Goal: Transaction & Acquisition: Purchase product/service

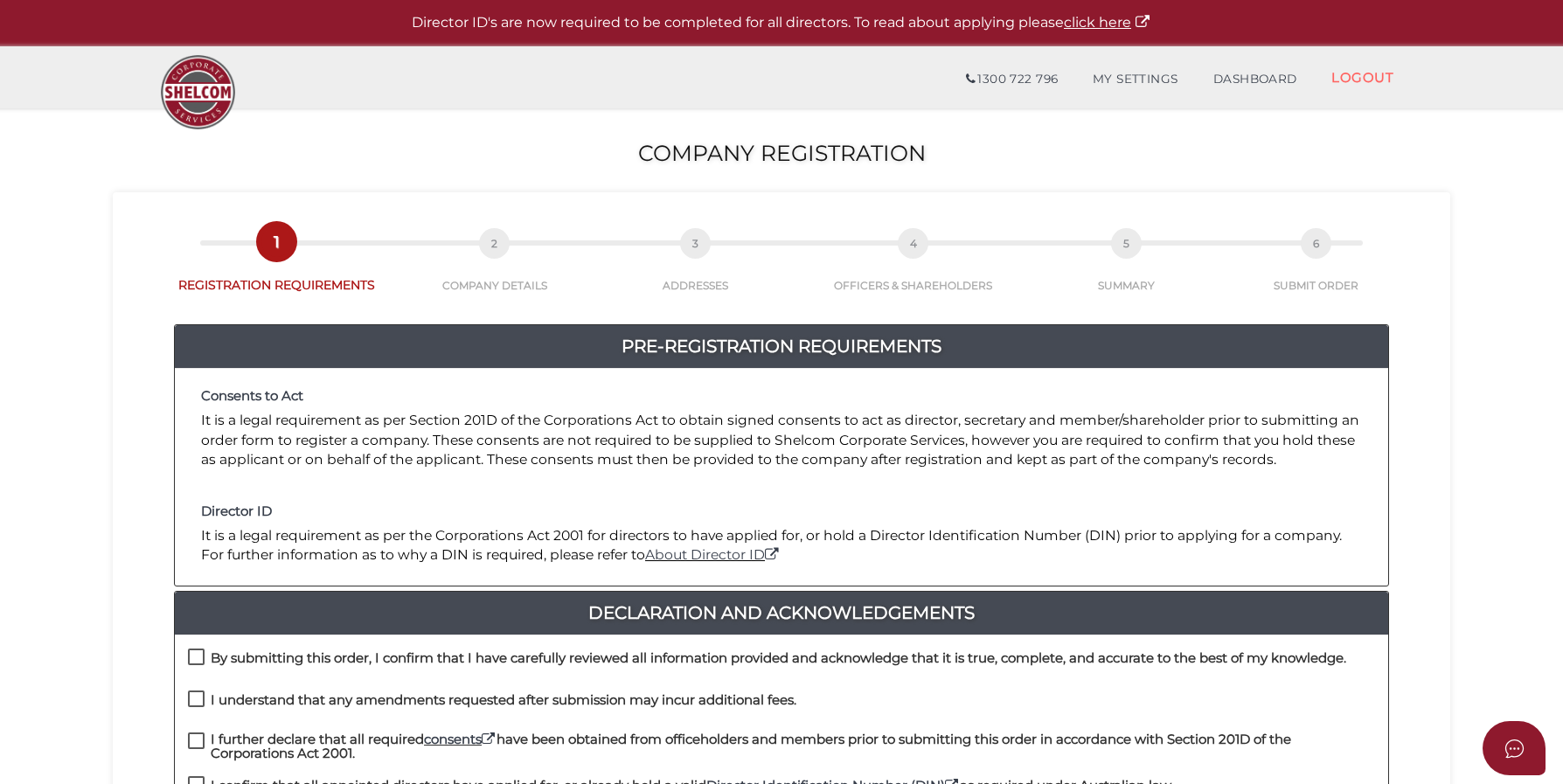
click at [200, 651] on label "By submitting this order, I confirm that I have carefully reviewed all informat…" at bounding box center [767, 662] width 1158 height 22
checkbox input "true"
click at [198, 696] on label "I understand that any amendments requested after submission may incur additiona…" at bounding box center [492, 703] width 609 height 22
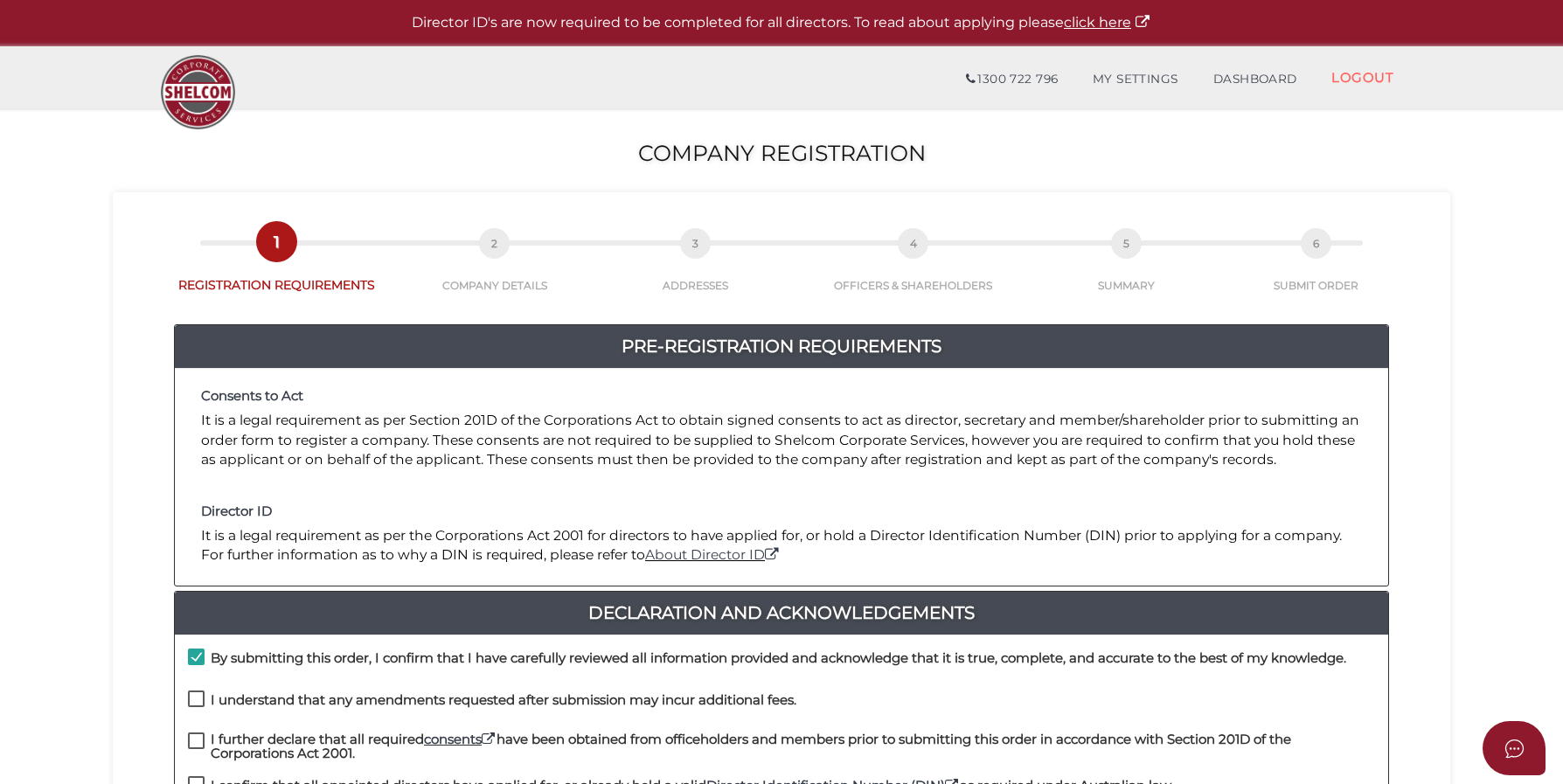
checkbox input "true"
click at [198, 733] on label "I further declare that all required consents have been obtained from officehold…" at bounding box center [782, 742] width 1187 height 22
checkbox input "true"
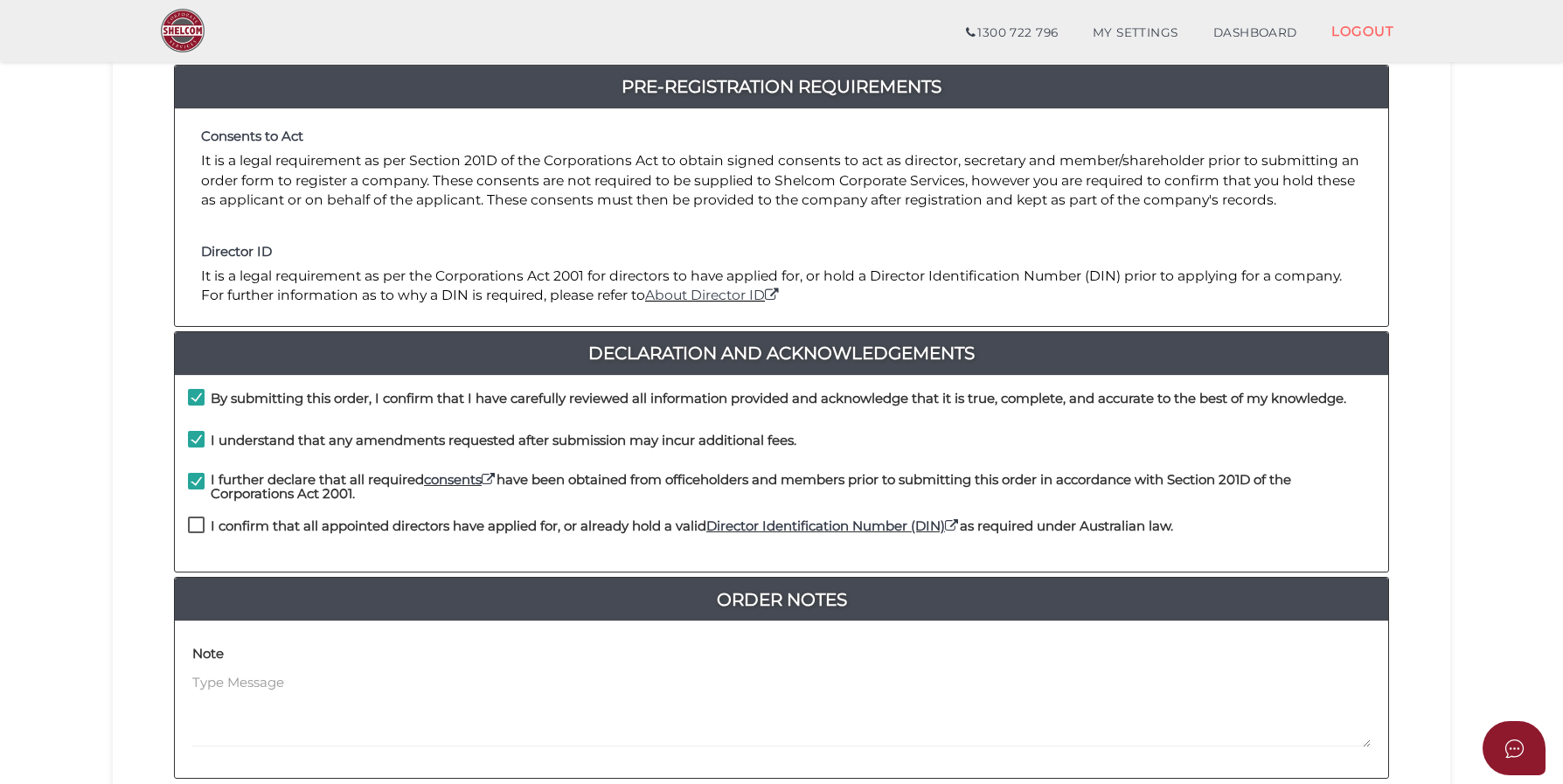
scroll to position [241, 0]
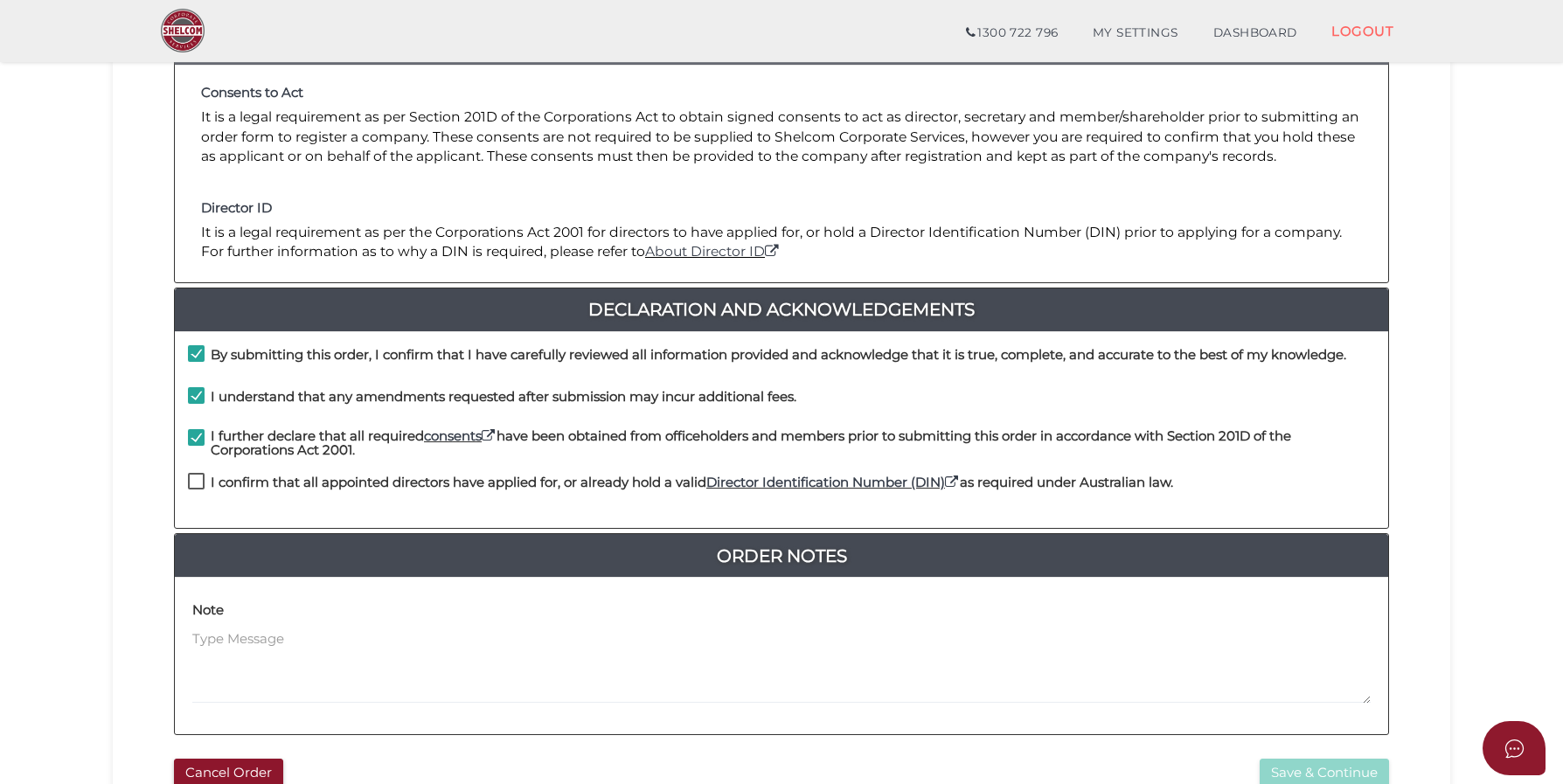
click at [201, 483] on label "I confirm that all appointed directors have applied for, or already hold a vali…" at bounding box center [681, 486] width 986 height 22
checkbox input "true"
click at [1327, 764] on button "Save & Continue" at bounding box center [1325, 773] width 129 height 28
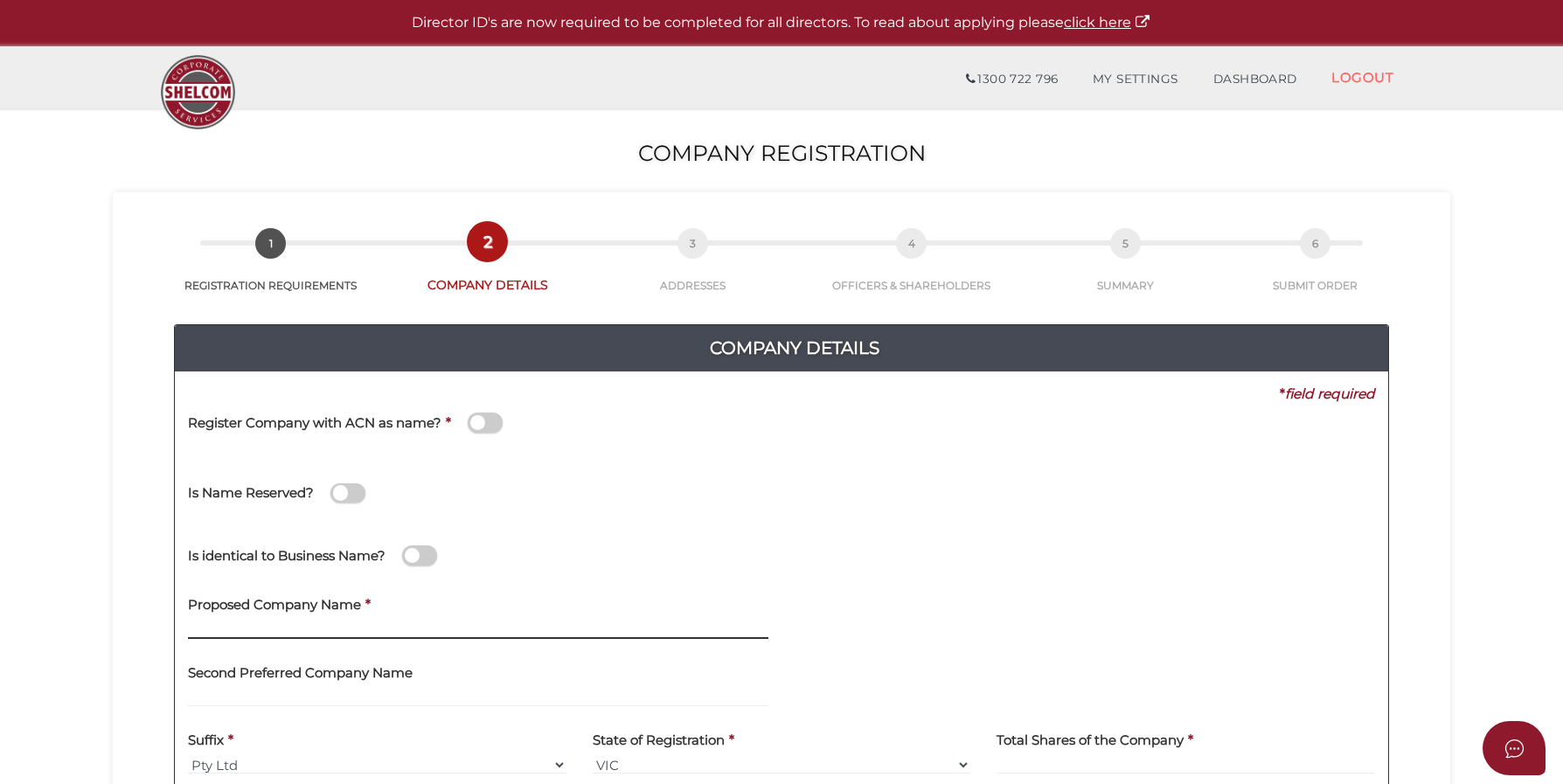
click at [307, 626] on input "text" at bounding box center [478, 629] width 580 height 19
click at [274, 620] on label "Proposed Company Name" at bounding box center [274, 603] width 173 height 36
click at [229, 628] on input "text" at bounding box center [478, 629] width 580 height 19
paste input "Goegan Built"
type input "Goegan Built"
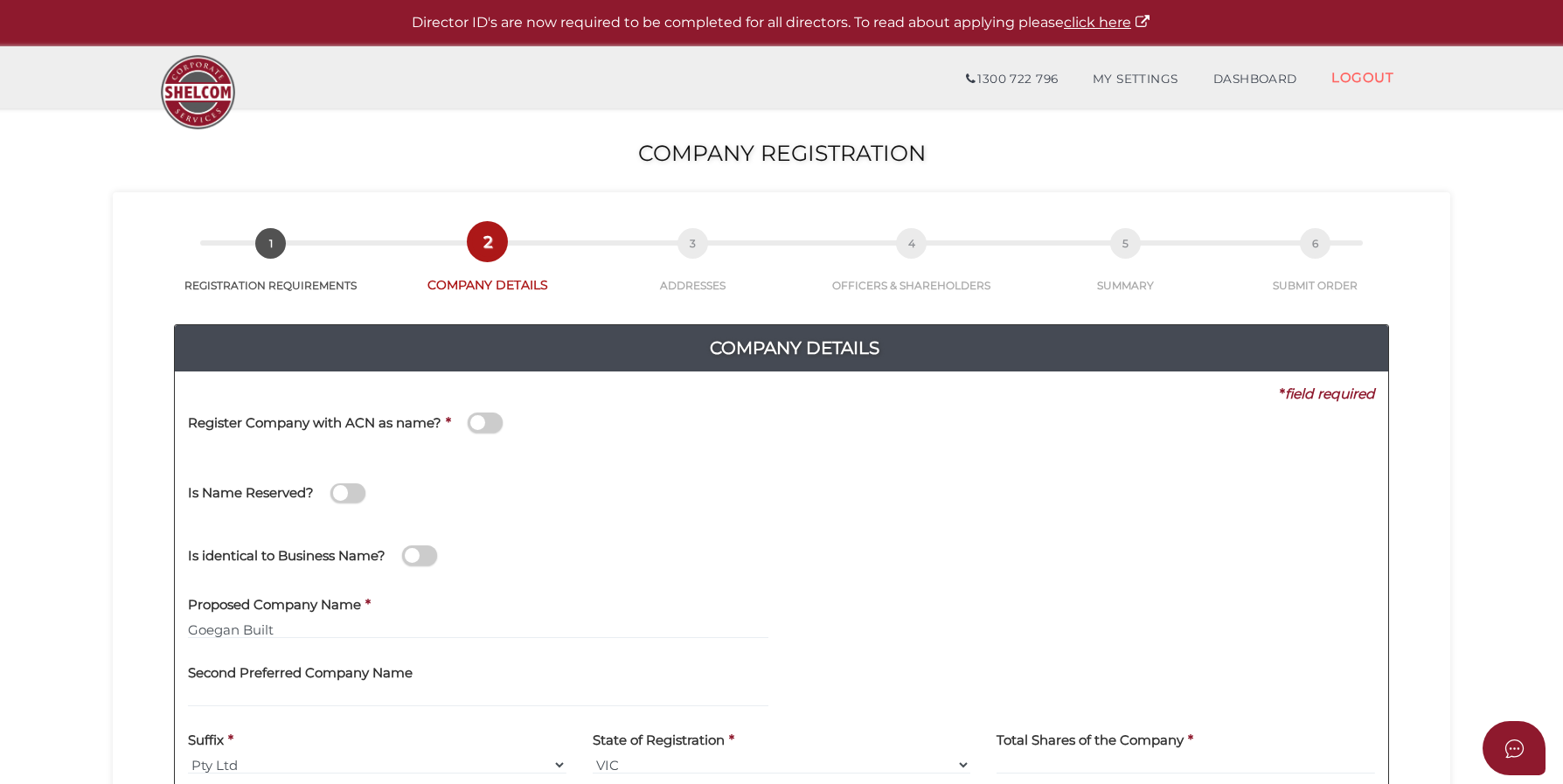
click at [1479, 623] on section "Company Registration 6a7872a4e5eea2d67edf2b8ea75c8951 1 REGISTRATION REQUIREMEN…" at bounding box center [782, 651] width 1563 height 1086
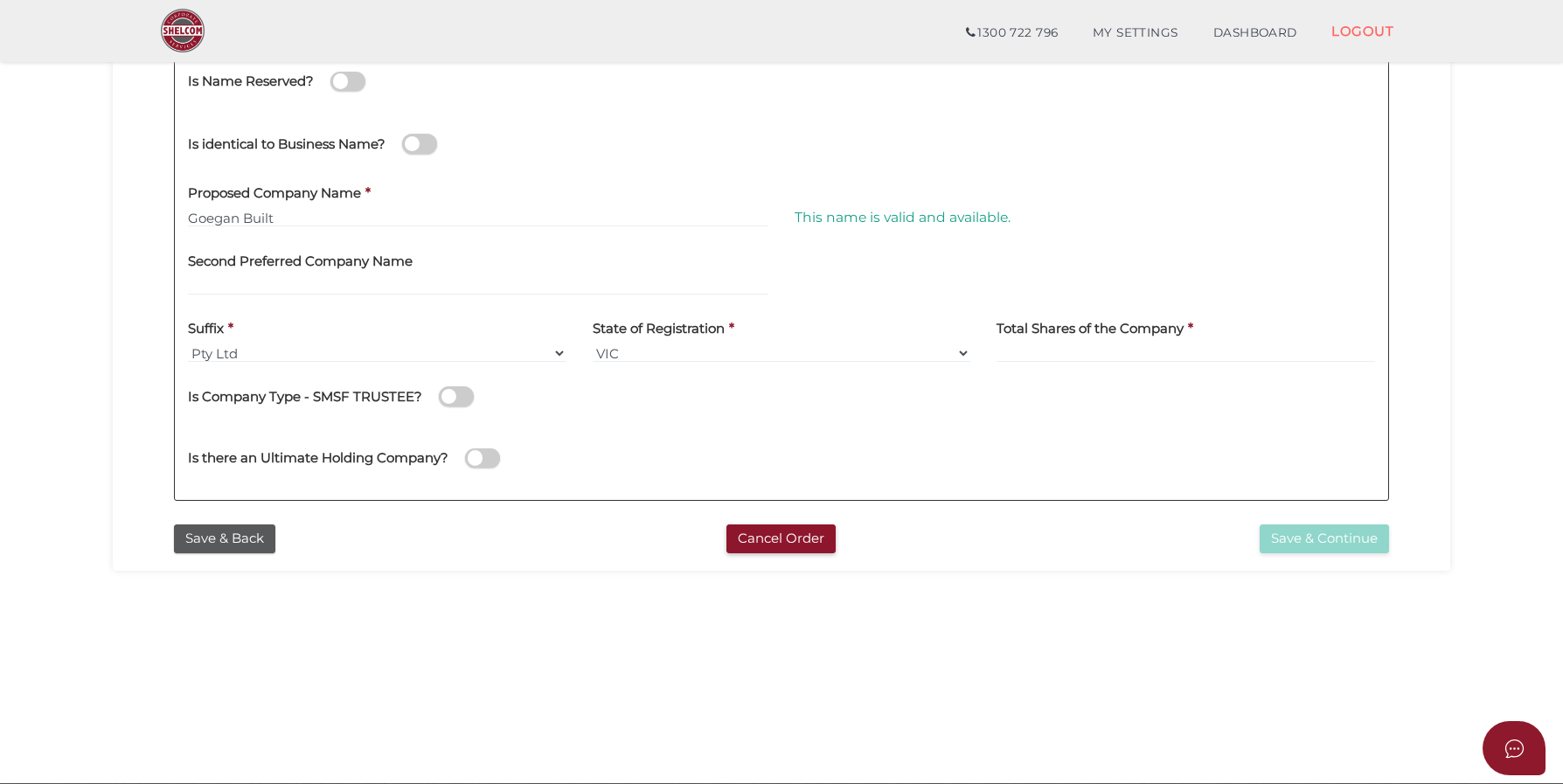
scroll to position [384, 0]
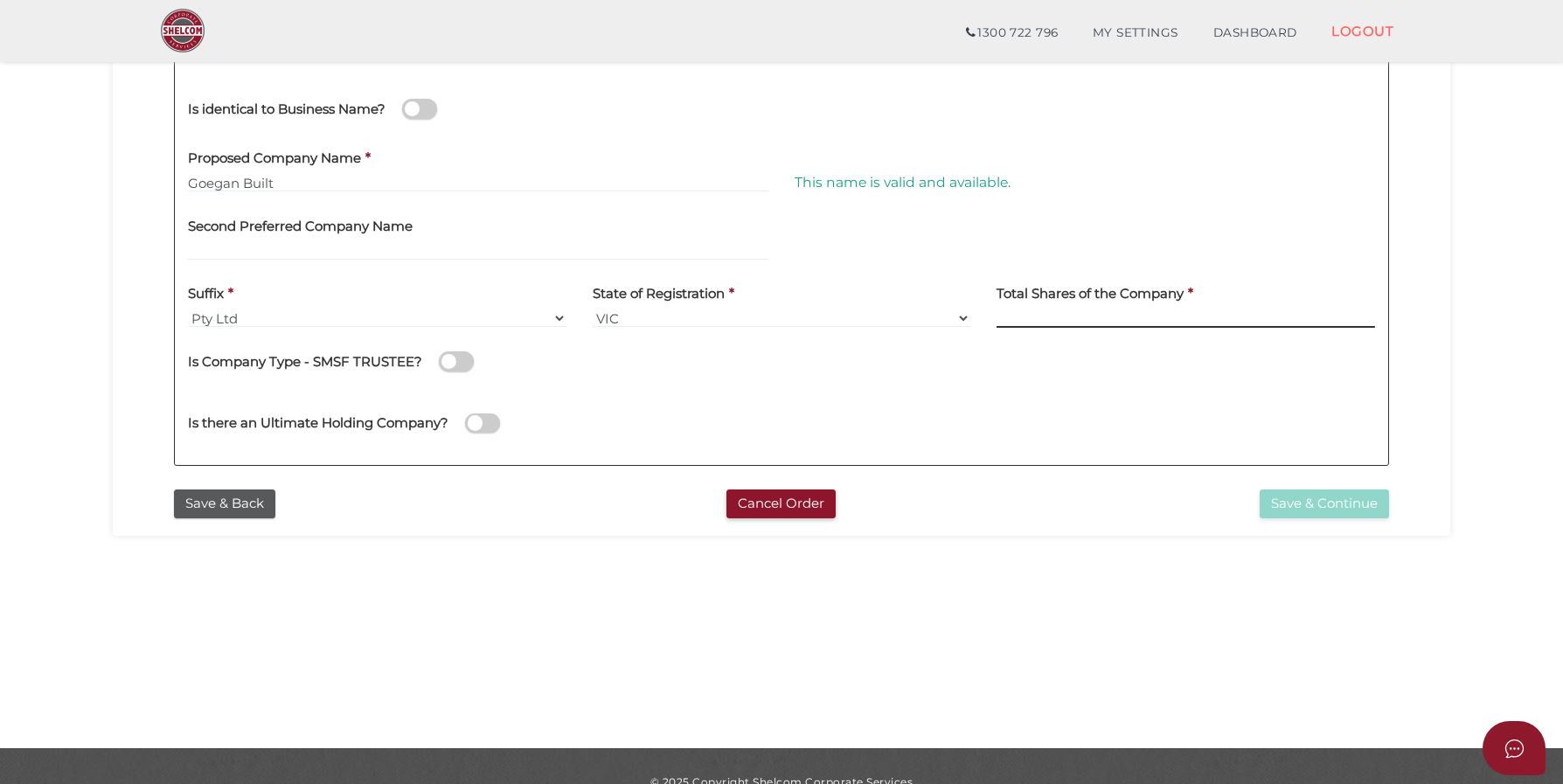
click at [1018, 323] on input at bounding box center [1185, 318] width 379 height 19
type input "12"
click at [1340, 511] on button "Save & Continue" at bounding box center [1325, 504] width 129 height 28
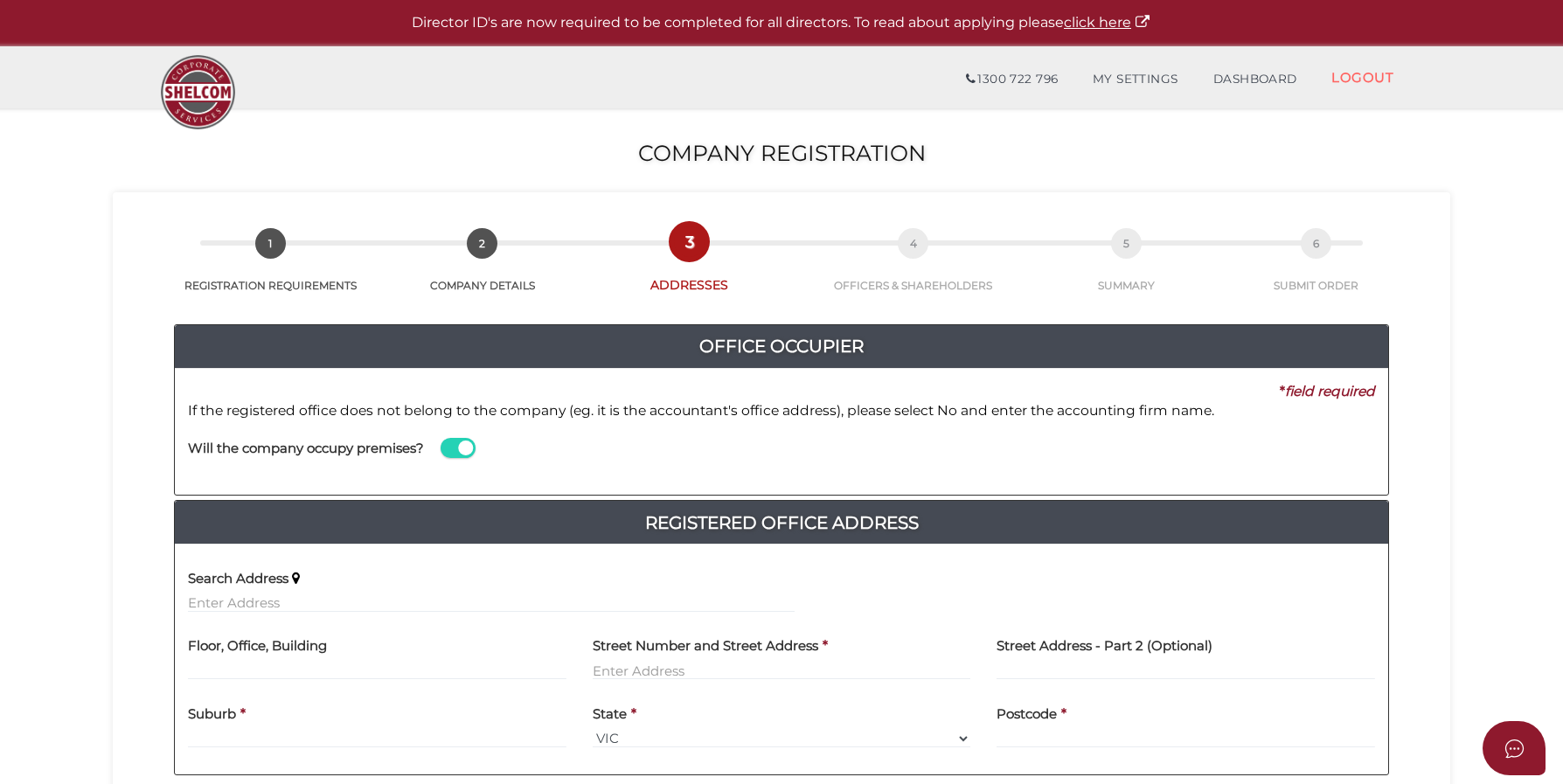
click at [454, 458] on div "Will the company occupy premises?" at bounding box center [491, 451] width 633 height 61
click at [454, 454] on span at bounding box center [458, 447] width 35 height 20
click at [0, 0] on input "checkbox" at bounding box center [0, 0] width 0 height 0
click at [1011, 459] on input at bounding box center [1084, 466] width 580 height 19
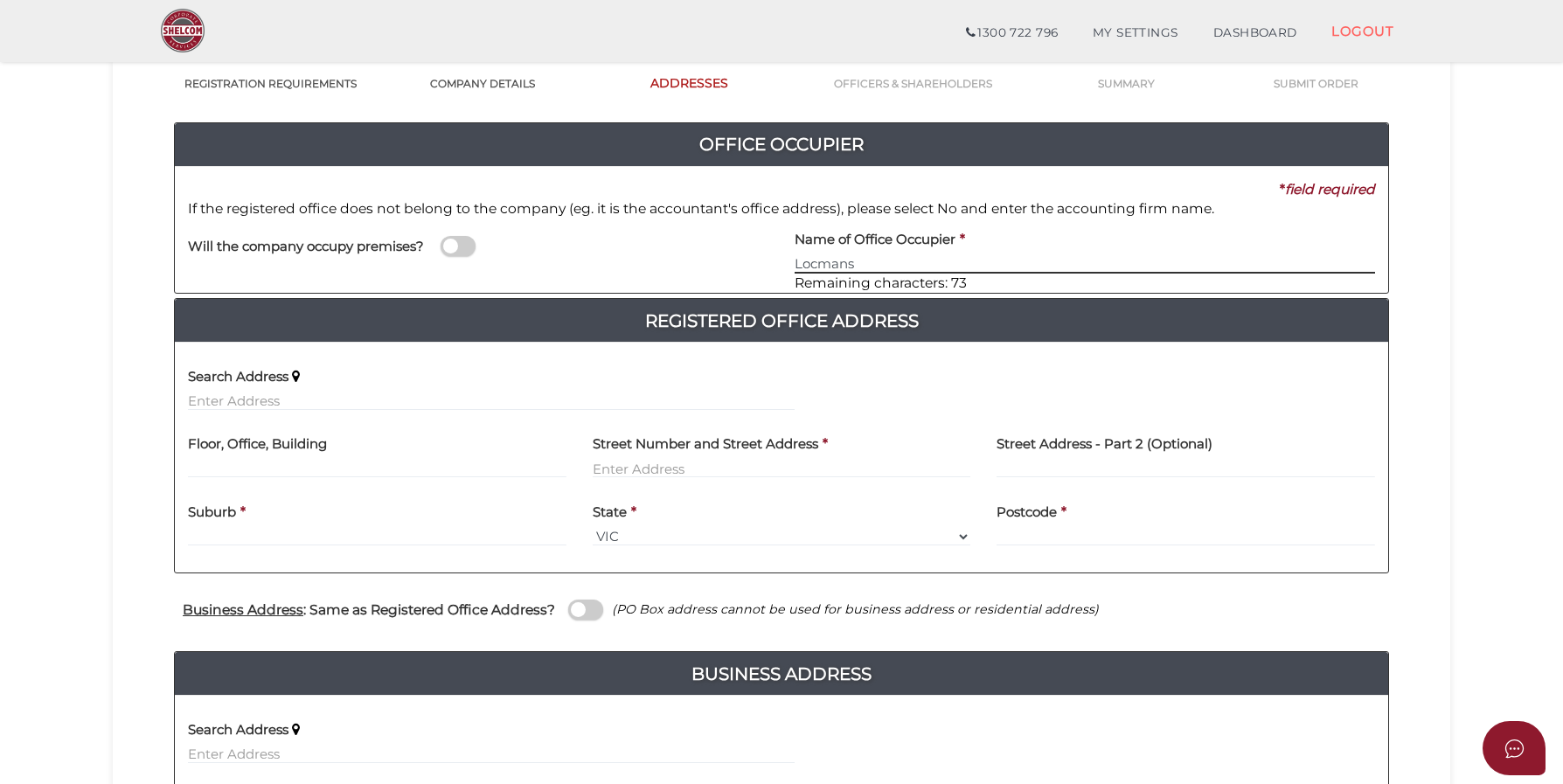
scroll to position [144, 0]
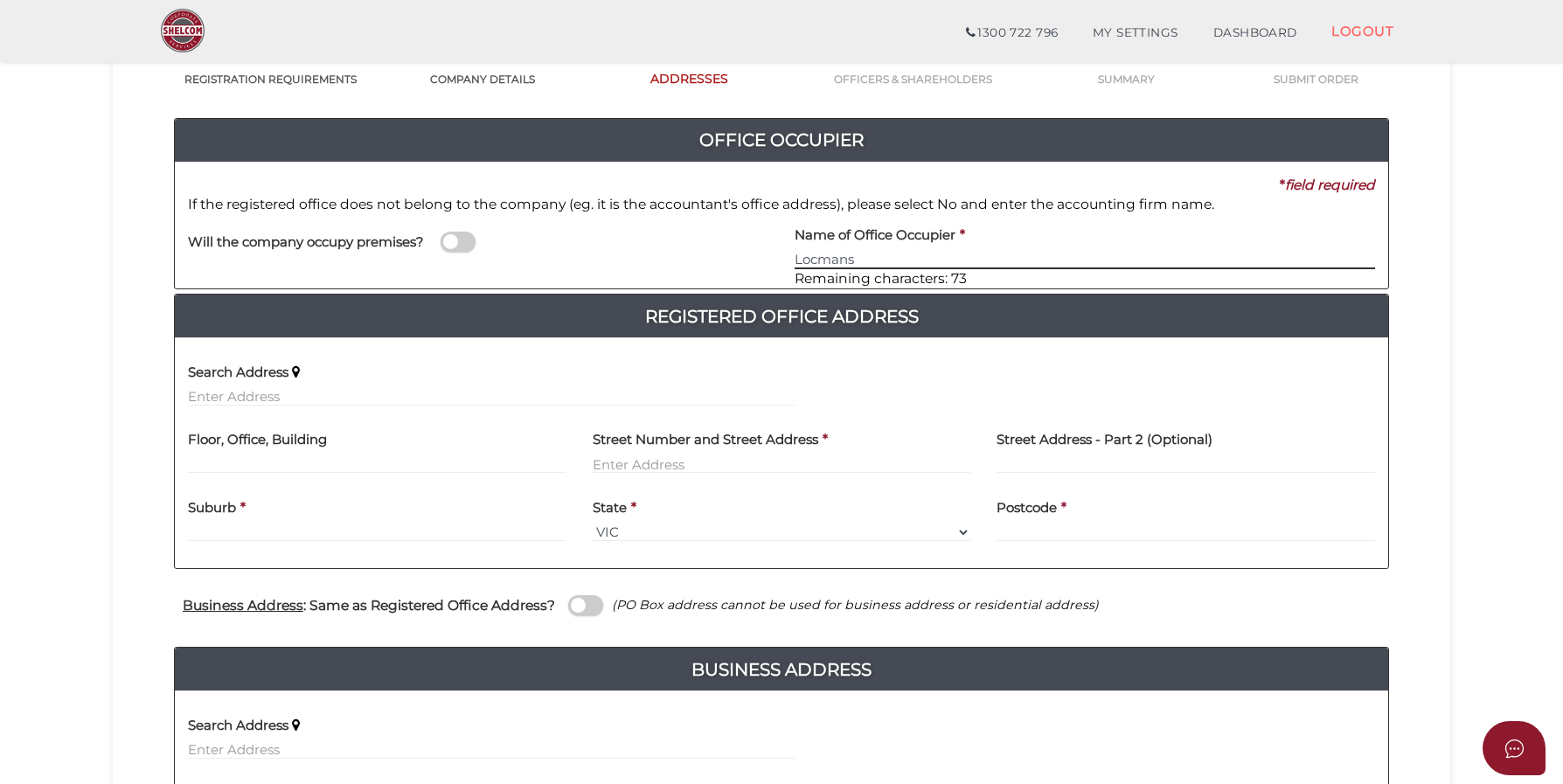
type input "Locmans"
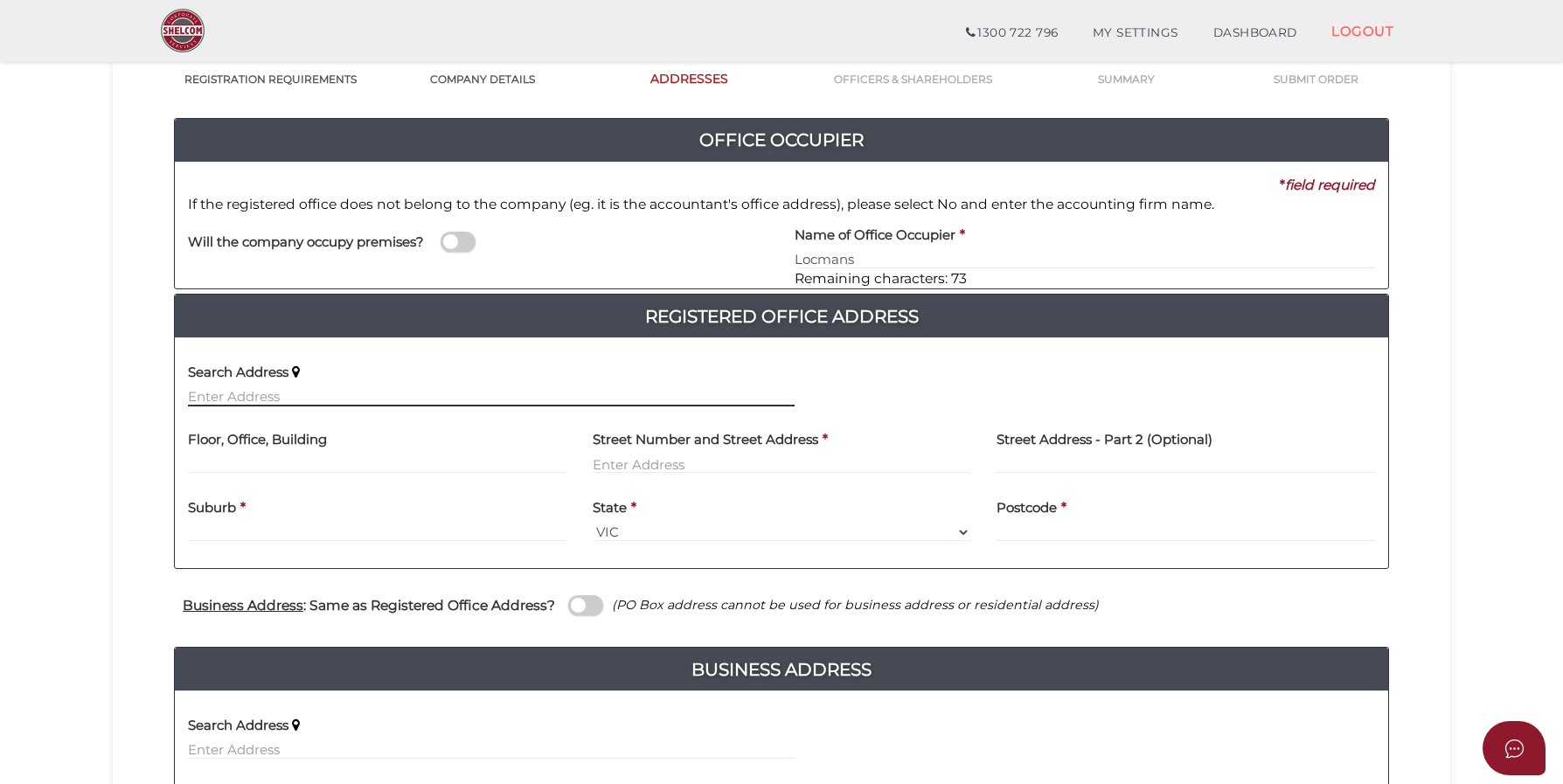
click at [229, 395] on input "text" at bounding box center [491, 397] width 607 height 19
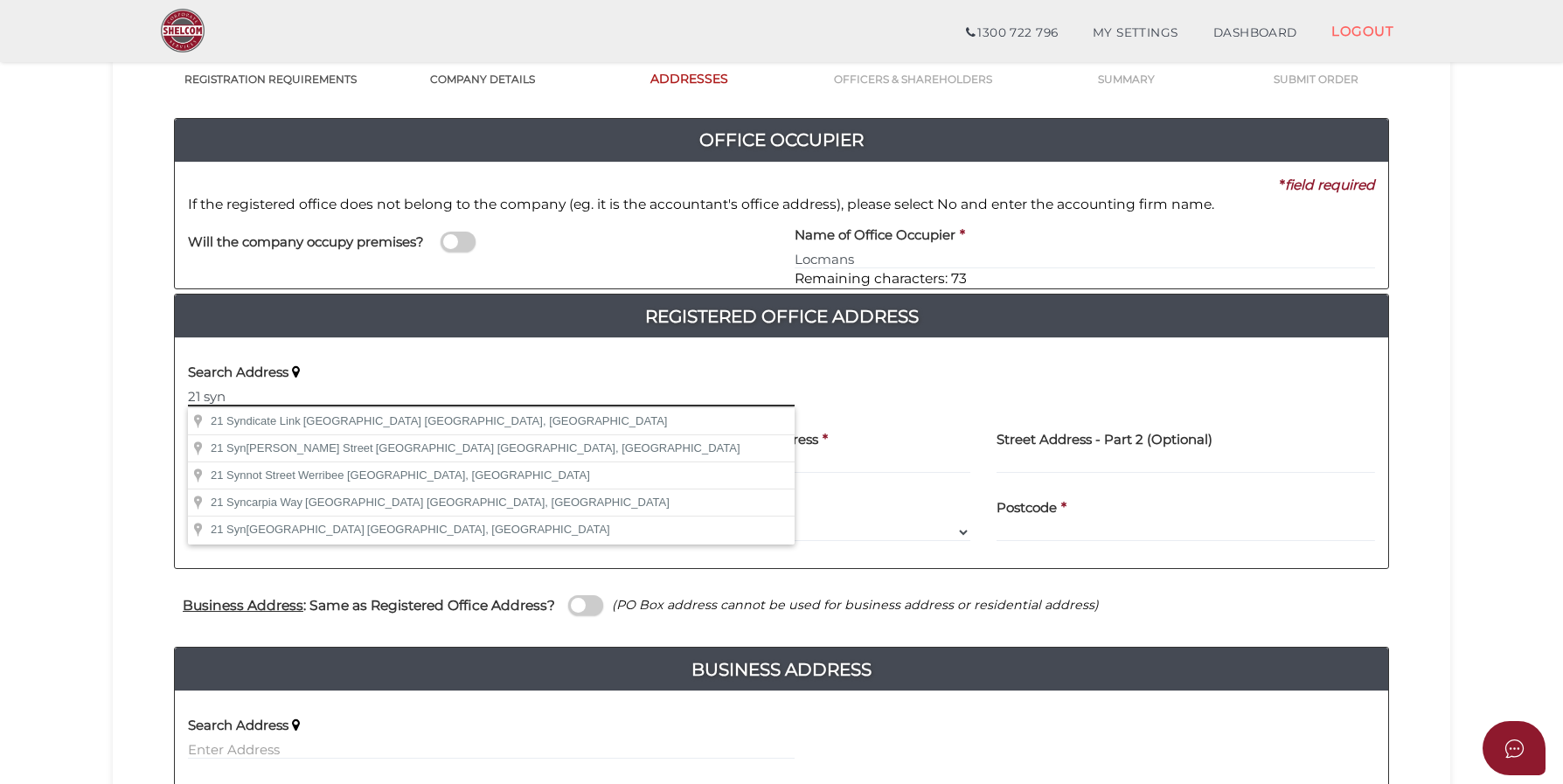
scroll to position [0, 0]
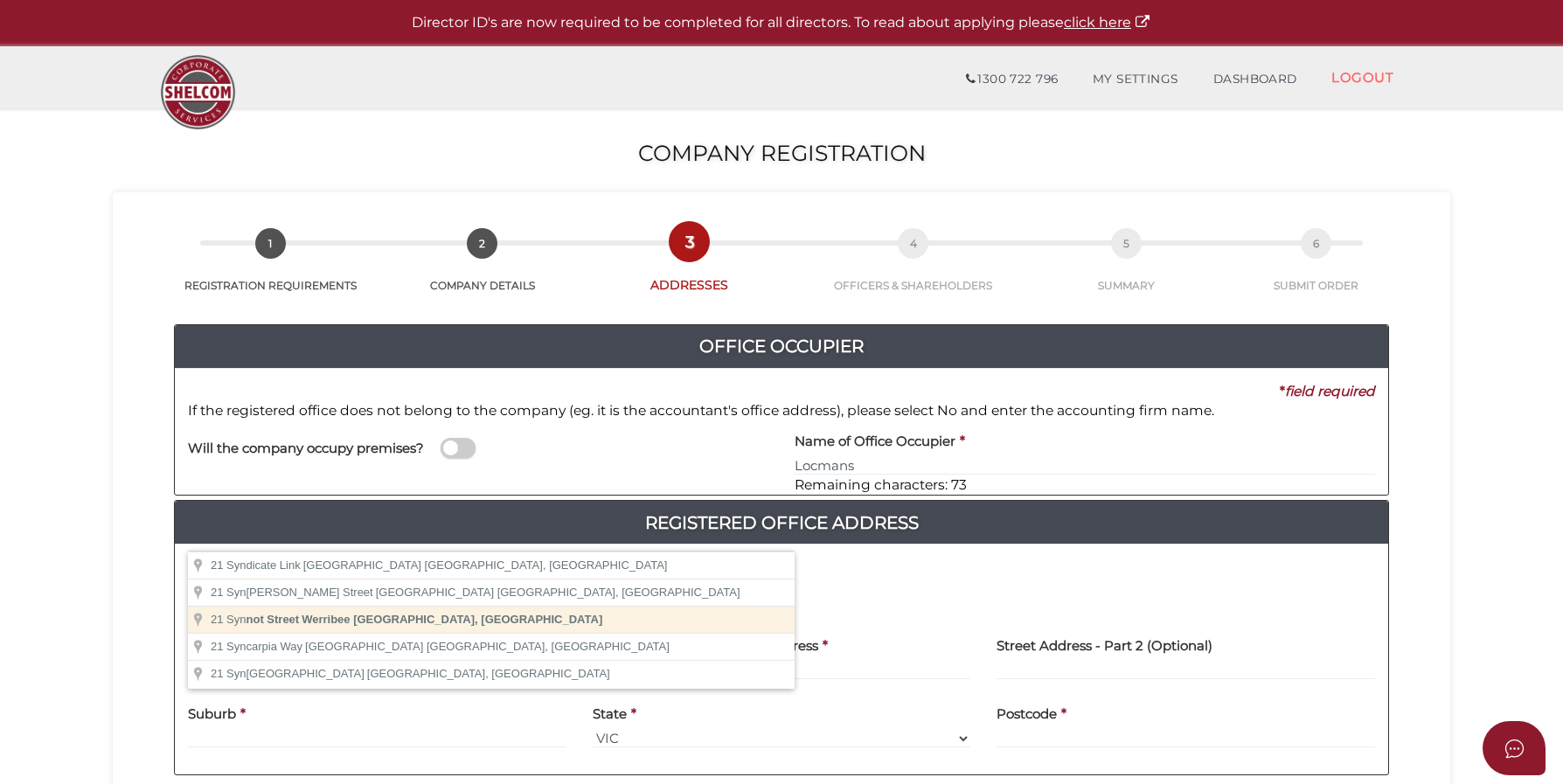
type input "21 Synnot Street, Werribee VIC, Australia"
type input "[GEOGRAPHIC_DATA]"
type input "Werribee"
select select "VIC"
type input "3030"
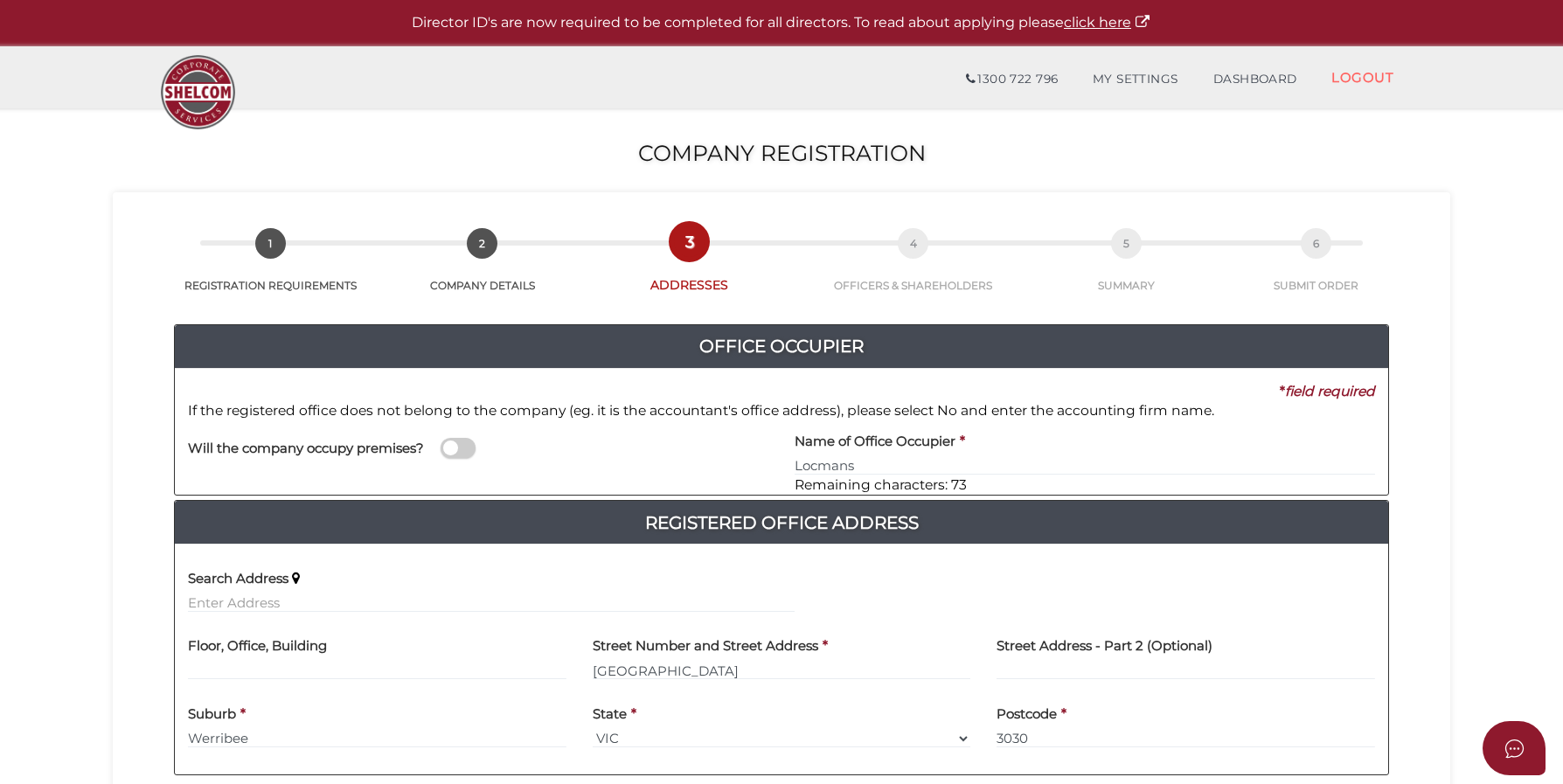
drag, startPoint x: 1561, startPoint y: 383, endPoint x: 1570, endPoint y: 575, distance: 192.2
click at [1563, 575] on html "Shelcom is loading Processing Payment...Please Wait... Director ID's are now re…" at bounding box center [782, 392] width 1563 height 784
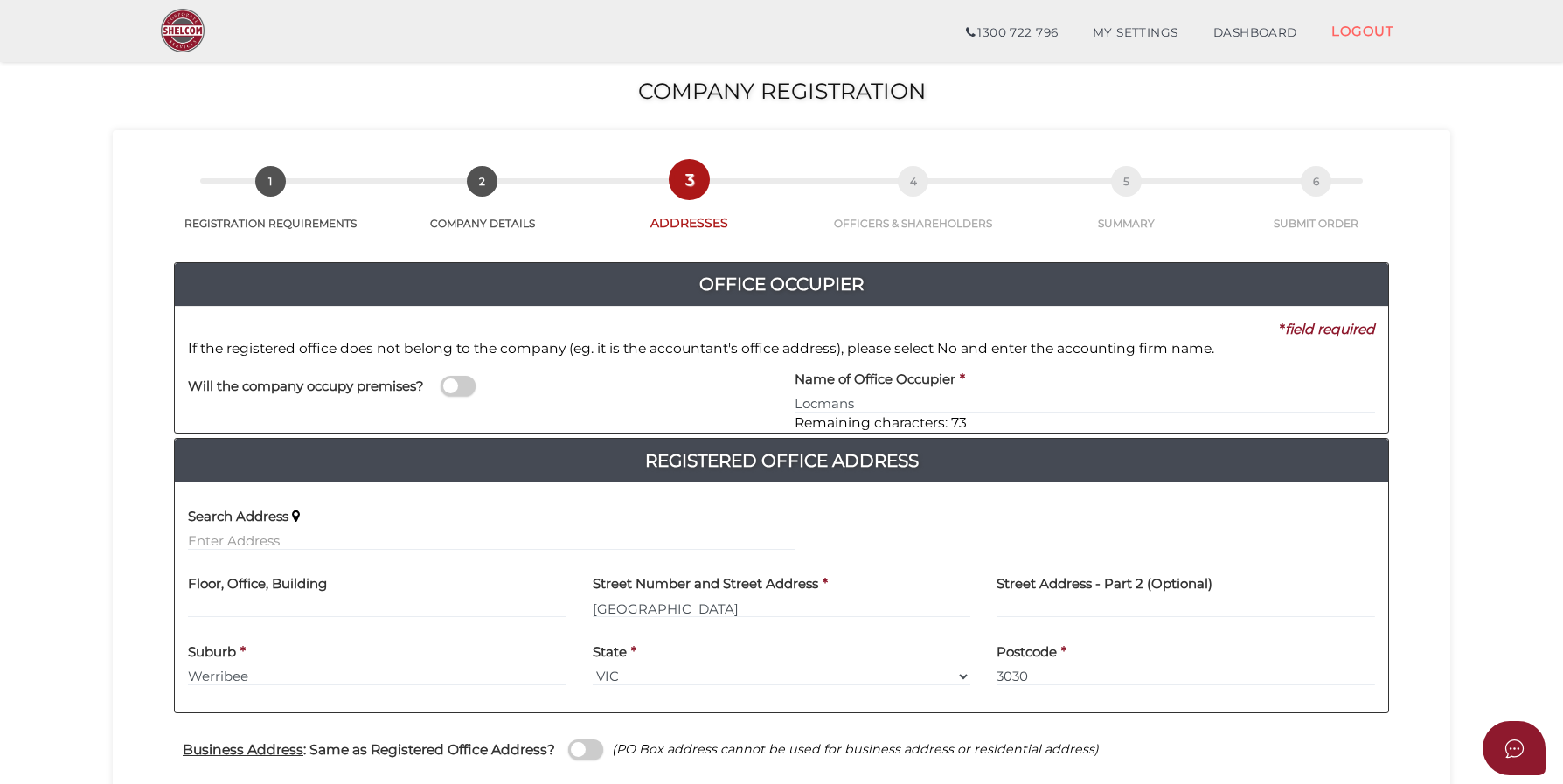
scroll to position [490, 0]
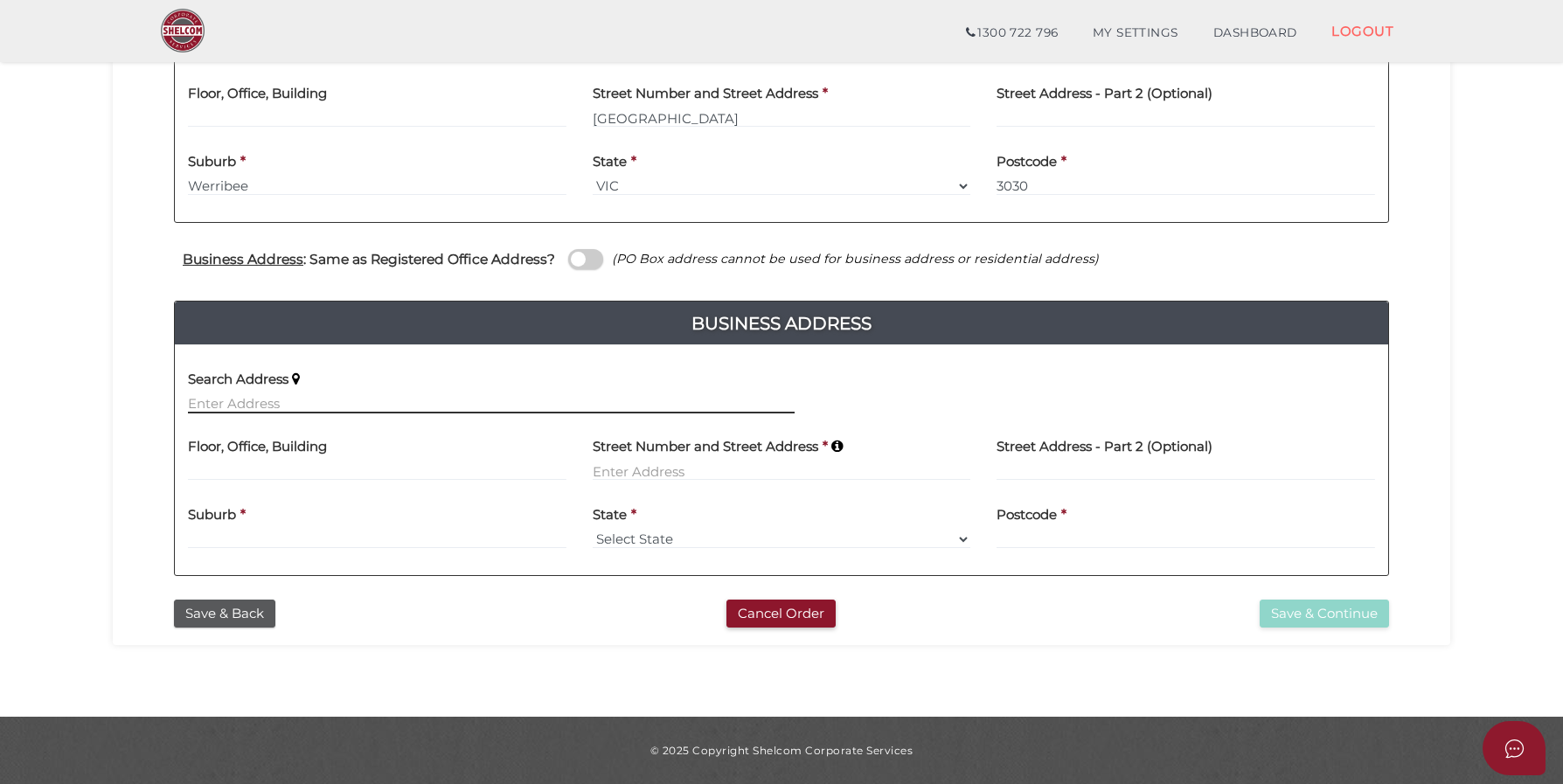
click at [282, 395] on input "text" at bounding box center [491, 403] width 607 height 19
paste input "8 Moubray Court"
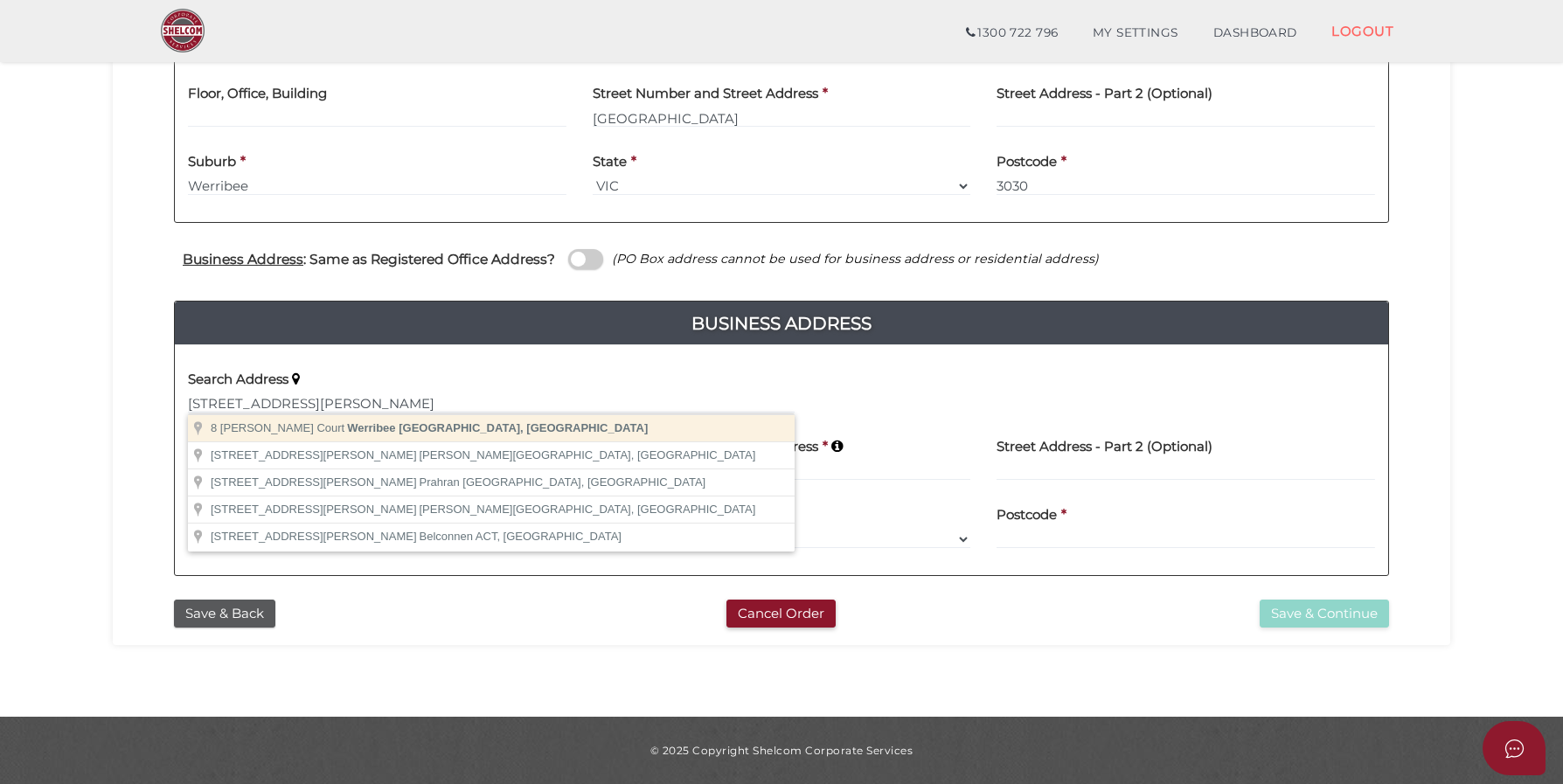
type input "8 Moubray Court, Werribee VIC, Australia"
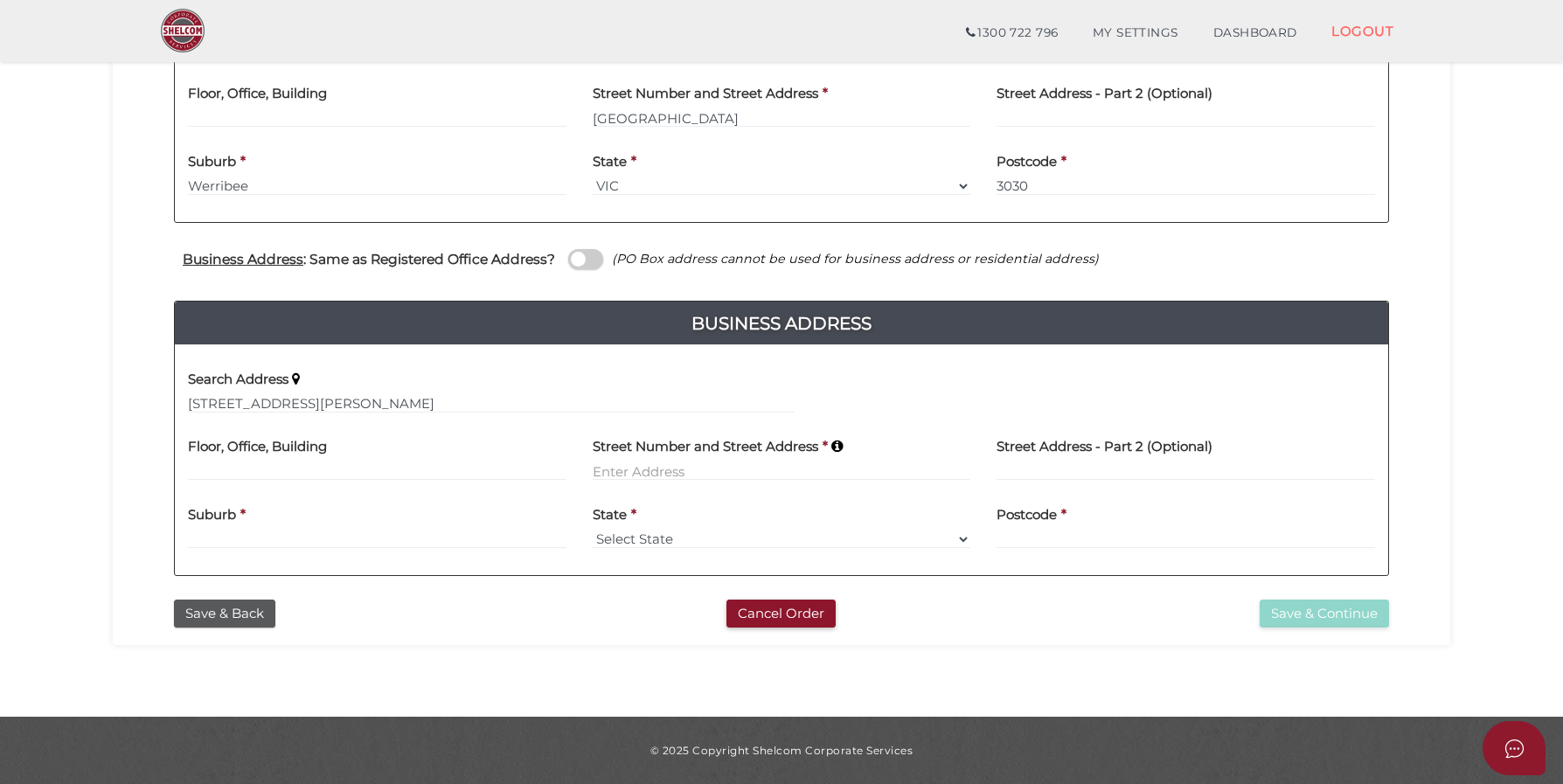
type input "8 Moubray Court"
type input "Werribee"
select select "VIC"
type input "3030"
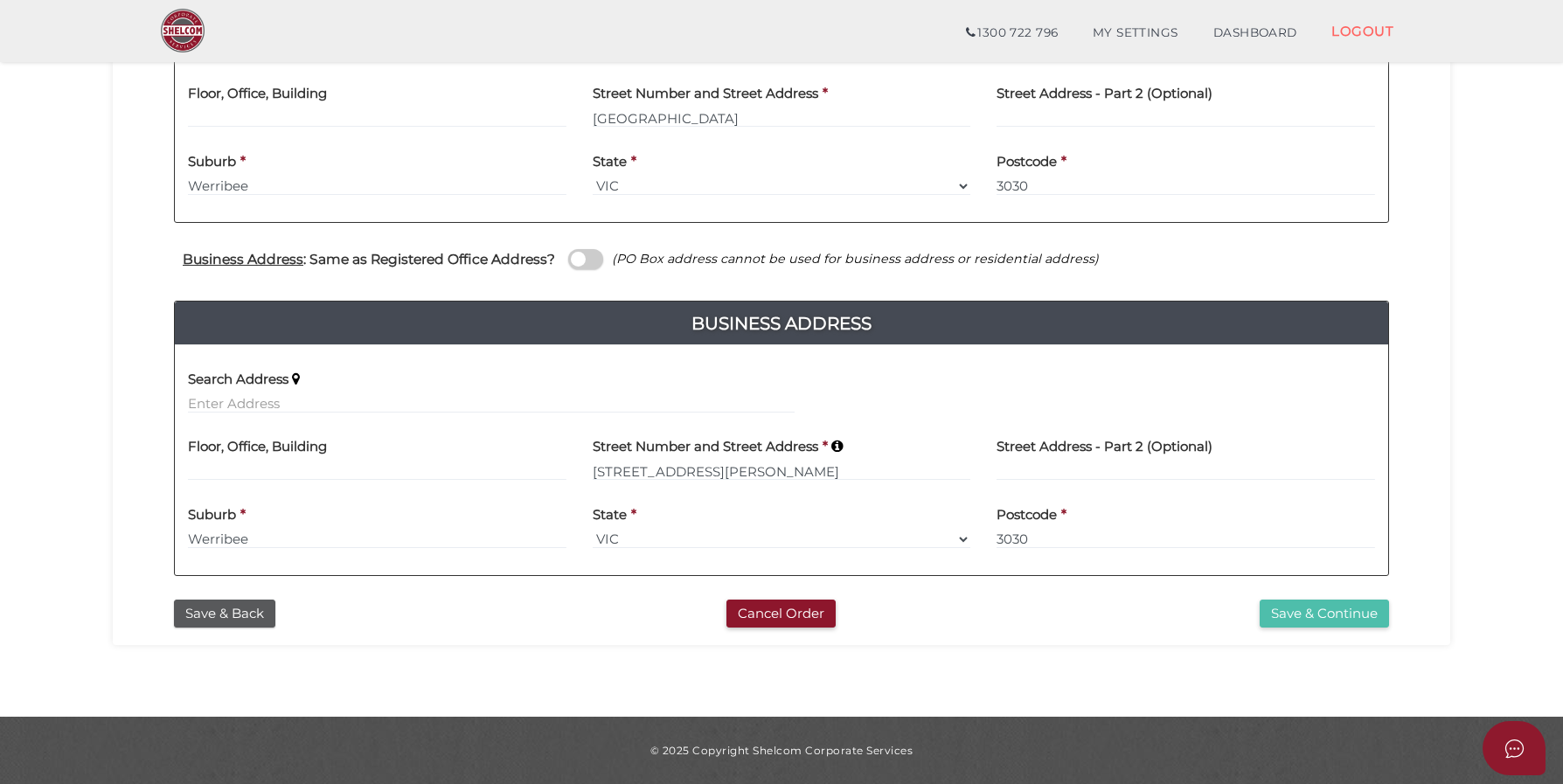
click at [1367, 620] on button "Save & Continue" at bounding box center [1325, 614] width 129 height 28
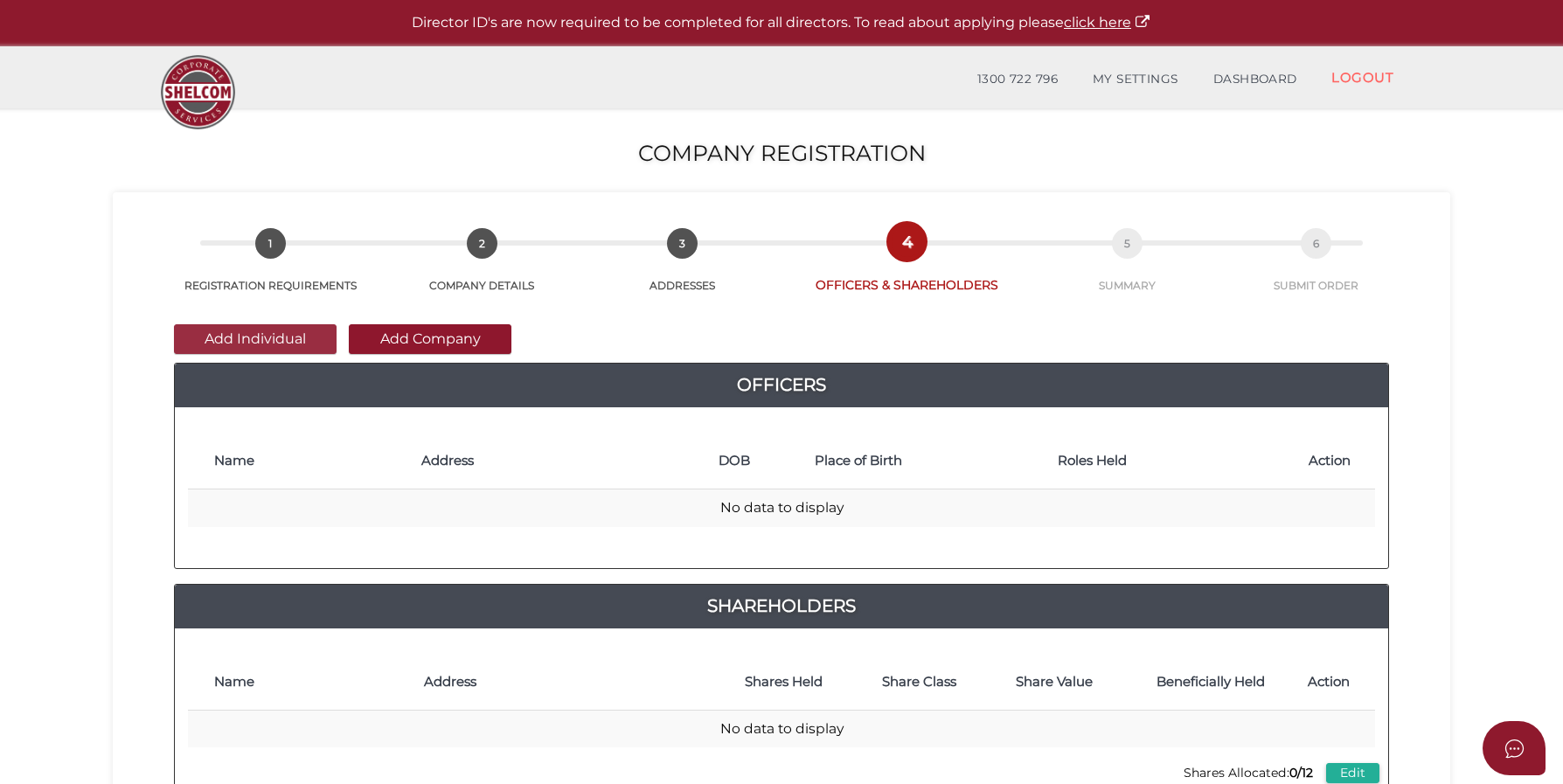
click at [248, 336] on button "Add Individual" at bounding box center [254, 339] width 162 height 29
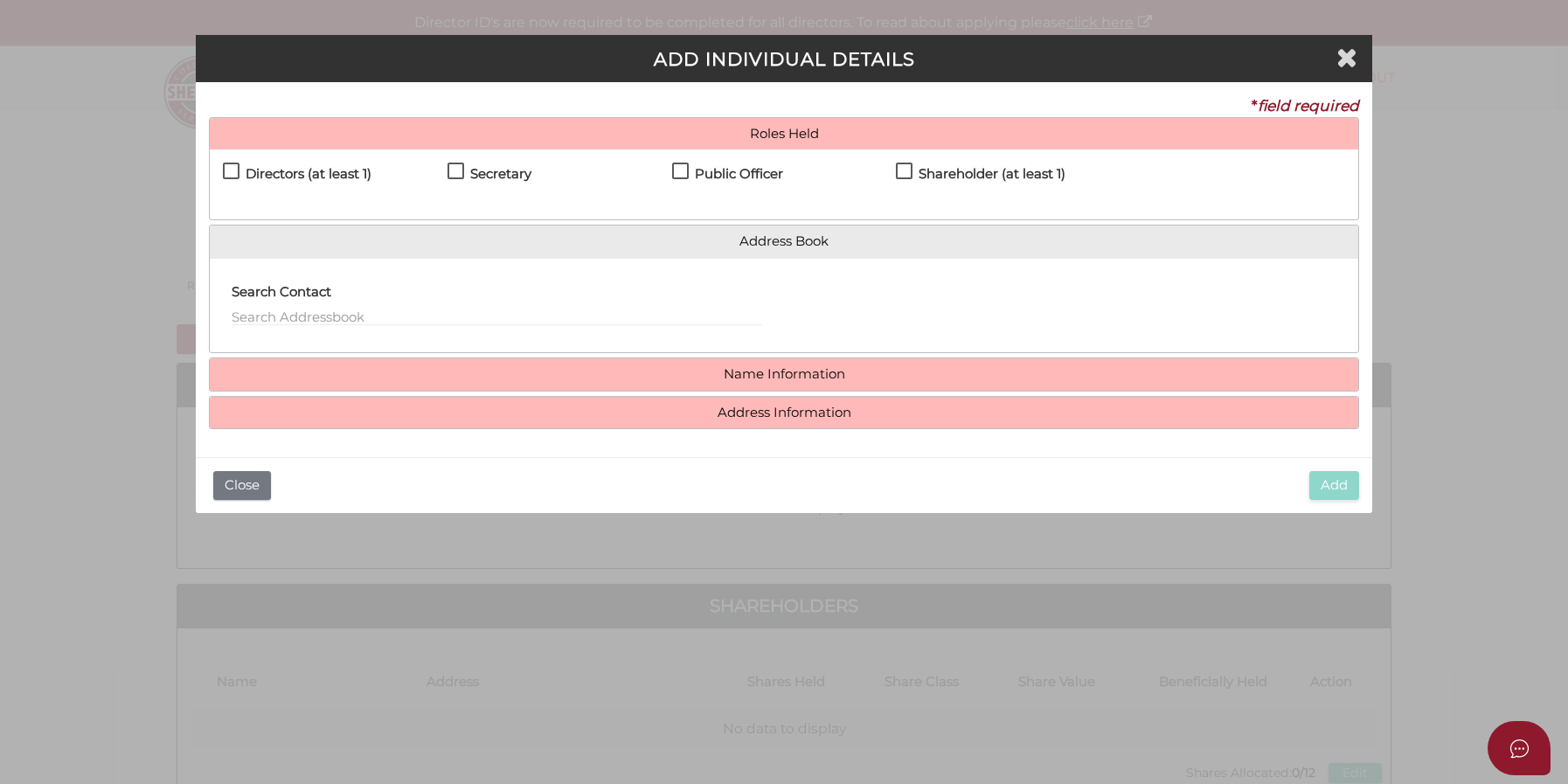
click at [227, 167] on label "Directors (at least 1)" at bounding box center [297, 177] width 148 height 22
checkbox input "true"
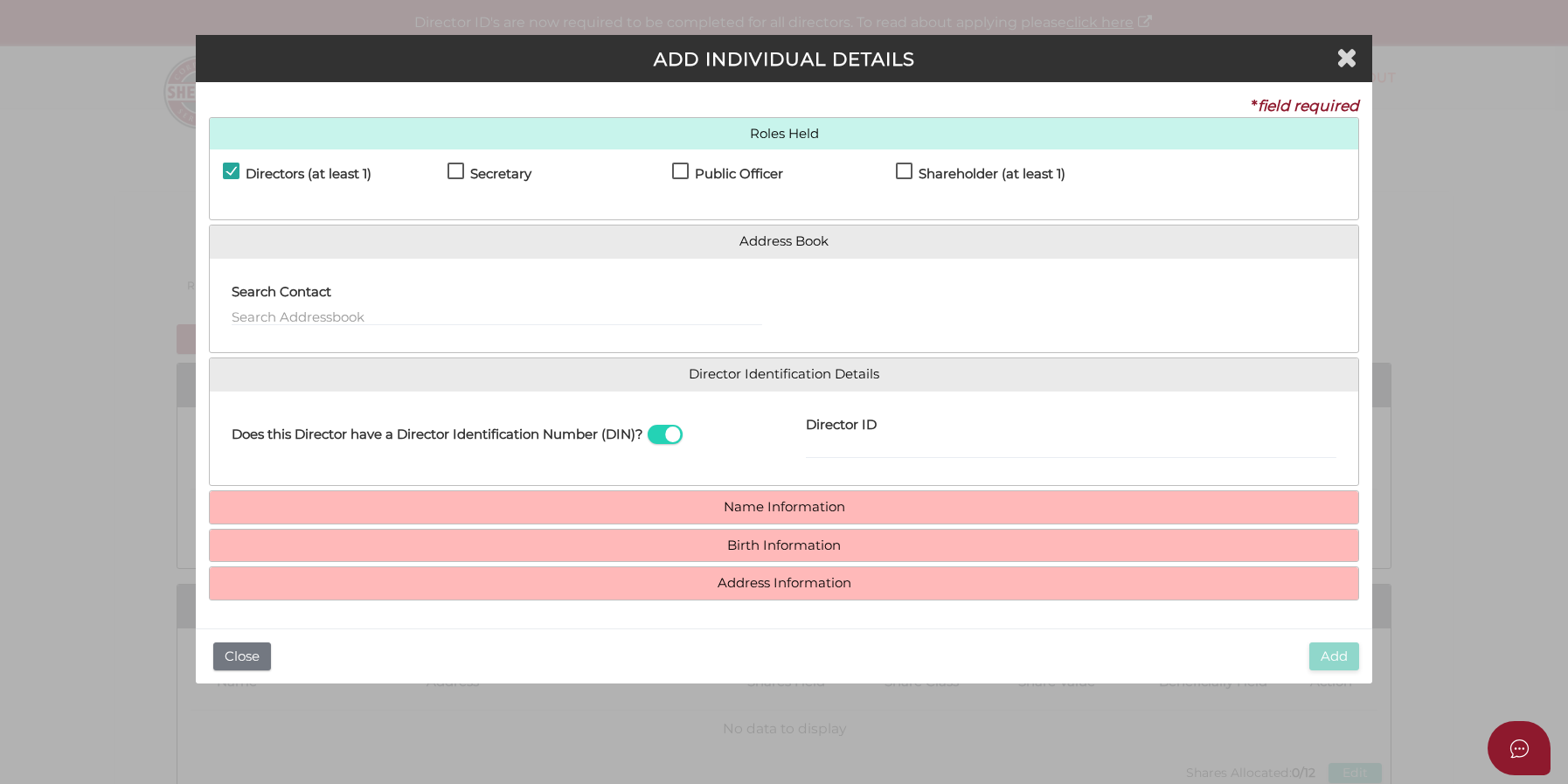
click at [457, 173] on label "Secretary" at bounding box center [489, 177] width 84 height 22
checkbox input "true"
click at [683, 175] on label "Public Officer" at bounding box center [727, 177] width 111 height 22
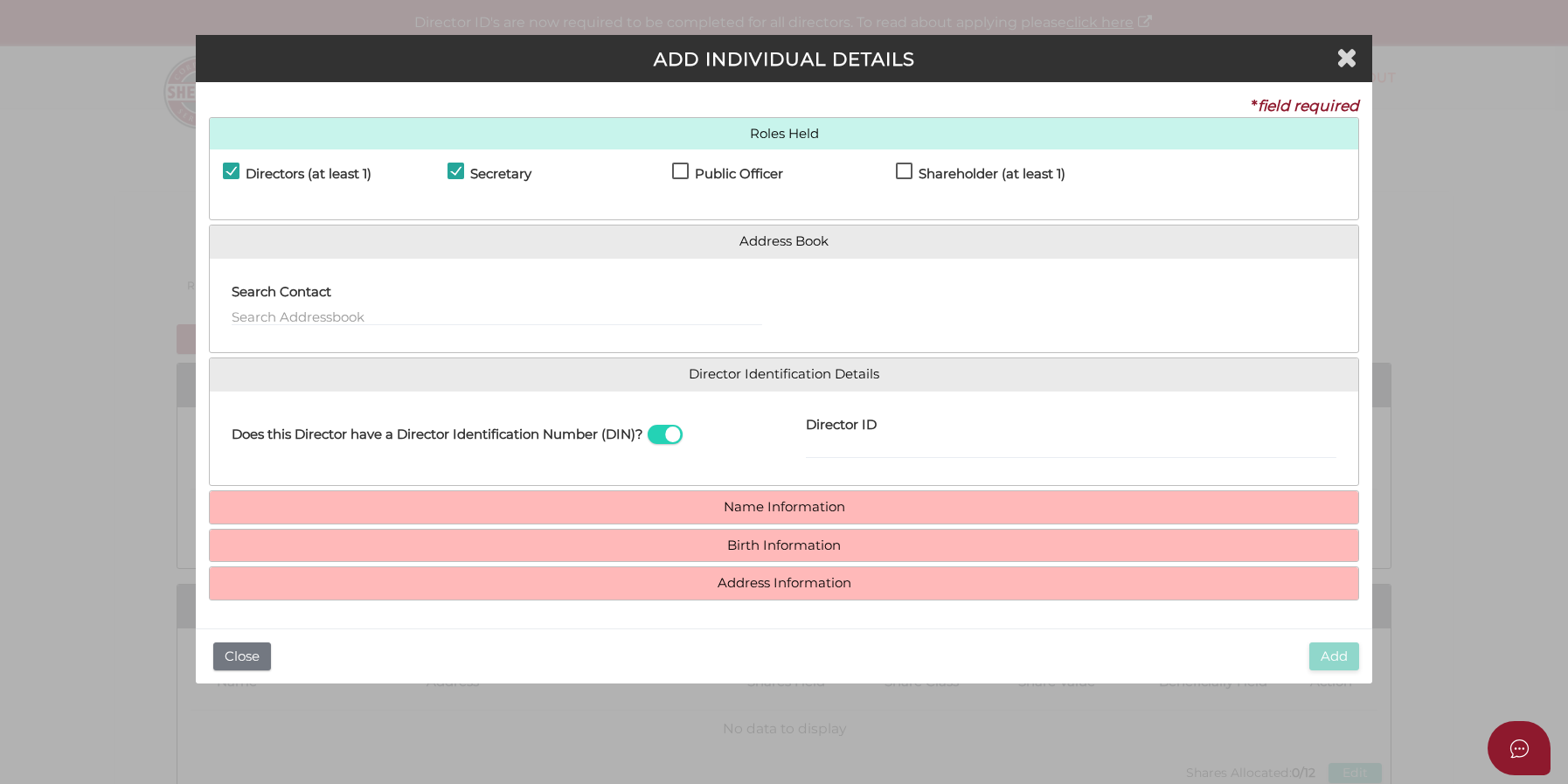
checkbox input "true"
click at [909, 173] on label "Shareholder (at least 1)" at bounding box center [980, 177] width 170 height 22
checkbox input "true"
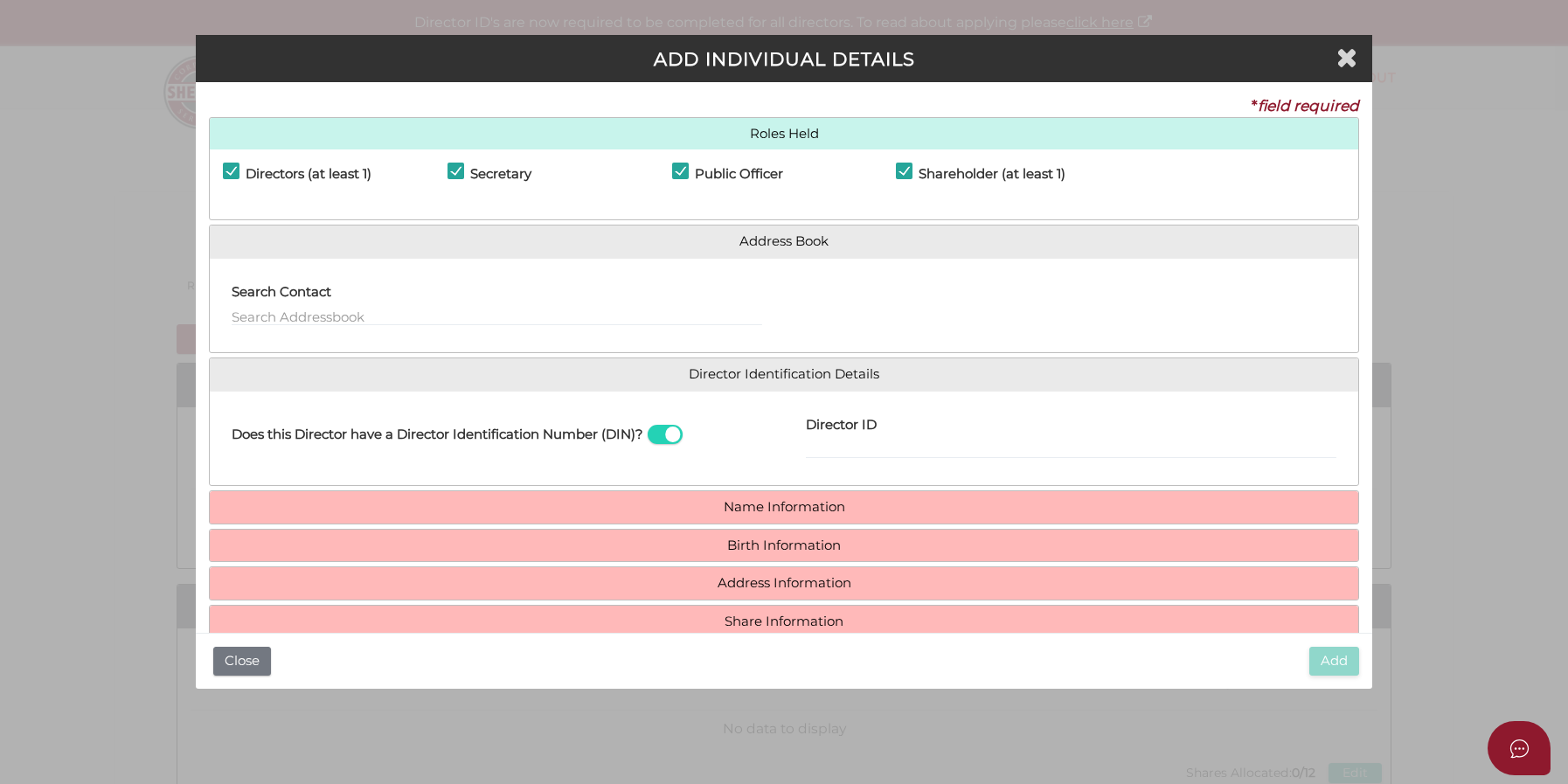
click at [665, 438] on span at bounding box center [664, 434] width 35 height 20
click at [0, 0] on input "checkbox" at bounding box center [0, 0] width 0 height 0
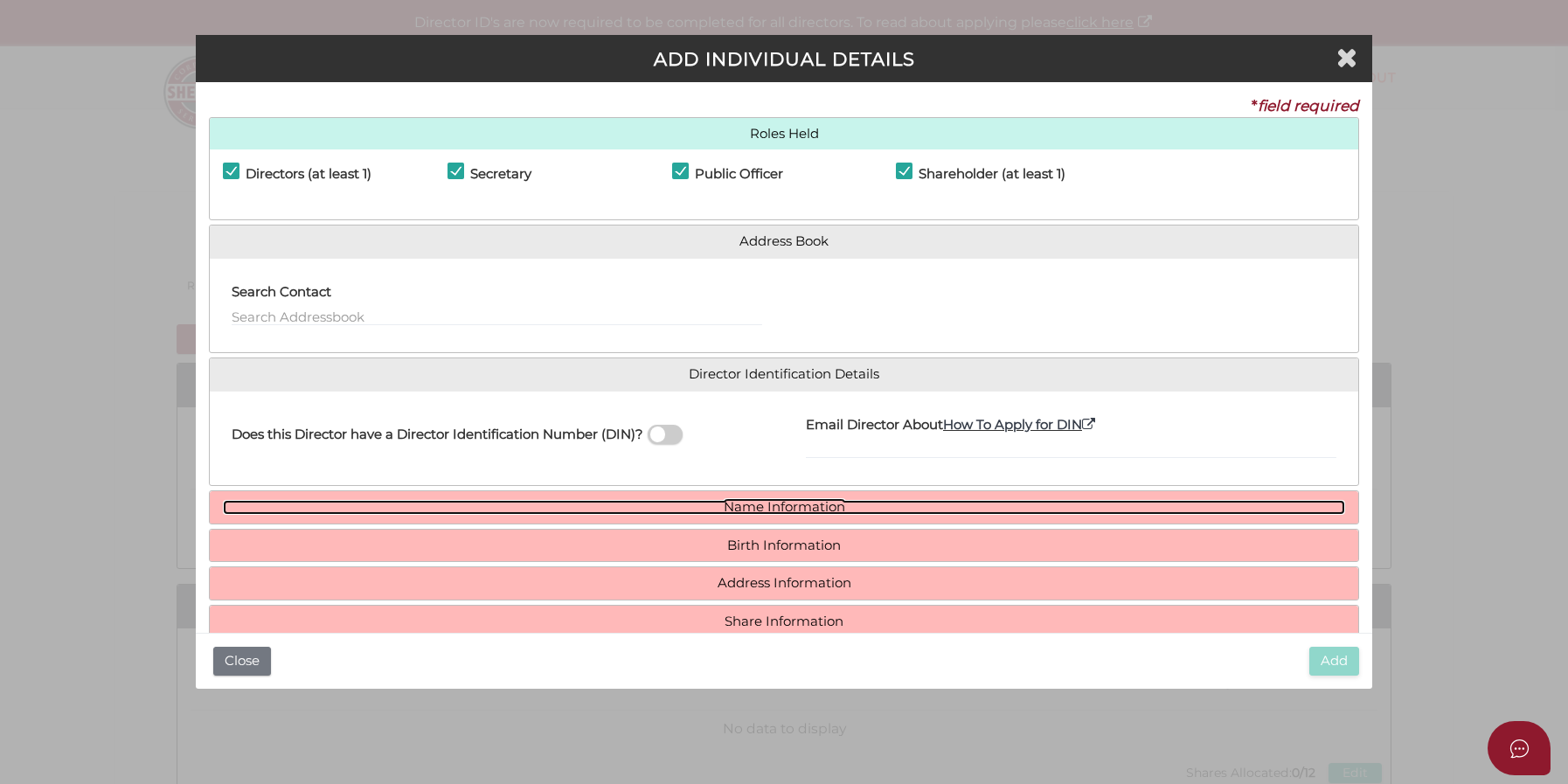
click at [742, 504] on link "Name Information" at bounding box center [784, 508] width 1122 height 15
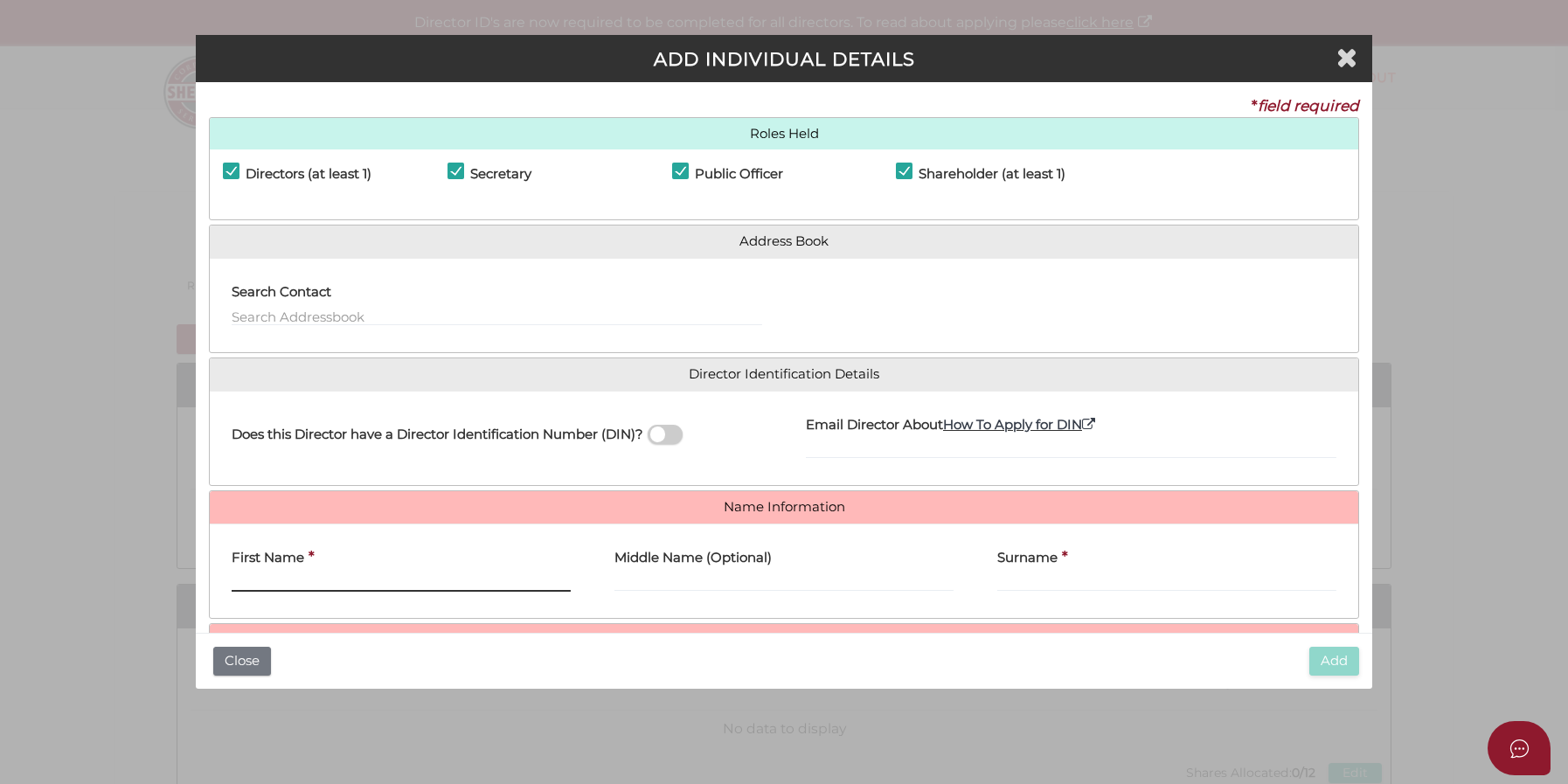
click at [308, 584] on input "First Name" at bounding box center [401, 582] width 339 height 19
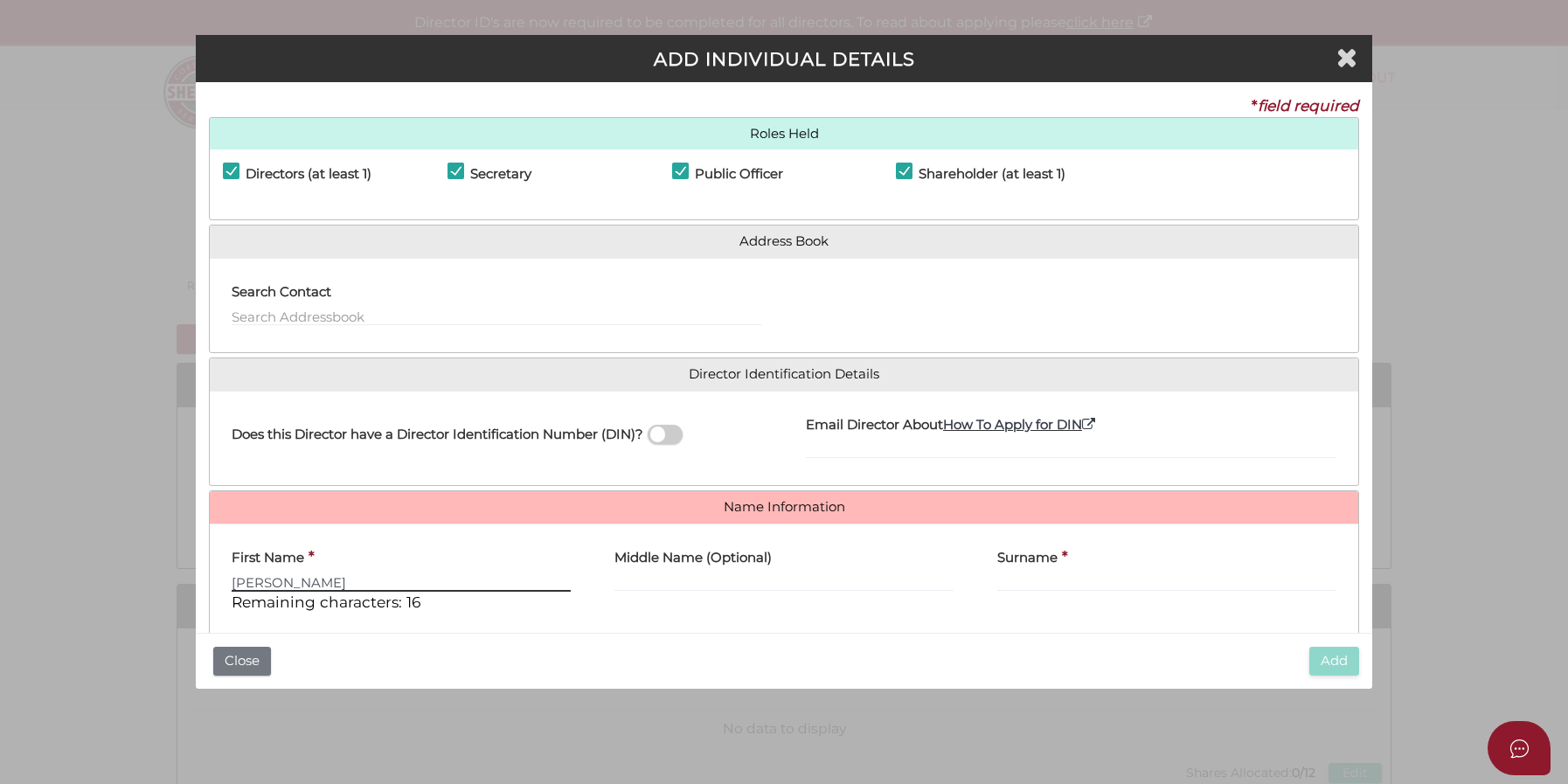
type input "Jake"
type input "Vincent"
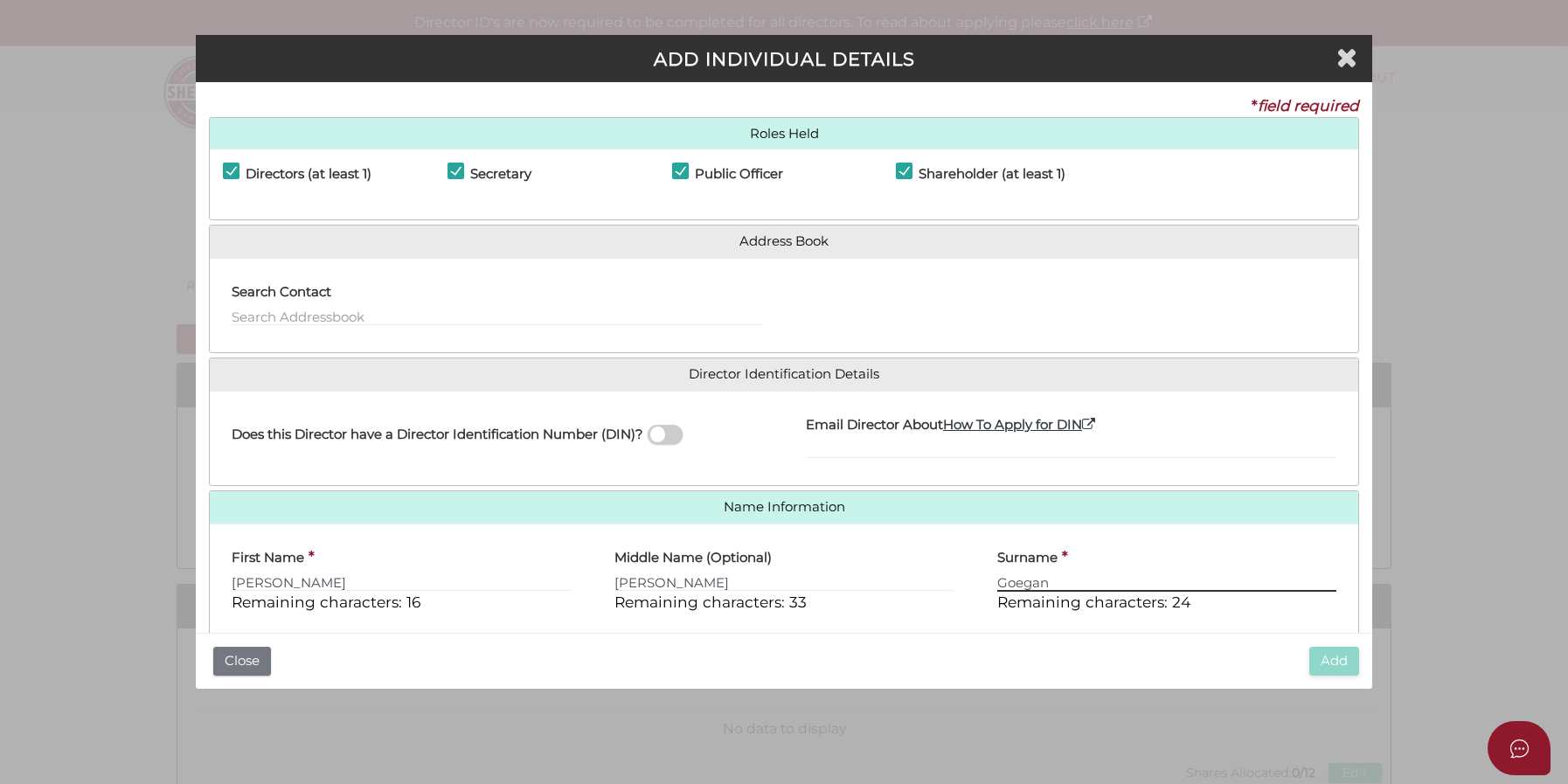
type input "Goegan"
drag, startPoint x: 1366, startPoint y: 366, endPoint x: 1369, endPoint y: 525, distance: 159.0
click at [1369, 525] on div "* field required Roles Held Directors (at least 1) Secretary Public Officer Mem…" at bounding box center [783, 358] width 1176 height 551
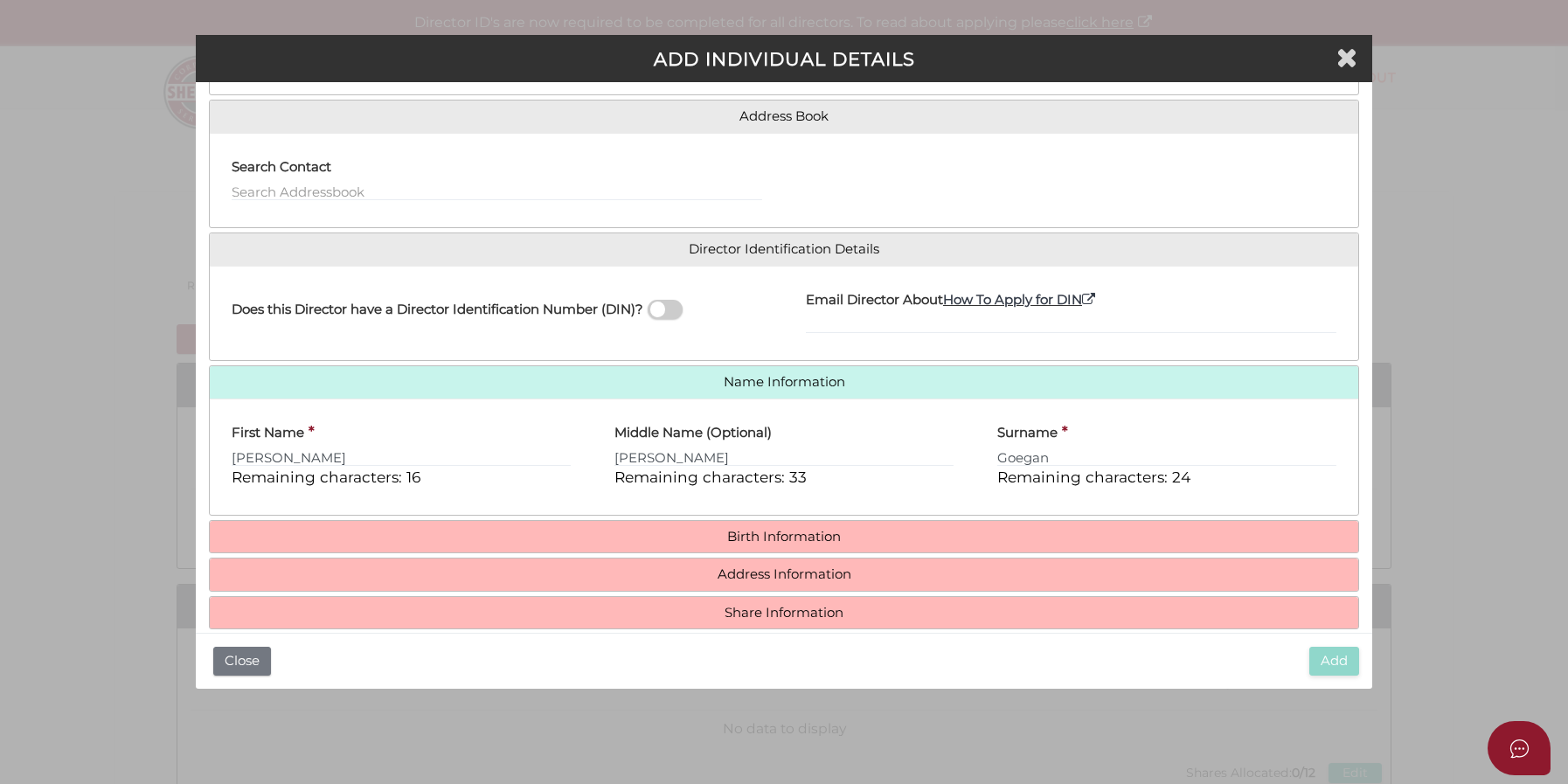
scroll to position [149, 0]
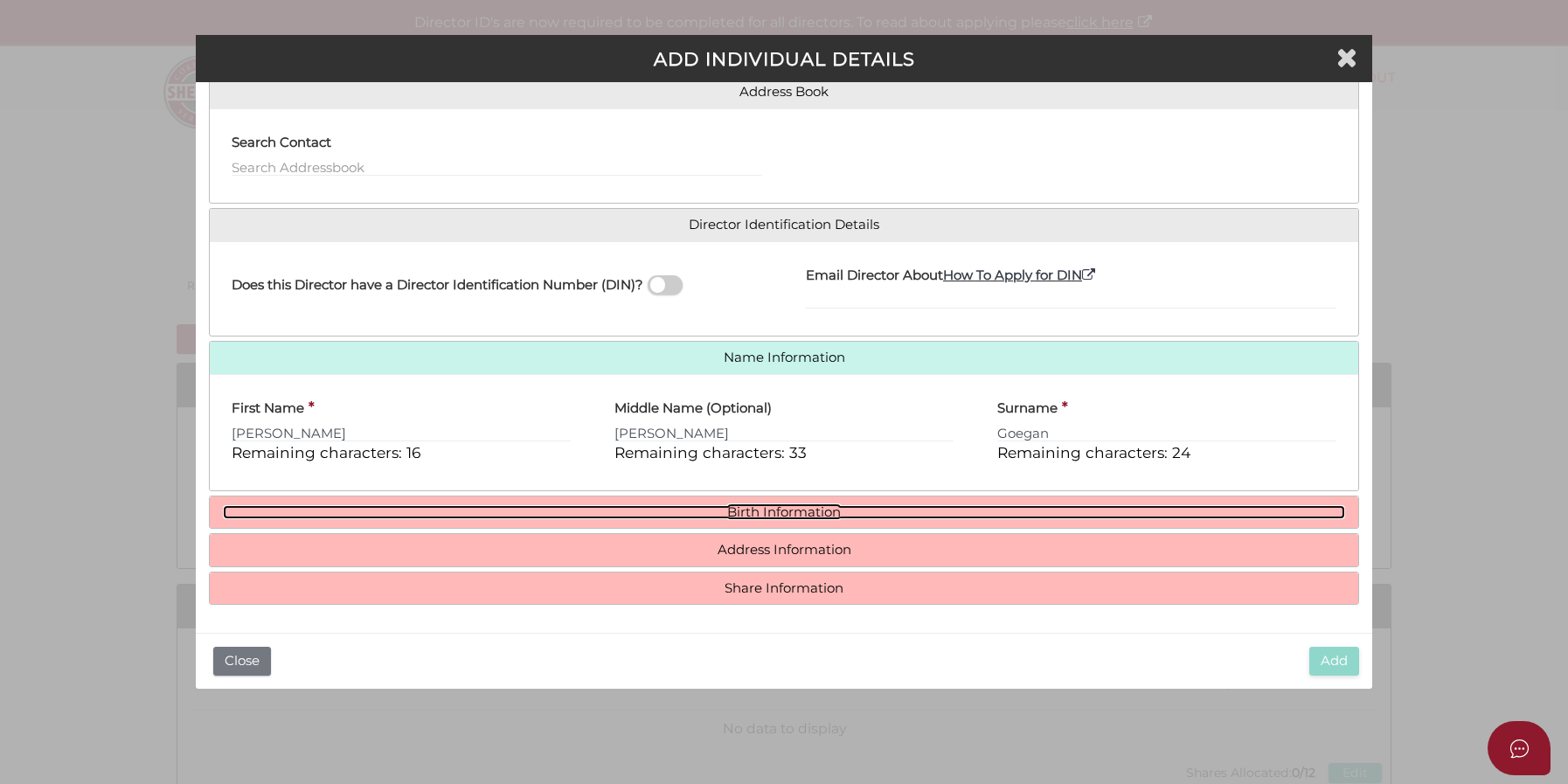
click at [762, 505] on link "Birth Information" at bounding box center [784, 513] width 1122 height 15
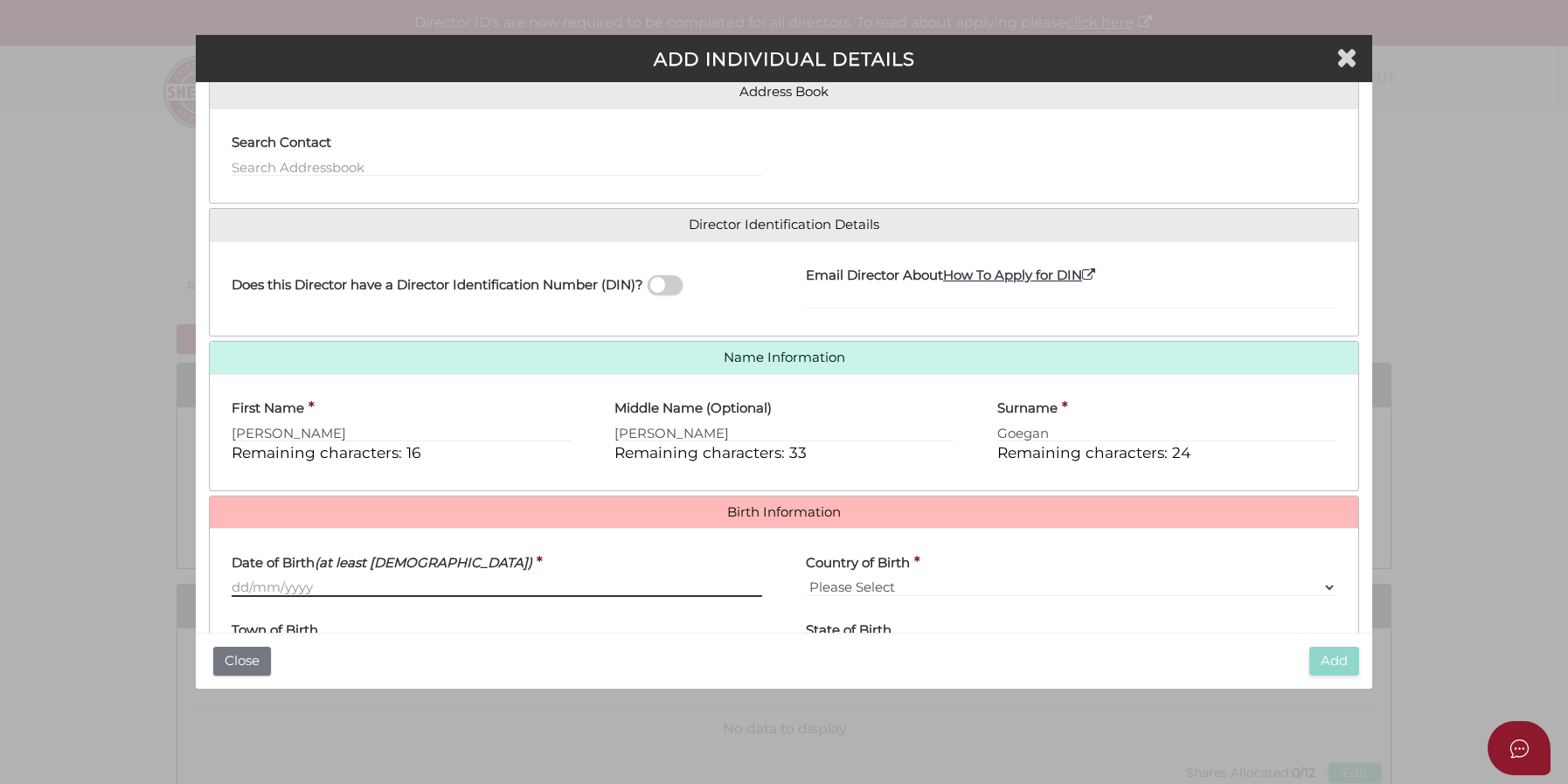
click at [312, 596] on input "Date of Birth (at least 18 years old)" at bounding box center [496, 588] width 531 height 19
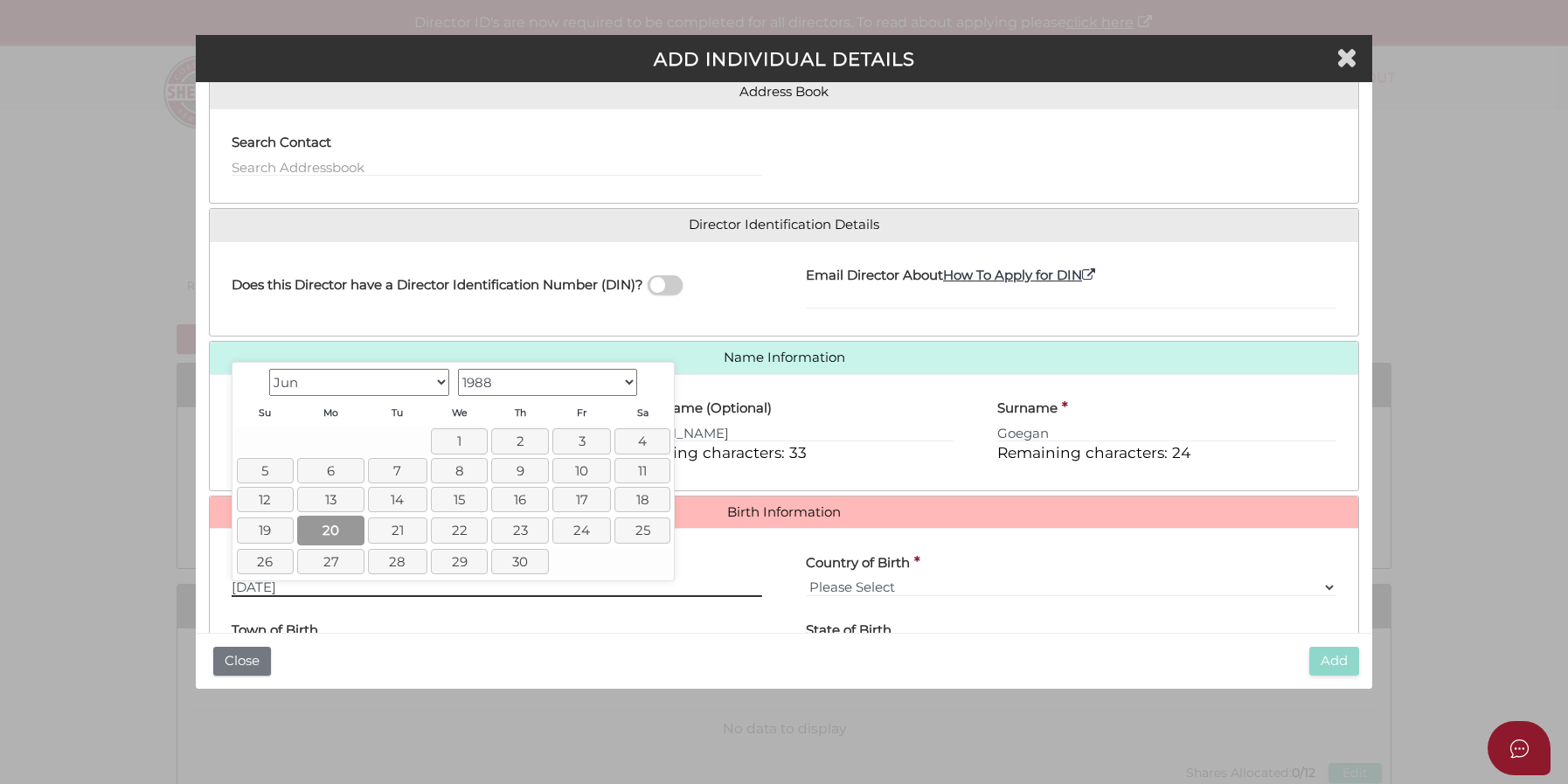
type input "20/06/1988"
click at [336, 523] on link "20" at bounding box center [330, 530] width 67 height 28
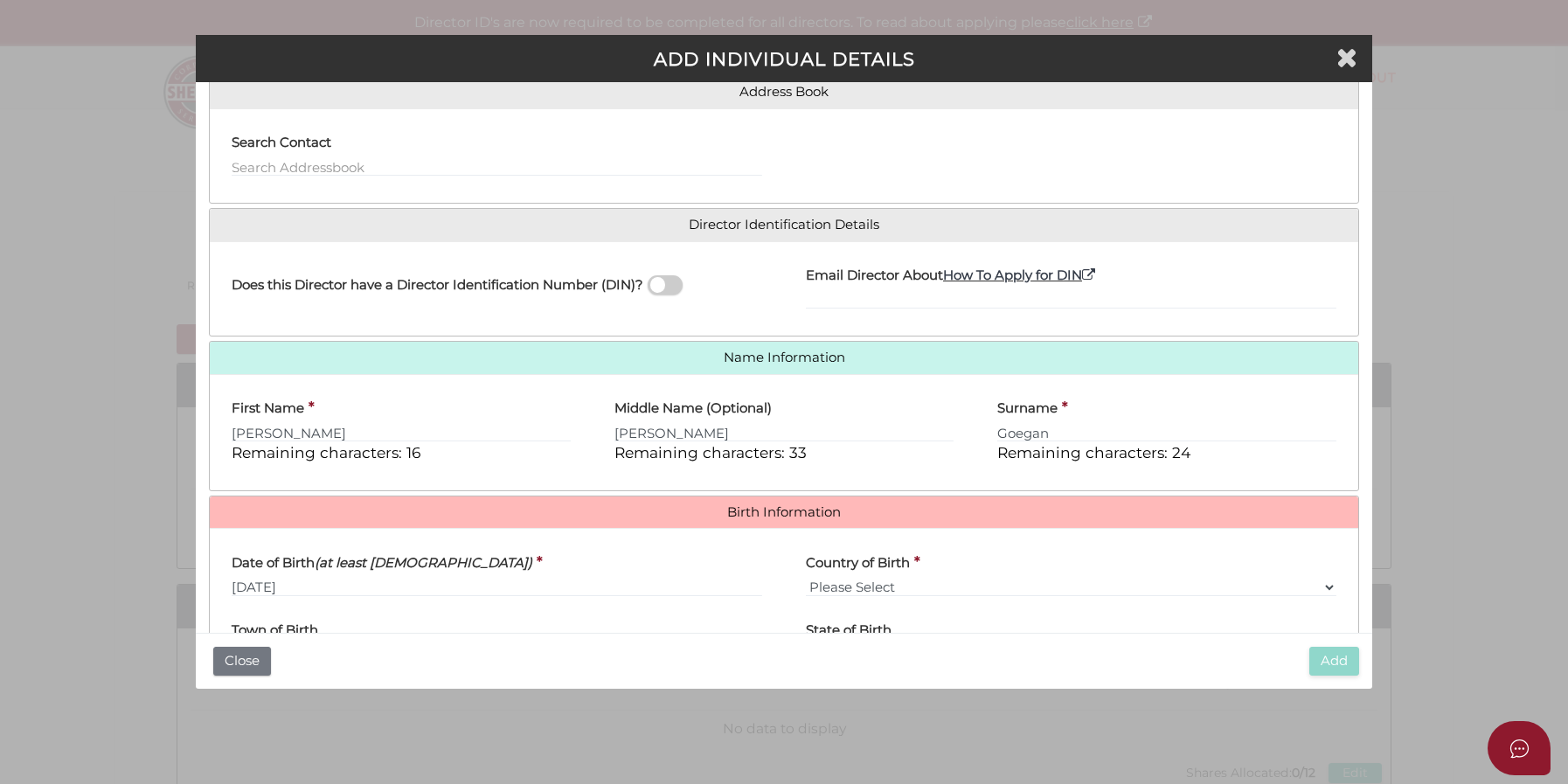
click at [916, 575] on div "Country of Birth * Please Select v Australia Afghanistan Albania Algeria Americ…" at bounding box center [1071, 569] width 531 height 55
click at [852, 587] on select "Please Select v Australia Afghanistan Albania Algeria American Samoa Andorra An…" at bounding box center [1071, 588] width 531 height 19
select select "Australia"
click at [806, 578] on select "Please Select v Australia Afghanistan Albania Algeria American Samoa Andorra An…" at bounding box center [1071, 588] width 531 height 19
drag, startPoint x: 598, startPoint y: 174, endPoint x: 528, endPoint y: 245, distance: 99.7
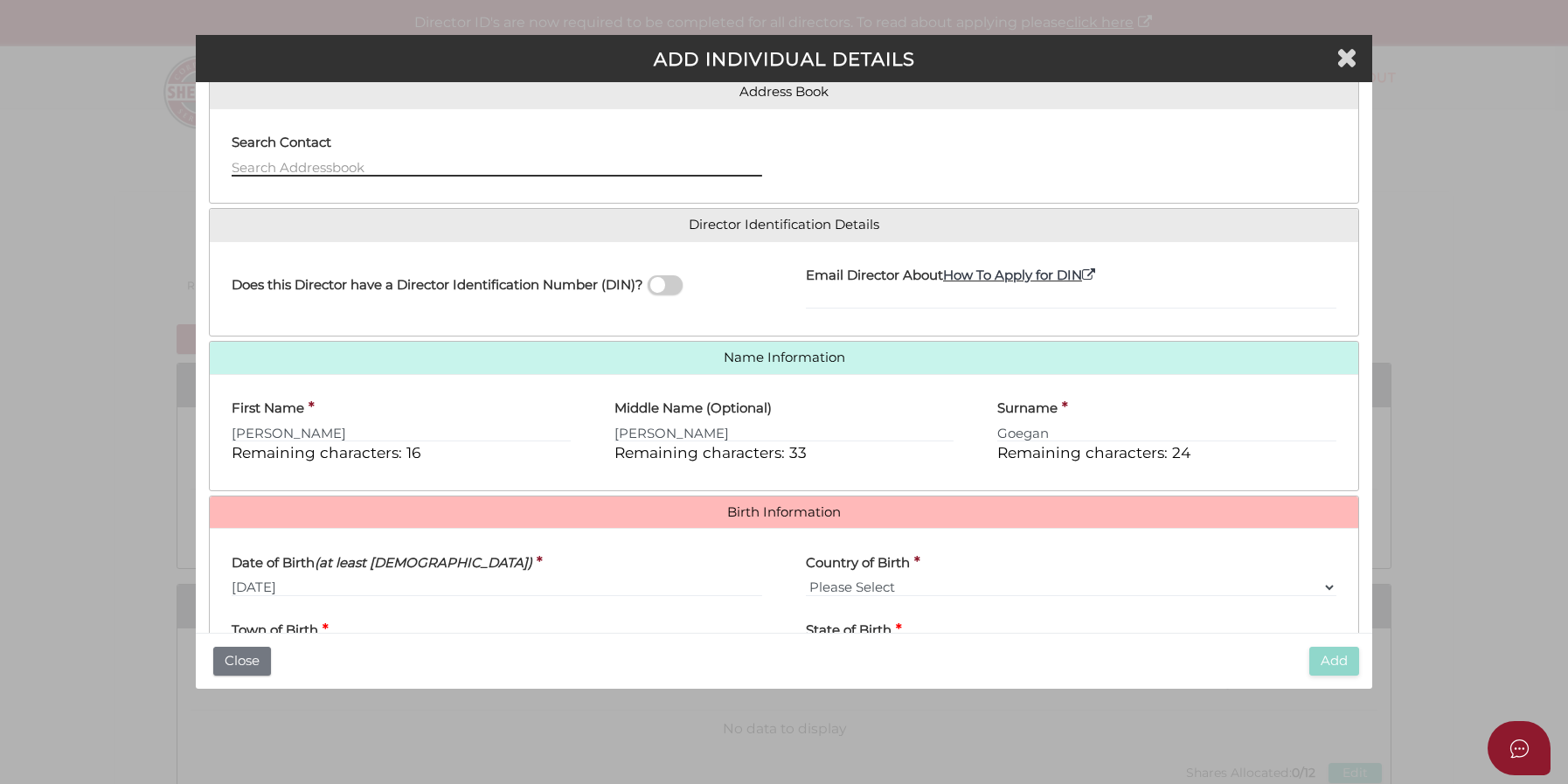
click at [536, 235] on div "Roles Held Directors (at least 1) Secretary Public Officer Member Shareholder (…" at bounding box center [783, 367] width 1149 height 800
drag, startPoint x: 453, startPoint y: 337, endPoint x: 307, endPoint y: 429, distance: 172.6
click at [327, 430] on div "Roles Held Directors (at least 1) Secretary Public Officer Member Shareholder (…" at bounding box center [783, 367] width 1149 height 800
click at [312, 429] on input "Jake" at bounding box center [401, 433] width 339 height 19
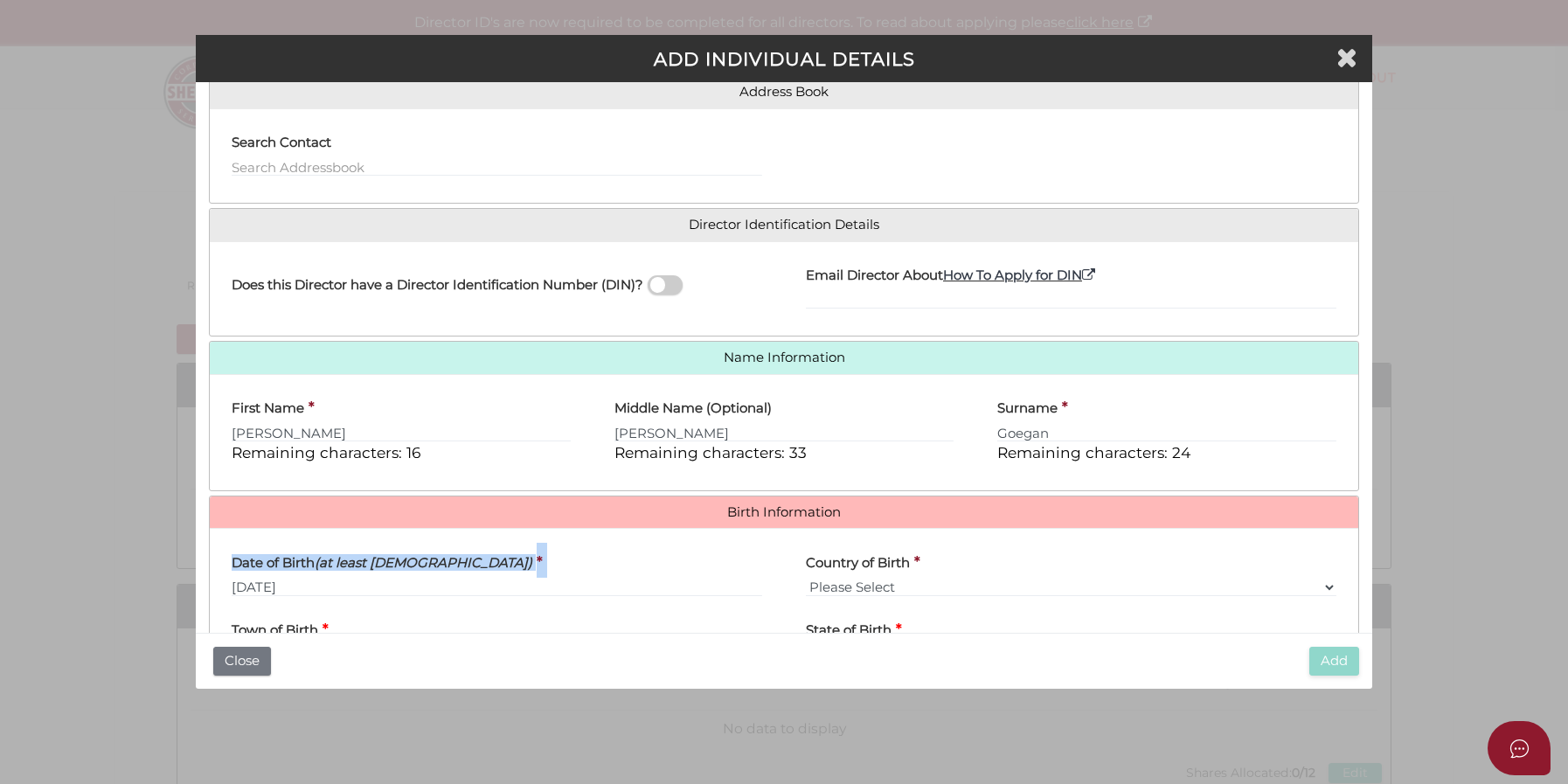
drag, startPoint x: 252, startPoint y: 537, endPoint x: 388, endPoint y: 595, distance: 147.9
click at [361, 593] on div "Date of Birth (at least 18 years old) * 20/06/1988 Country of Birth * Please Se…" at bounding box center [784, 608] width 1148 height 162
click at [483, 620] on div "Town of Birth *" at bounding box center [496, 638] width 531 height 55
drag, startPoint x: 480, startPoint y: 623, endPoint x: 391, endPoint y: 624, distance: 89.0
click at [391, 624] on div "Town of Birth *" at bounding box center [496, 638] width 531 height 55
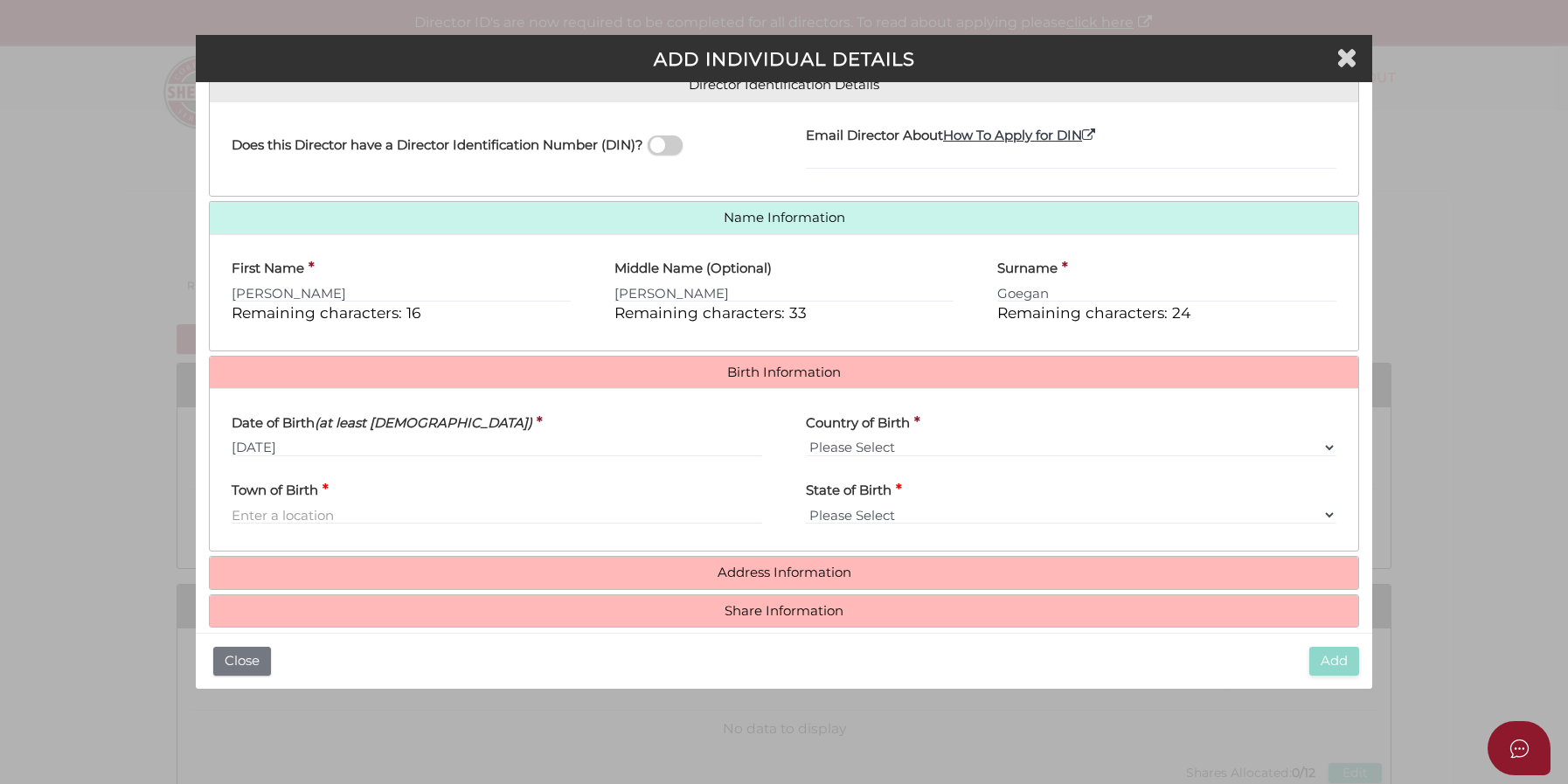
scroll to position [312, 0]
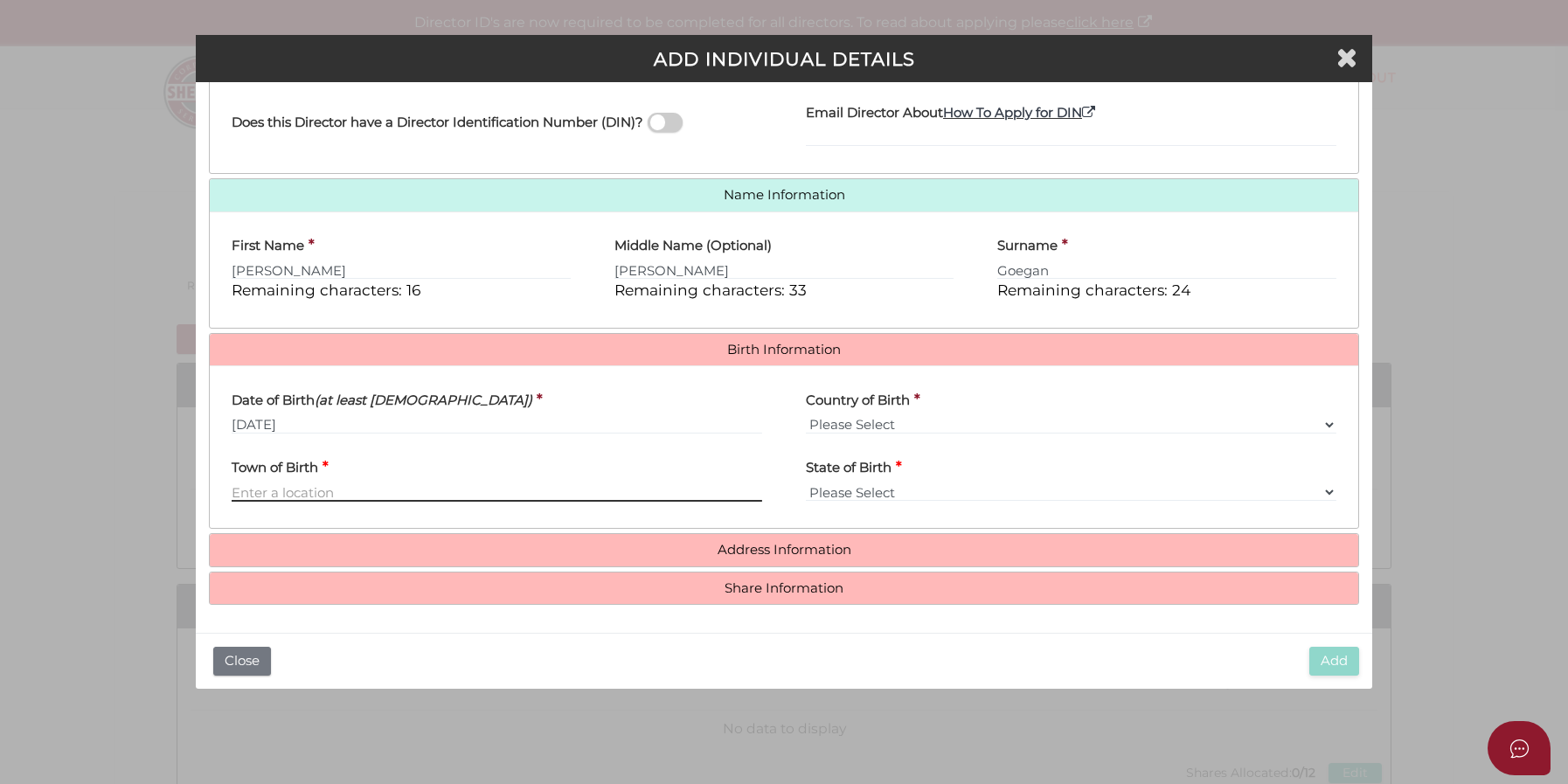
click at [365, 492] on input "Town of Birth" at bounding box center [496, 492] width 531 height 19
type input "e"
type input "East Melbourne"
select select "VIC"
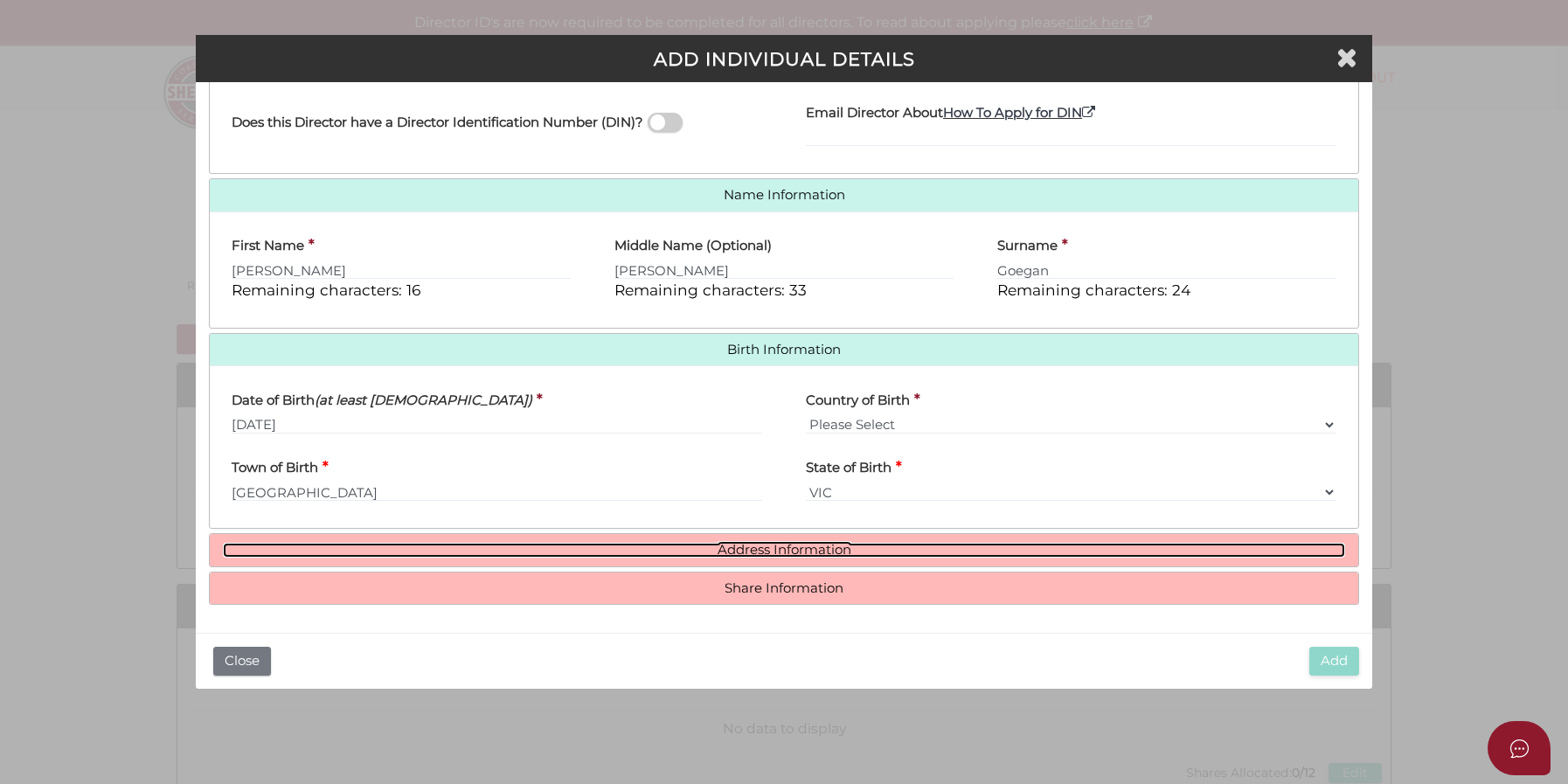
click at [718, 552] on link "Address Information" at bounding box center [784, 551] width 1122 height 15
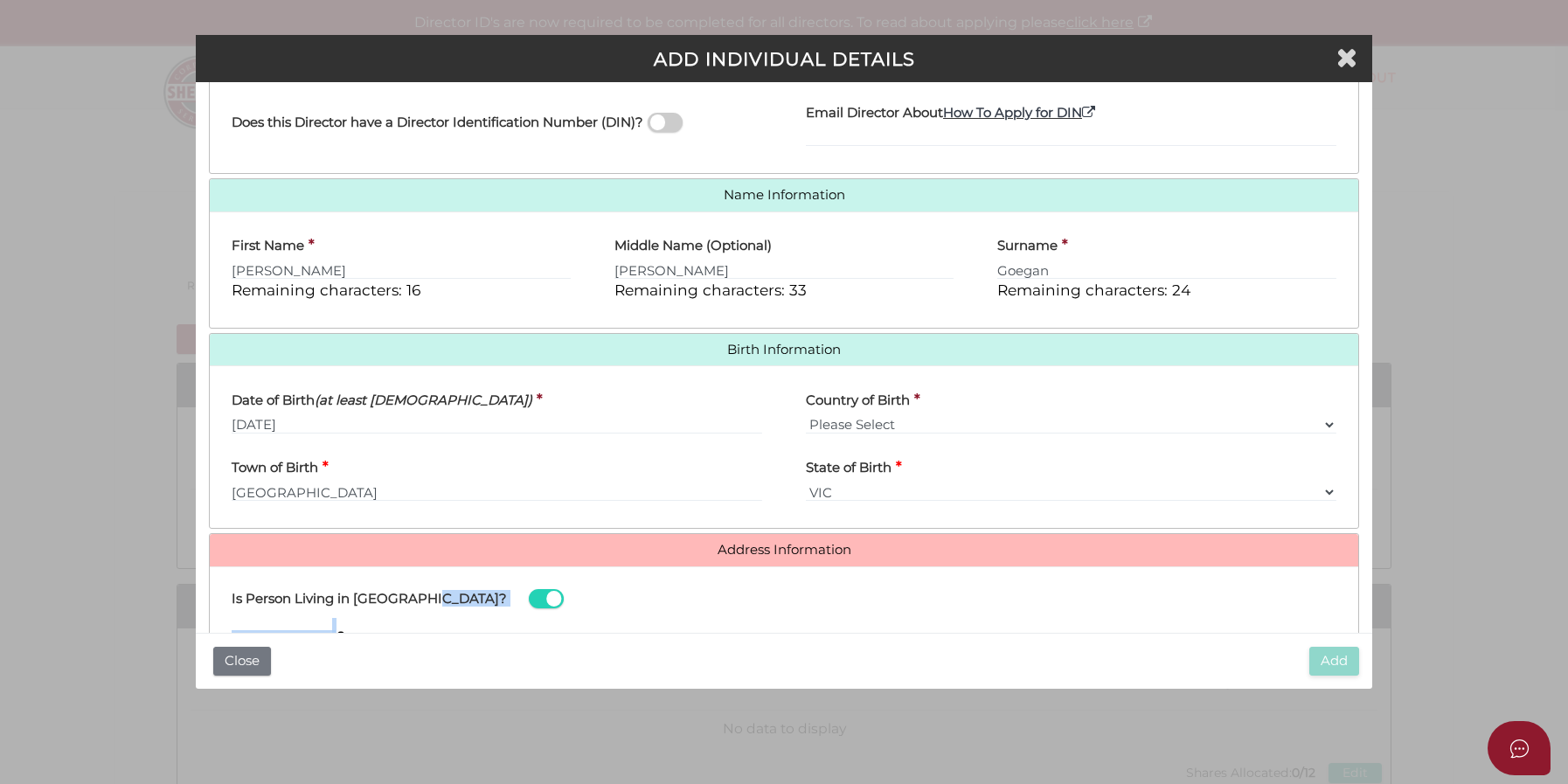
click at [435, 618] on div "Is Person Living in Australia? Search Address Apartment, Unit Street Number and…" at bounding box center [784, 700] width 1122 height 241
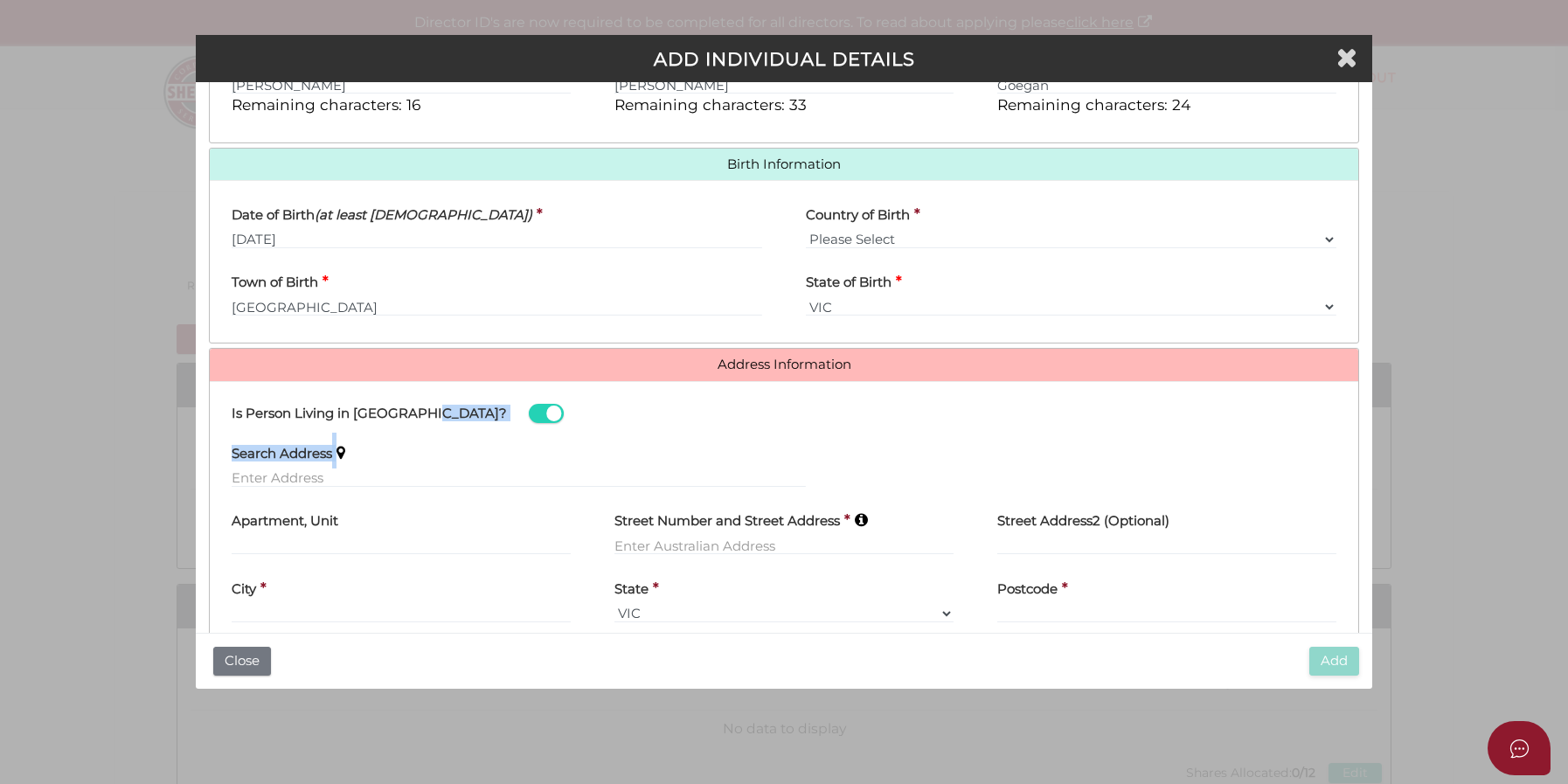
scroll to position [532, 0]
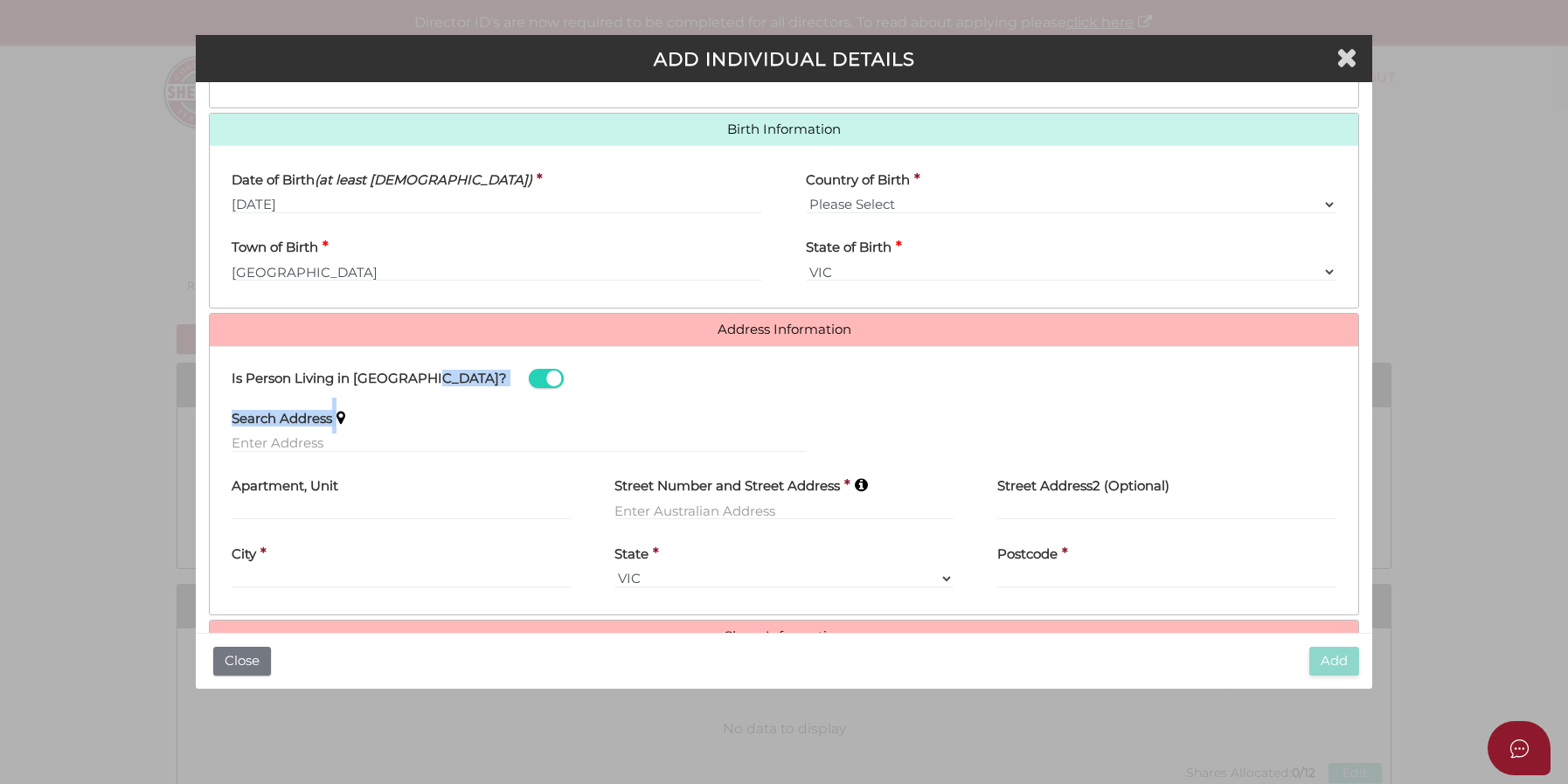
click at [247, 416] on h4 "Search Address" at bounding box center [282, 420] width 101 height 15
click at [255, 437] on input "text" at bounding box center [518, 443] width 574 height 19
paste input "[STREET_ADDRESS][PERSON_NAME]"
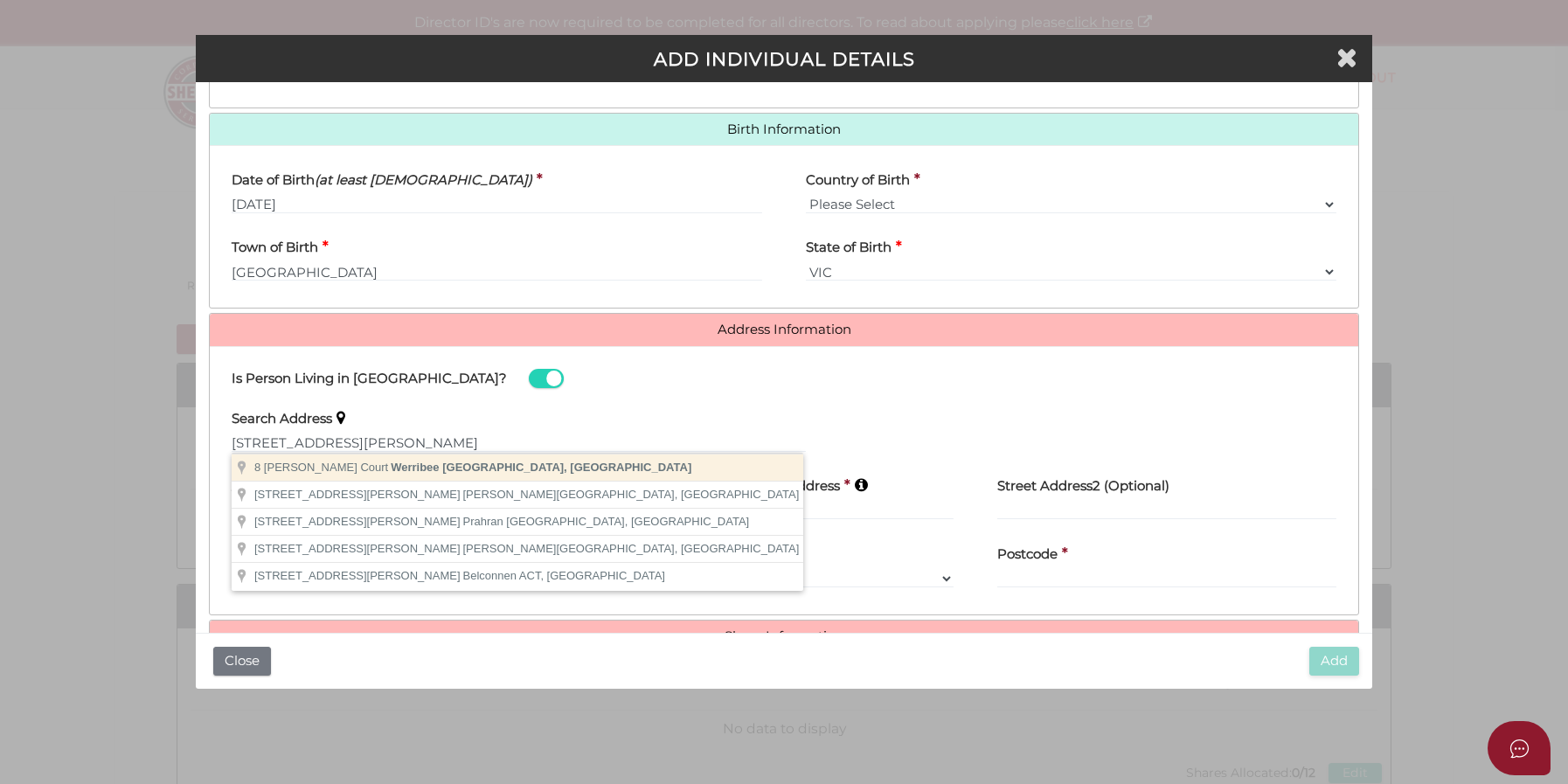
type input "8 Moubray Court, Werribee VIC, Australia"
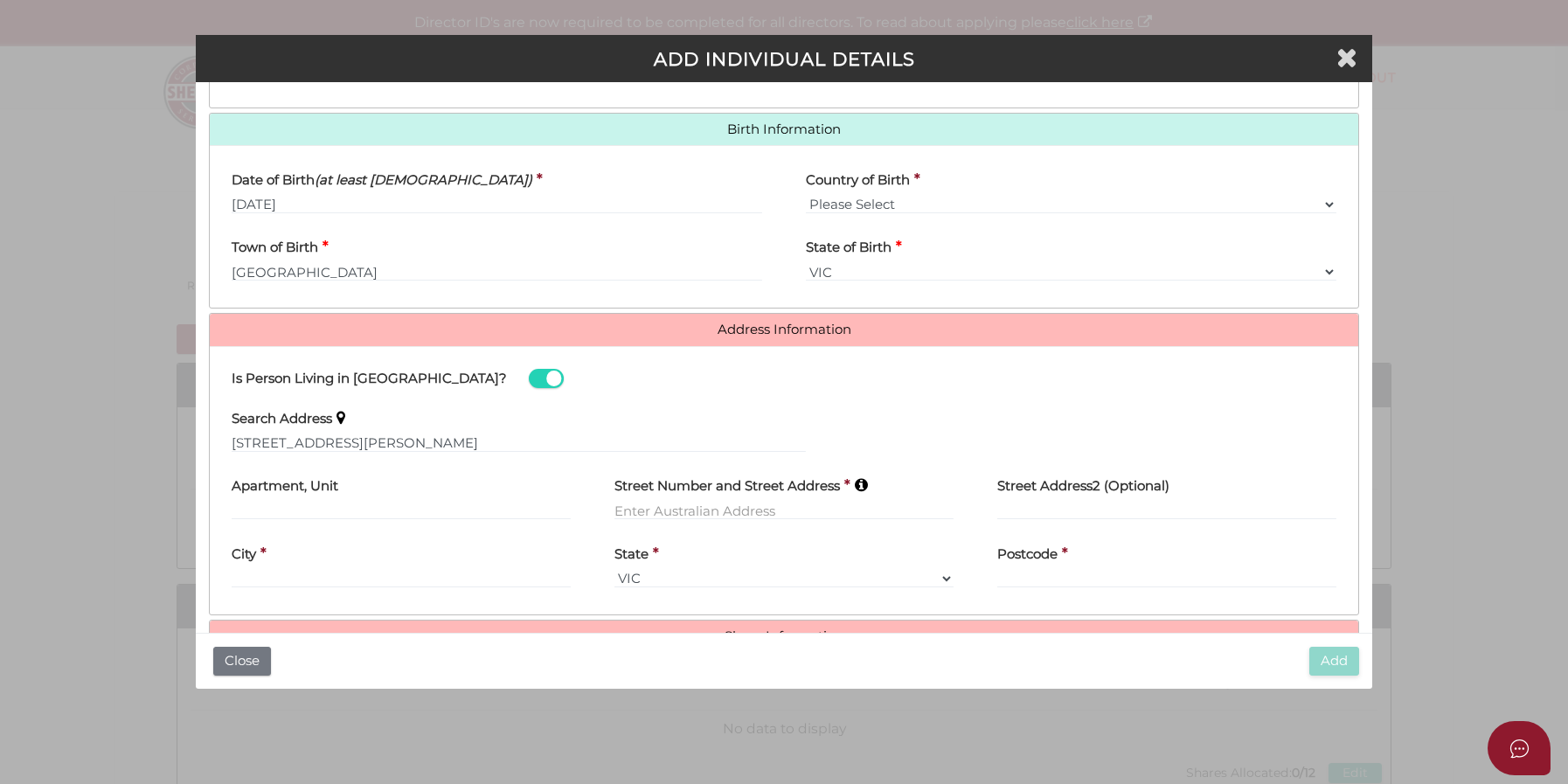
type input "[STREET_ADDRESS][PERSON_NAME]"
type input "Werribee"
select select "VIC"
type input "3030"
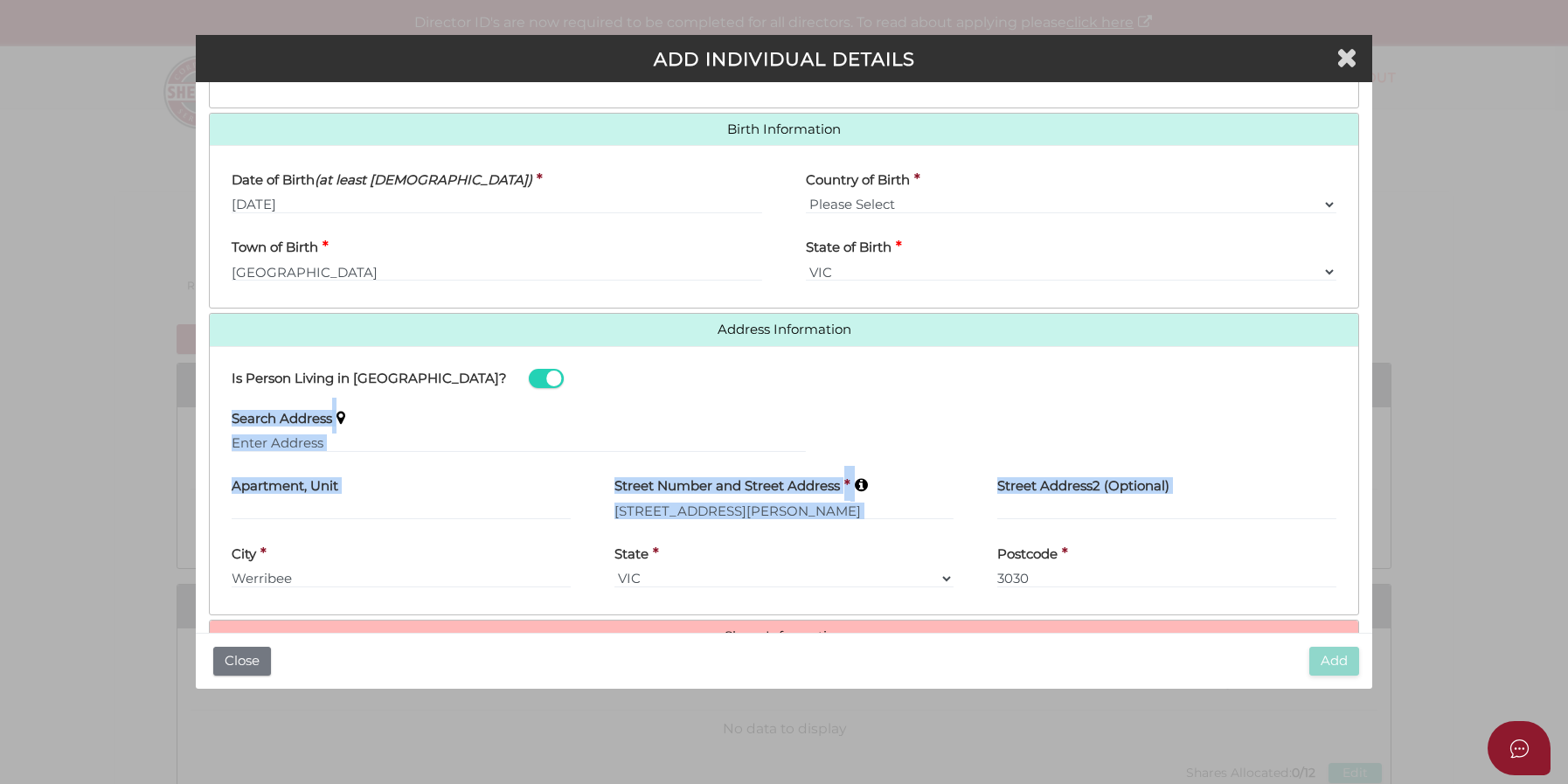
drag, startPoint x: 1372, startPoint y: 410, endPoint x: 1379, endPoint y: 548, distance: 138.2
click at [1379, 548] on div "Pty Ltd ADD INDIVIDUAL DETAILS * field required Roles Held Directors (at least …" at bounding box center [784, 392] width 1568 height 784
click at [1272, 535] on div "Postcode * 3030" at bounding box center [1166, 561] width 339 height 55
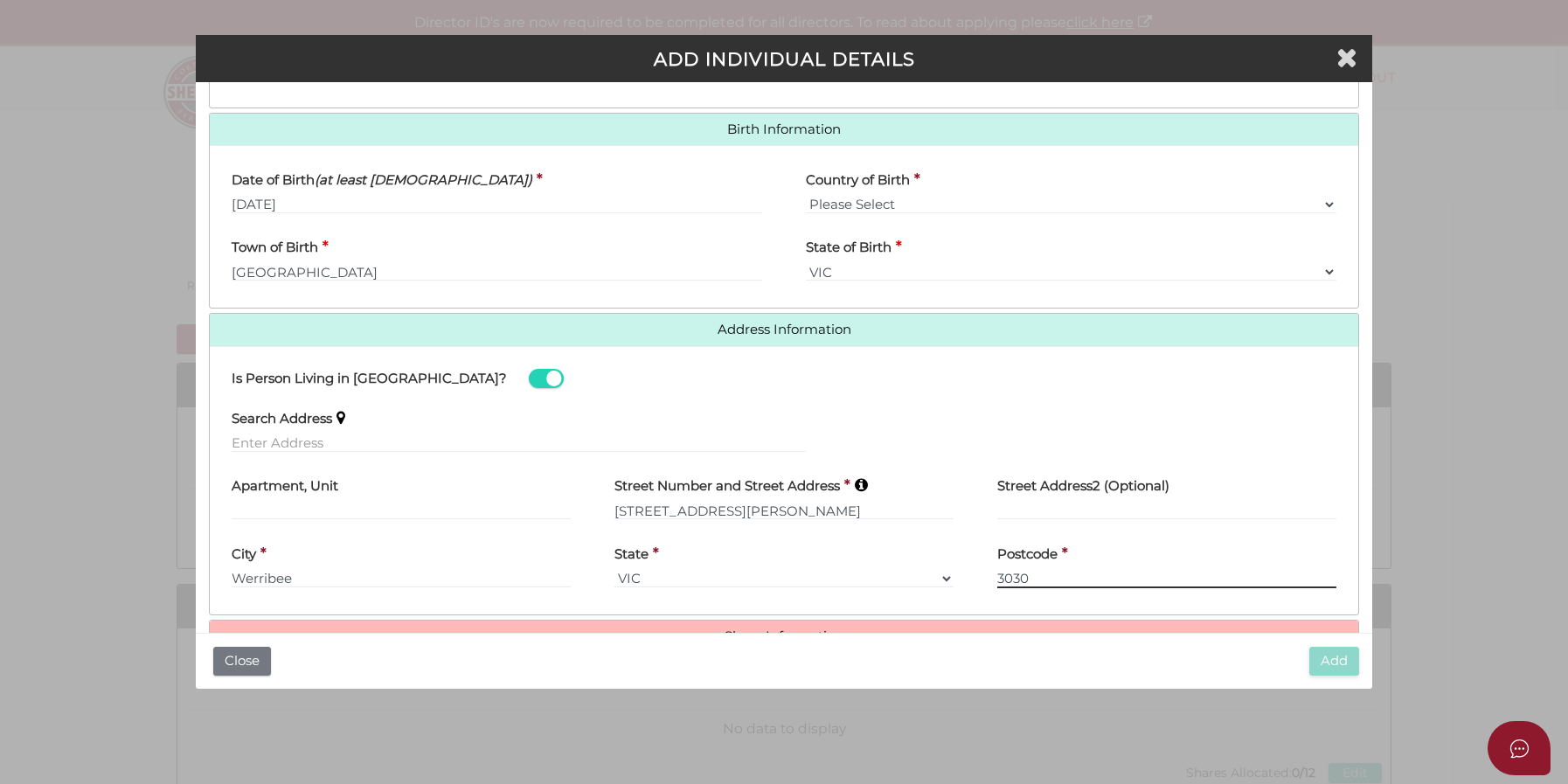
click at [1142, 585] on input "3030" at bounding box center [1166, 578] width 339 height 19
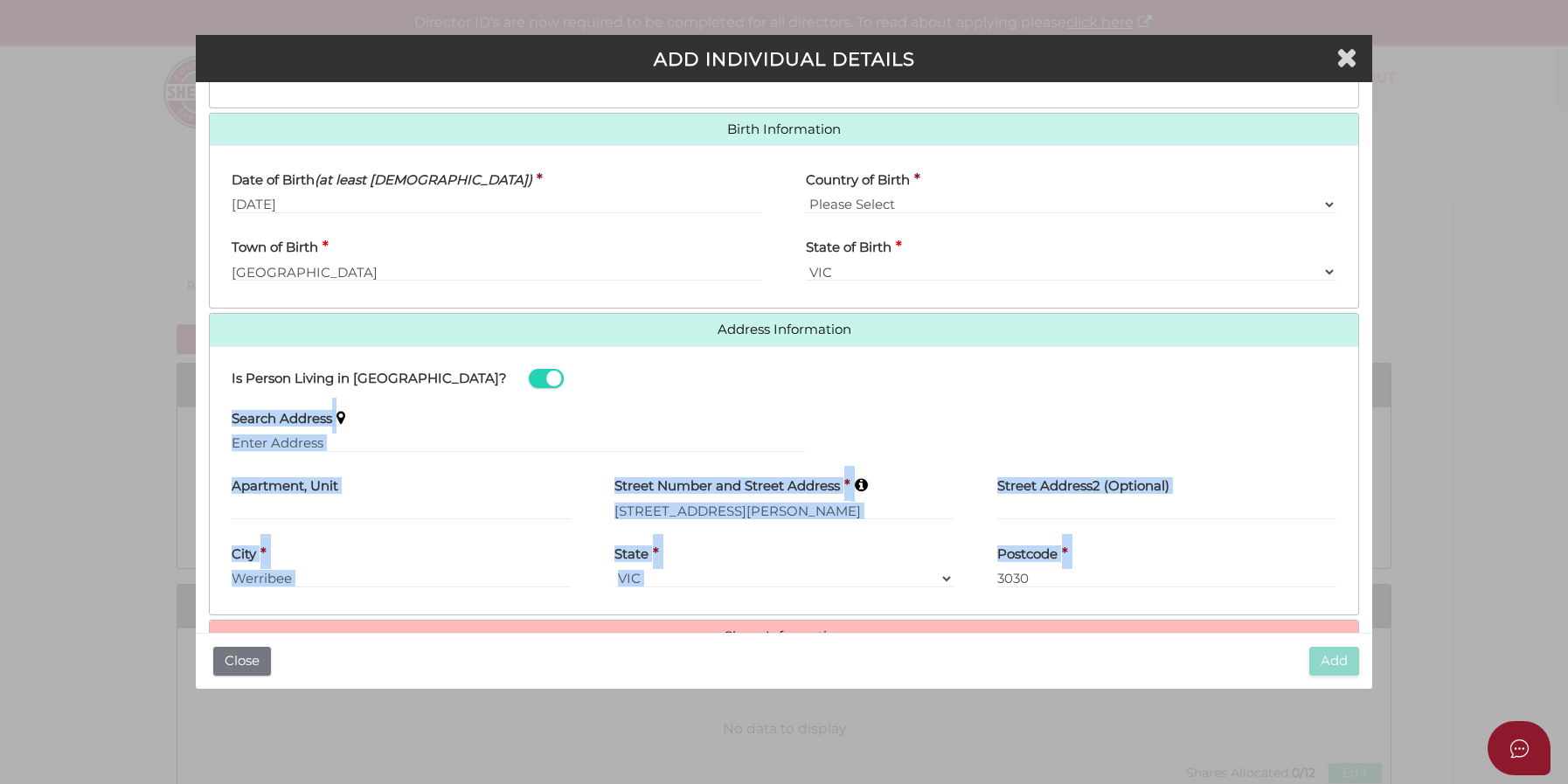
drag, startPoint x: 1377, startPoint y: 420, endPoint x: 1379, endPoint y: 585, distance: 165.0
click at [1379, 585] on div "Pty Ltd ADD INDIVIDUAL DETAILS * field required Roles Held Directors (at least …" at bounding box center [784, 392] width 1568 height 784
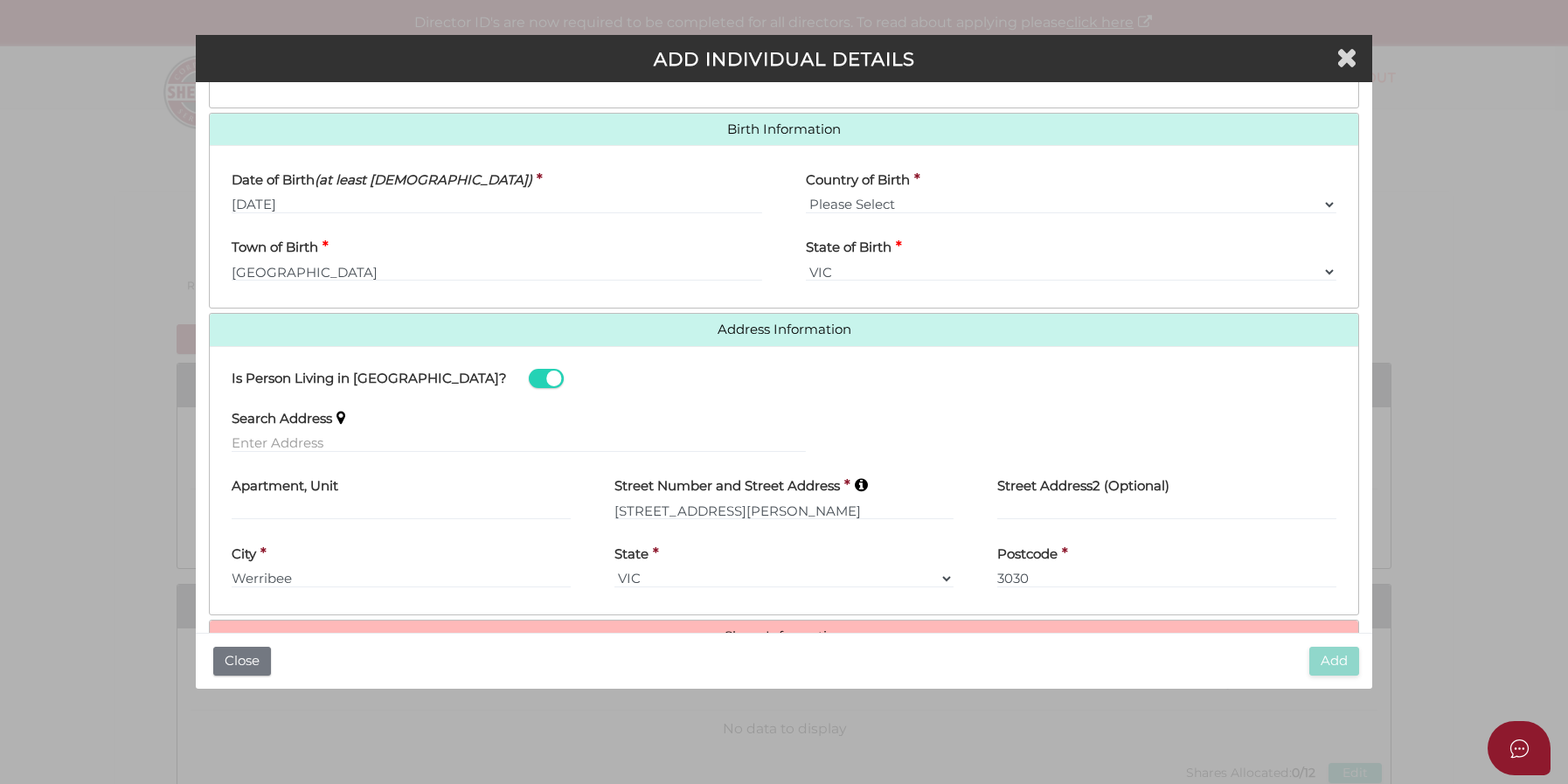
click at [888, 626] on h4 "Share Information" at bounding box center [784, 637] width 1148 height 32
click at [794, 625] on h4 "Share Information" at bounding box center [784, 637] width 1148 height 32
click at [777, 630] on link "Share Information" at bounding box center [784, 637] width 1122 height 15
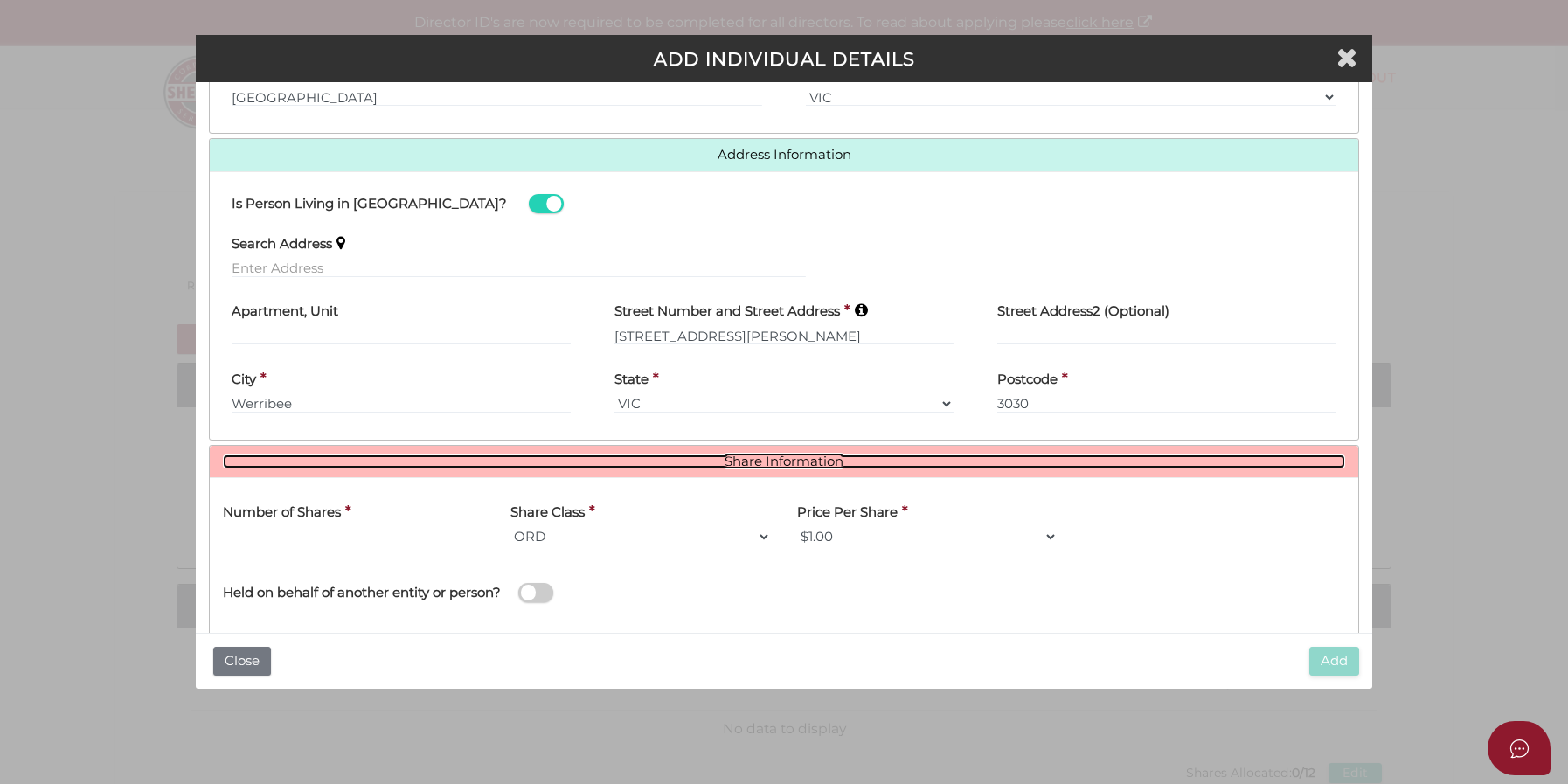
scroll to position [793, 0]
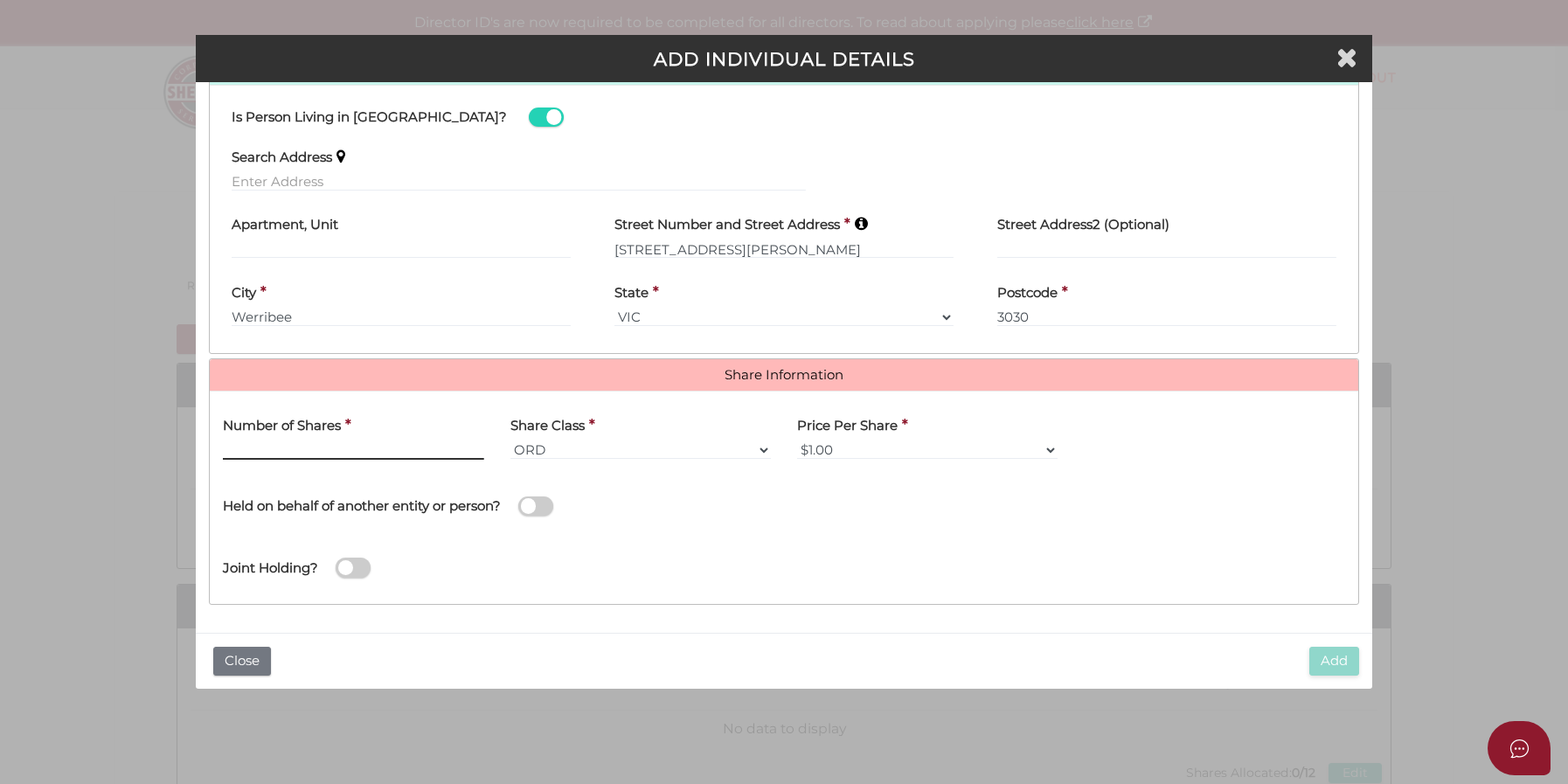
click at [273, 456] on input "text" at bounding box center [353, 450] width 260 height 19
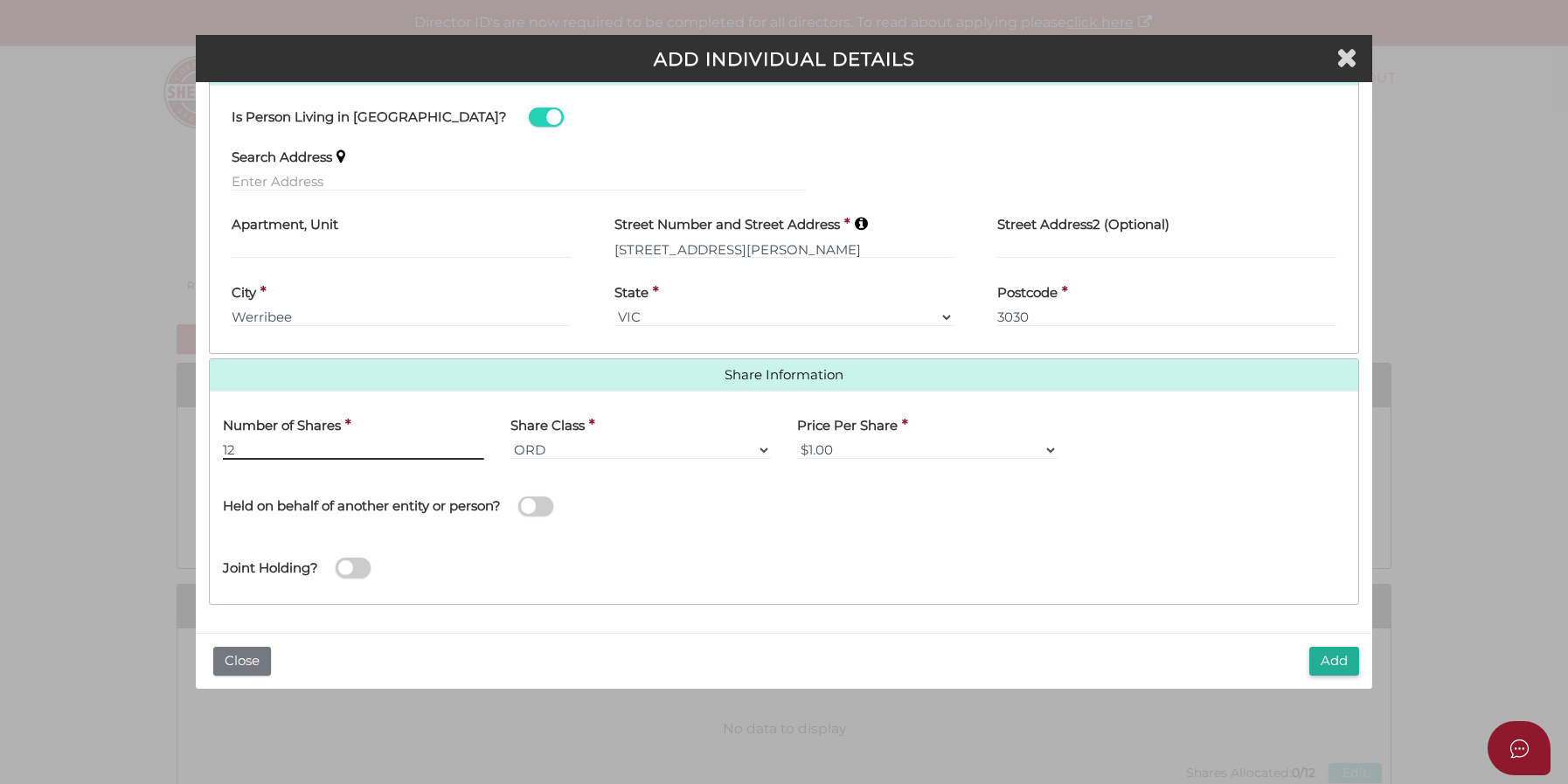
type input "1"
type input "6"
click at [1344, 668] on button "Add" at bounding box center [1334, 661] width 49 height 28
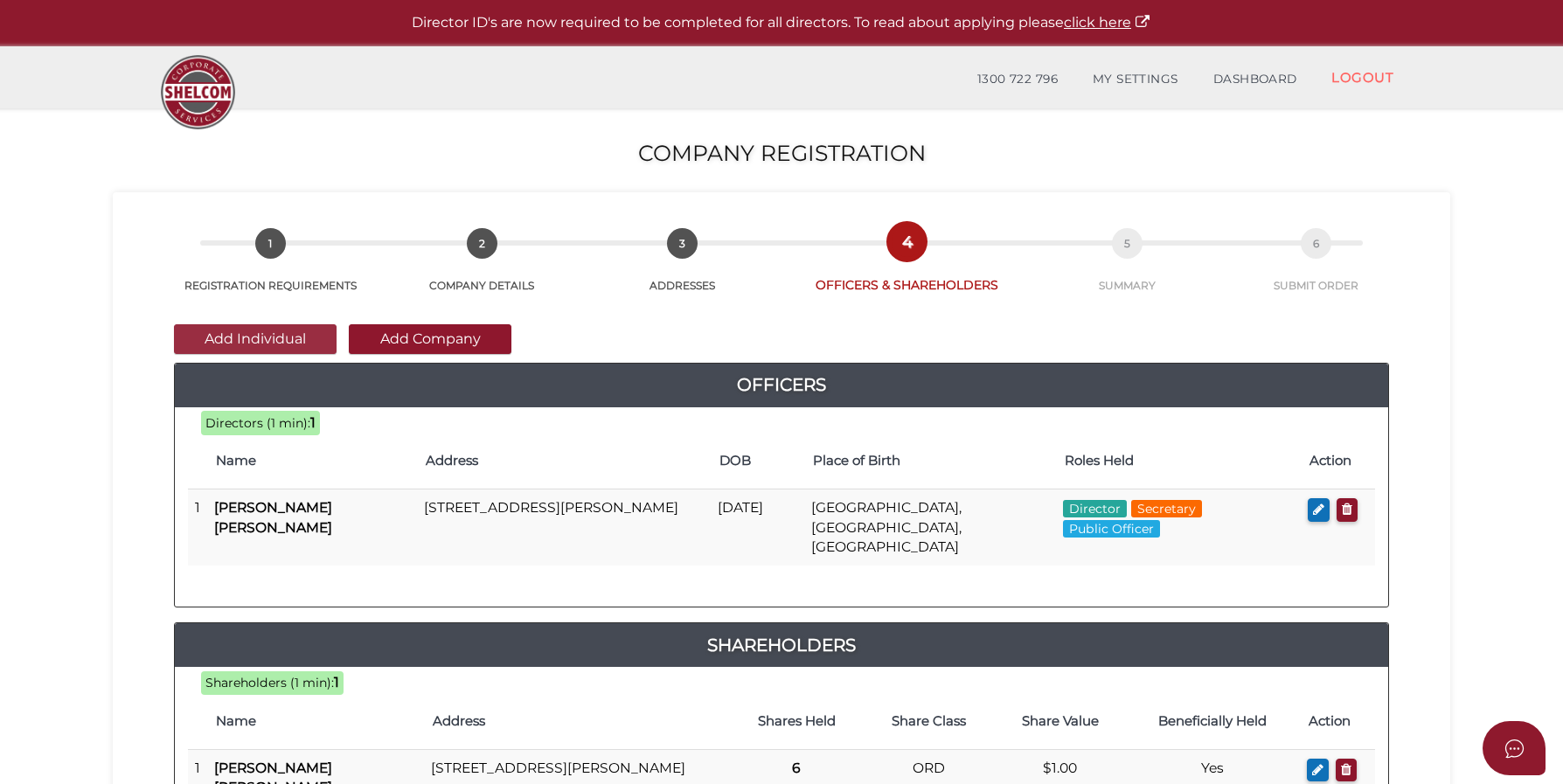
click at [237, 338] on button "Add Individual" at bounding box center [254, 339] width 162 height 29
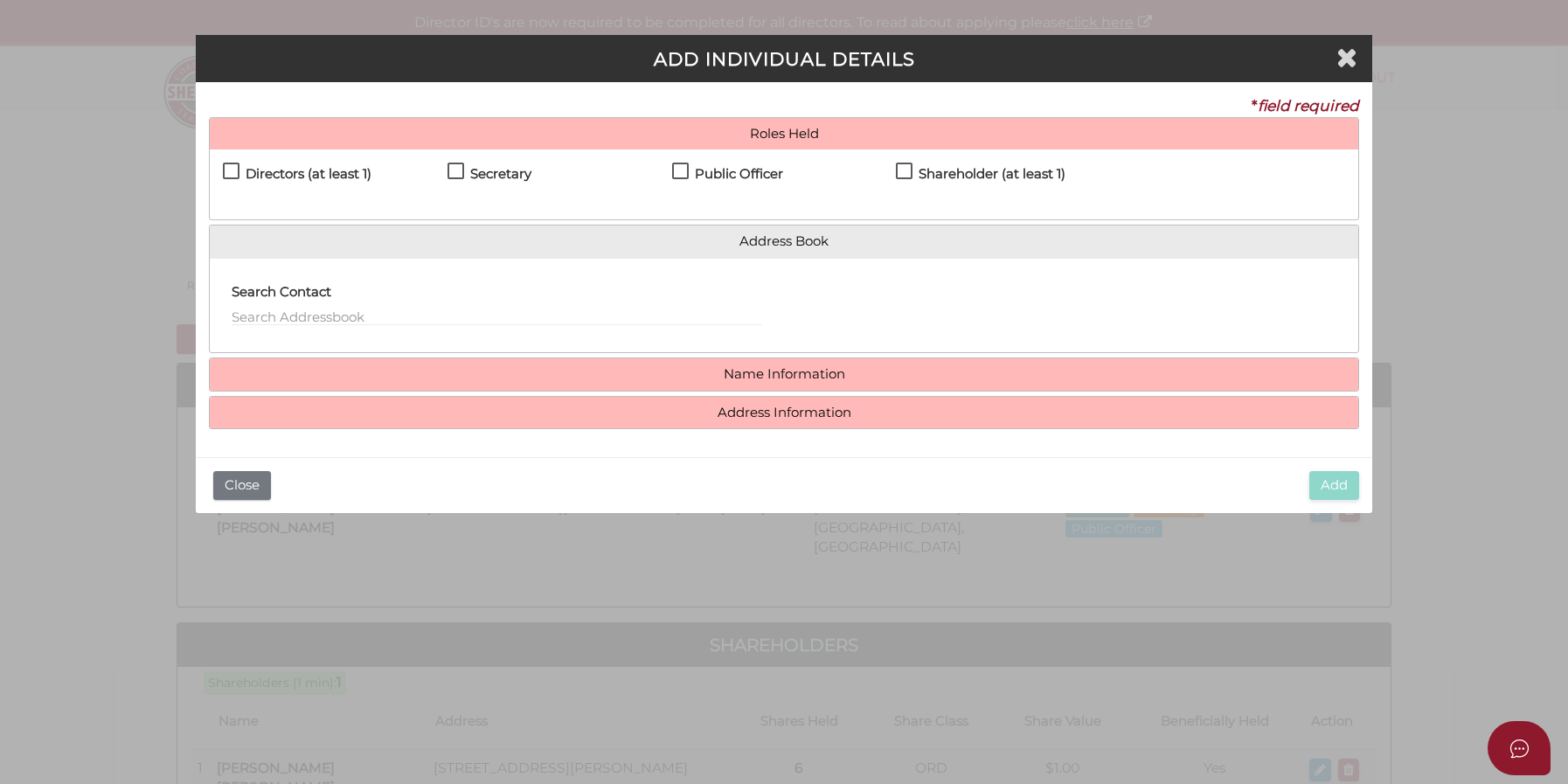
click at [233, 173] on label "Directors (at least 1)" at bounding box center [297, 177] width 148 height 22
checkbox input "true"
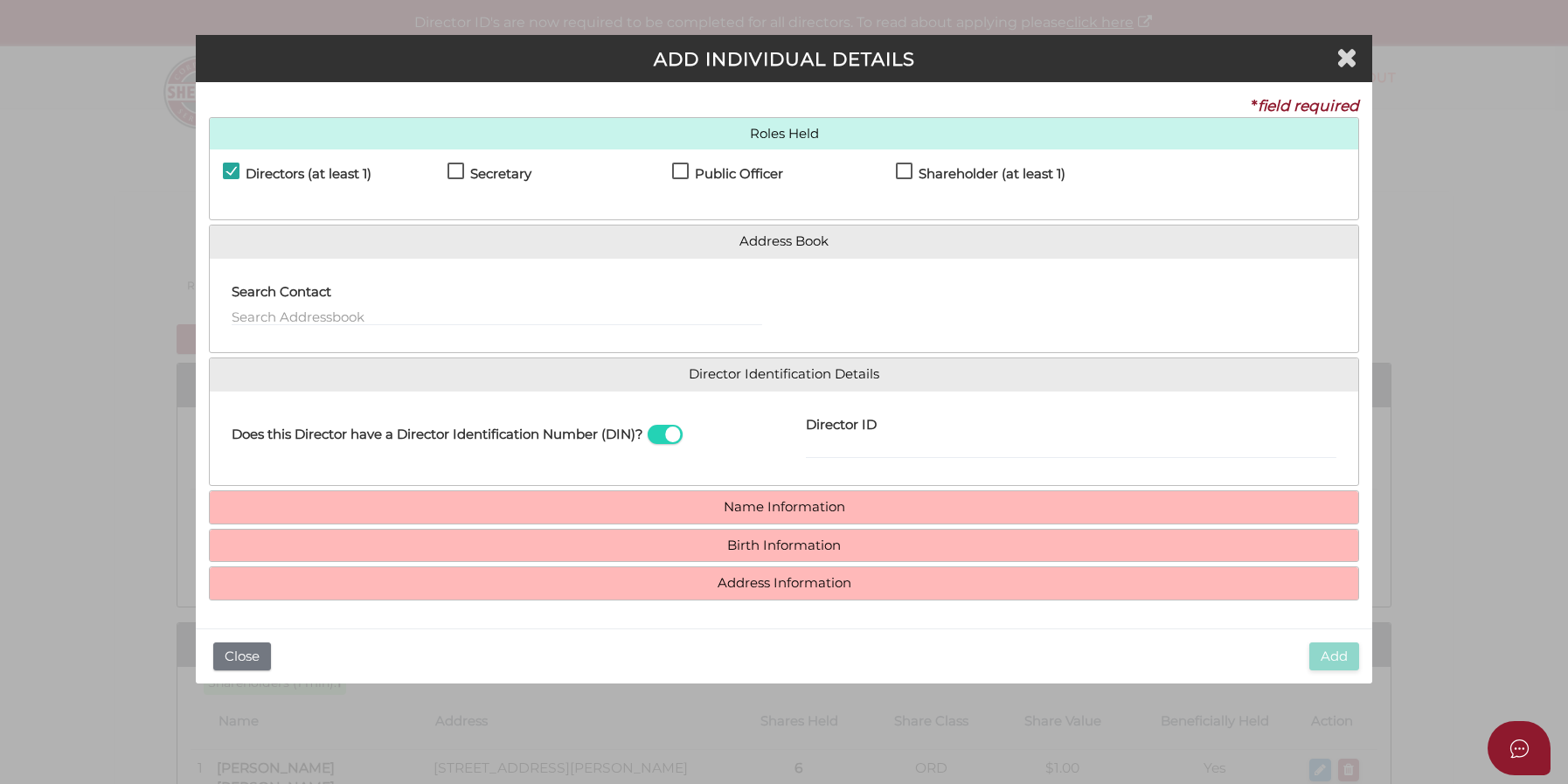
click at [910, 177] on label "Shareholder (at least 1)" at bounding box center [980, 177] width 170 height 22
checkbox input "true"
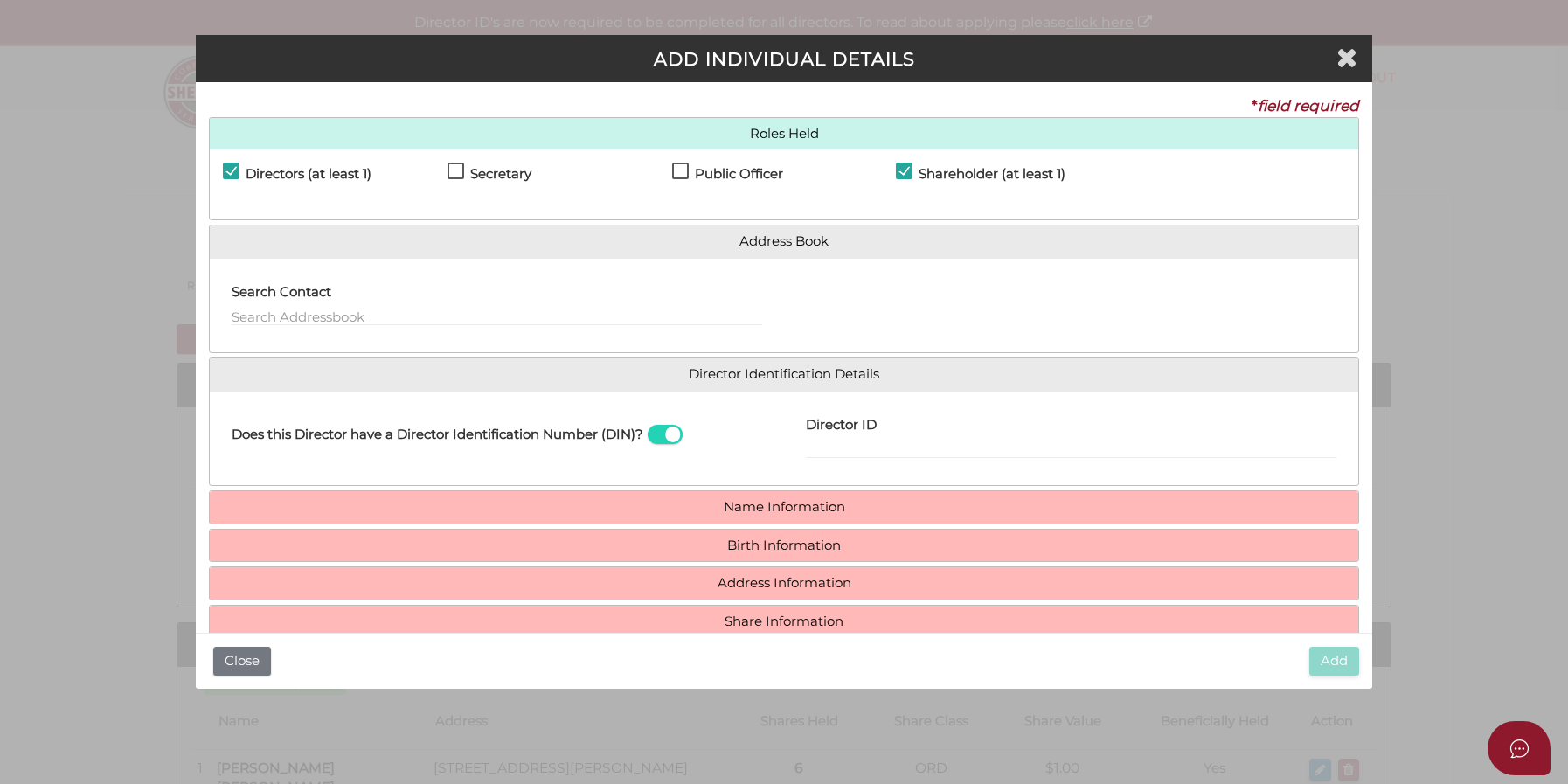
click at [665, 441] on span at bounding box center [664, 434] width 35 height 20
click at [0, 0] on input "checkbox" at bounding box center [0, 0] width 0 height 0
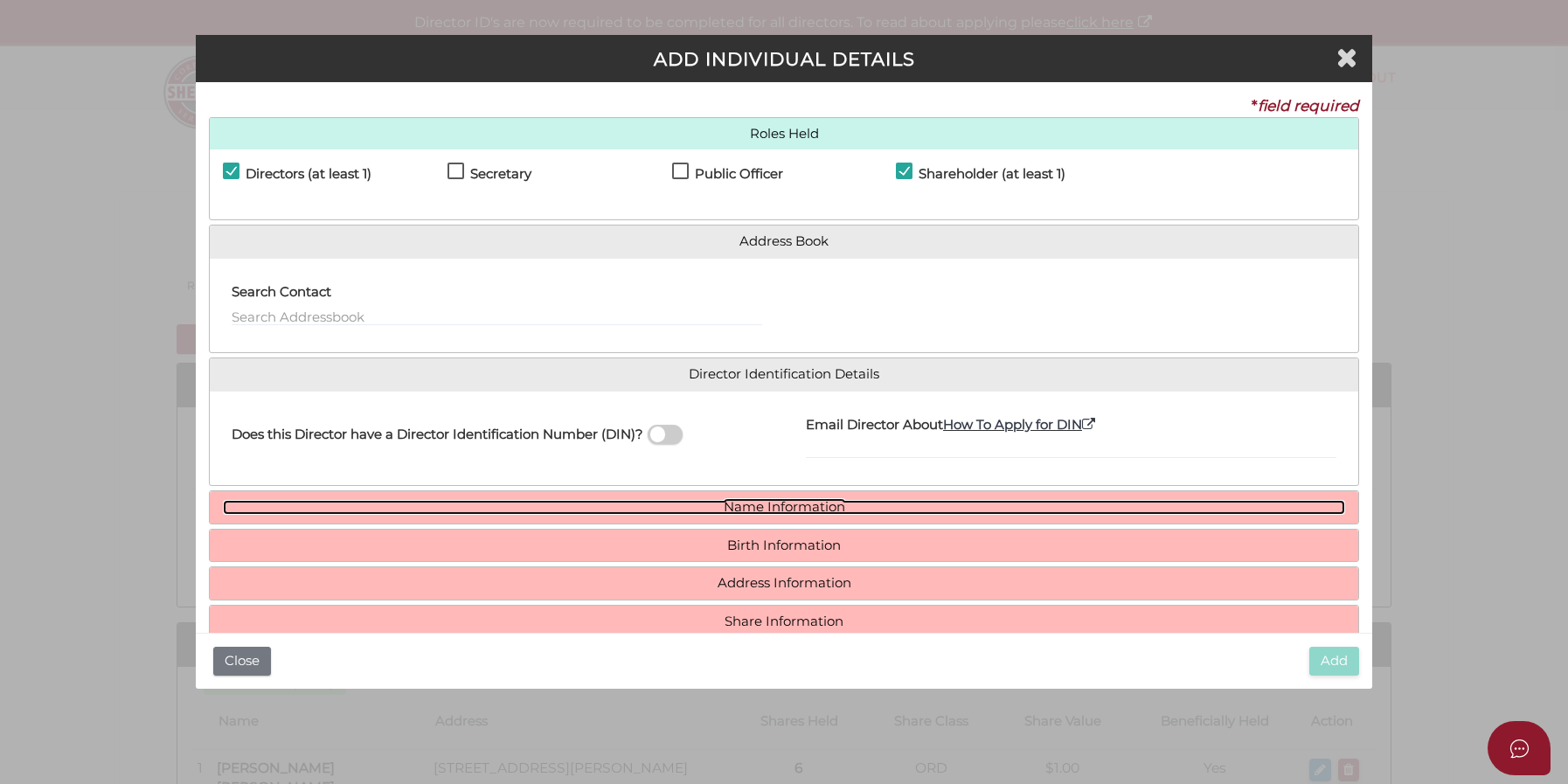
click at [689, 509] on link "Name Information" at bounding box center [784, 508] width 1122 height 15
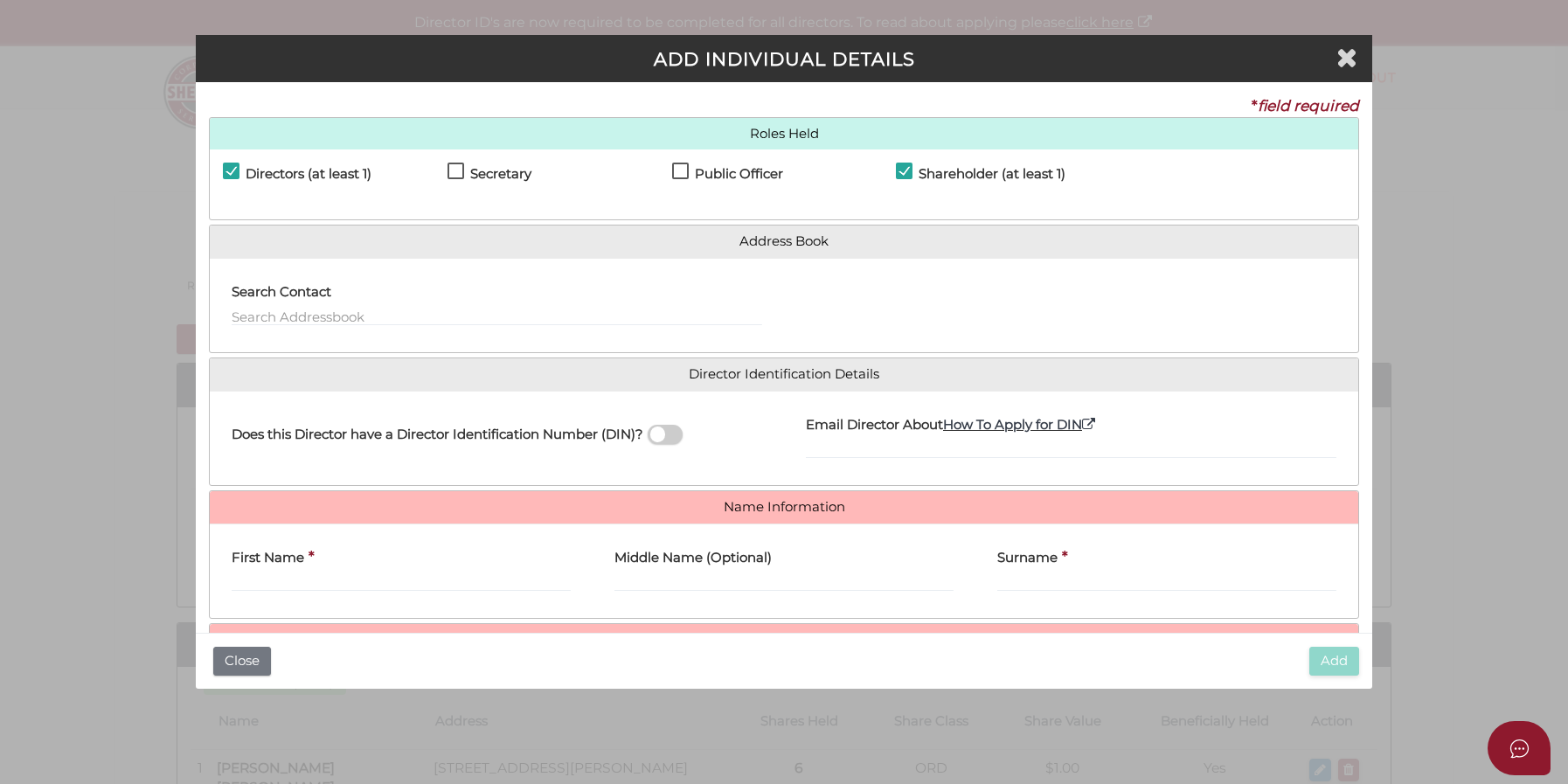
click at [272, 597] on div "First Name *" at bounding box center [401, 571] width 383 height 68
click at [272, 584] on input "First Name" at bounding box center [401, 582] width 339 height 19
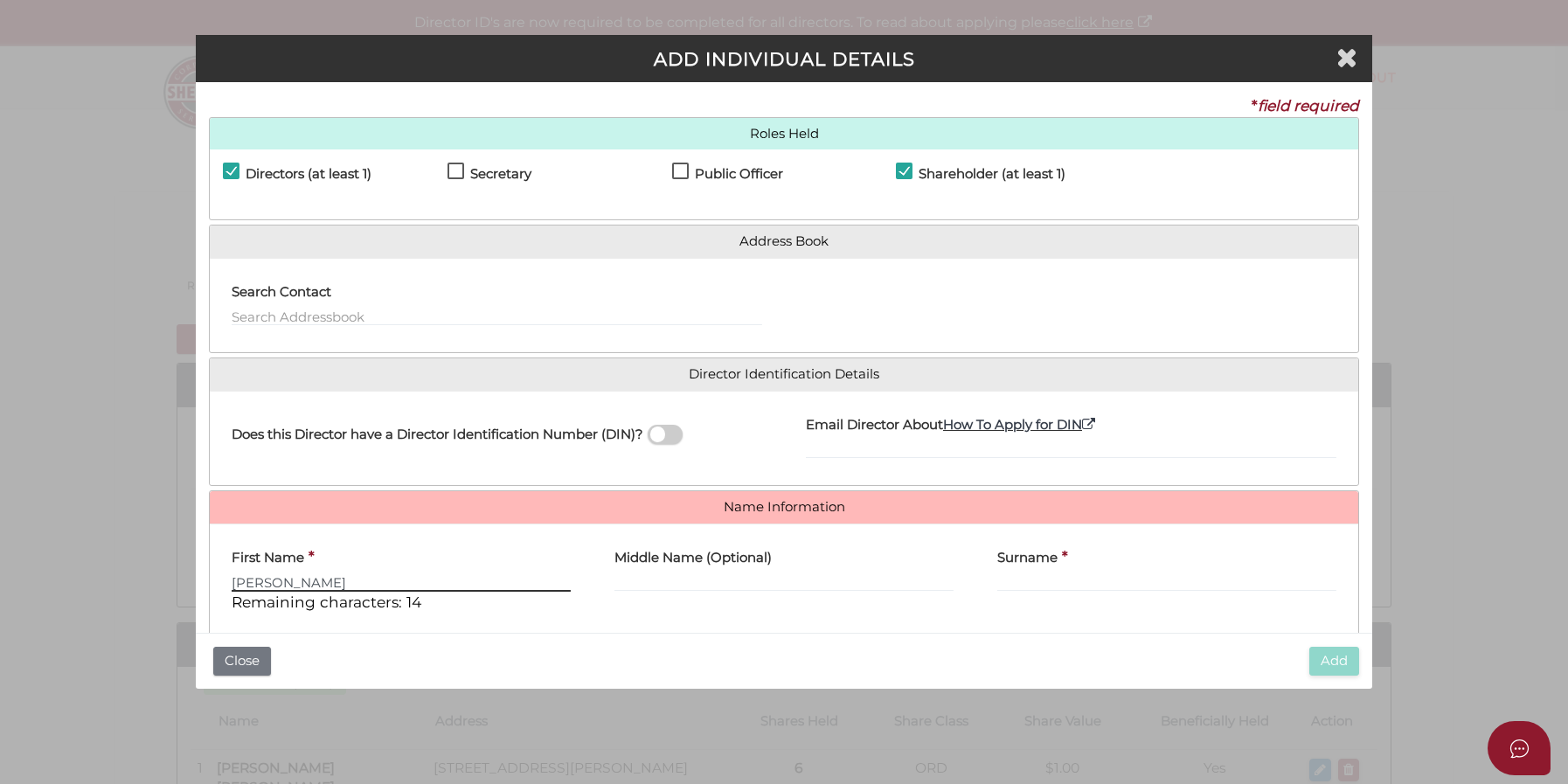
type input "Stacey"
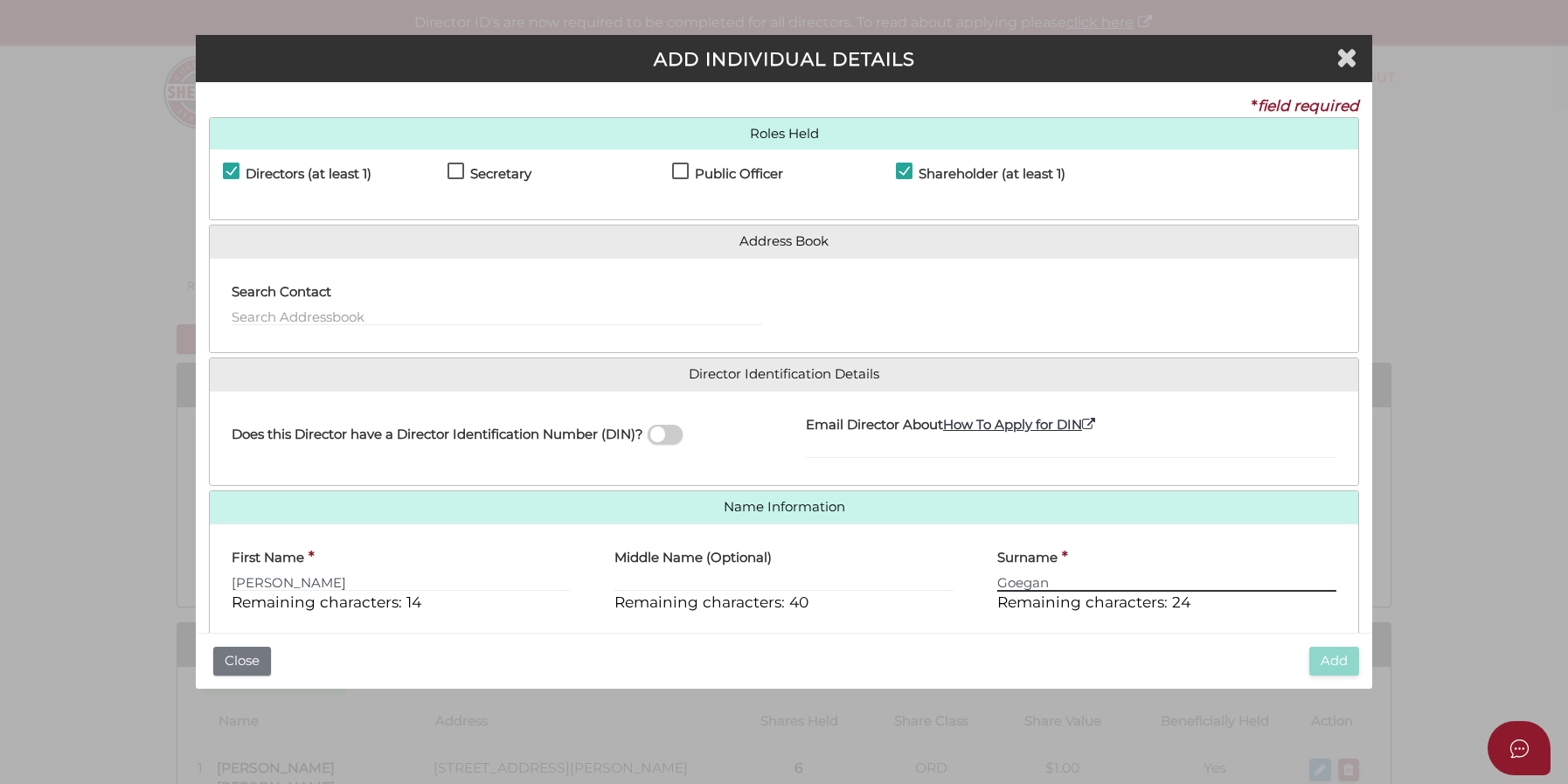
type input "Goegan"
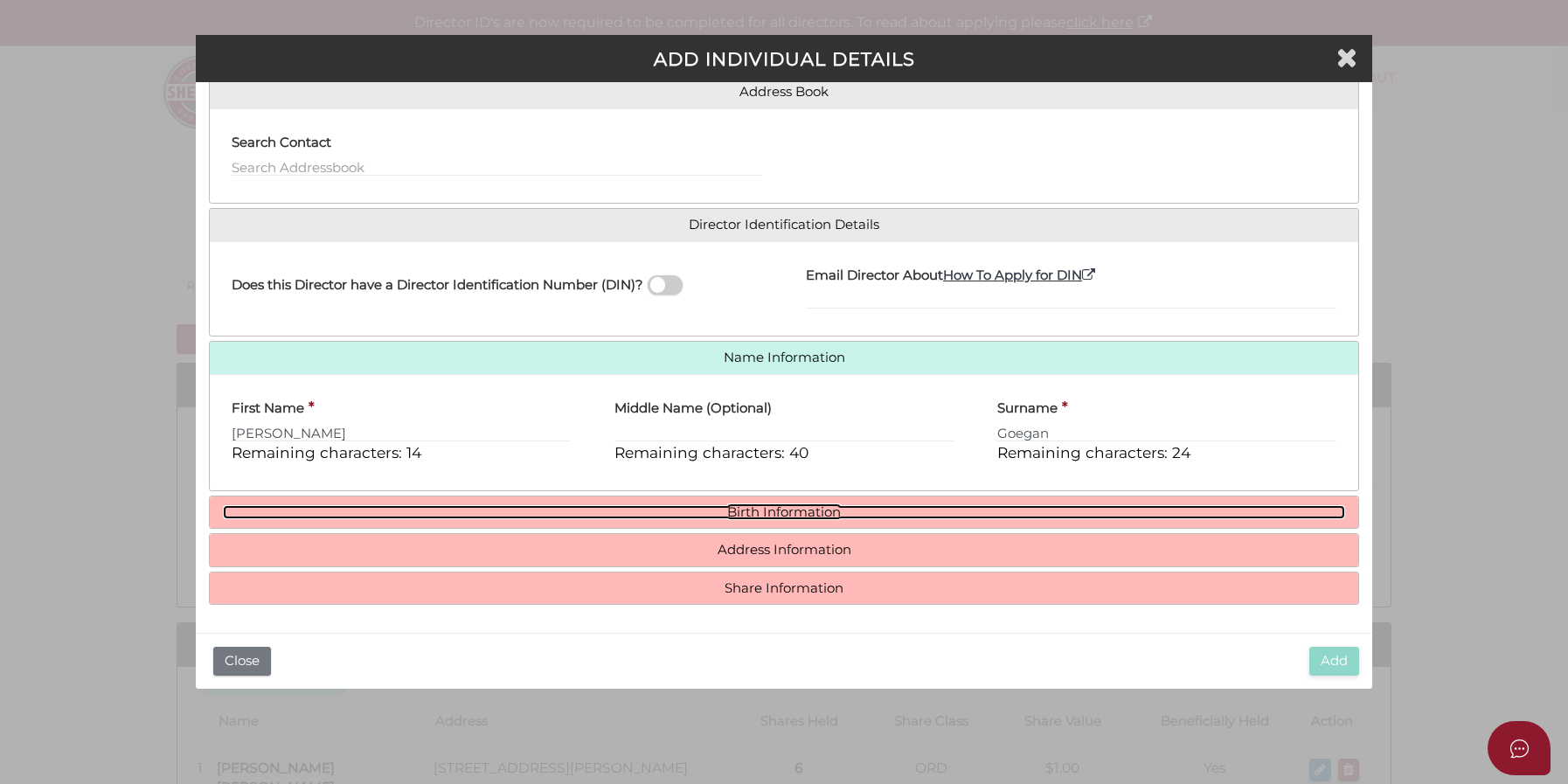
click at [775, 513] on link "Birth Information" at bounding box center [784, 513] width 1122 height 15
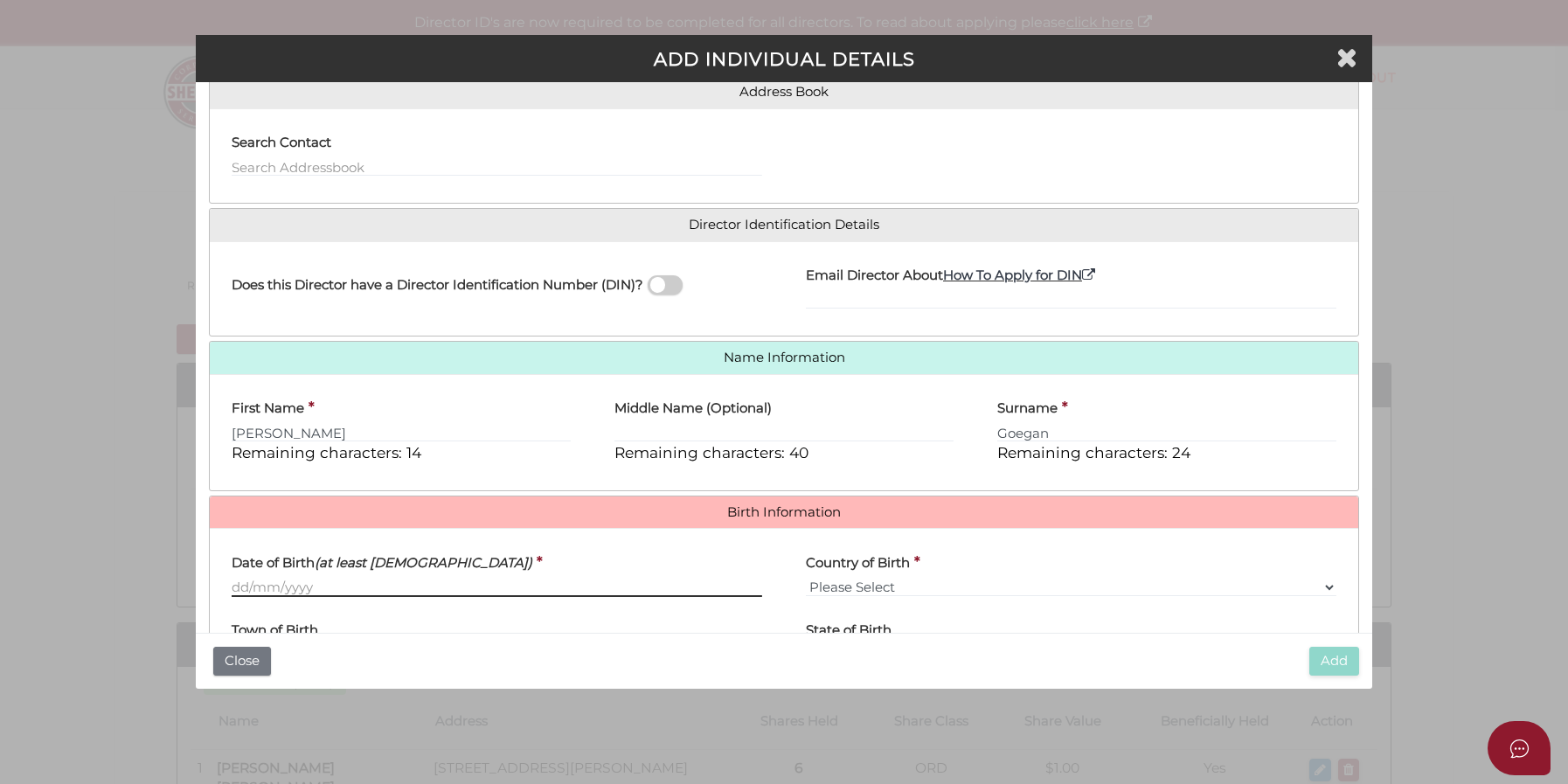
click at [274, 587] on input "Date of Birth (at least 18 years old)" at bounding box center [496, 588] width 531 height 19
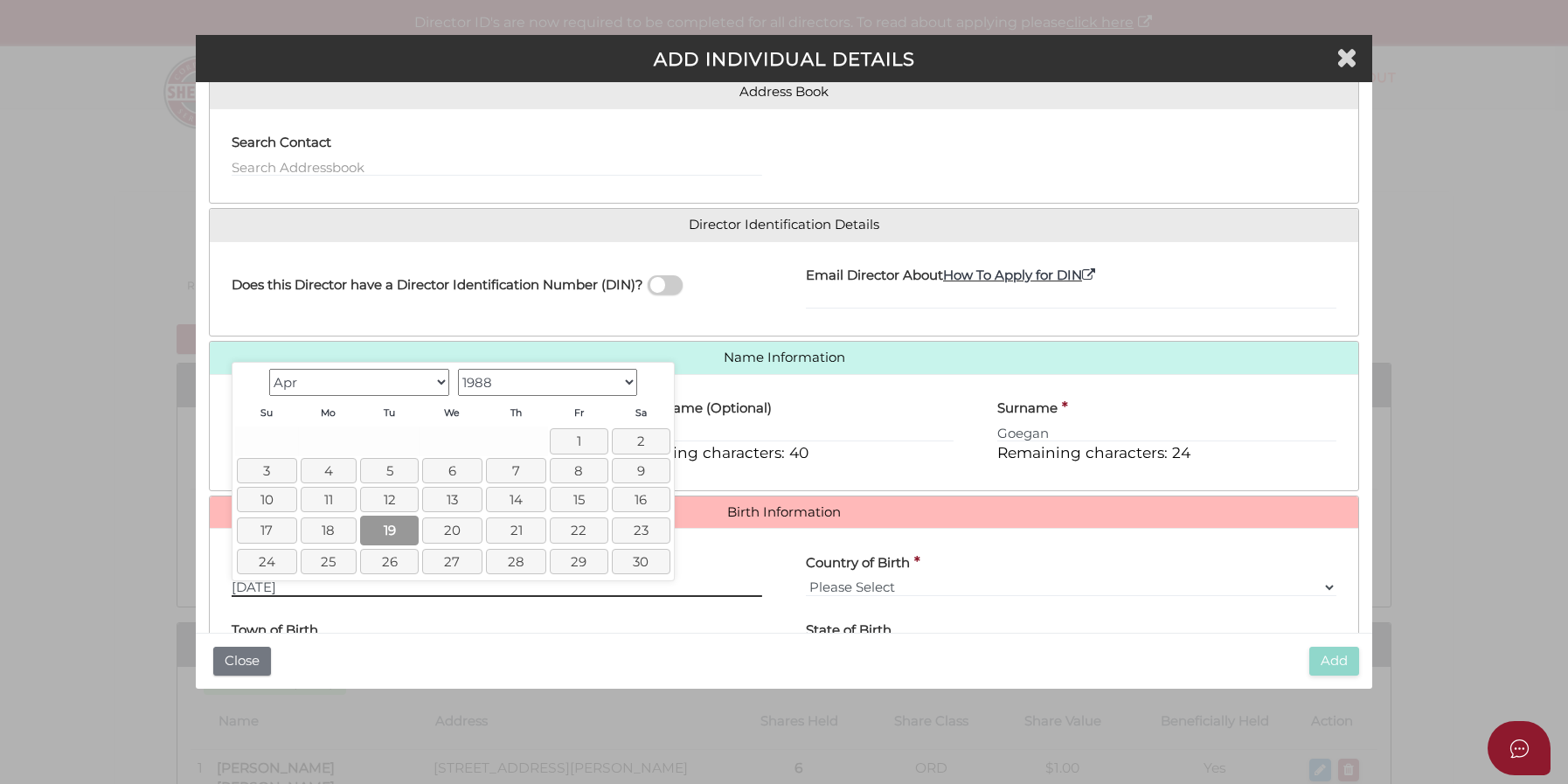
type input "19/04/1988"
click at [401, 532] on link "19" at bounding box center [389, 530] width 59 height 28
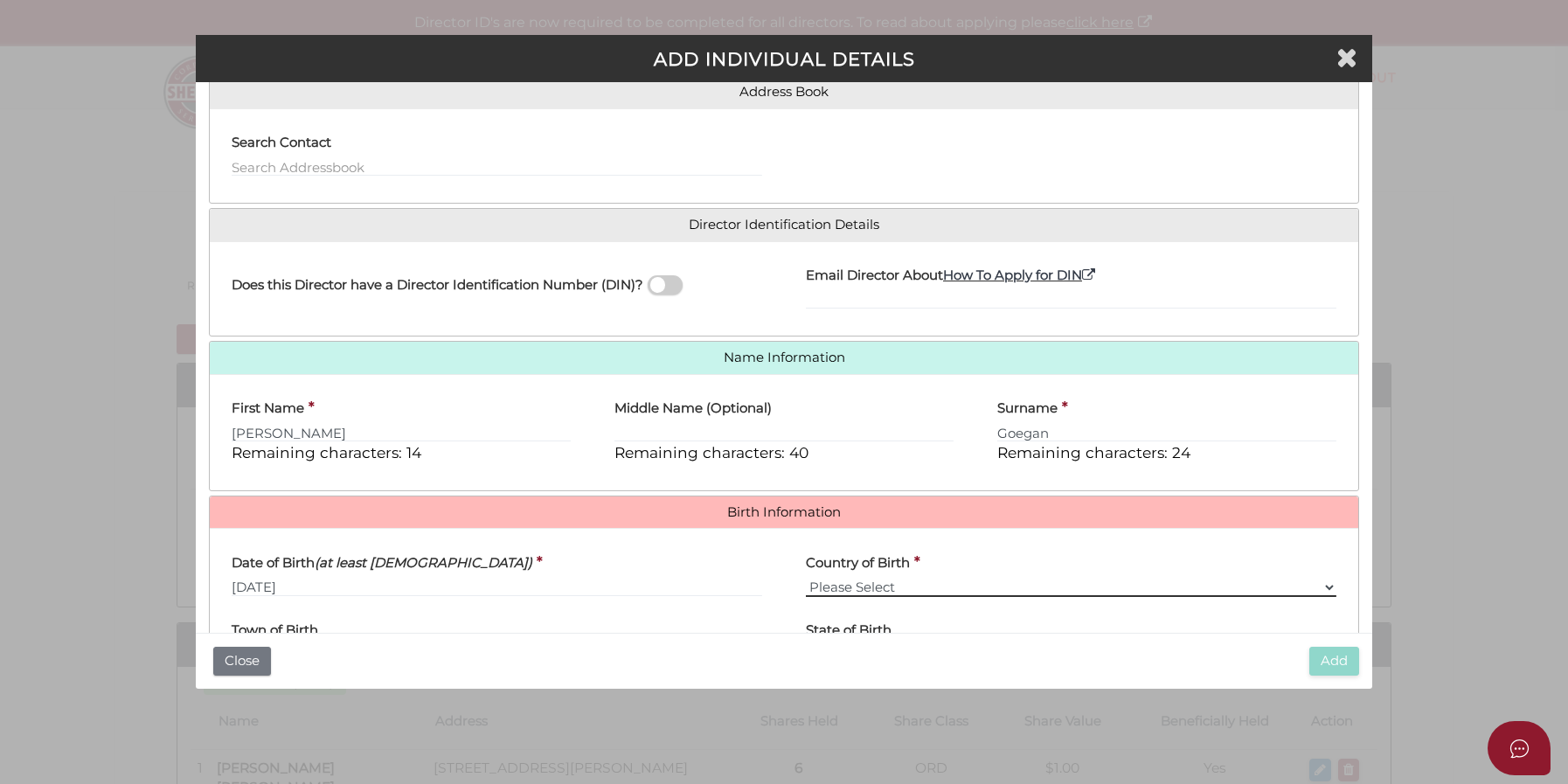
click at [863, 587] on select "Please Select v Australia Afghanistan Albania Algeria American Samoa Andorra An…" at bounding box center [1071, 588] width 531 height 19
select select "Australia"
click at [806, 578] on select "Please Select v Australia Afghanistan Albania Algeria American Samoa Andorra An…" at bounding box center [1071, 588] width 531 height 19
click at [1037, 581] on select "Please Select v Australia Afghanistan Albania Algeria American Samoa Andorra An…" at bounding box center [1071, 588] width 531 height 19
click at [806, 578] on select "Please Select v Australia Afghanistan Albania Algeria American Samoa Andorra An…" at bounding box center [1071, 588] width 531 height 19
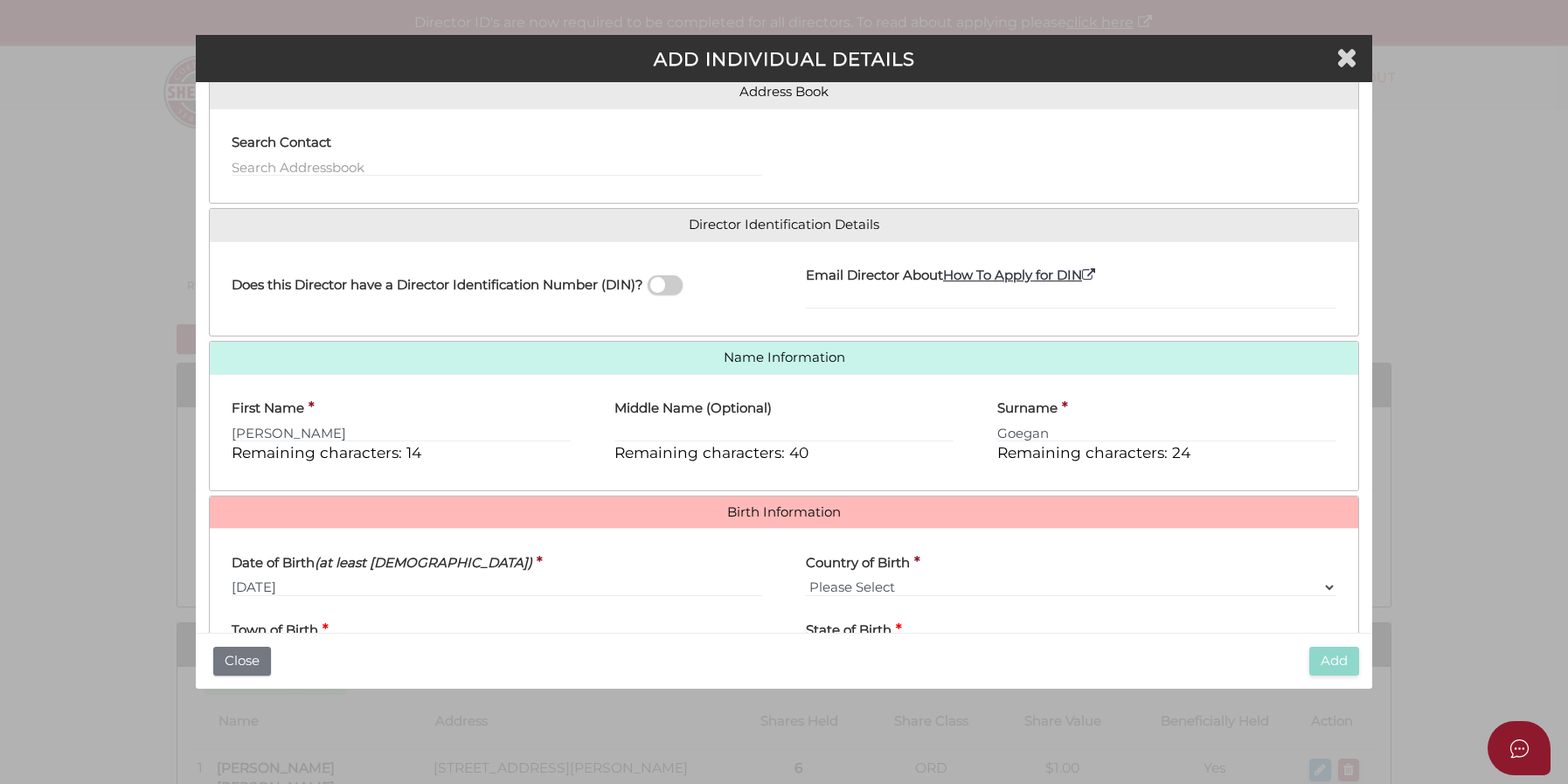
scroll to position [312, 0]
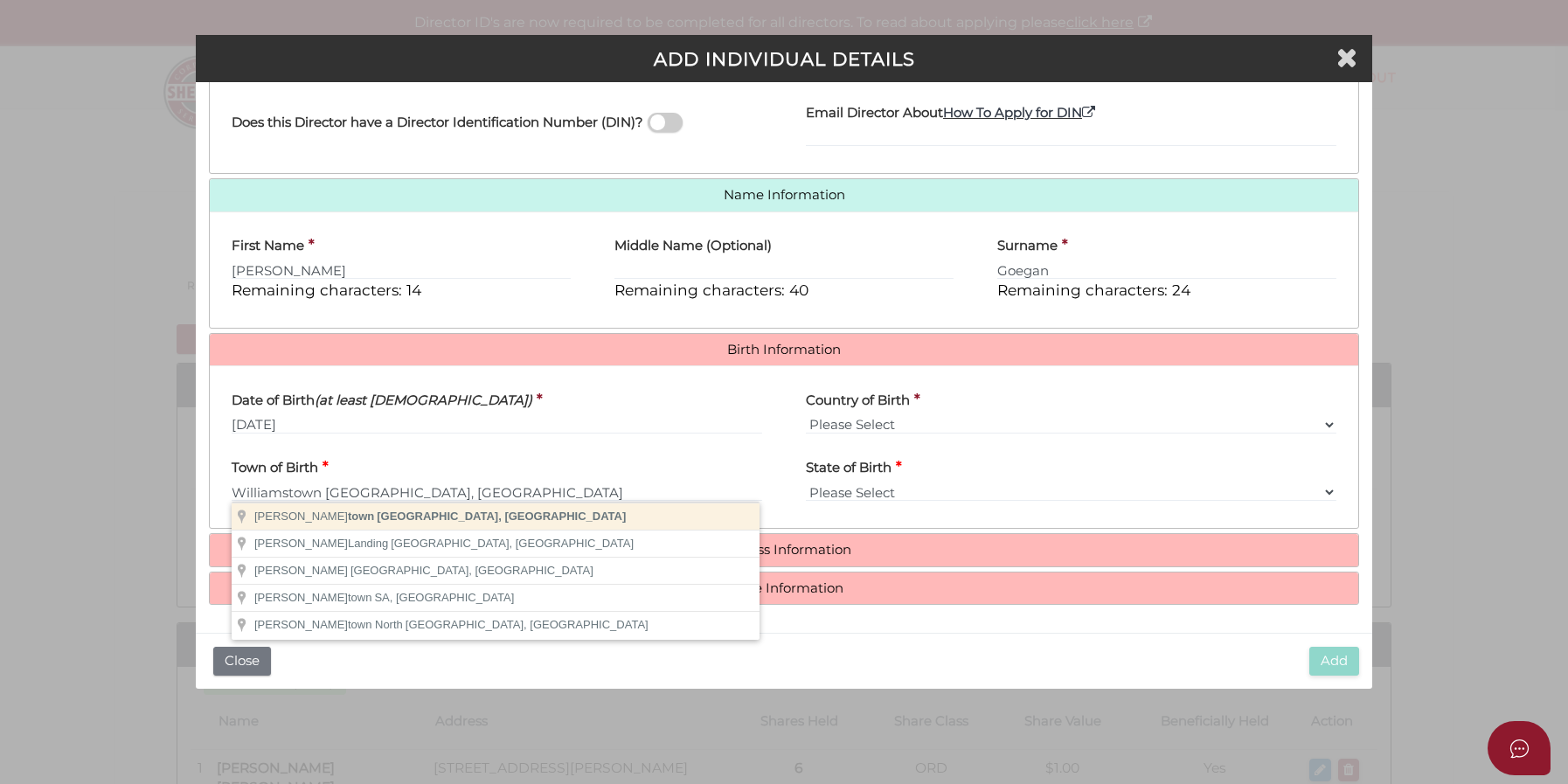
type input "Williamstown"
select select "VIC"
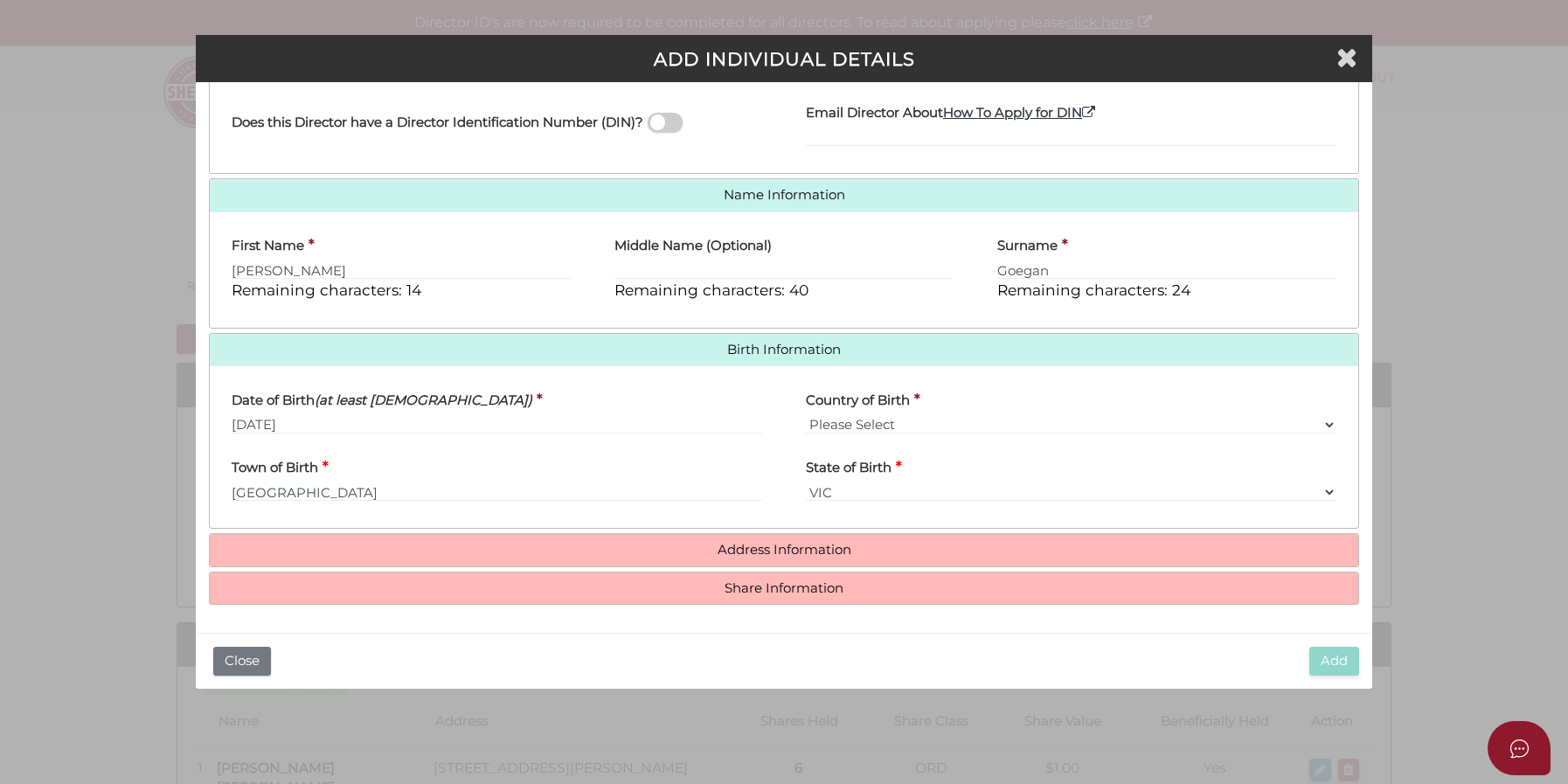
click at [775, 558] on h4 "Address Information" at bounding box center [784, 550] width 1148 height 32
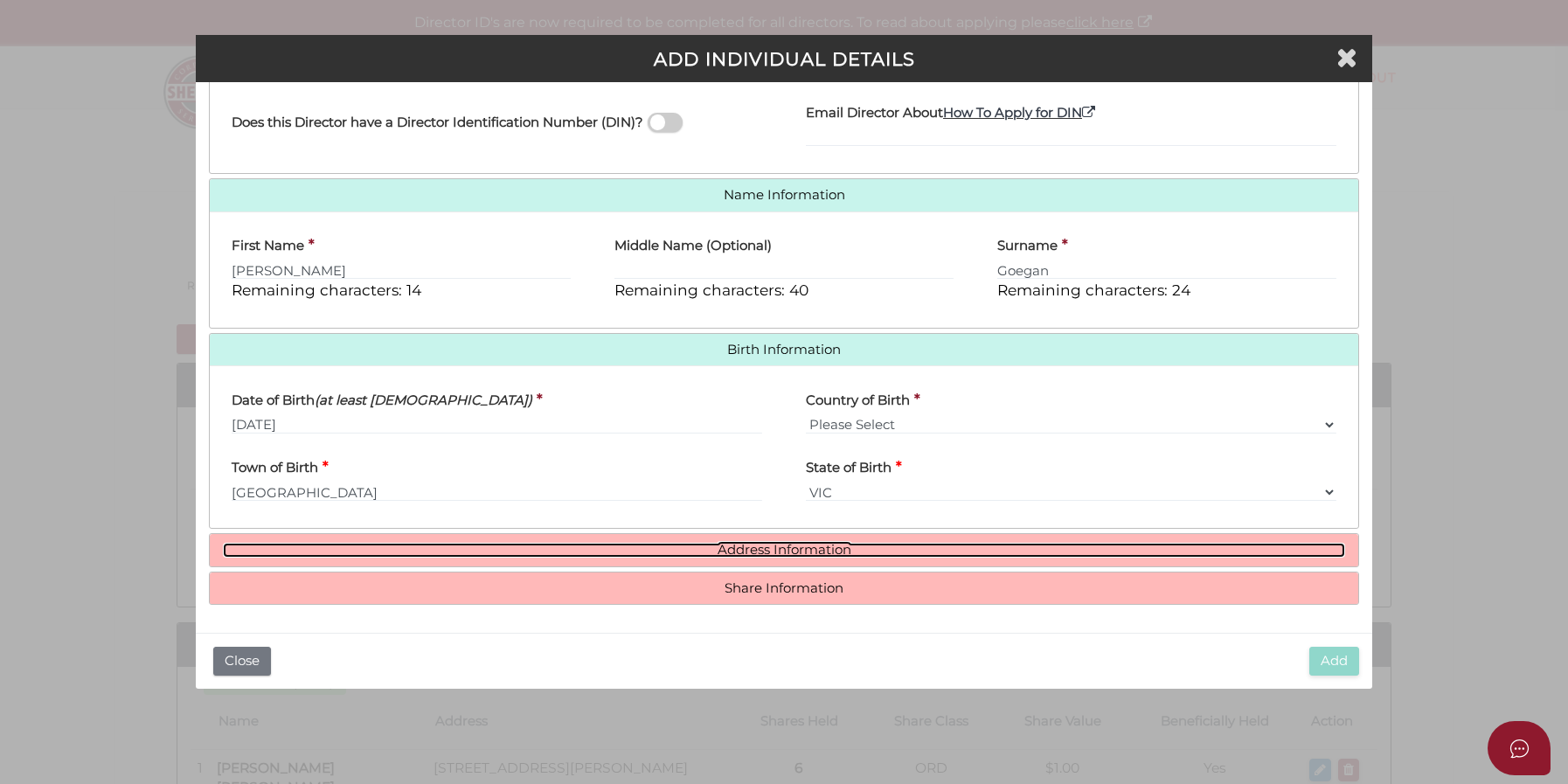
click at [775, 545] on link "Address Information" at bounding box center [784, 551] width 1122 height 15
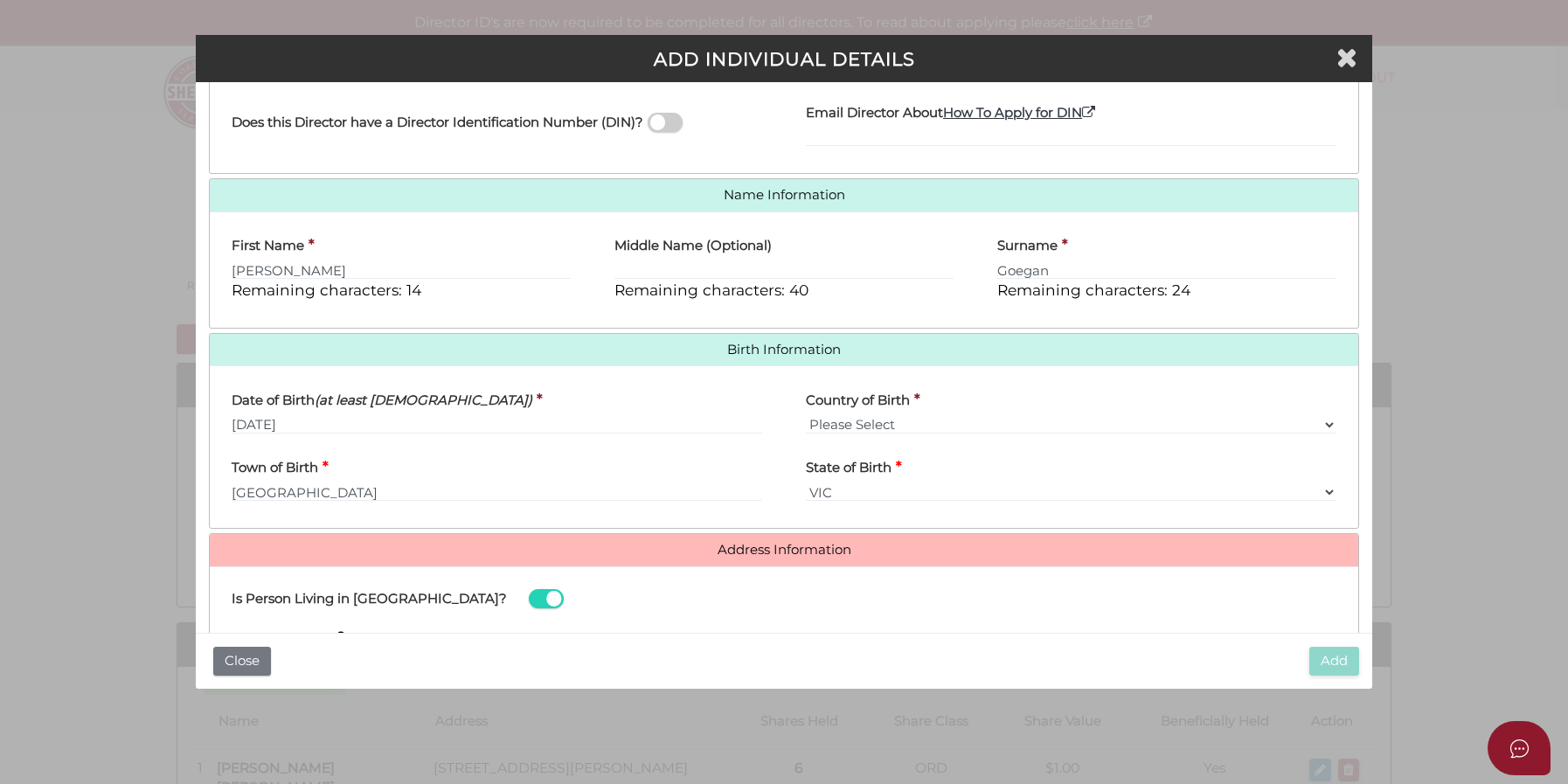
click at [1076, 578] on div "Is Person Living in Australia? Search Address Apartment, Unit Street Number and…" at bounding box center [784, 700] width 1148 height 269
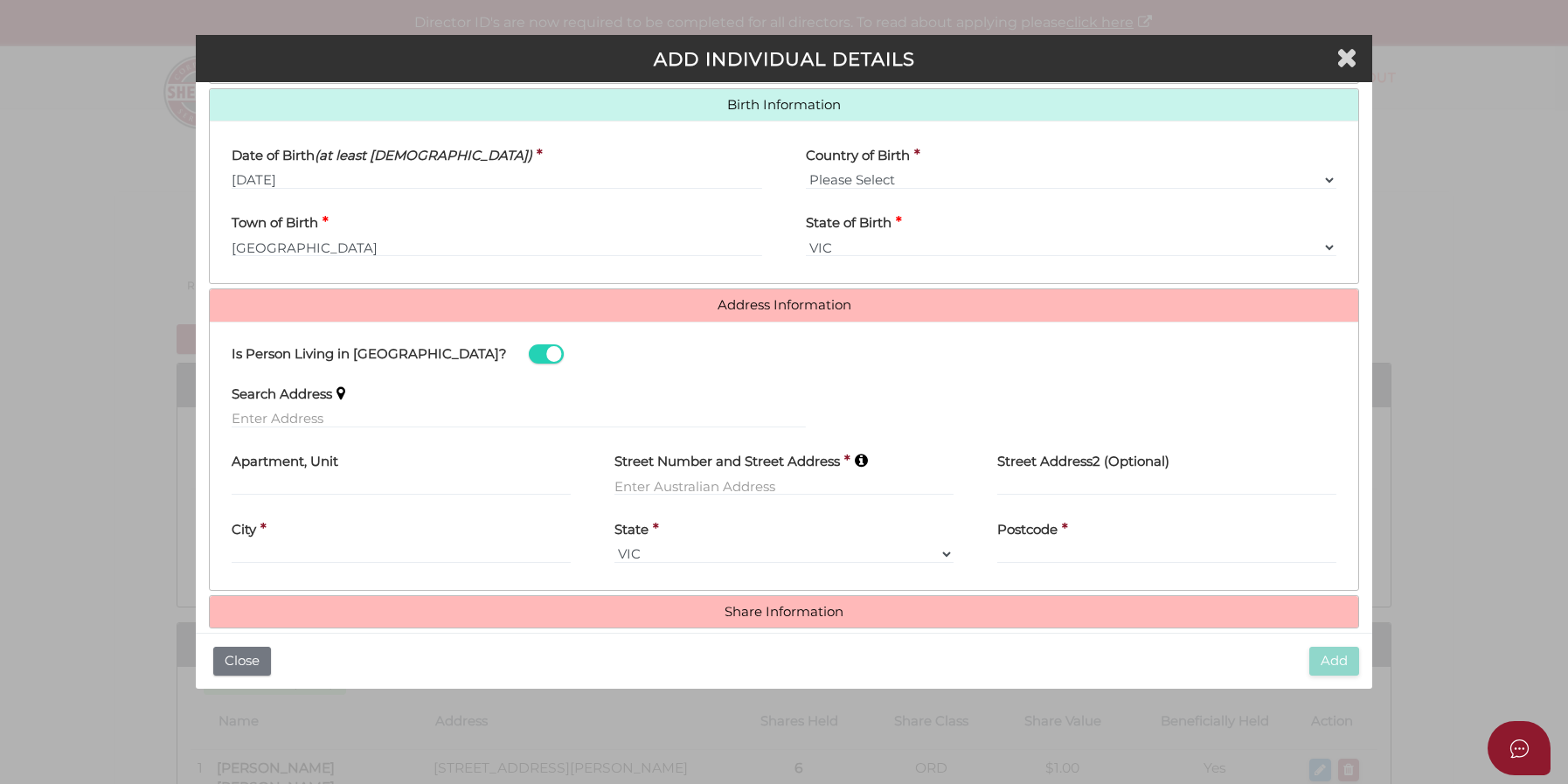
scroll to position [580, 0]
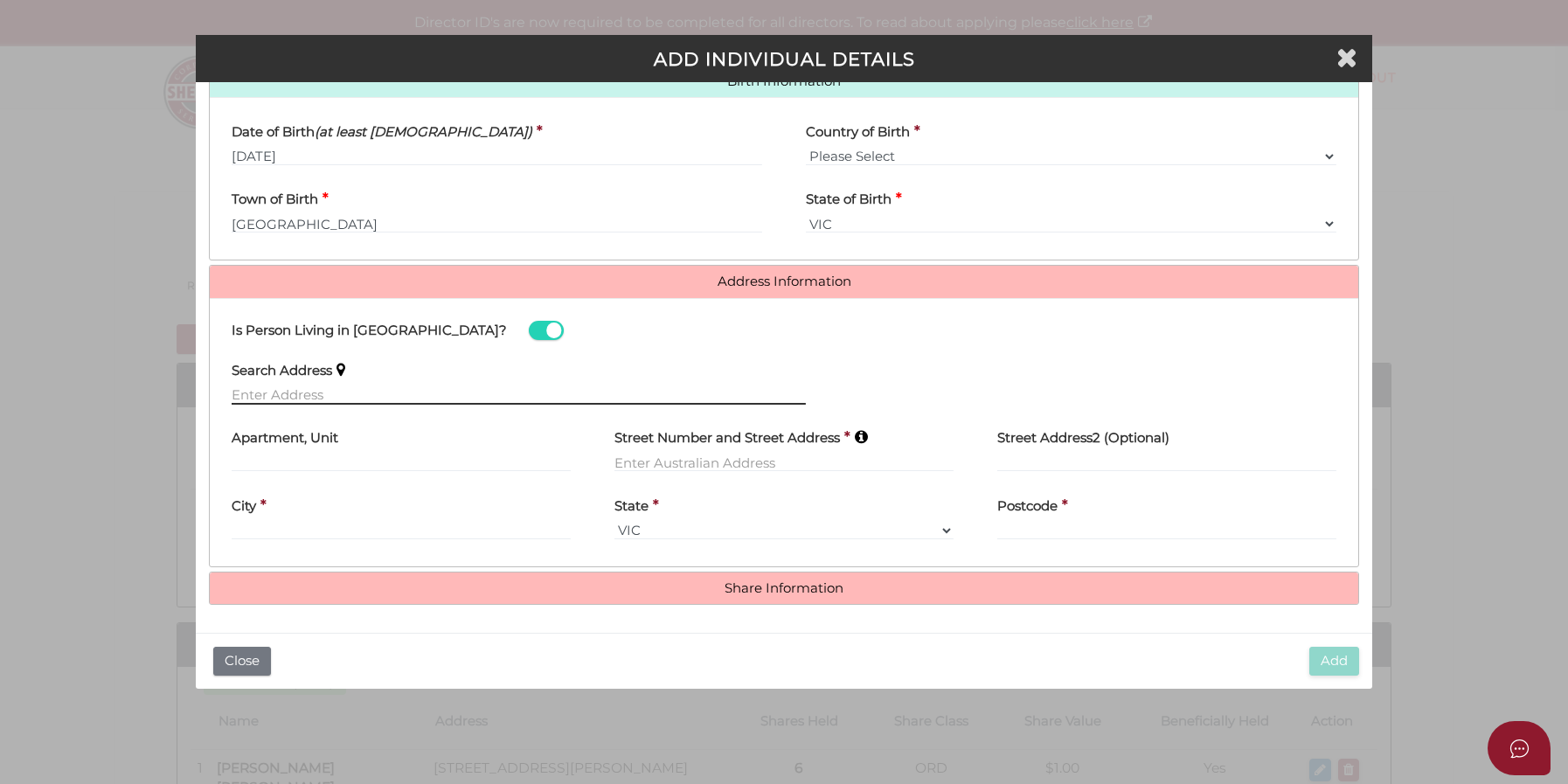
click at [411, 385] on input "text" at bounding box center [518, 395] width 574 height 19
paste input "8 Moubray Court"
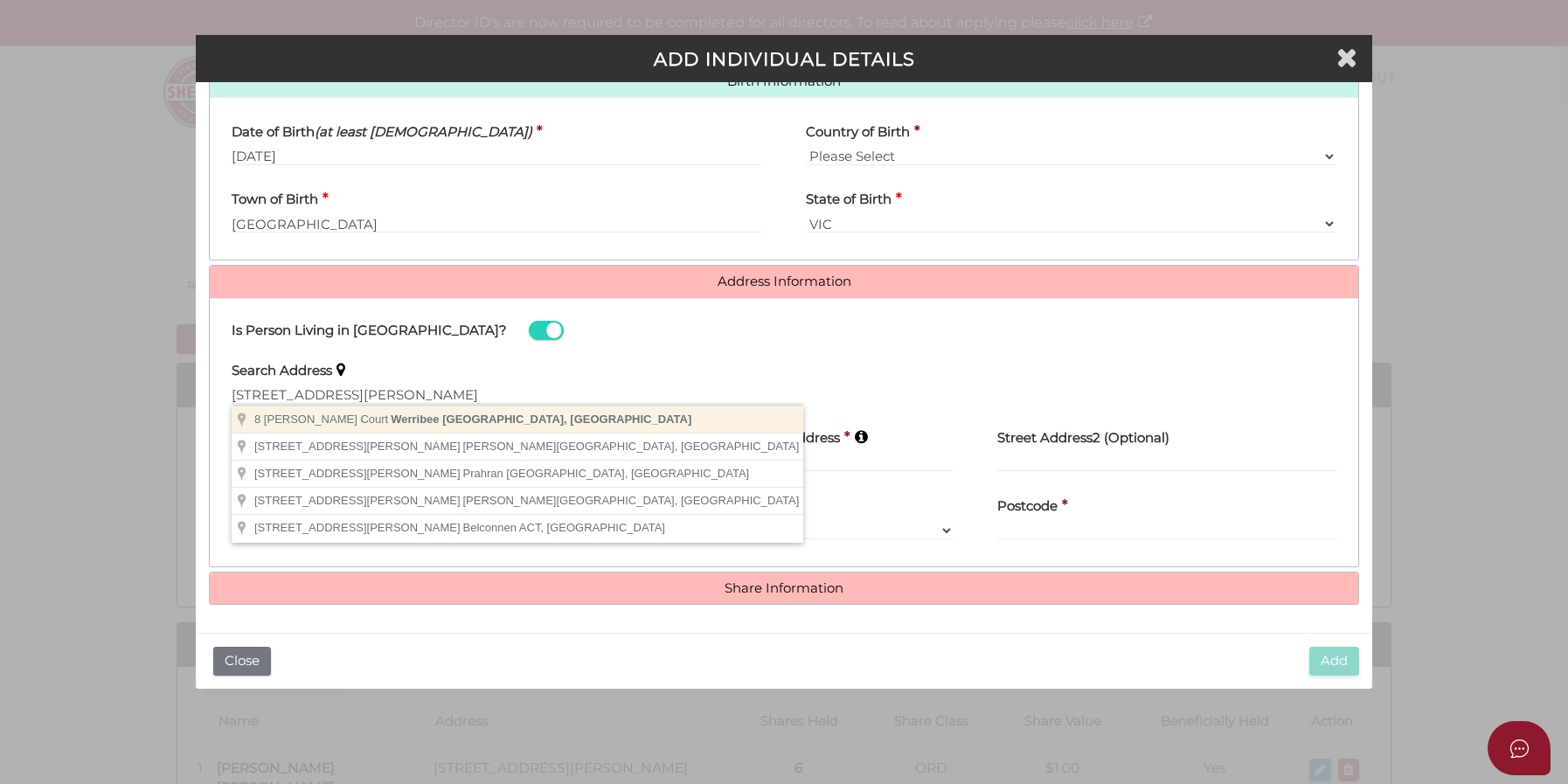
type input "8 Moubray Court, Werribee VIC, Australia"
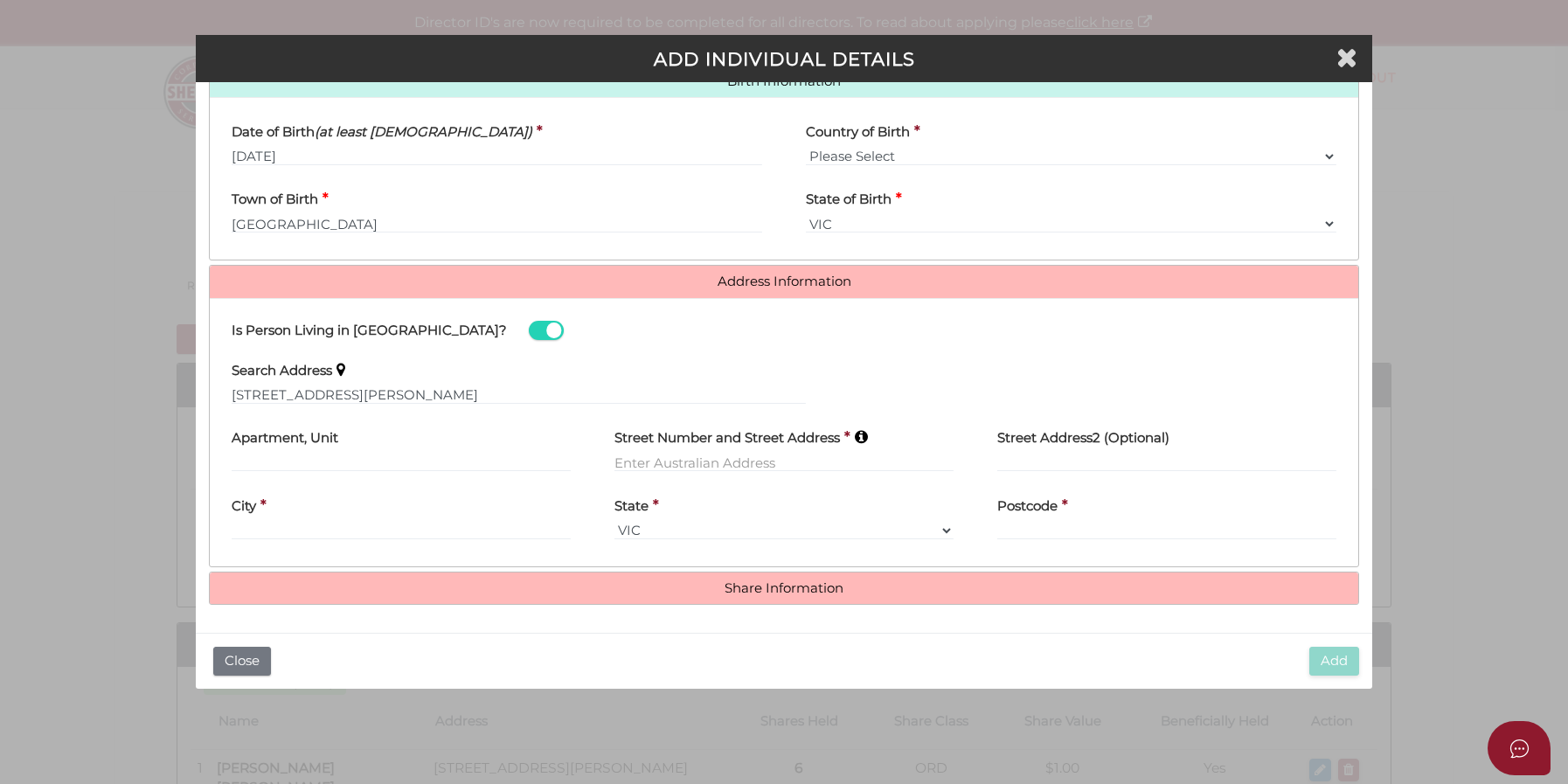
type input "8 Moubray Court"
type input "Werribee"
select select "VIC"
type input "3030"
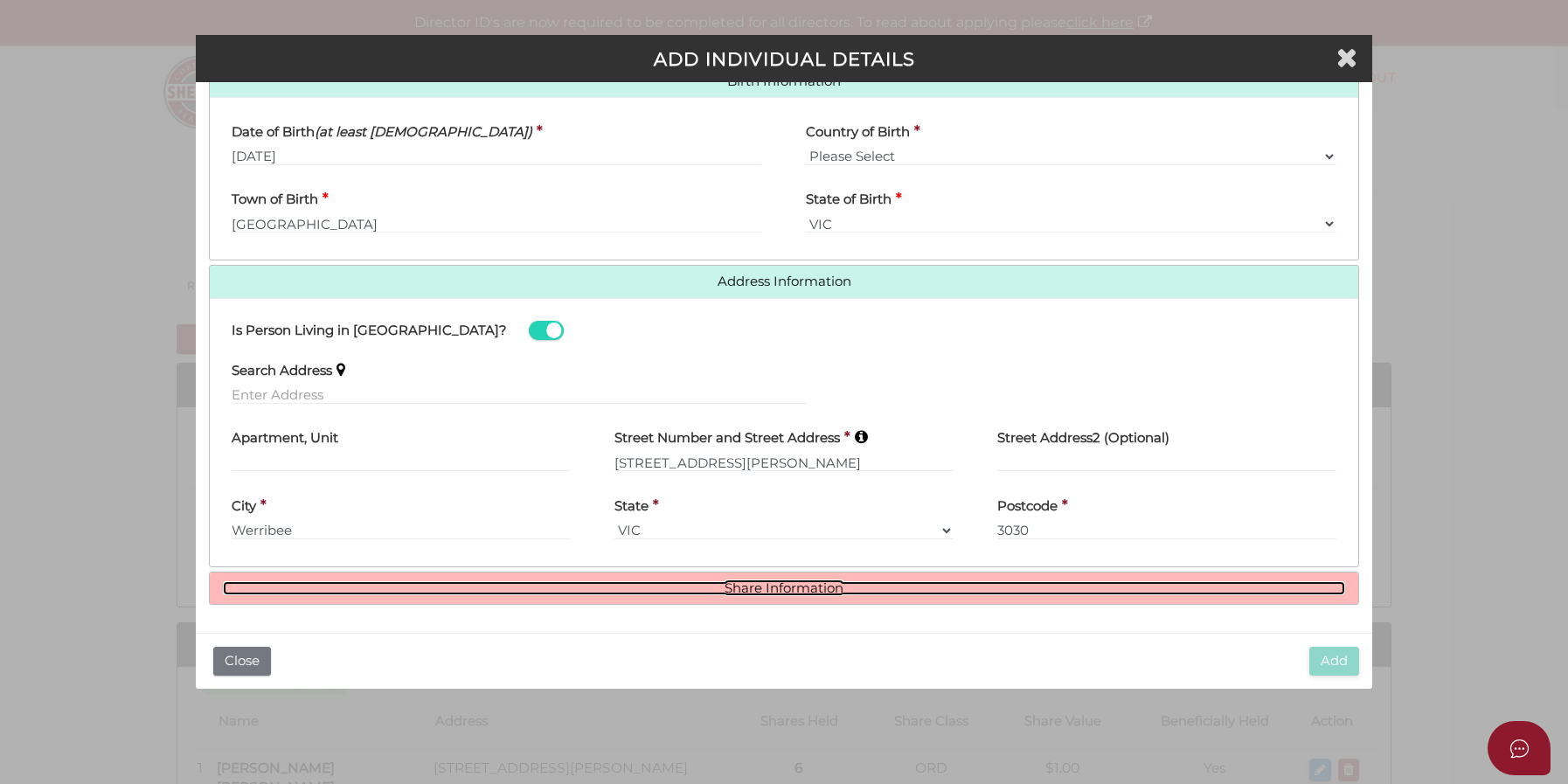
click at [813, 588] on link "Share Information" at bounding box center [784, 588] width 1122 height 15
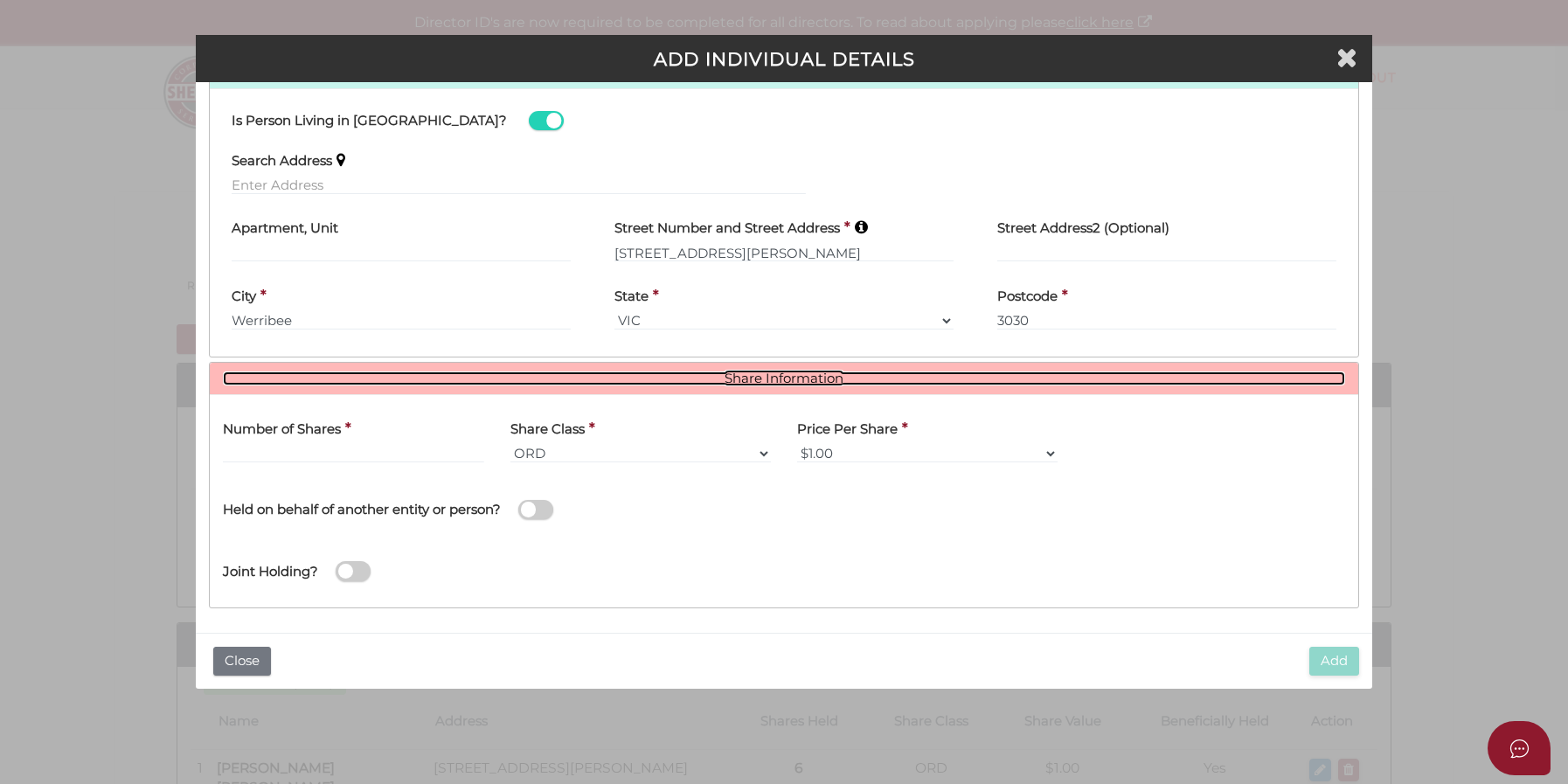
scroll to position [793, 0]
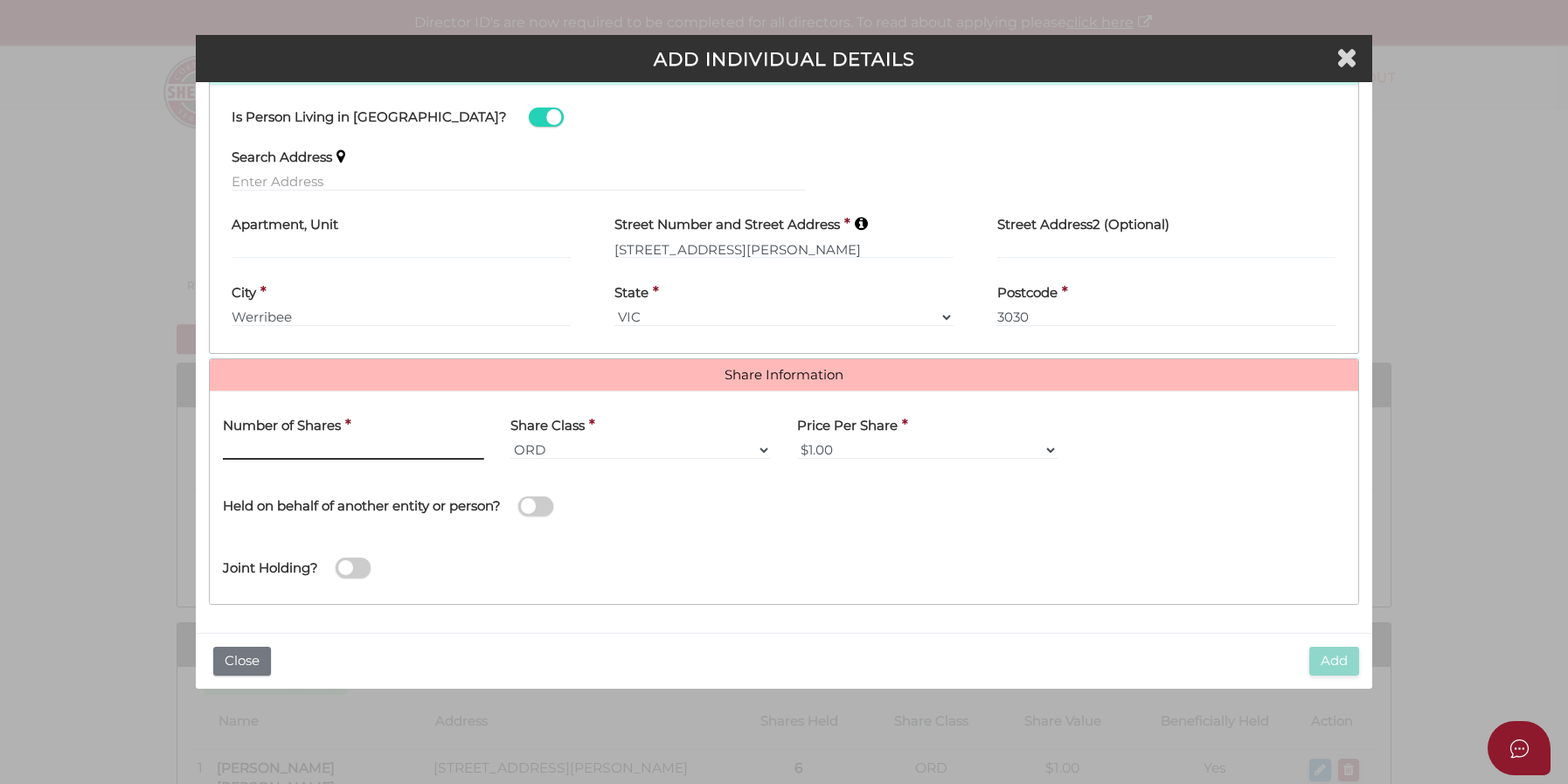
click at [364, 446] on input "text" at bounding box center [353, 450] width 260 height 19
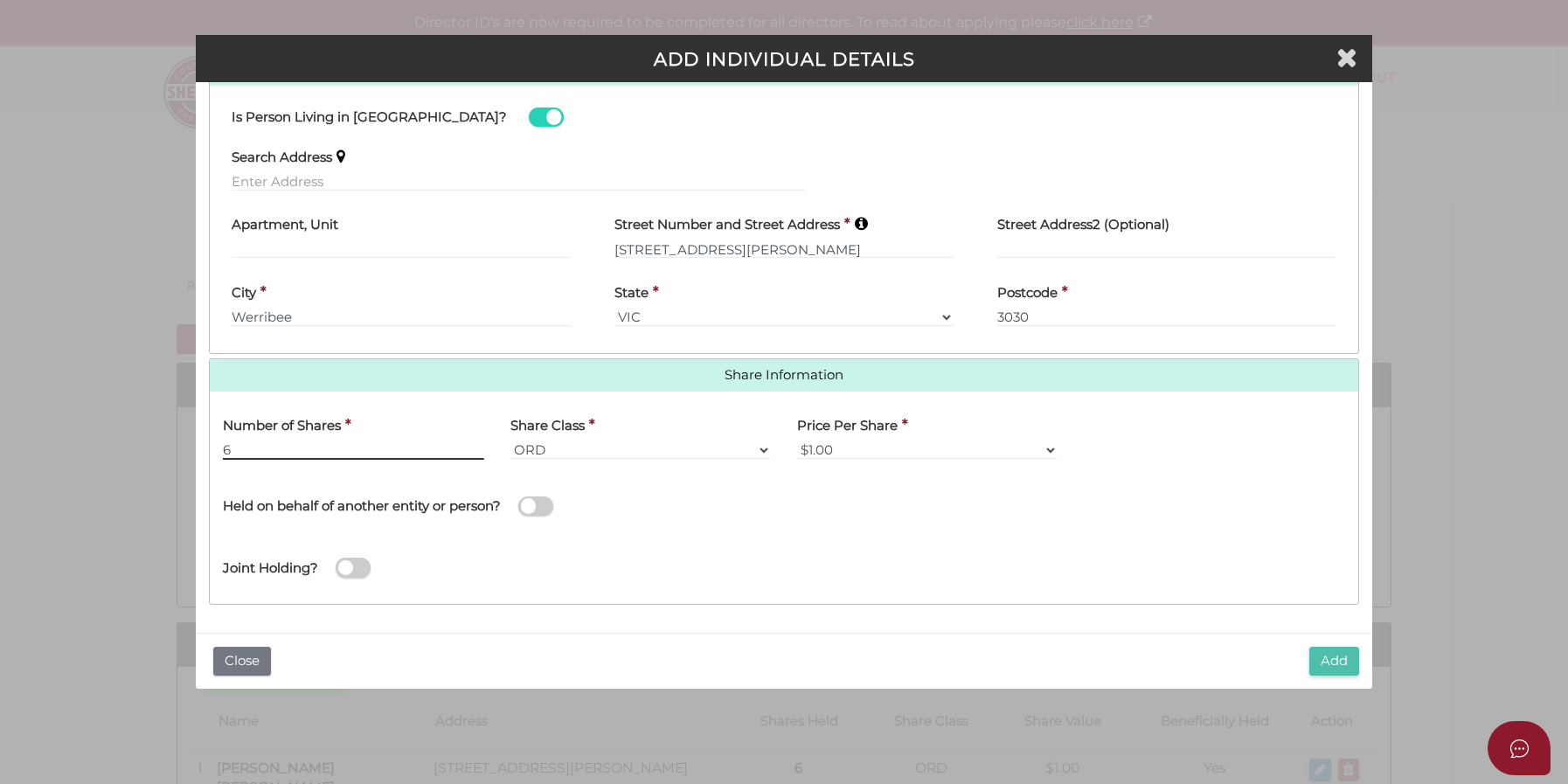
type input "6"
click at [1353, 668] on button "Add" at bounding box center [1334, 661] width 49 height 28
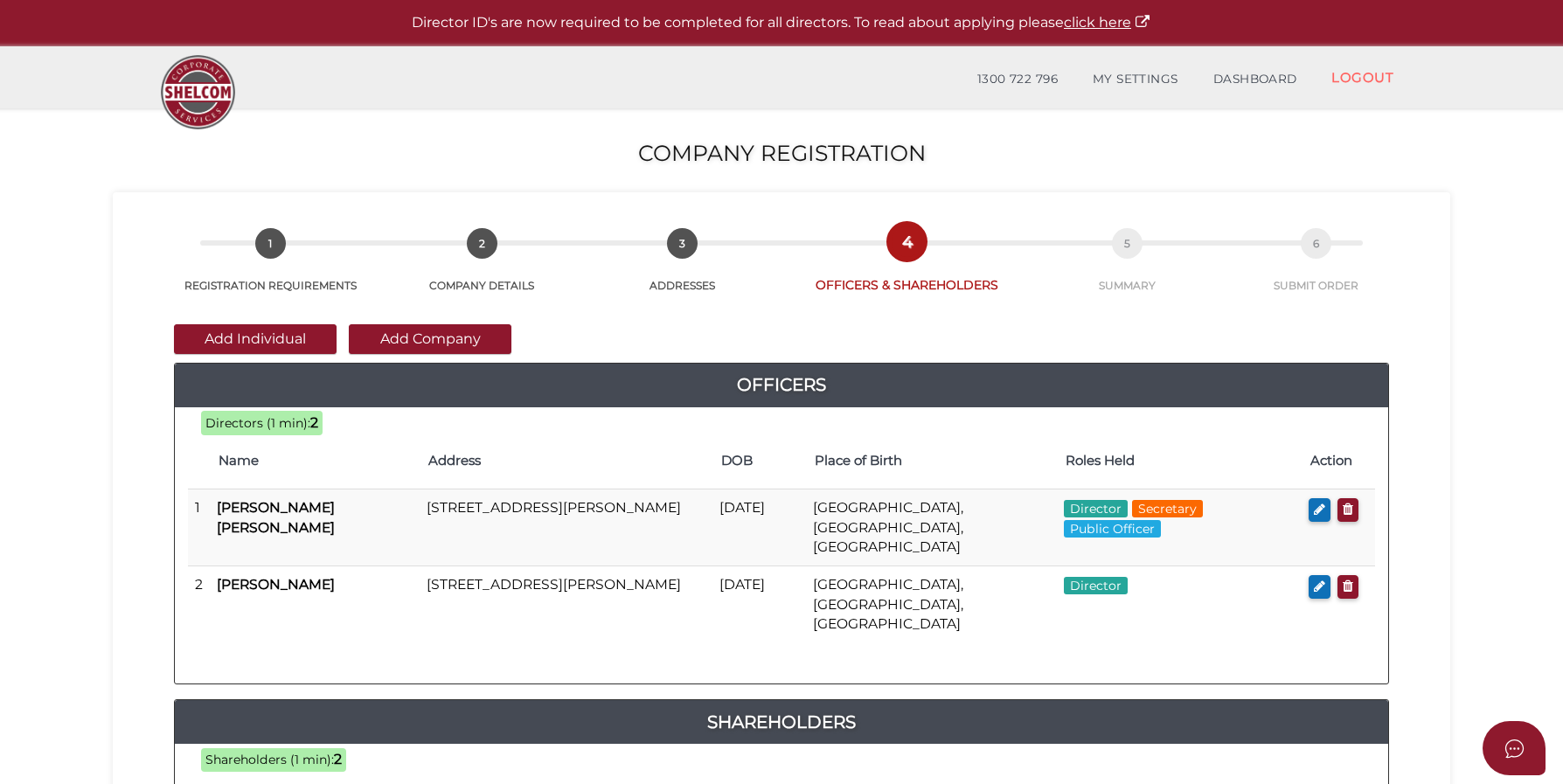
click at [1517, 401] on section "Company Registration 6a7872a4e5eea2d67edf2b8ea75c8951 1 REGISTRATION REQUIREMEN…" at bounding box center [782, 651] width 1563 height 1086
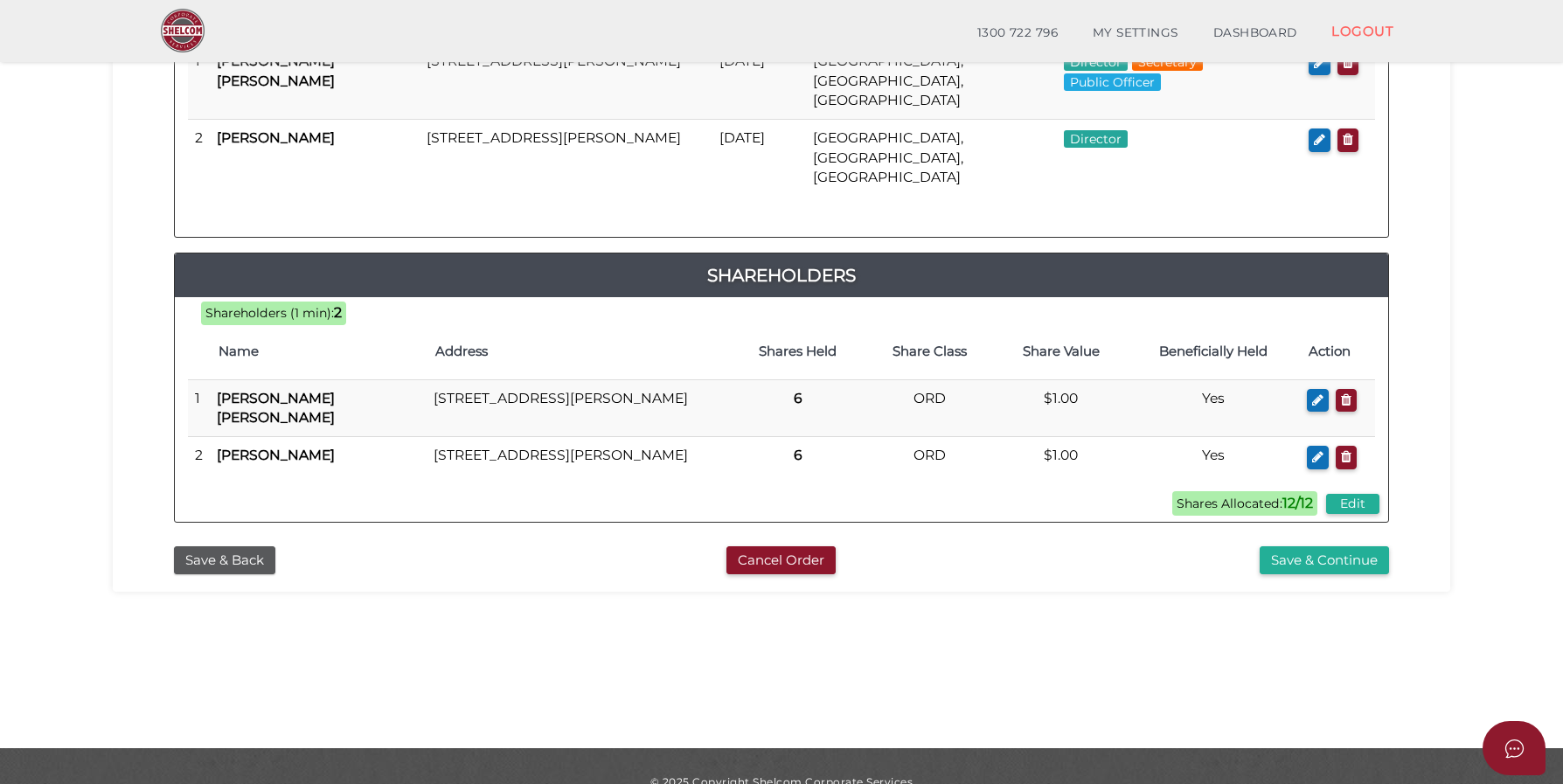
scroll to position [416, 0]
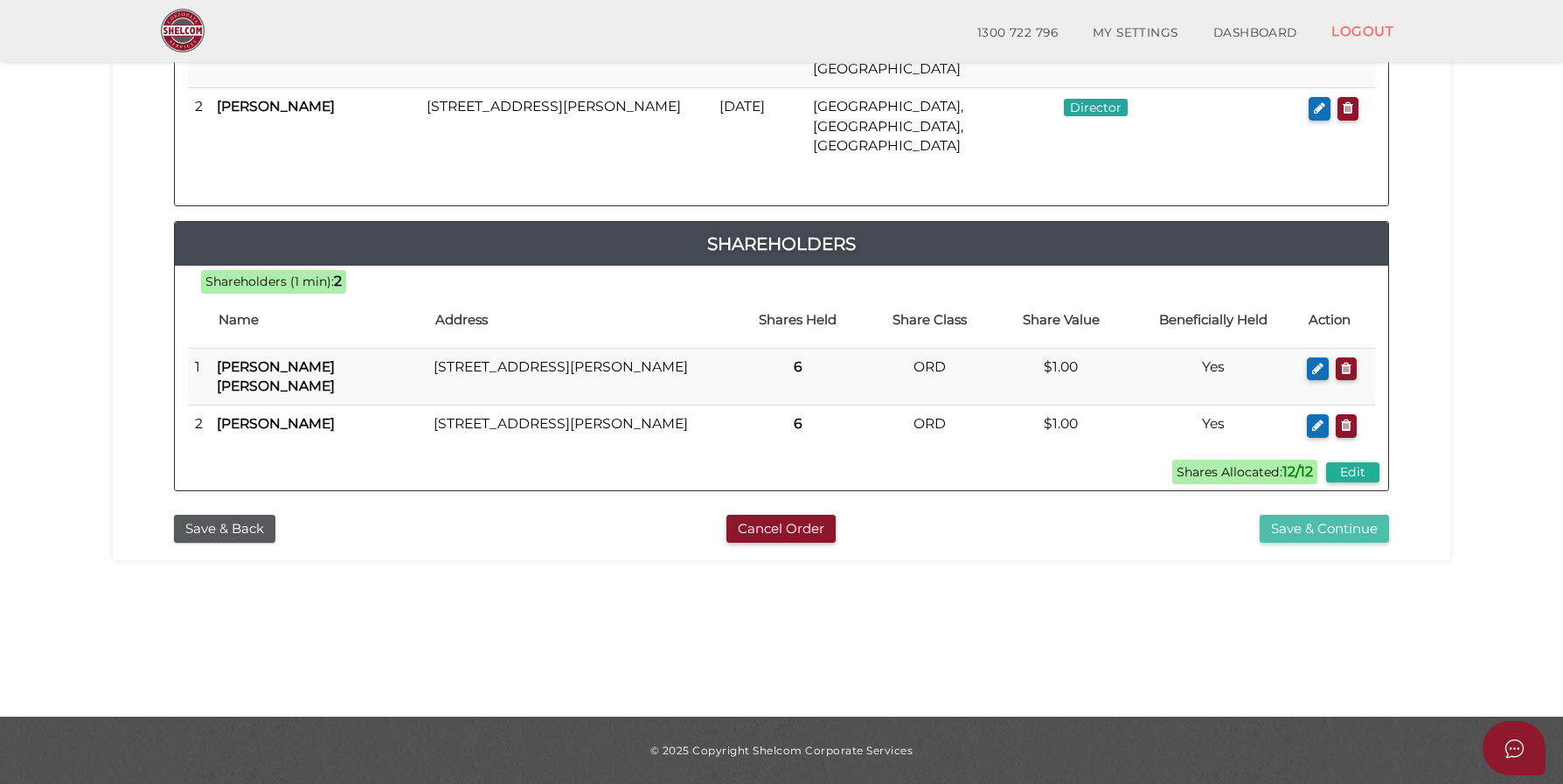
click at [1274, 514] on button "Save & Continue" at bounding box center [1325, 529] width 129 height 28
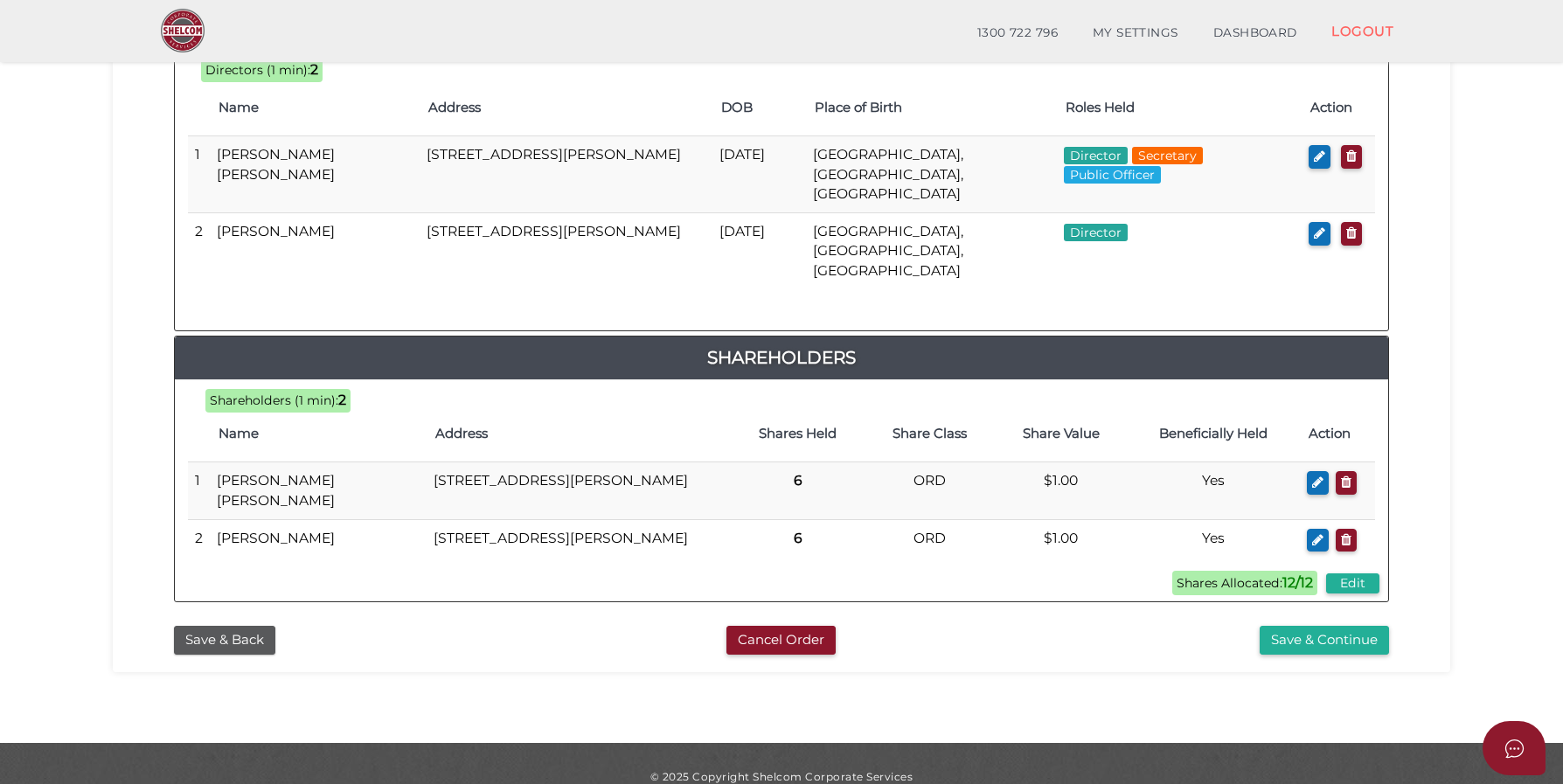
scroll to position [877, 0]
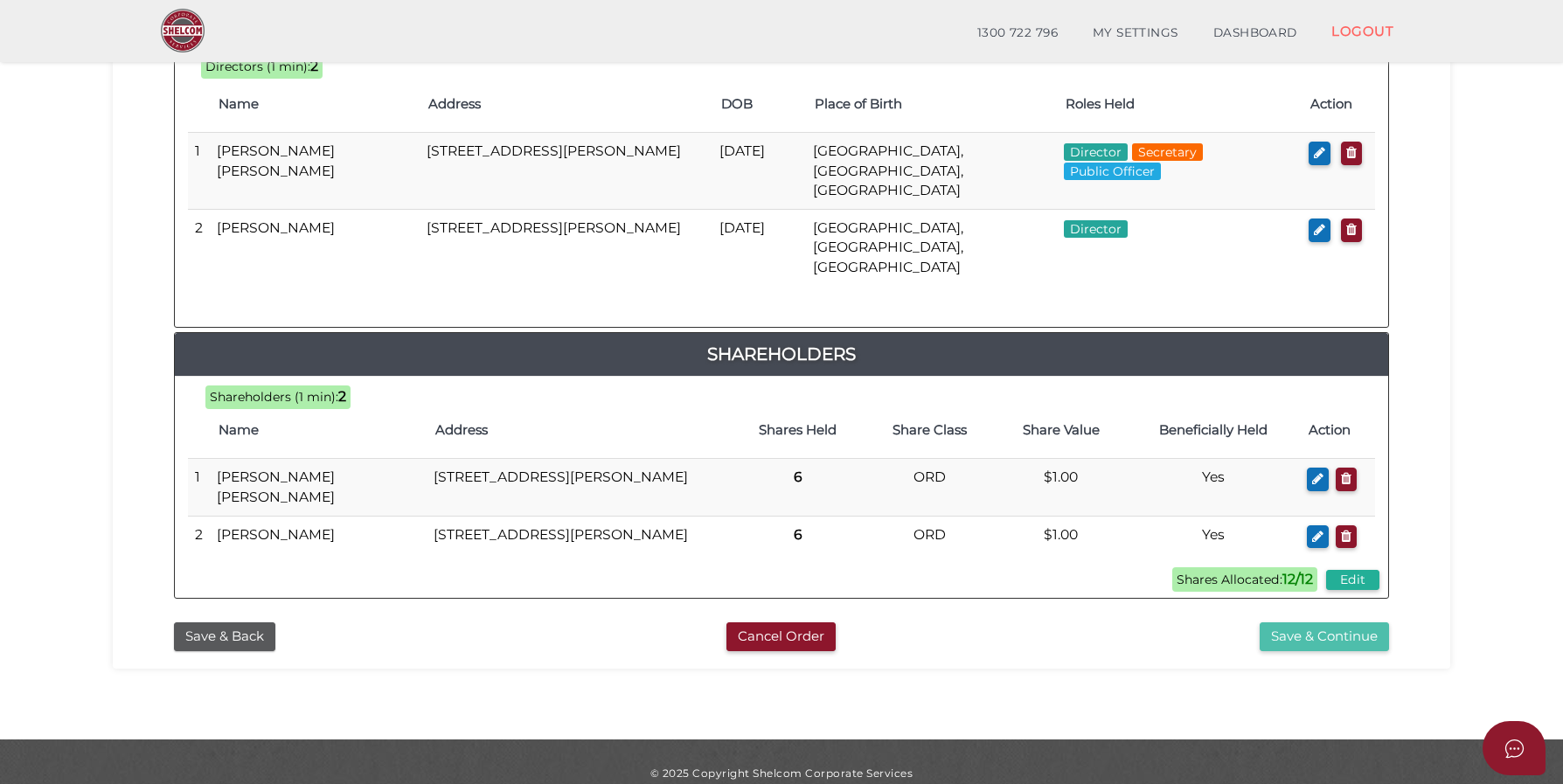
click at [1346, 622] on button "Save & Continue" at bounding box center [1325, 636] width 129 height 28
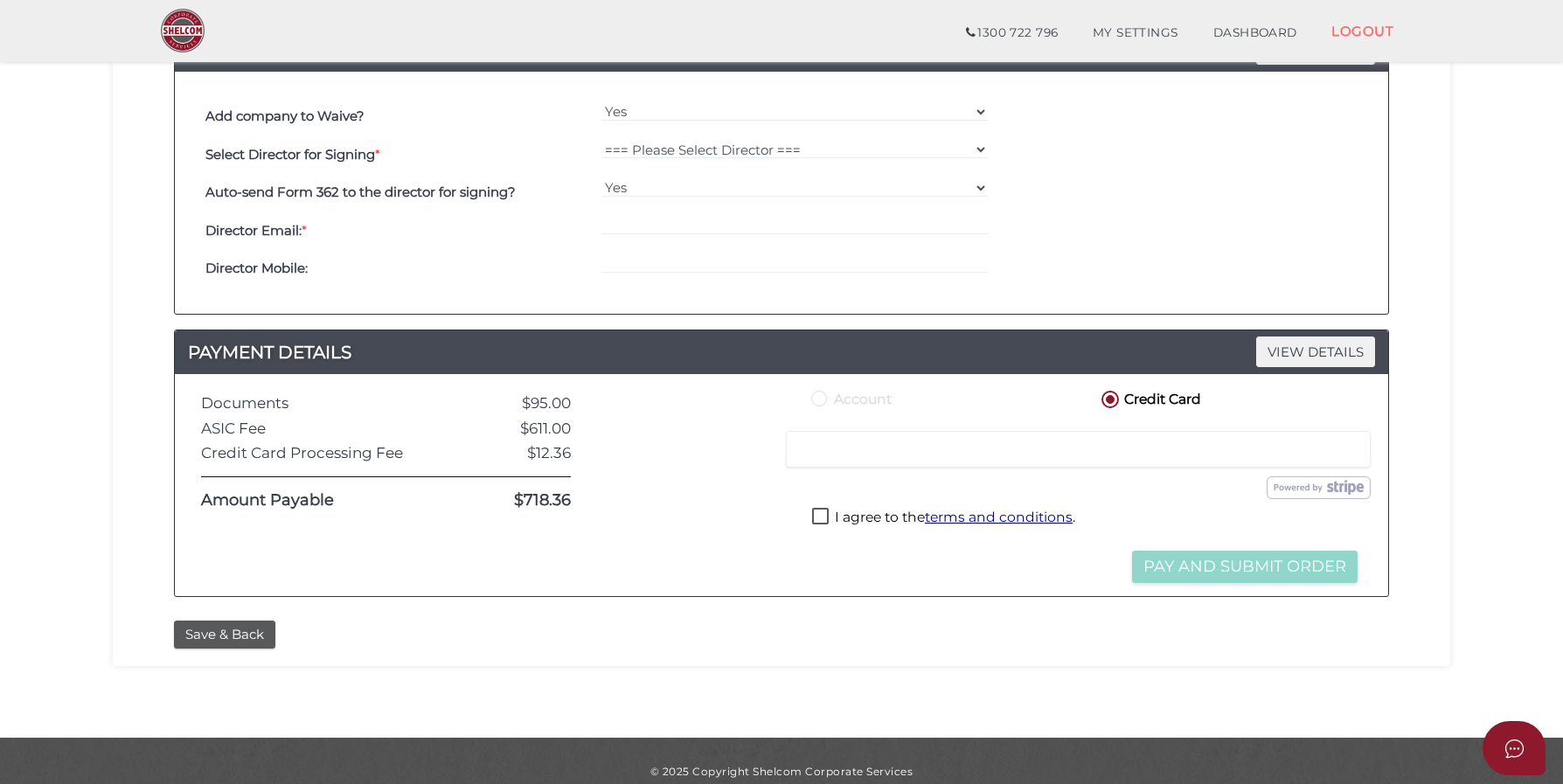
scroll to position [549, 0]
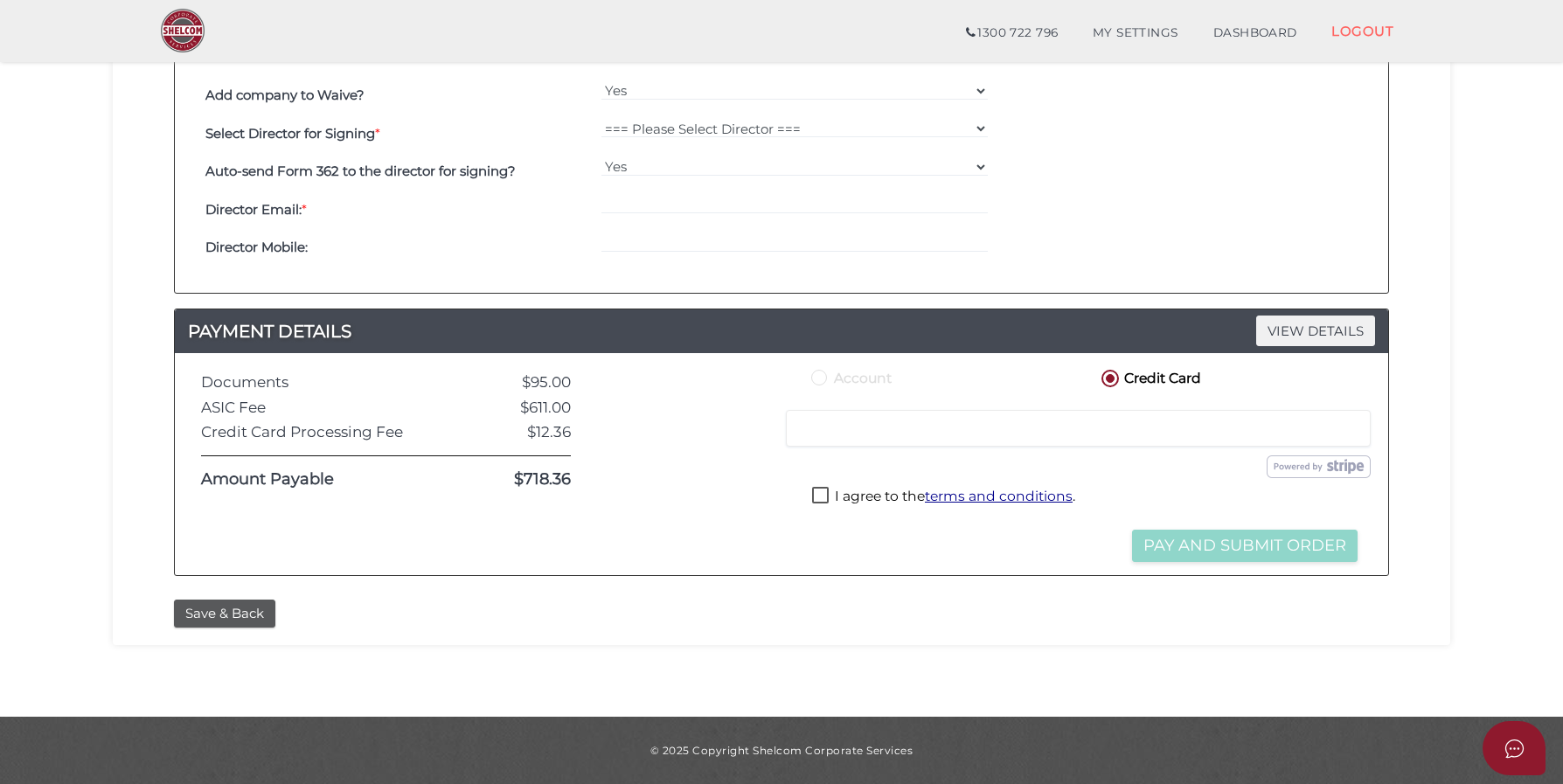
click at [820, 490] on label "I agree to the terms and conditions ." at bounding box center [943, 497] width 263 height 22
checkbox input "true"
click at [1302, 545] on button "Pay and Submit Order" at bounding box center [1245, 546] width 226 height 32
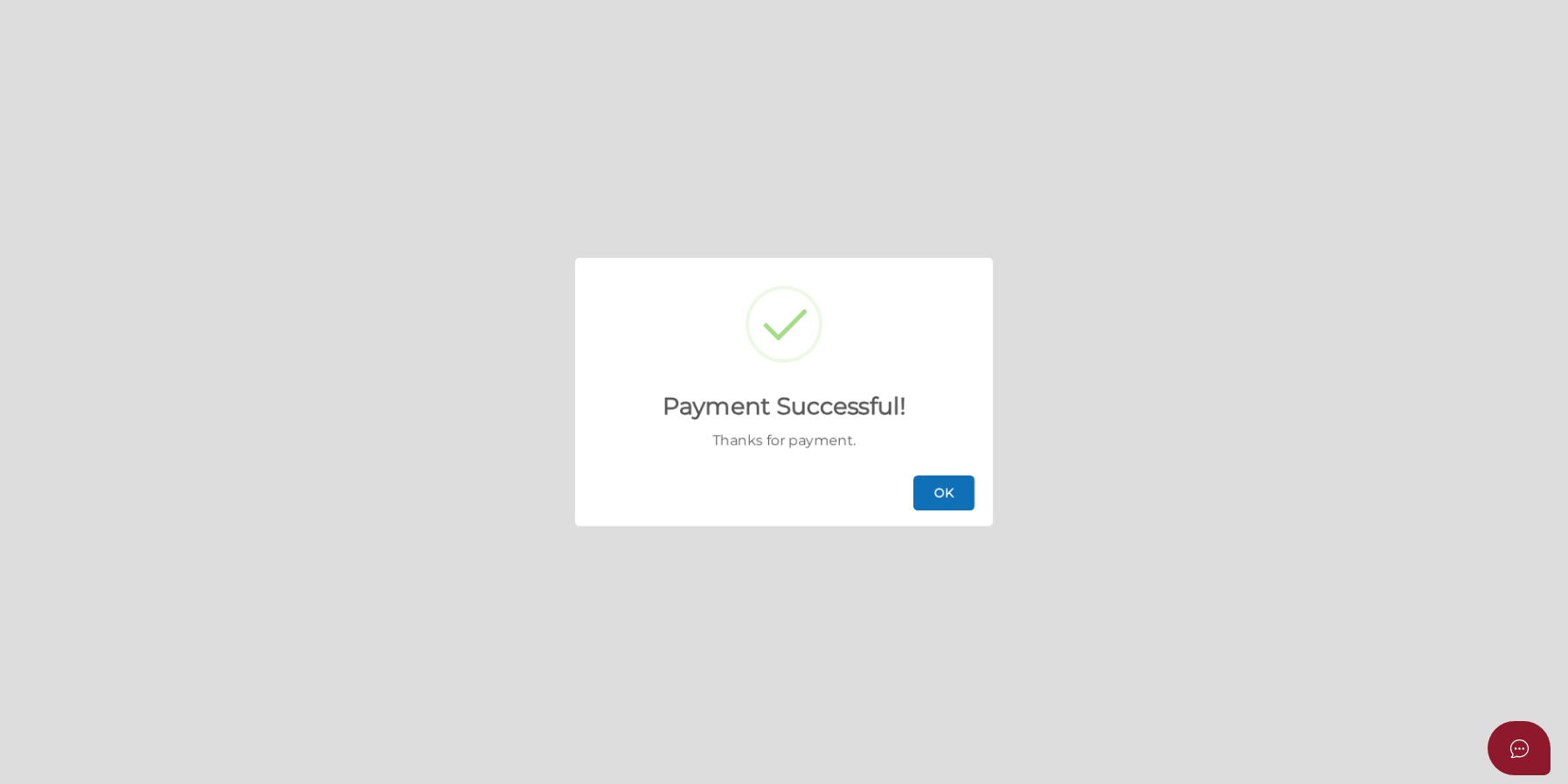
click at [941, 495] on button "OK" at bounding box center [943, 493] width 61 height 35
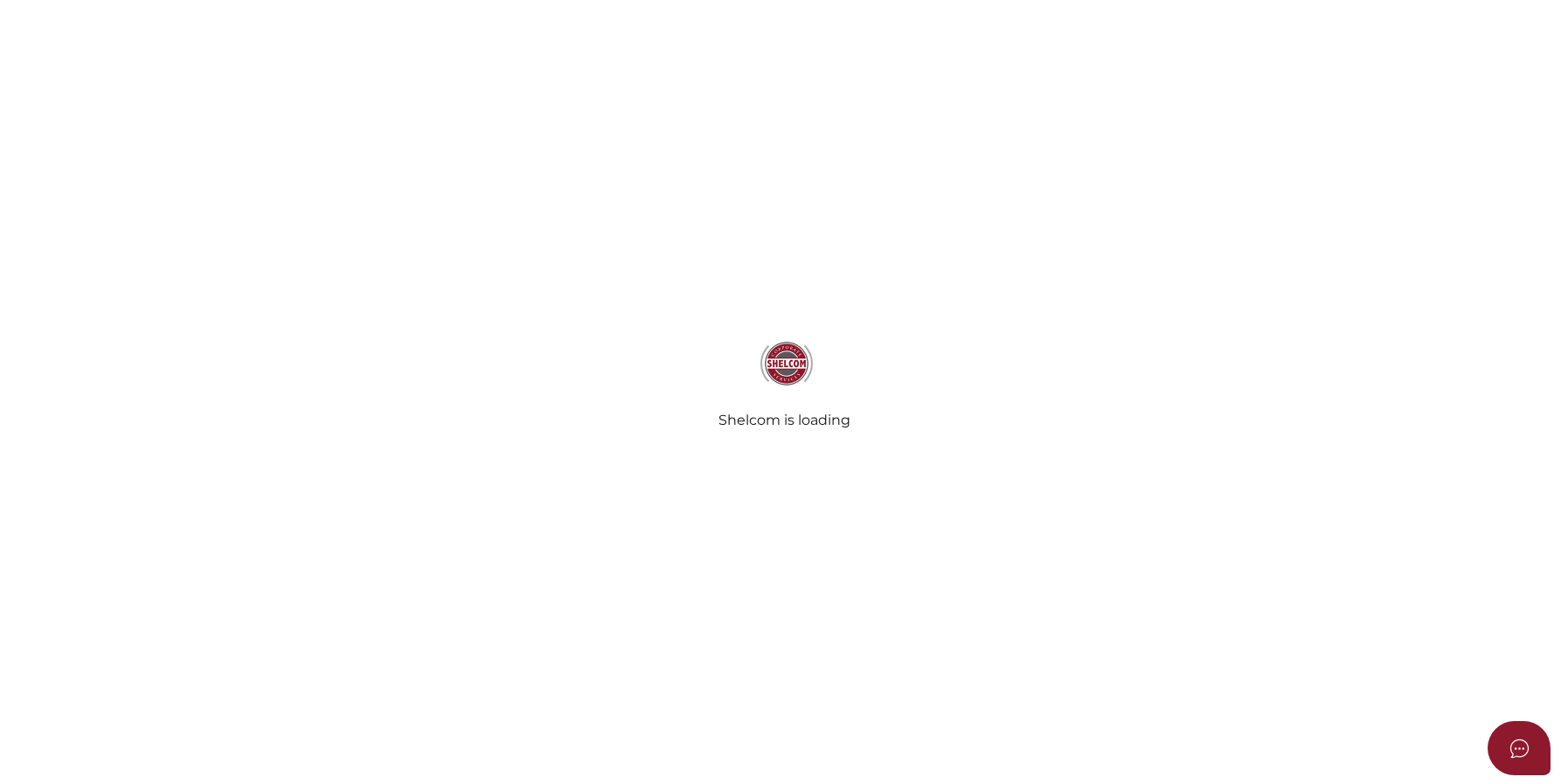
select select
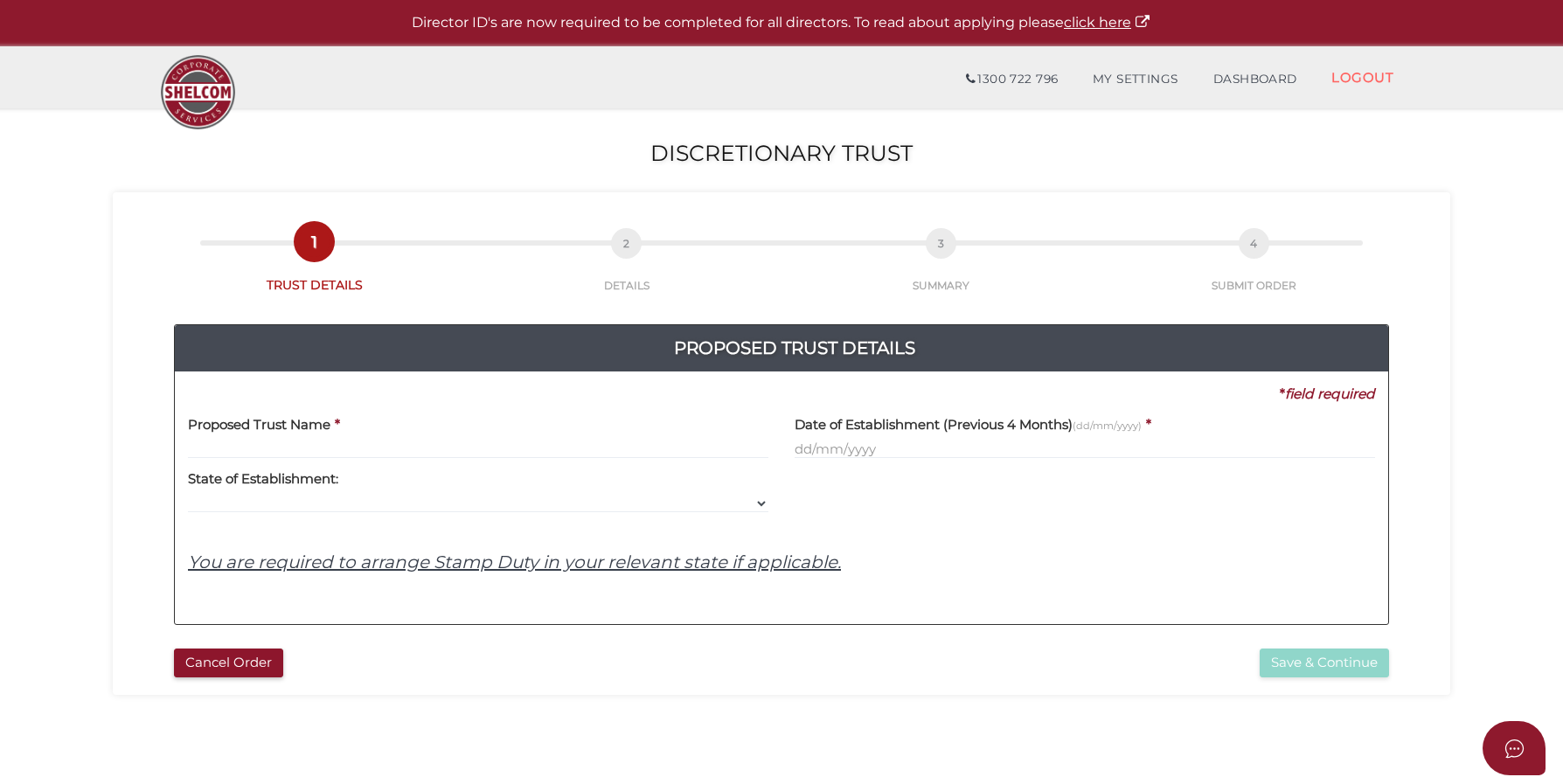
click at [325, 440] on input "text" at bounding box center [478, 449] width 580 height 19
click at [344, 440] on input "text" at bounding box center [478, 449] width 580 height 19
paste input "Goegan Family Trust"
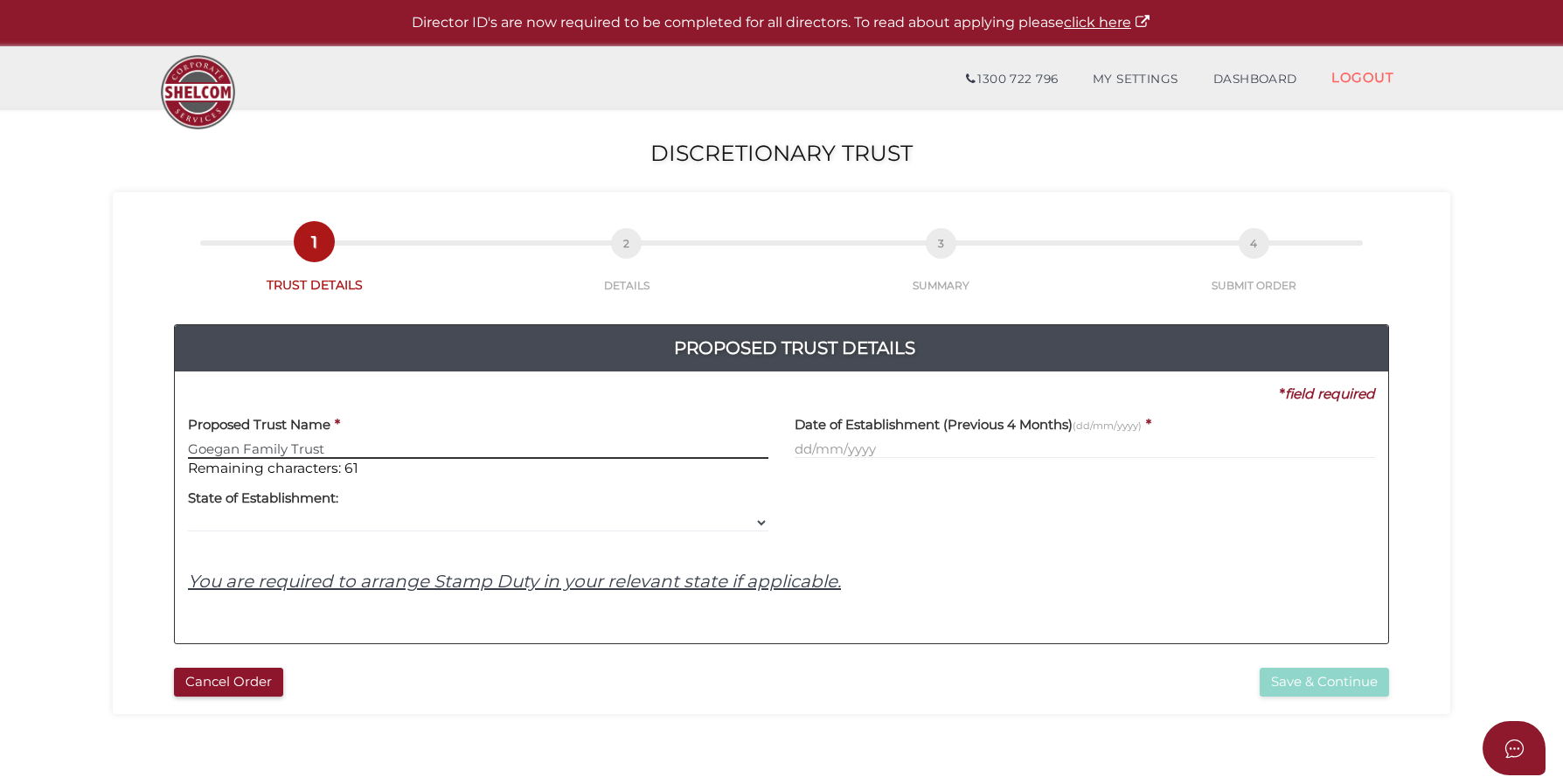
type input "Goegan Family Trust"
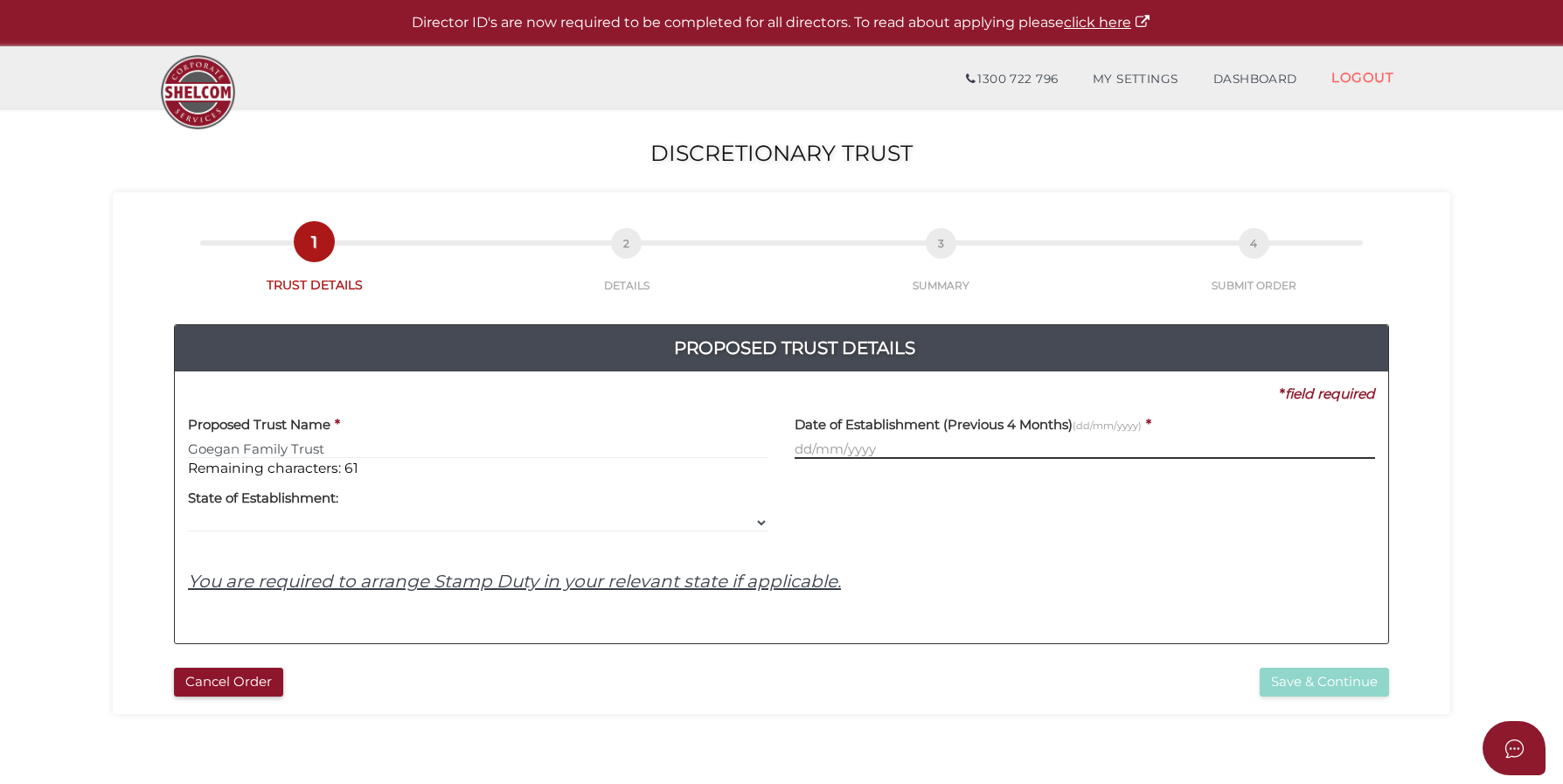
click at [819, 447] on input "text" at bounding box center [1084, 449] width 580 height 19
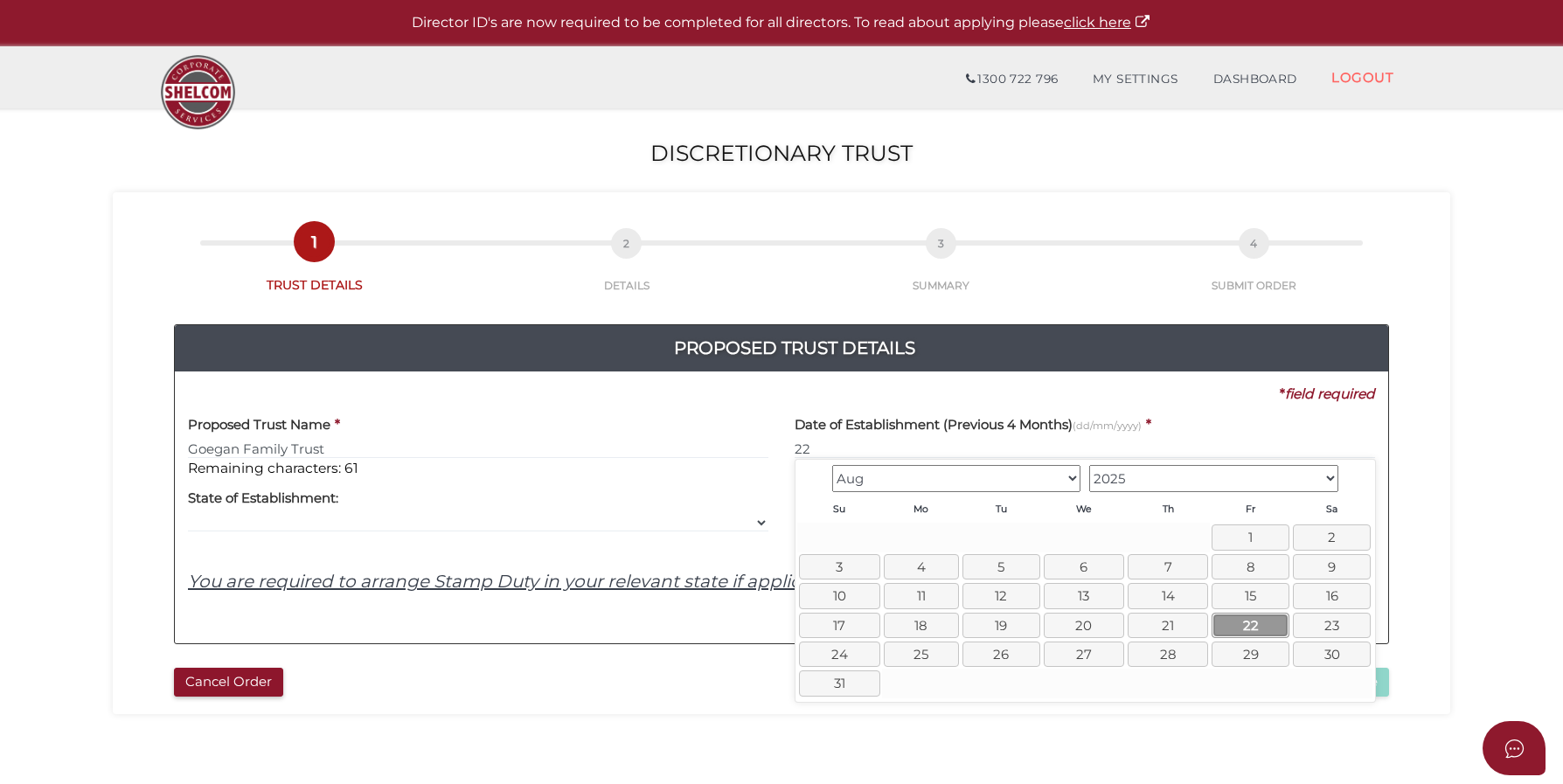
click at [1253, 624] on link "22" at bounding box center [1251, 625] width 78 height 26
type input "[DATE]"
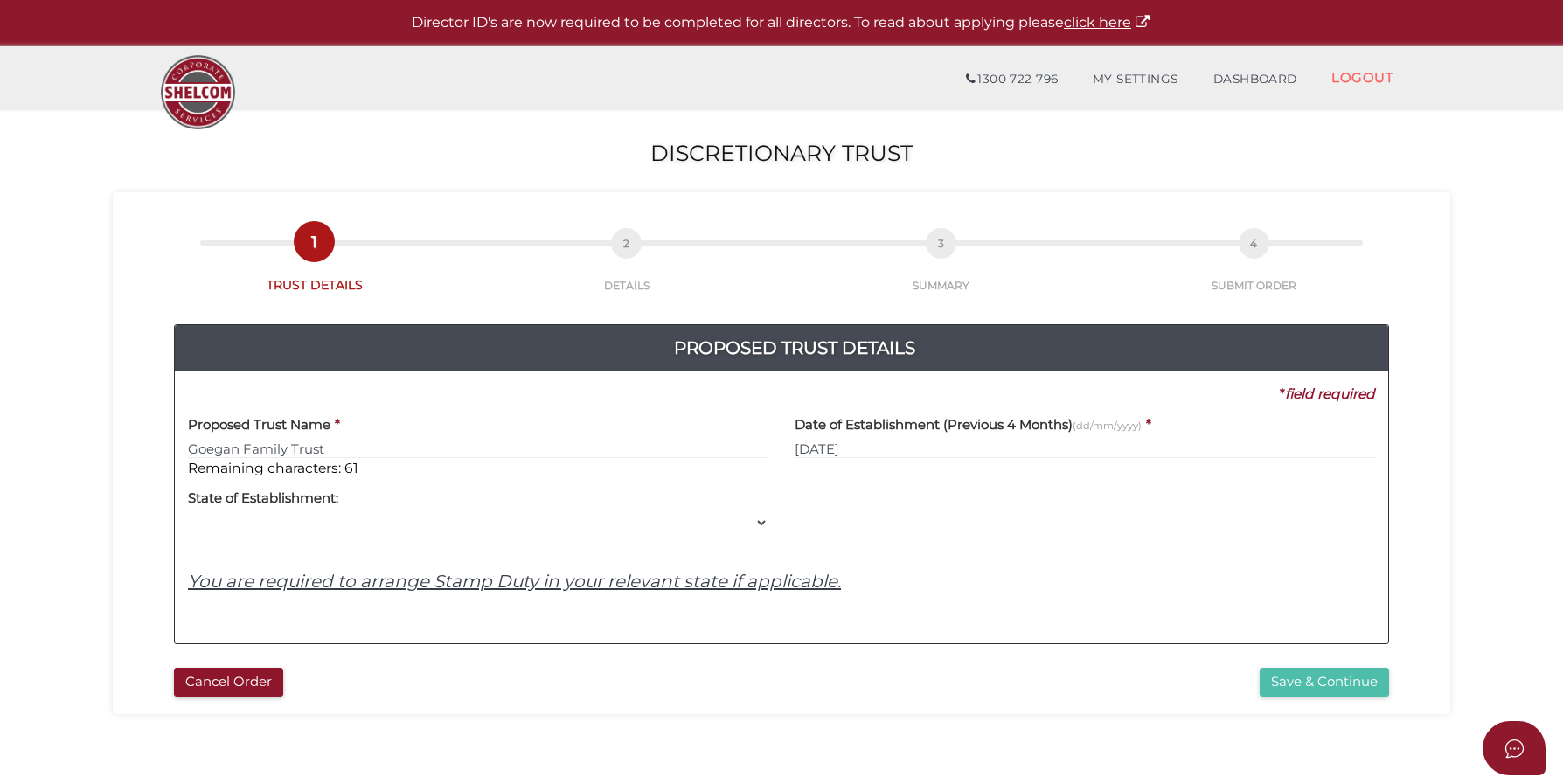
click at [1296, 675] on button "Save & Continue" at bounding box center [1325, 681] width 129 height 28
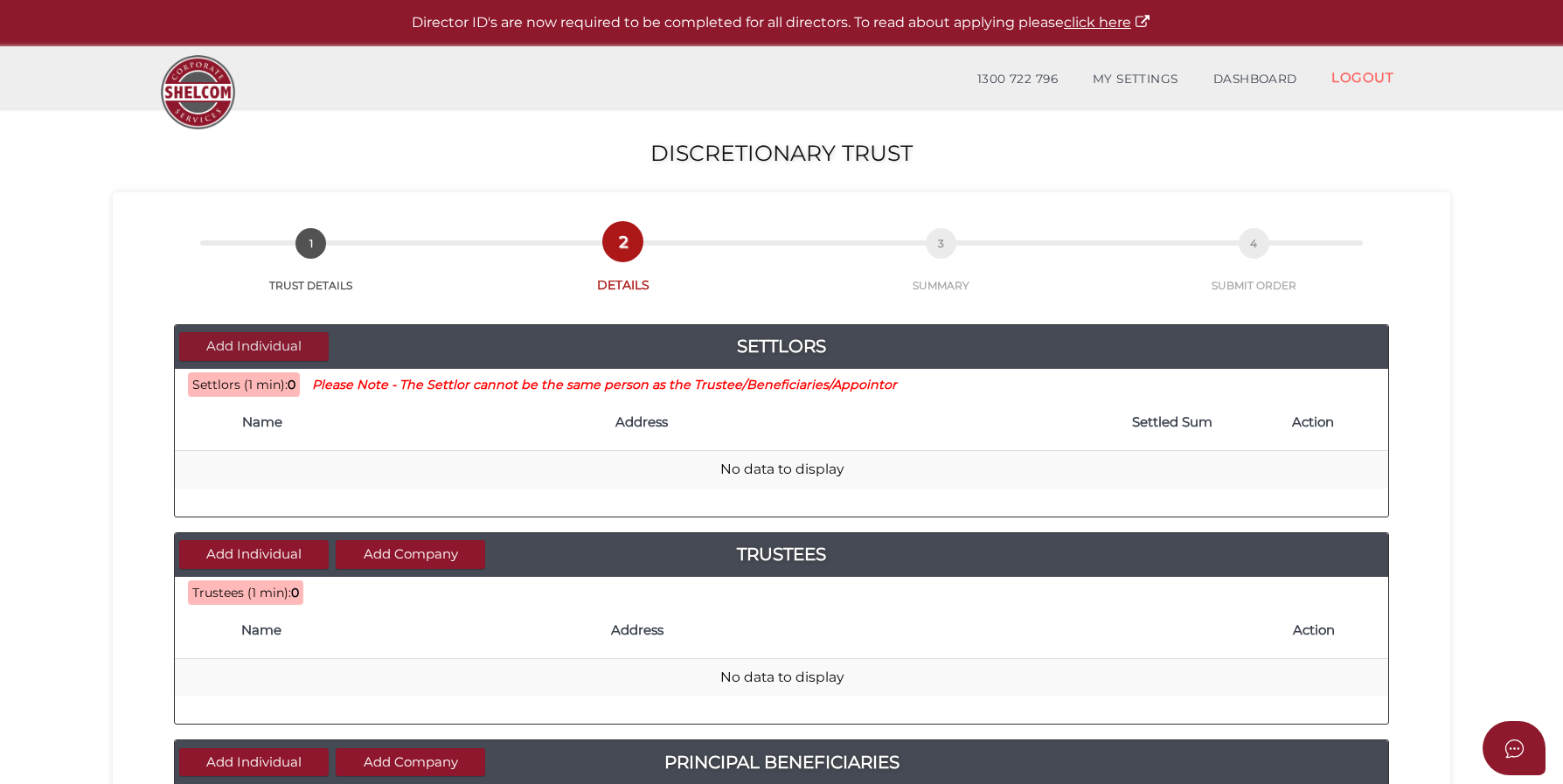
click at [258, 357] on button "Add Individual" at bounding box center [254, 346] width 149 height 28
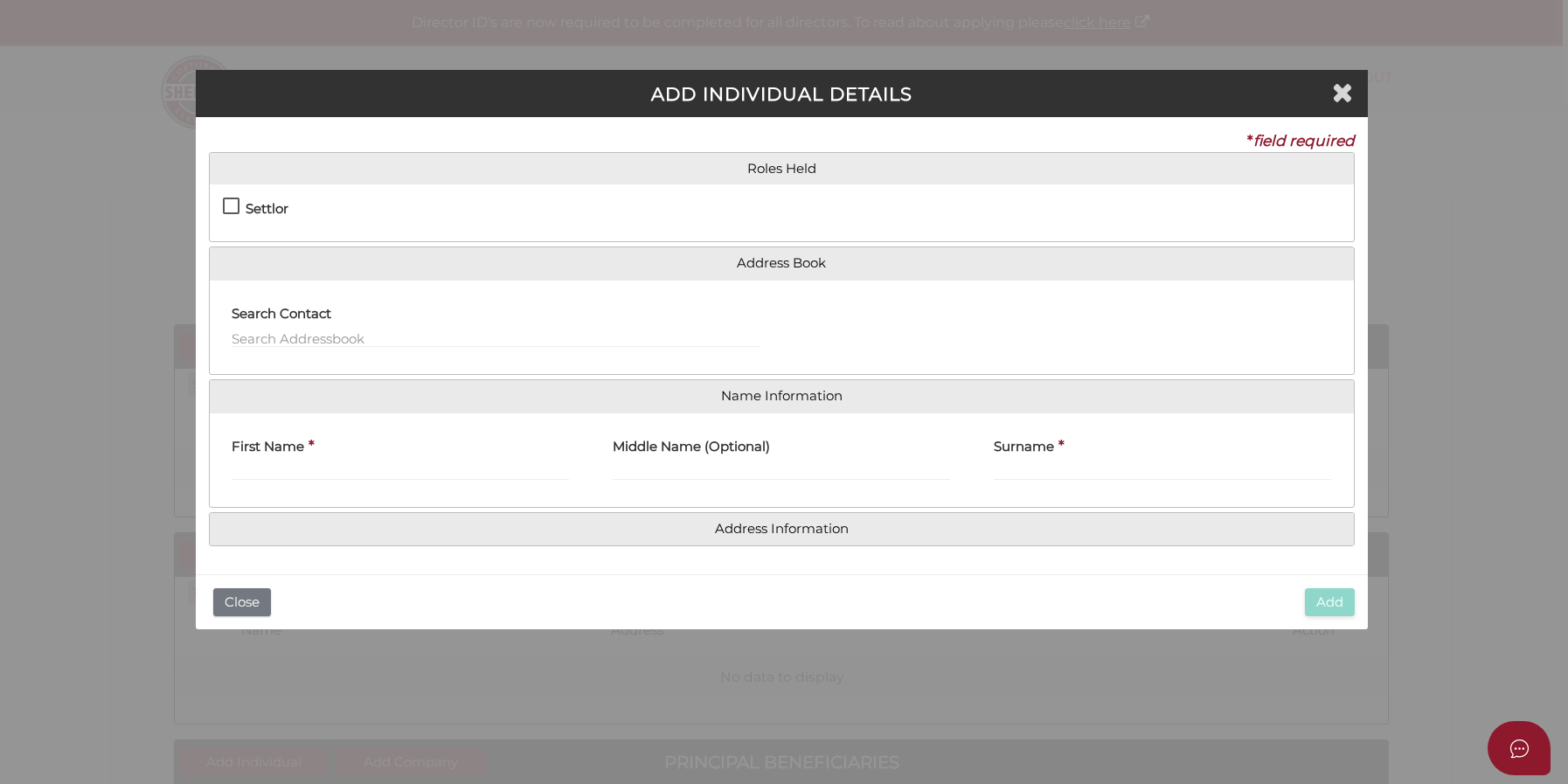
click at [242, 205] on label "Settlor" at bounding box center [255, 213] width 65 height 22
checkbox input "true"
type input "10"
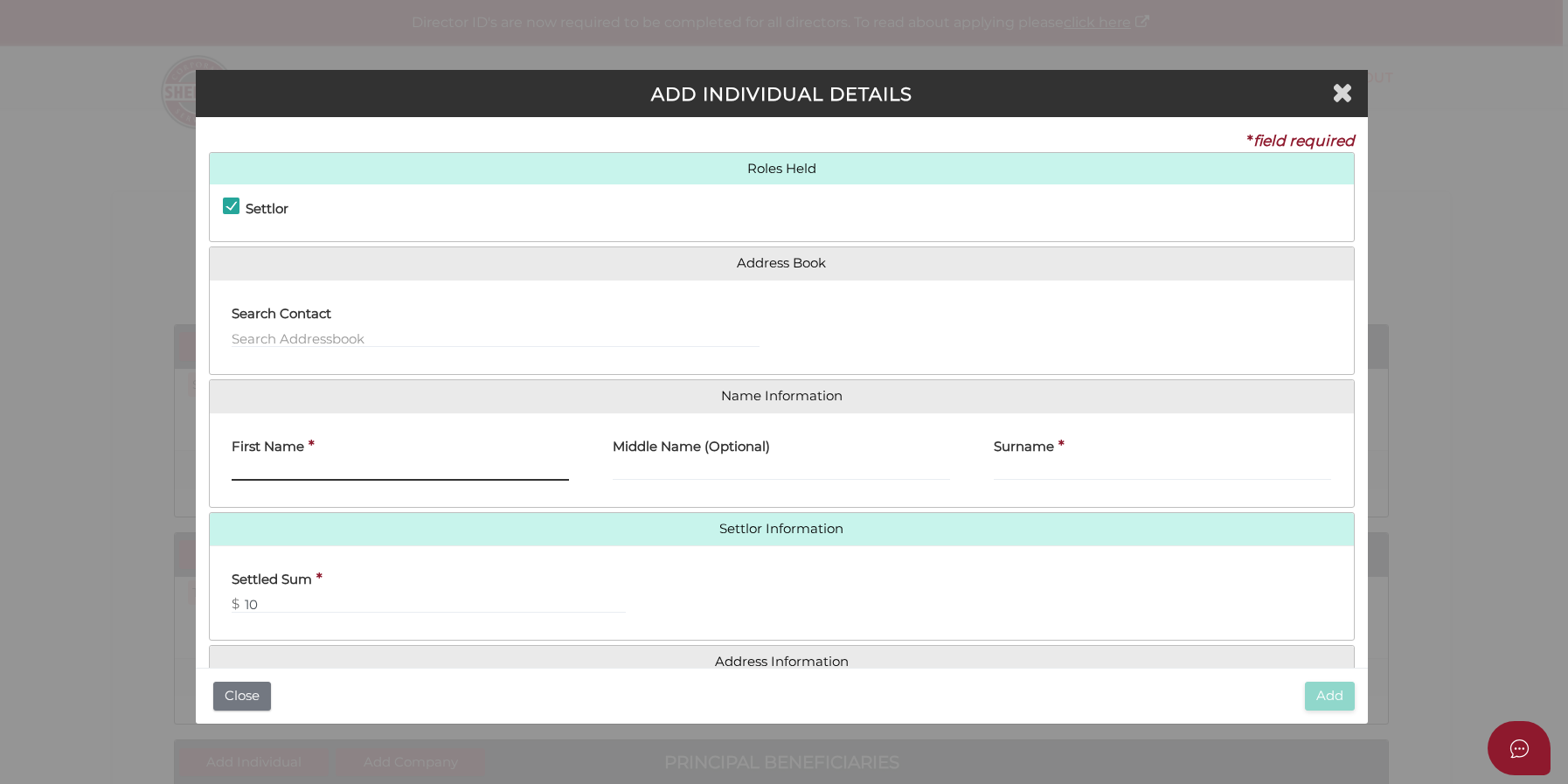
click at [307, 462] on input "First Name" at bounding box center [400, 471] width 337 height 19
type input "Andrew"
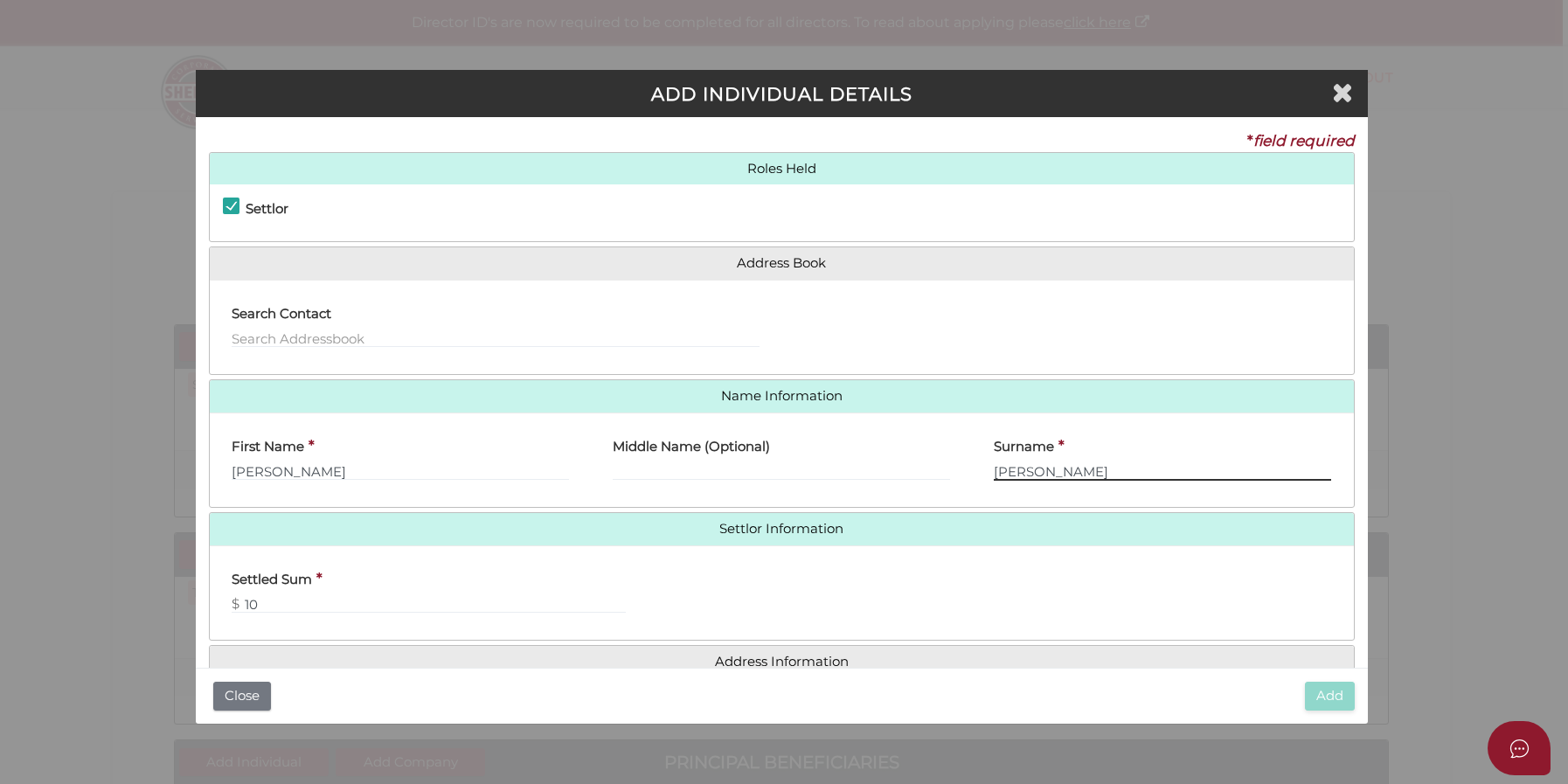
type input "Morgan"
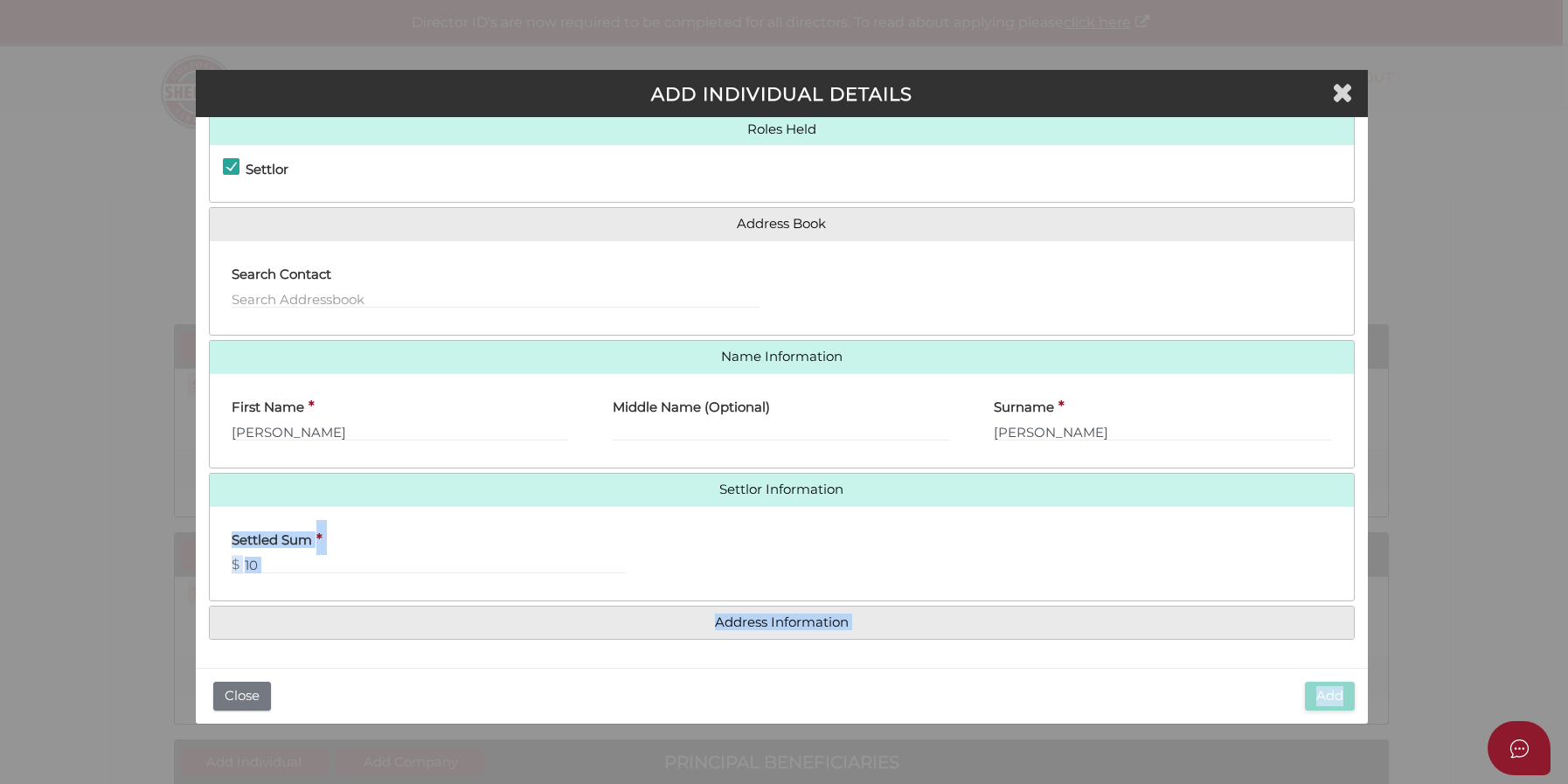
drag, startPoint x: 1367, startPoint y: 621, endPoint x: 1359, endPoint y: 681, distance: 60.5
click at [1359, 681] on div "ADD INDIVIDUAL DETAILS * field required Roles Held Settlor Trustee Principal Be…" at bounding box center [781, 397] width 1172 height 654
click at [835, 569] on div "Settled Sum * $ 10" at bounding box center [781, 554] width 1144 height 68
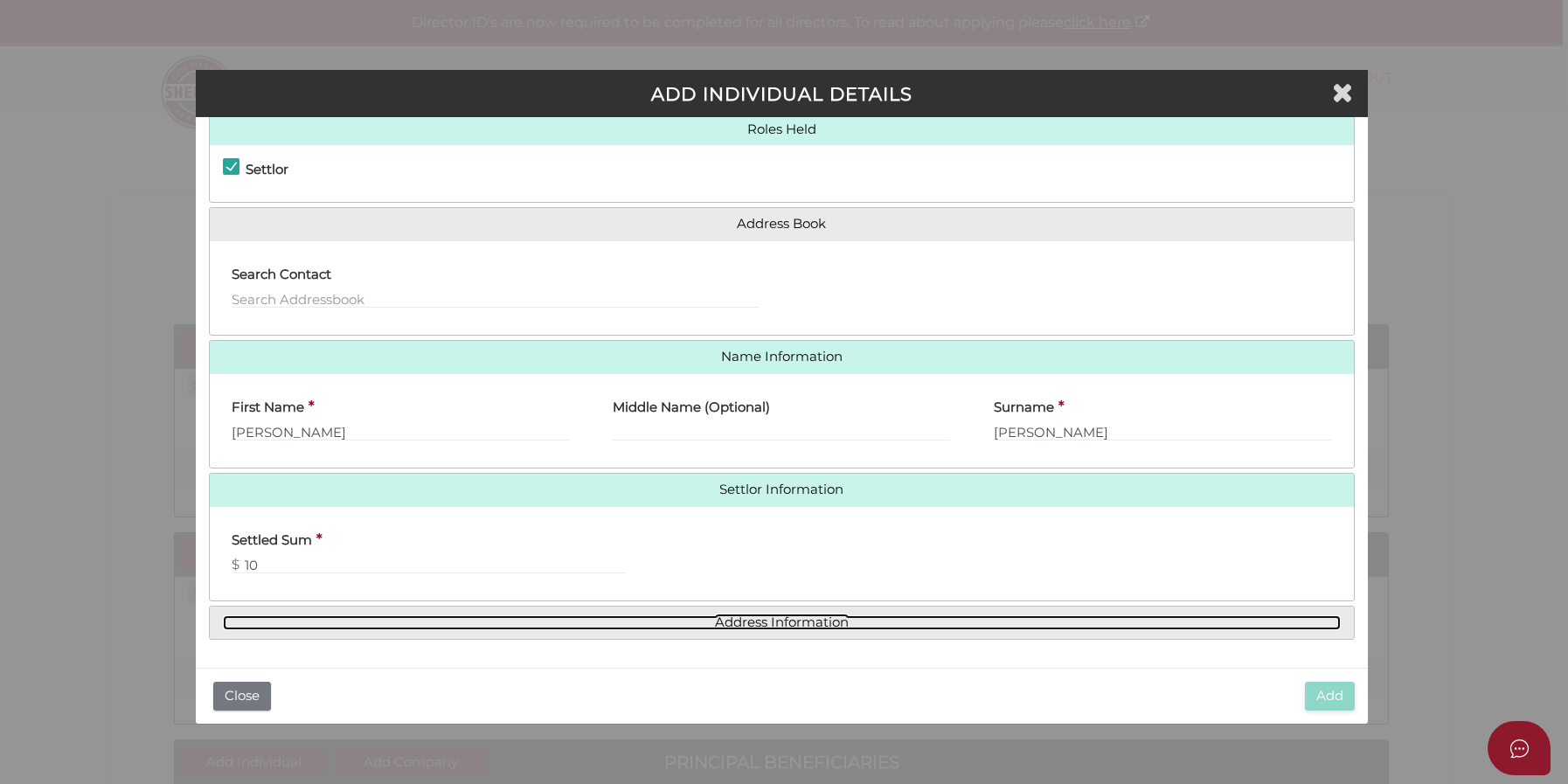
click at [820, 620] on link "Address Information" at bounding box center [781, 623] width 1117 height 15
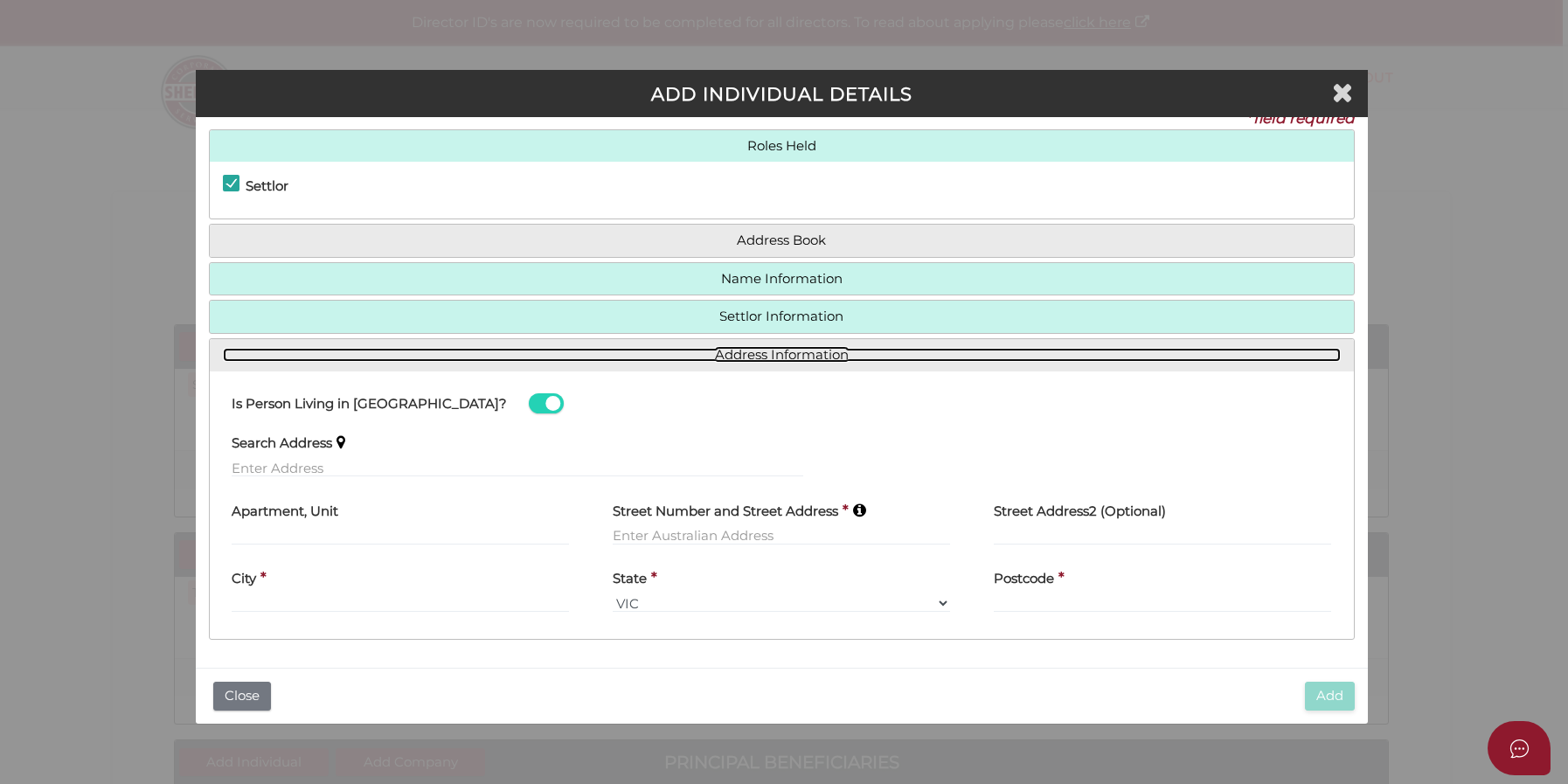
scroll to position [23, 0]
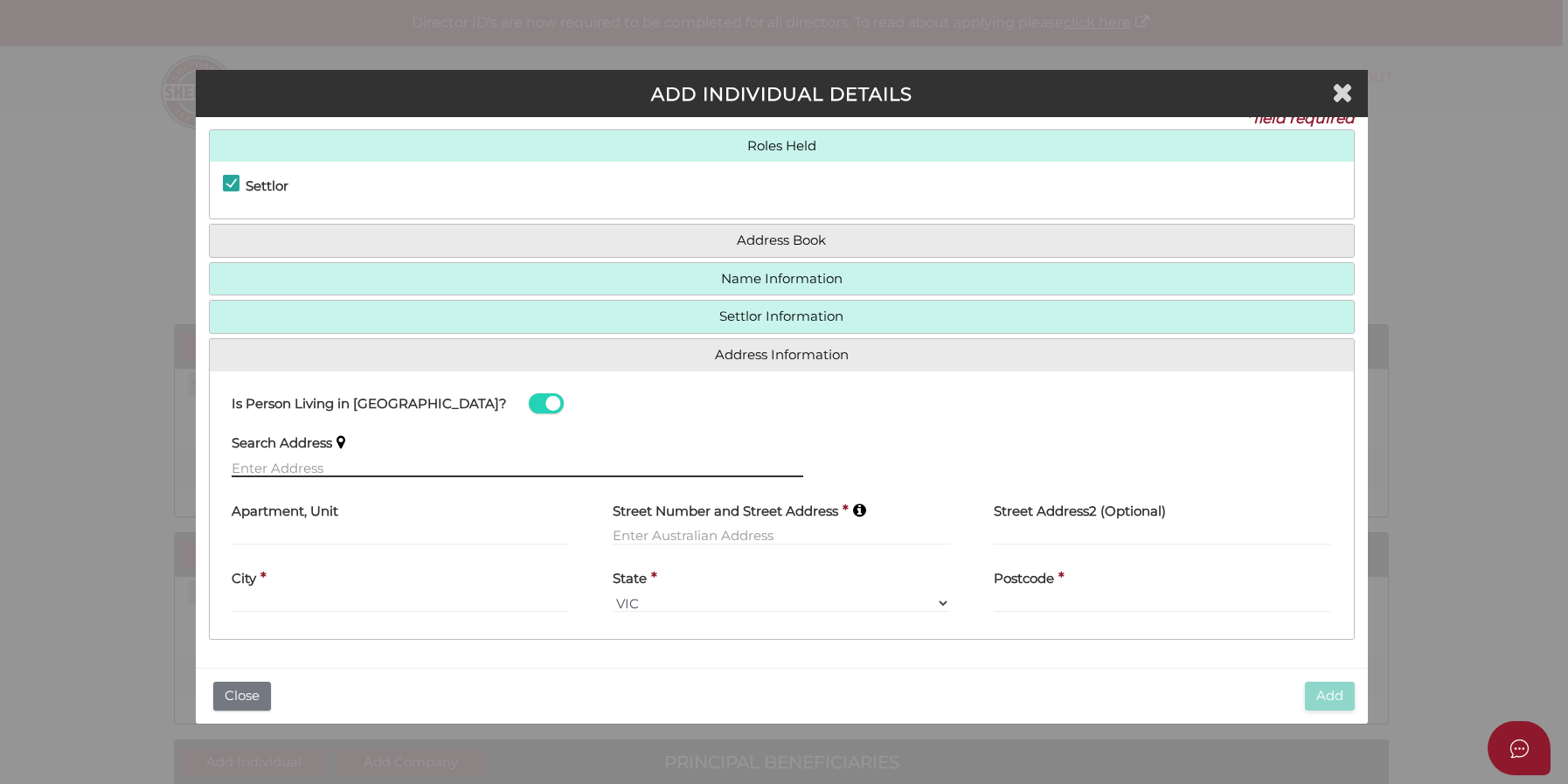
click at [368, 462] on input "text" at bounding box center [517, 467] width 572 height 19
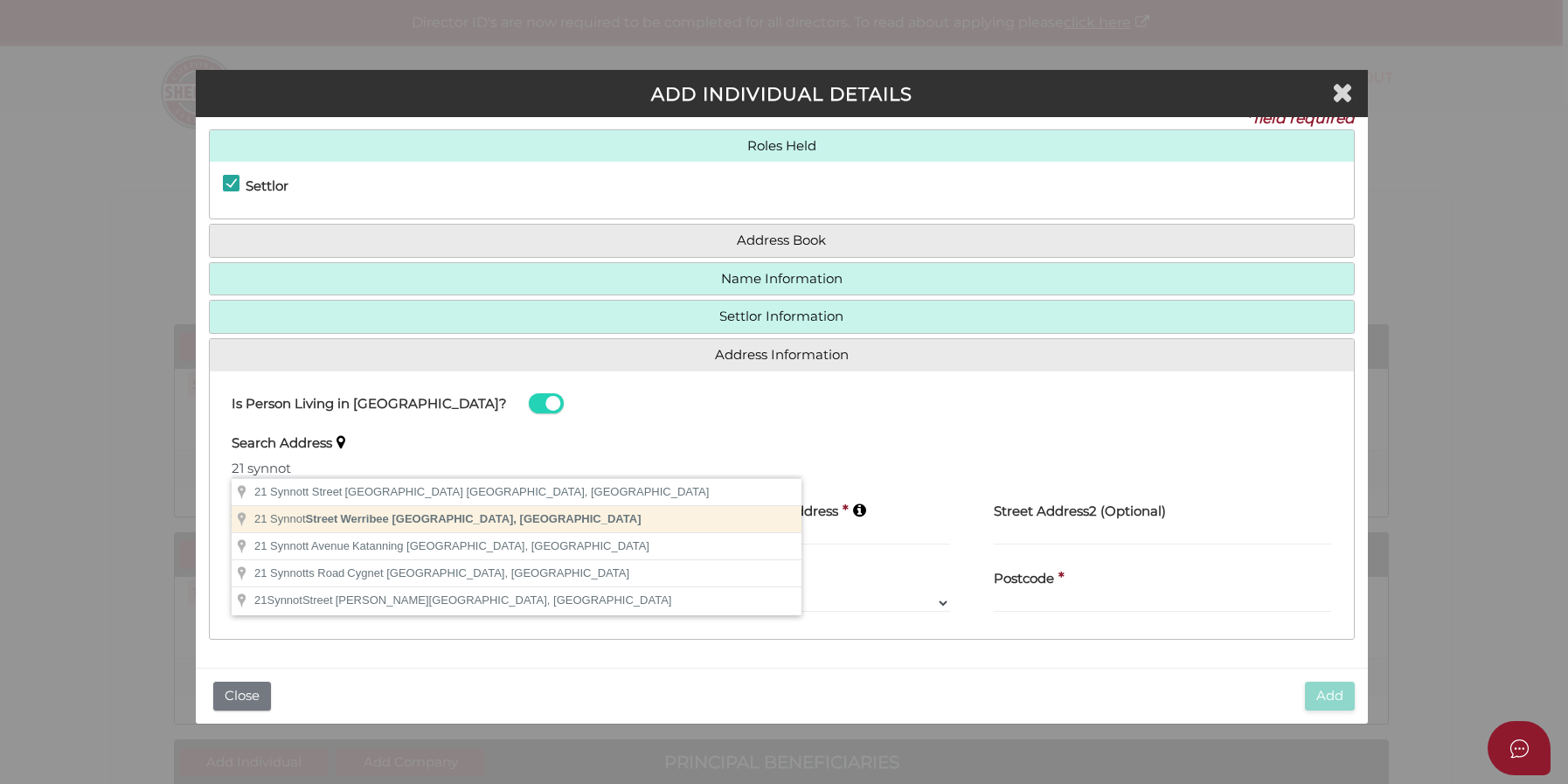
type input "21 Synnot Street, Werribee VIC, Australia"
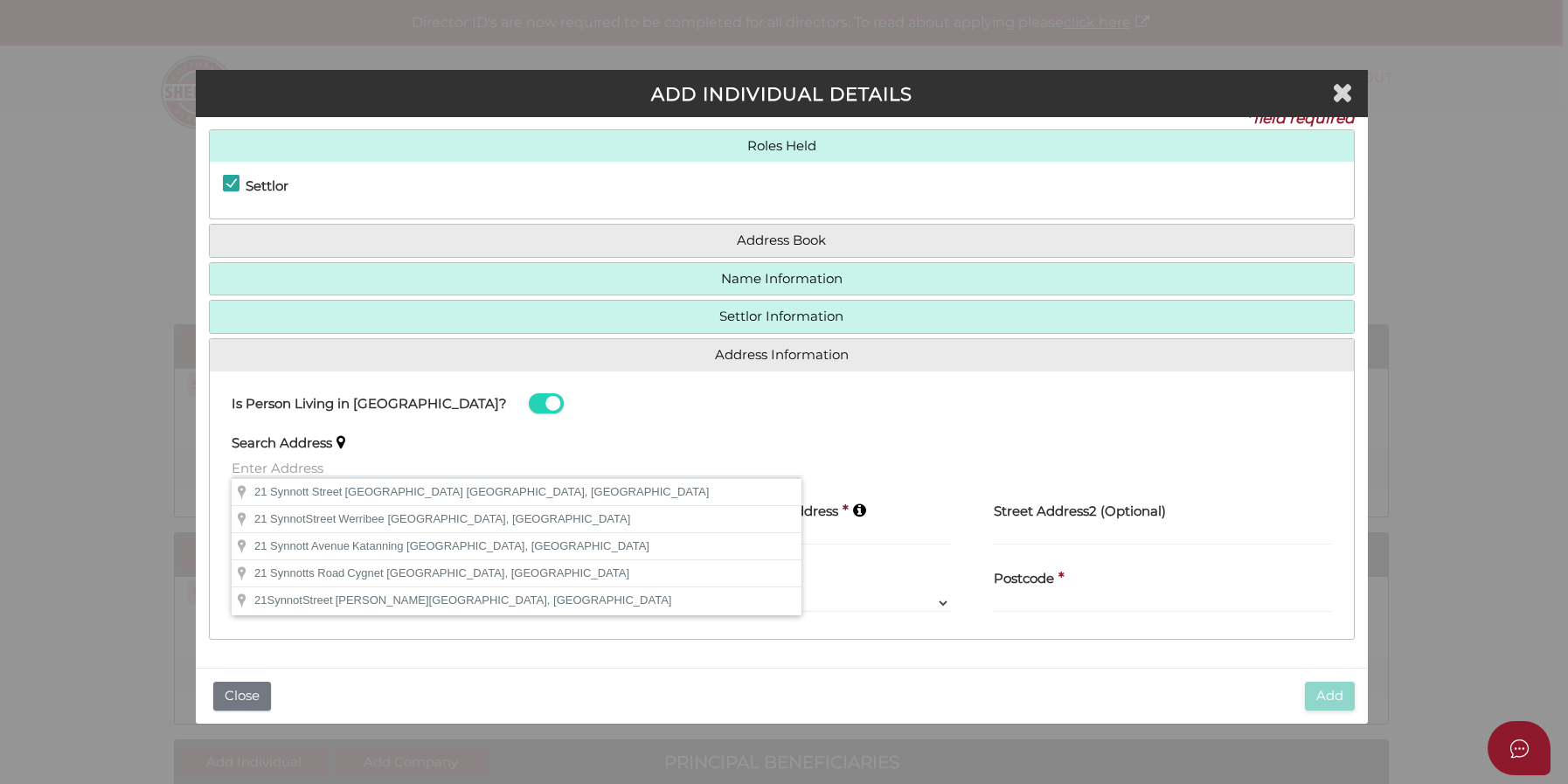
type input "21 Synnot Street"
type input "Werribee"
select select "VIC"
type input "3030"
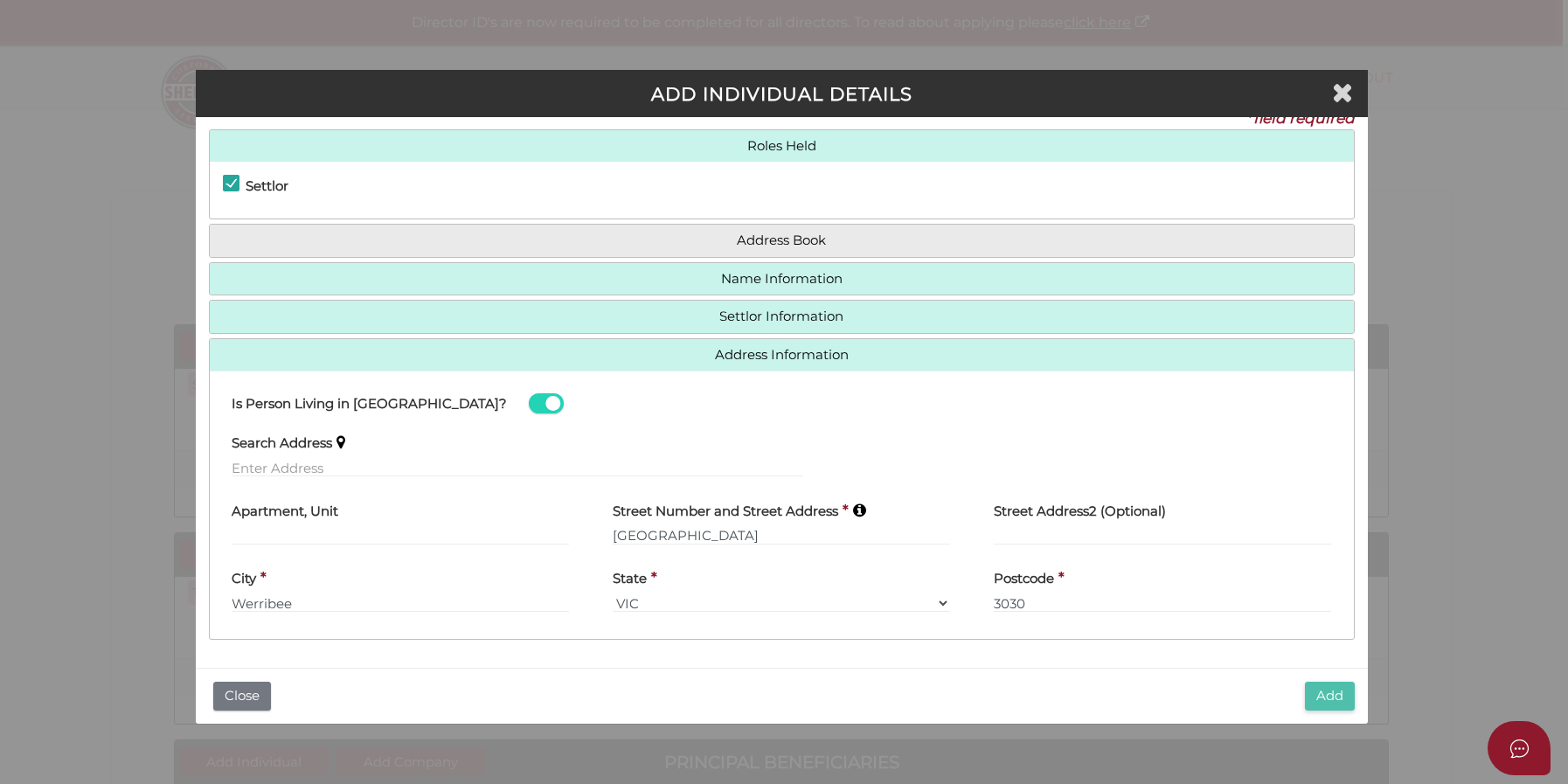
click at [1324, 700] on button "Add" at bounding box center [1329, 696] width 49 height 28
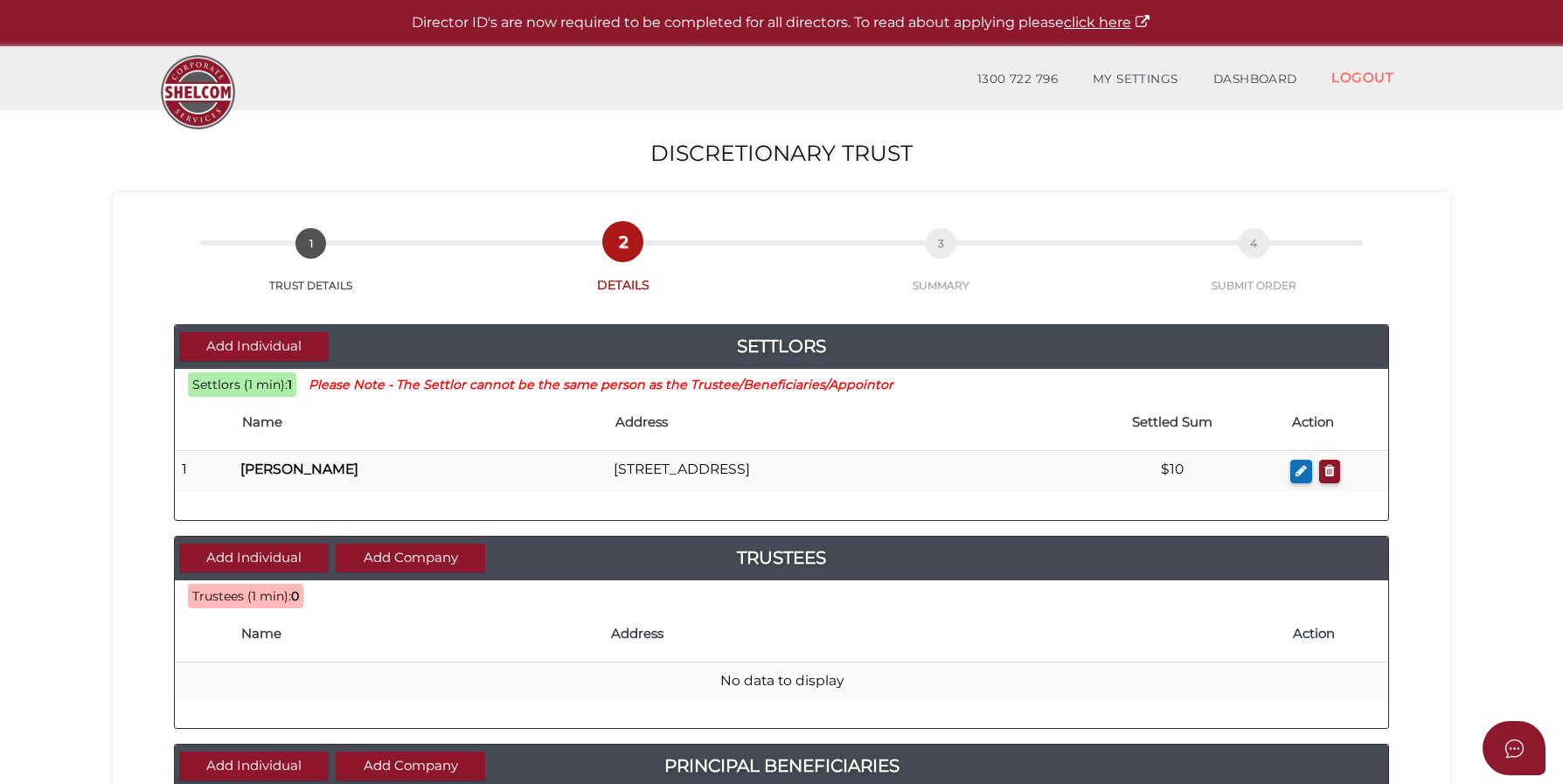
click at [235, 635] on th "Name" at bounding box center [417, 634] width 369 height 56
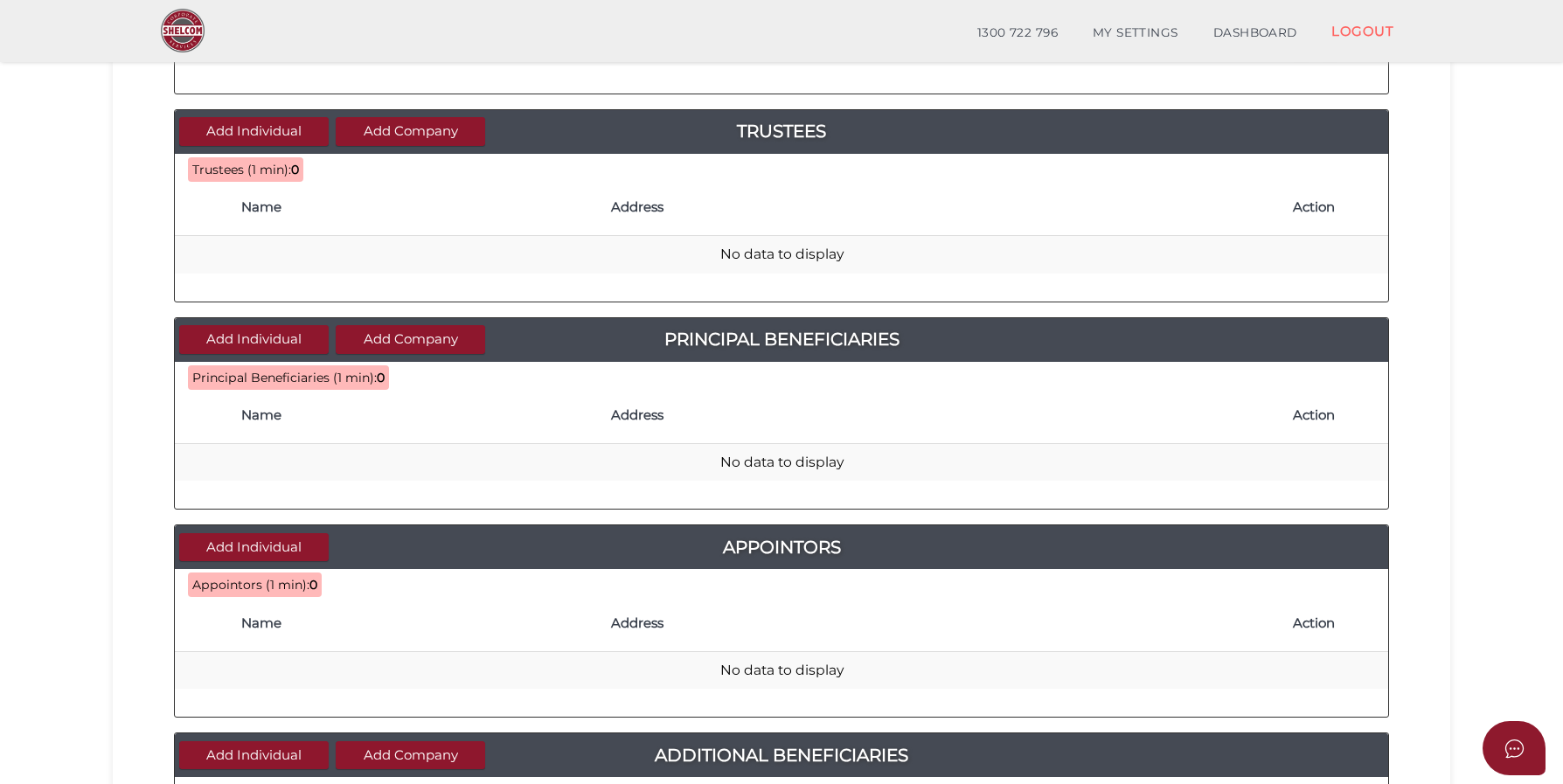
scroll to position [371, 0]
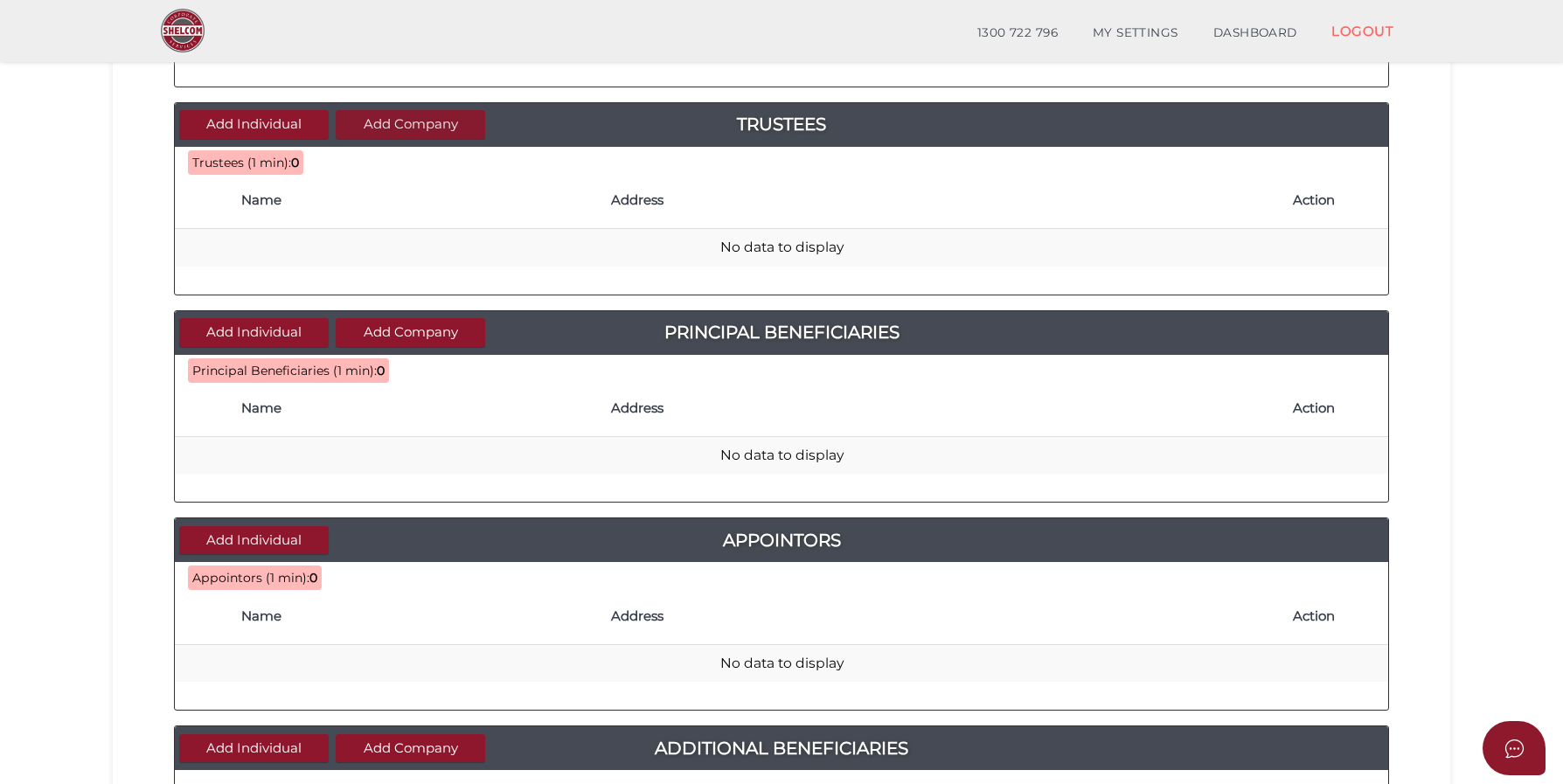
click at [390, 126] on button "Add Company" at bounding box center [410, 124] width 149 height 28
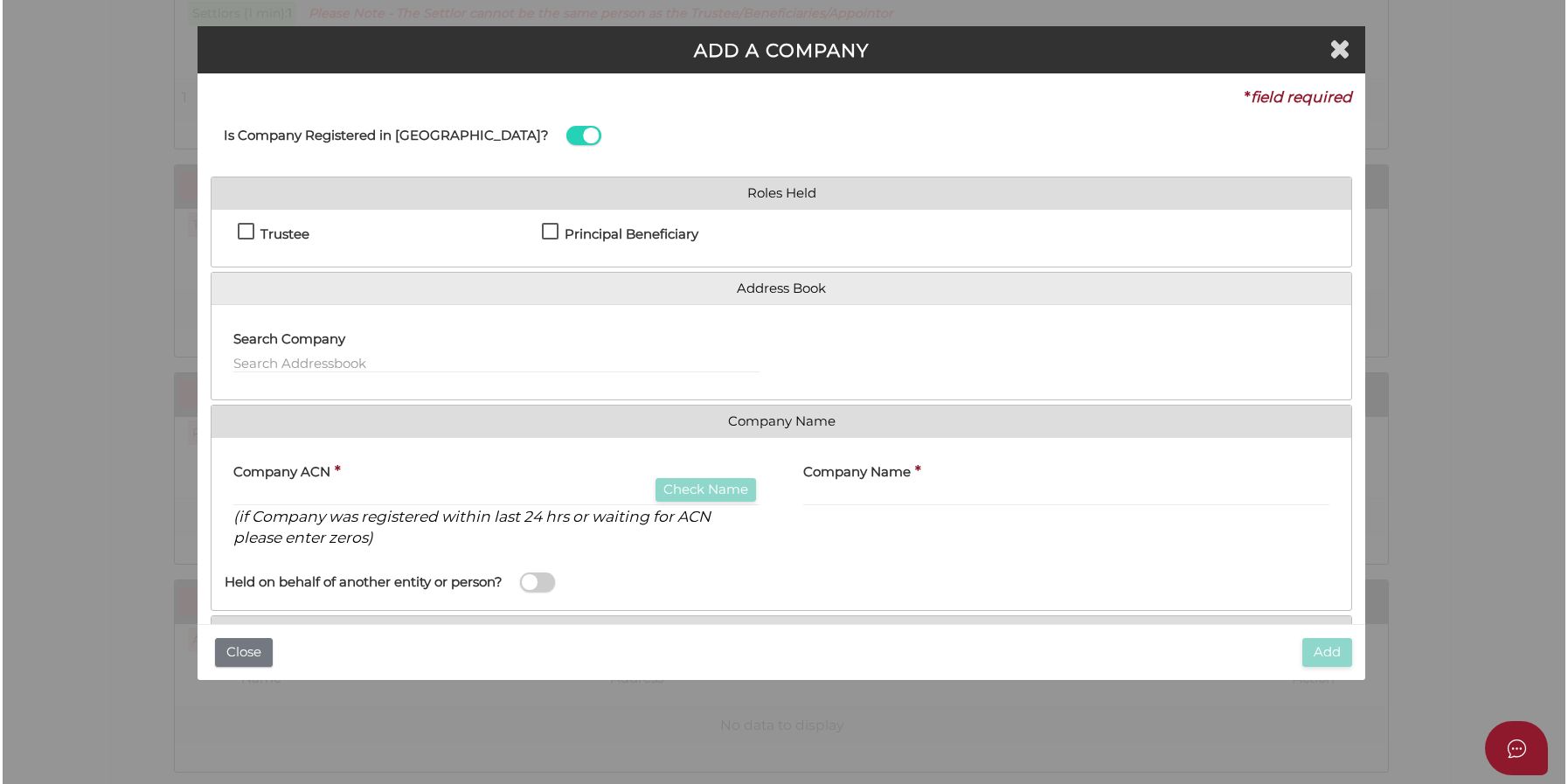
scroll to position [0, 0]
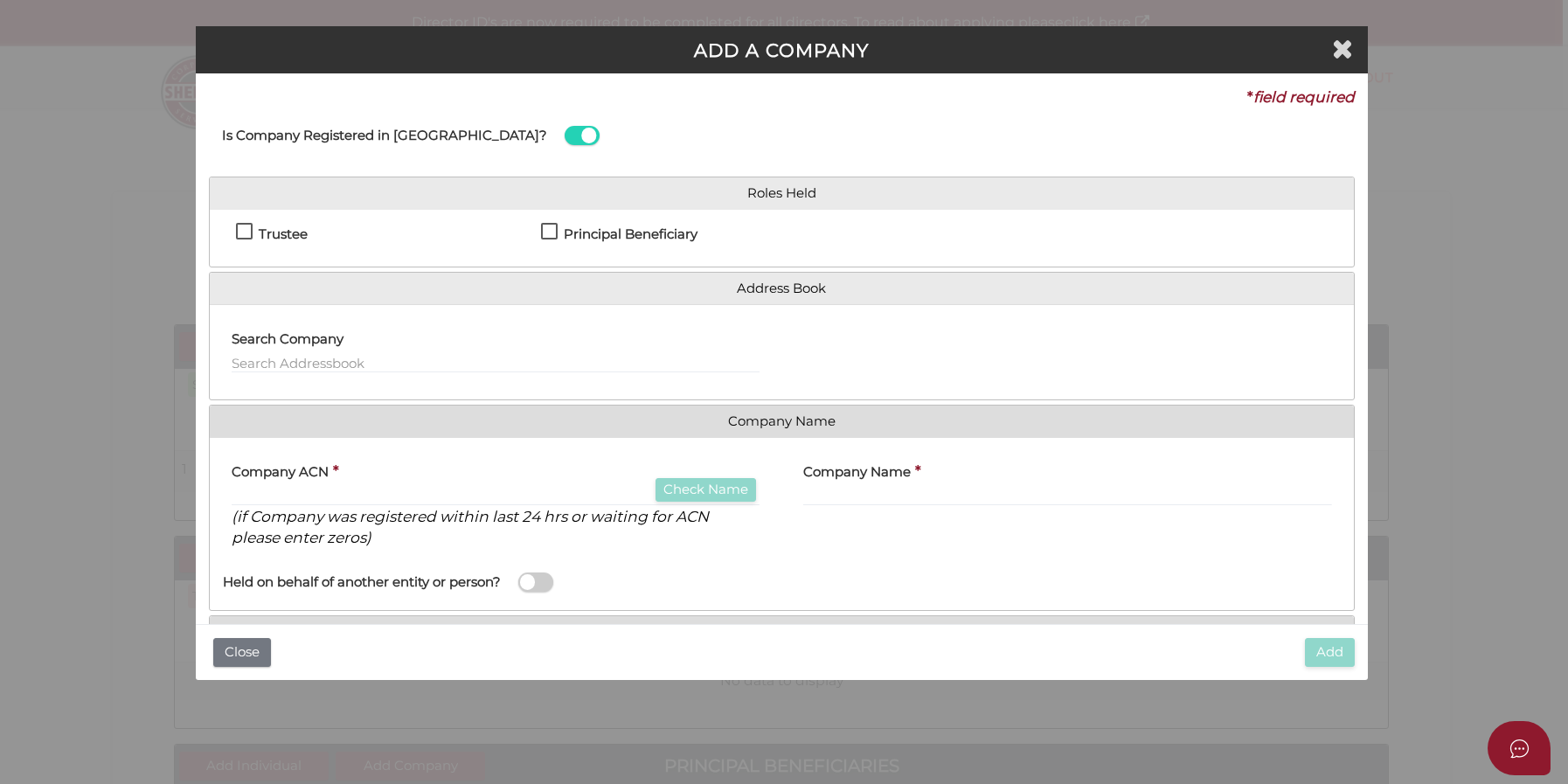
click at [243, 233] on label "Trustee" at bounding box center [271, 237] width 71 height 22
checkbox input "true"
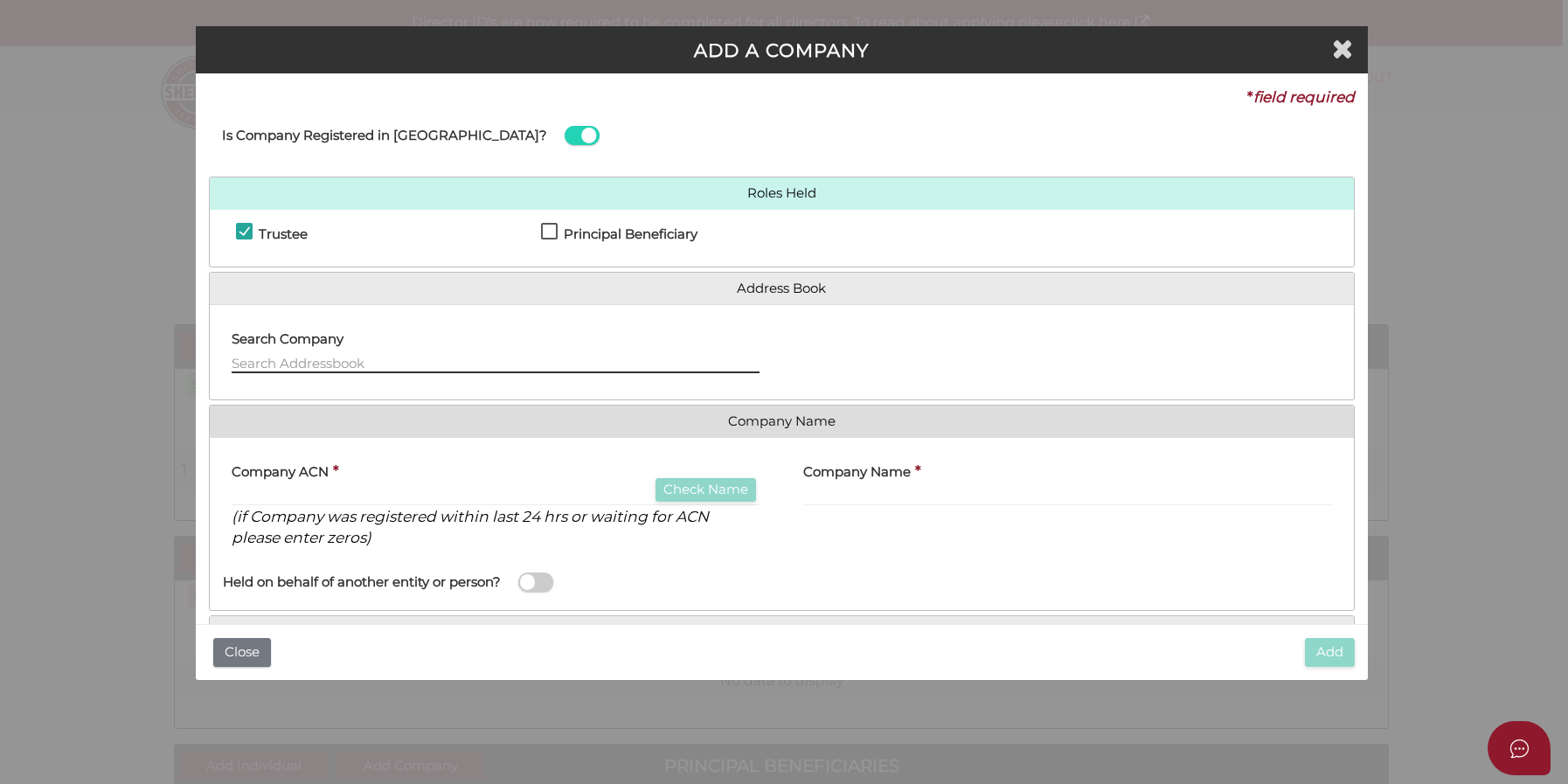
click at [268, 357] on input "text" at bounding box center [495, 364] width 529 height 19
click at [273, 364] on input "text" at bounding box center [495, 364] width 529 height 19
type input "g"
click at [337, 478] on b "*" at bounding box center [336, 470] width 6 height 18
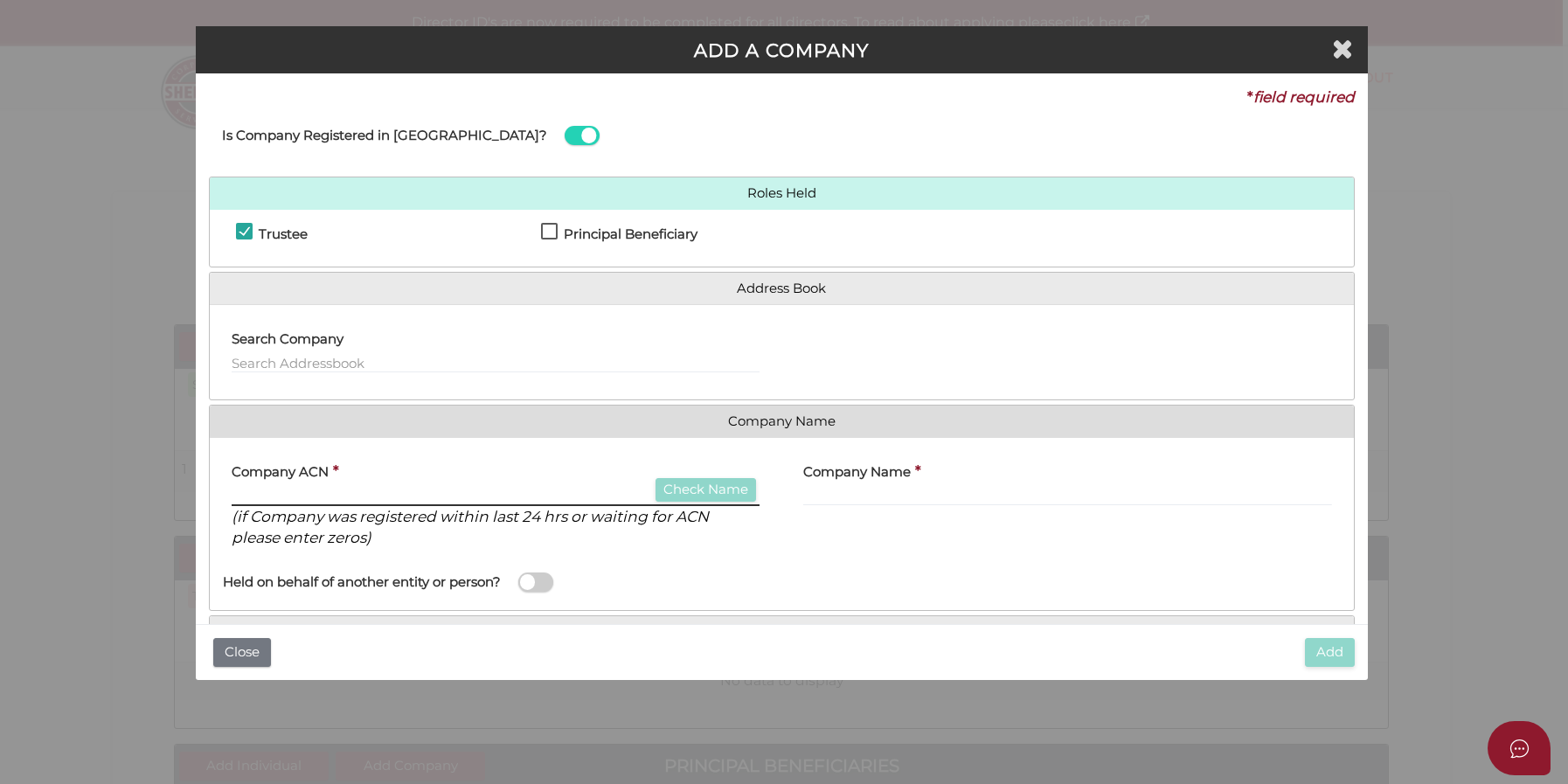
click at [301, 499] on input "text" at bounding box center [495, 496] width 529 height 19
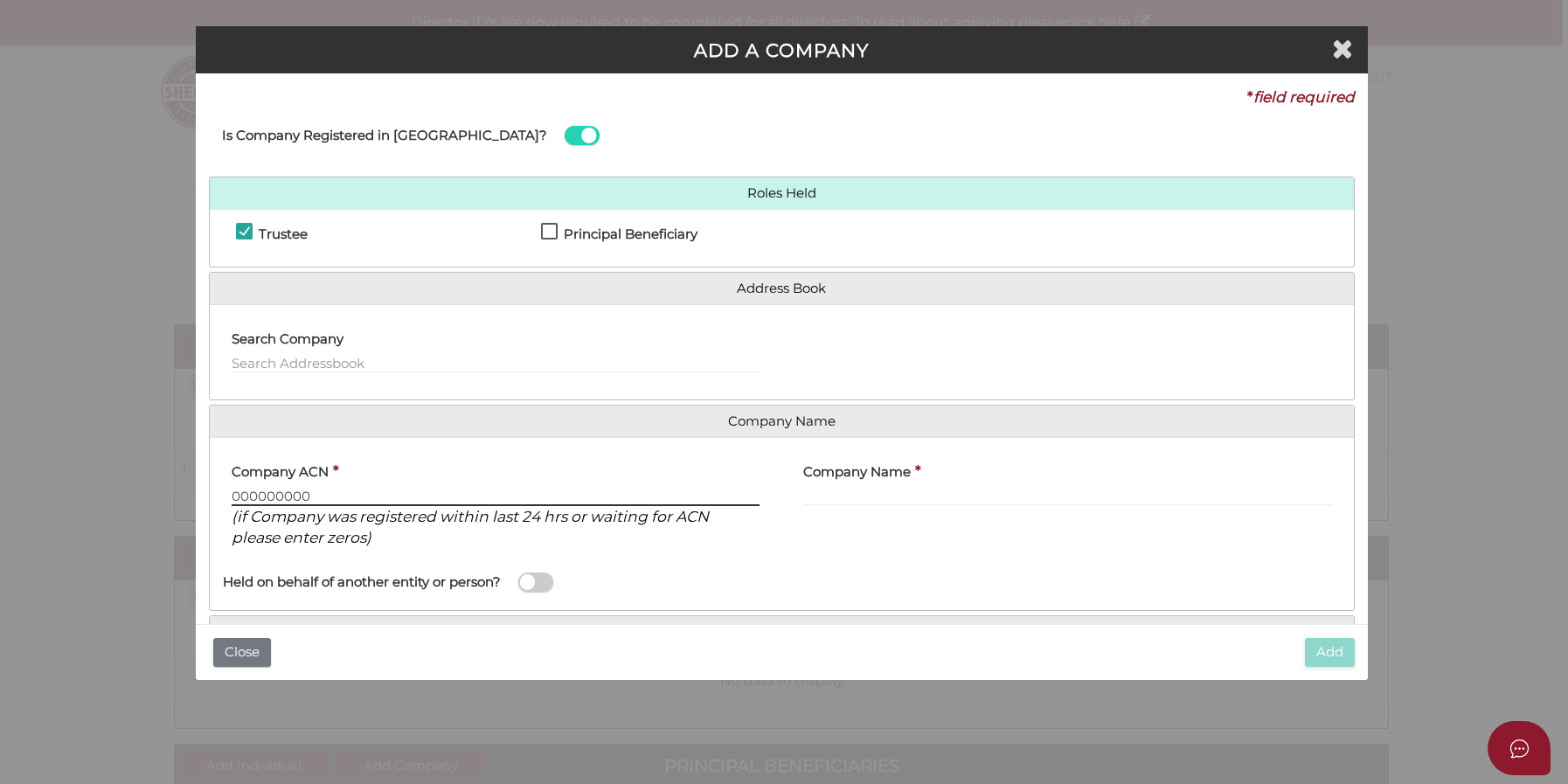
type input "000000000"
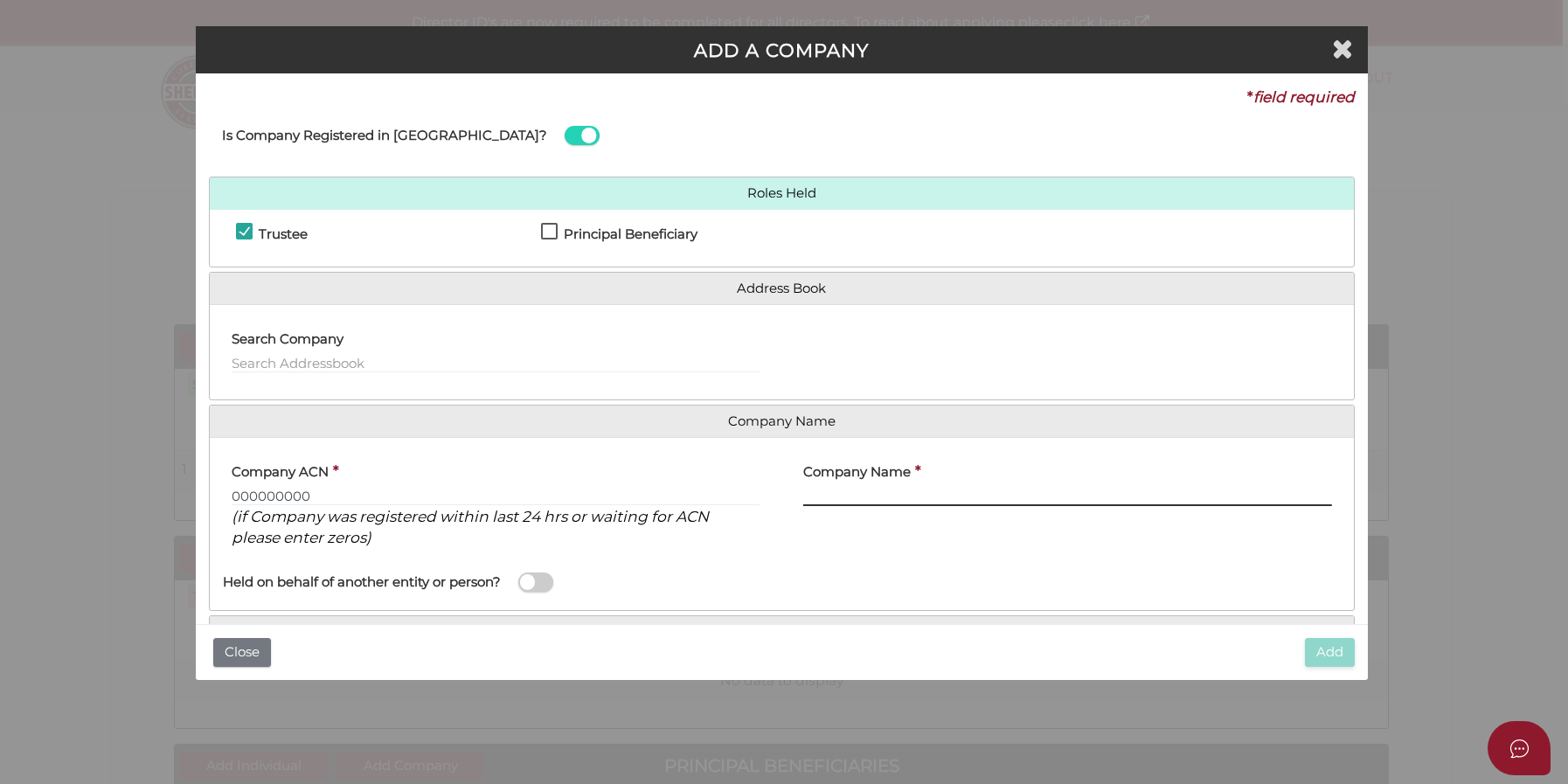
click at [849, 501] on input "text" at bounding box center [1067, 496] width 529 height 19
paste input "Goegan Family Trust"
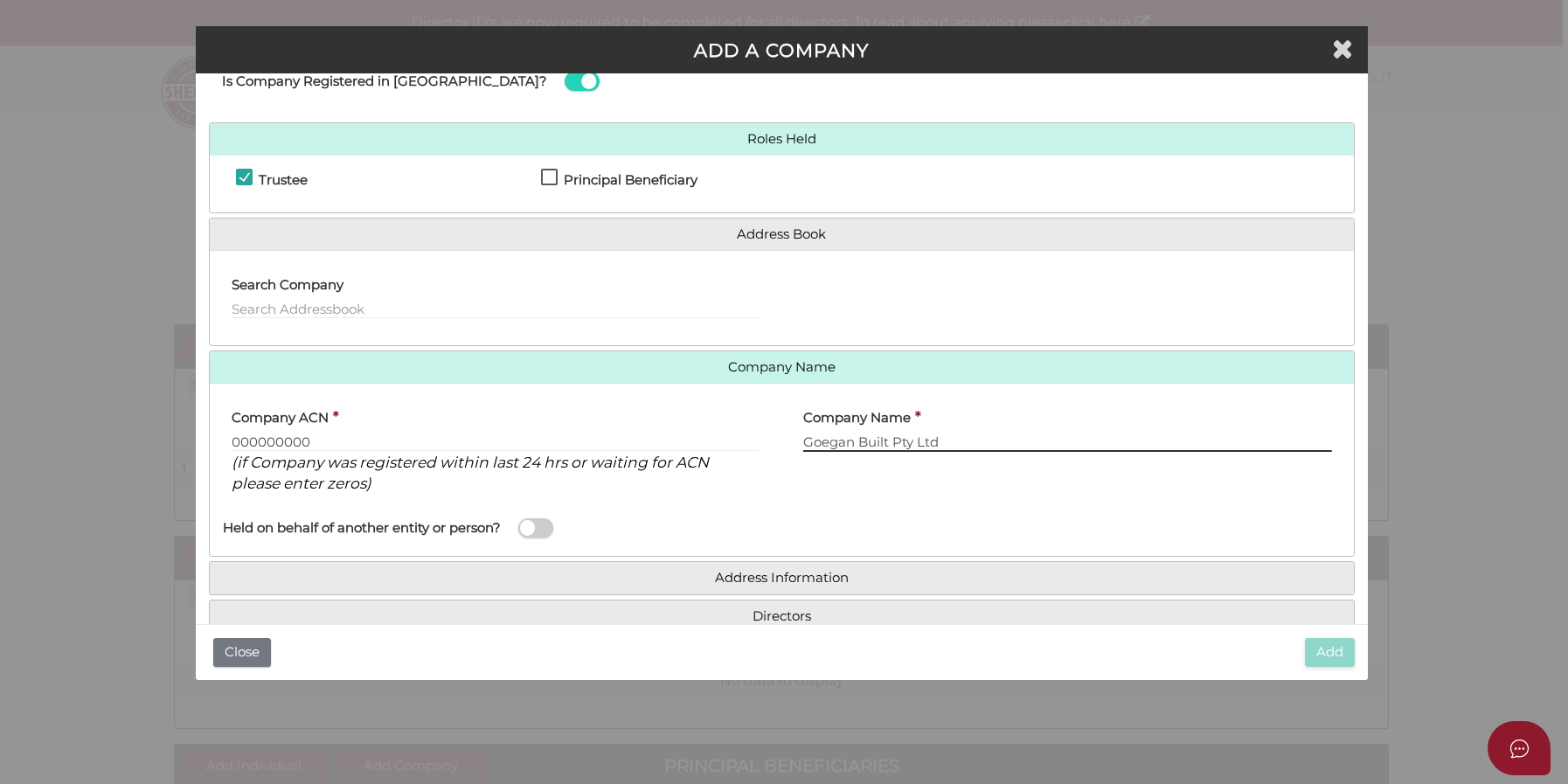
scroll to position [91, 0]
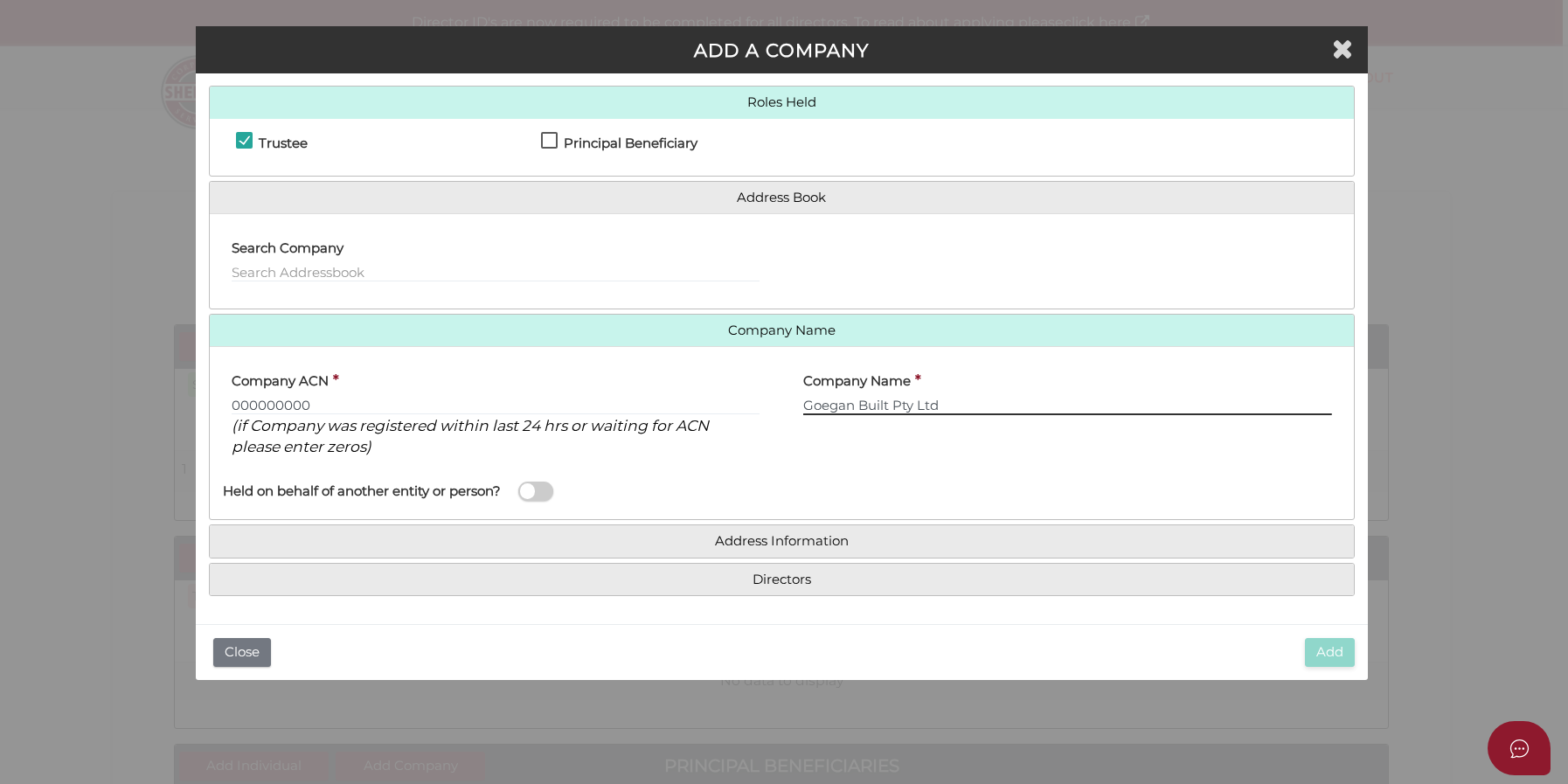
type input "Goegan Built Pty Ltd"
click at [532, 488] on span at bounding box center [535, 491] width 35 height 20
click at [0, 0] on input "checkbox" at bounding box center [0, 0] width 0 height 0
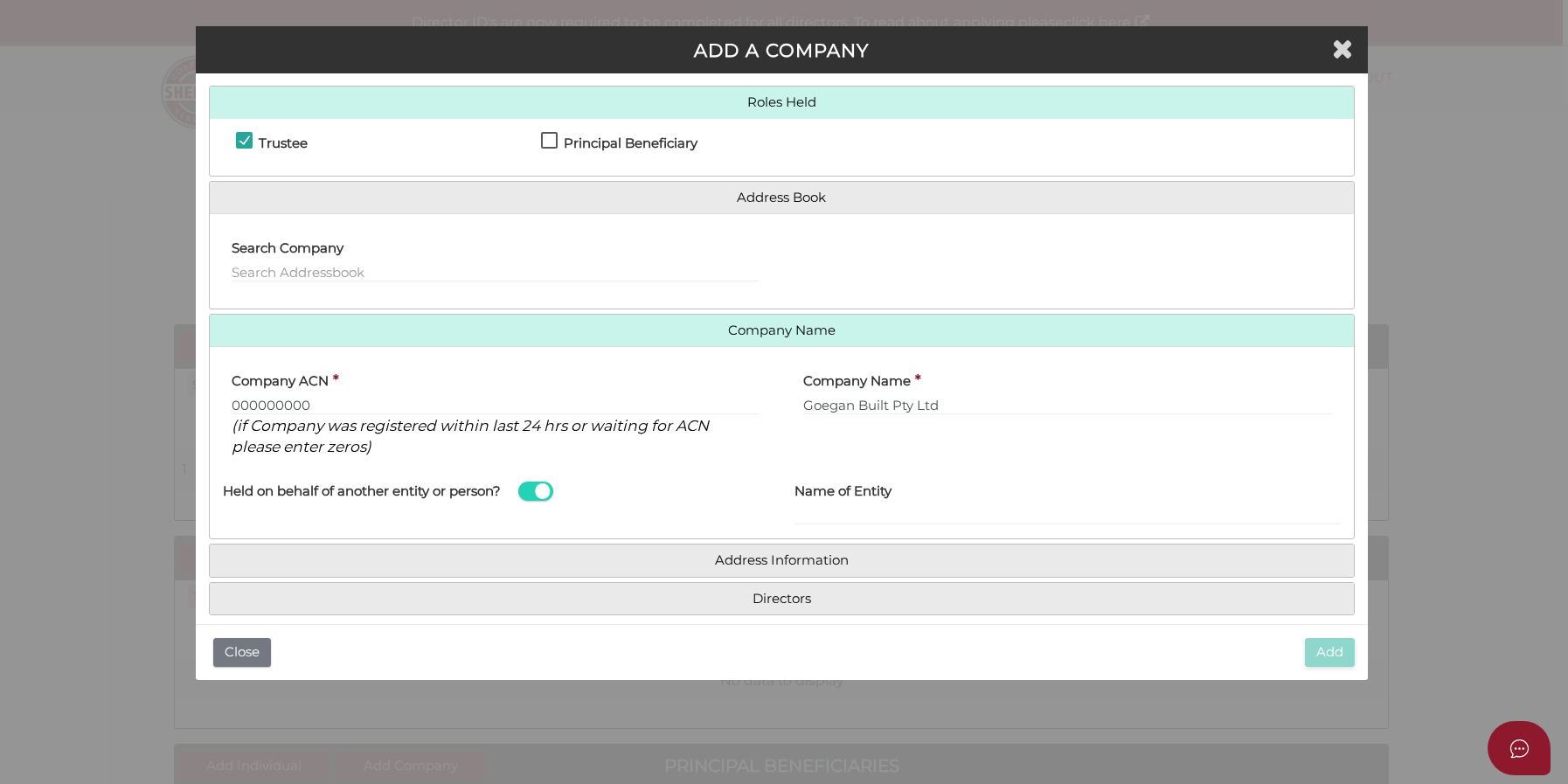
click at [532, 488] on span at bounding box center [535, 491] width 35 height 20
click at [0, 0] on input "checkbox" at bounding box center [0, 0] width 0 height 0
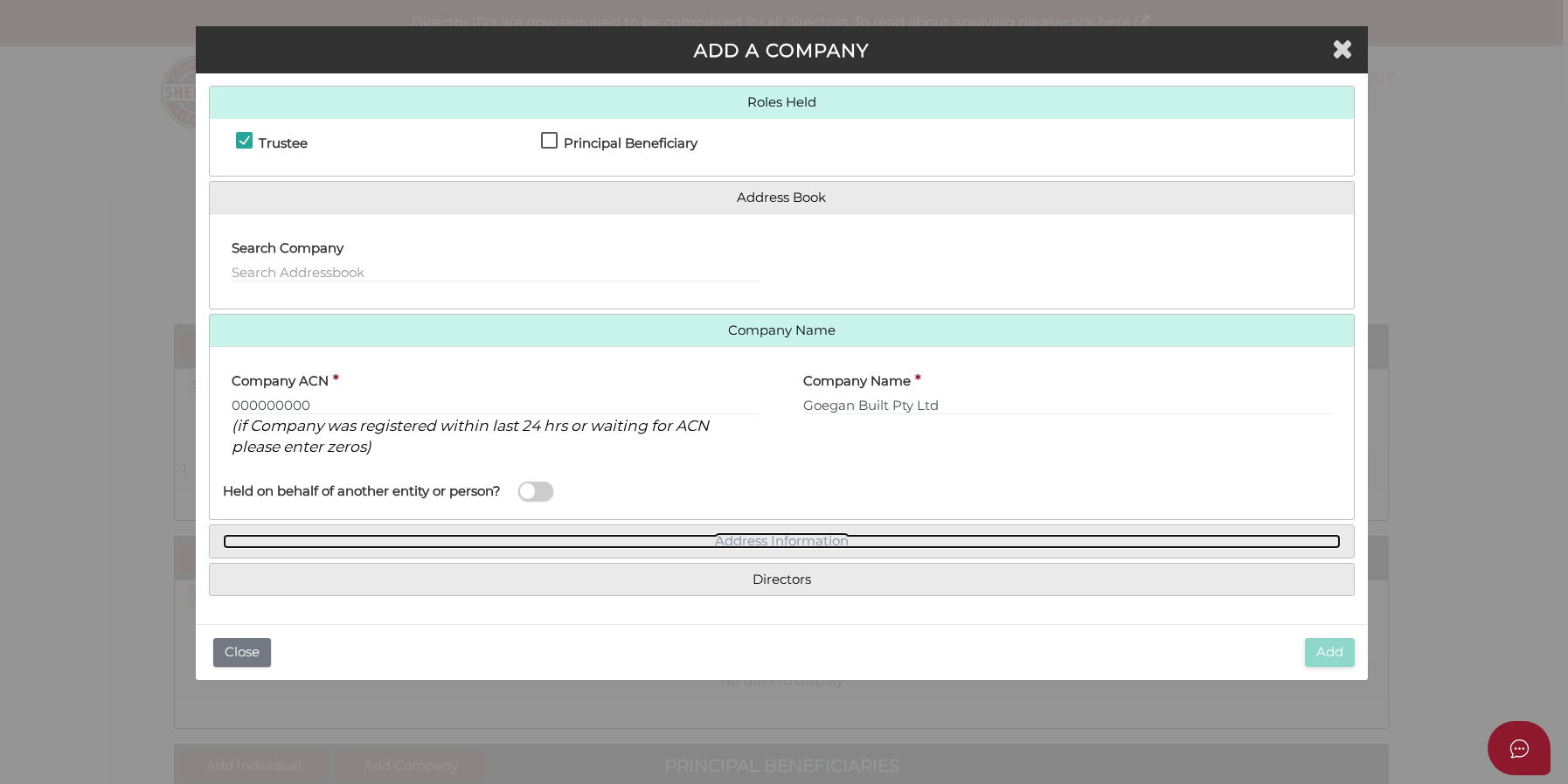
click at [774, 533] on link "Address Information" at bounding box center [781, 541] width 1117 height 15
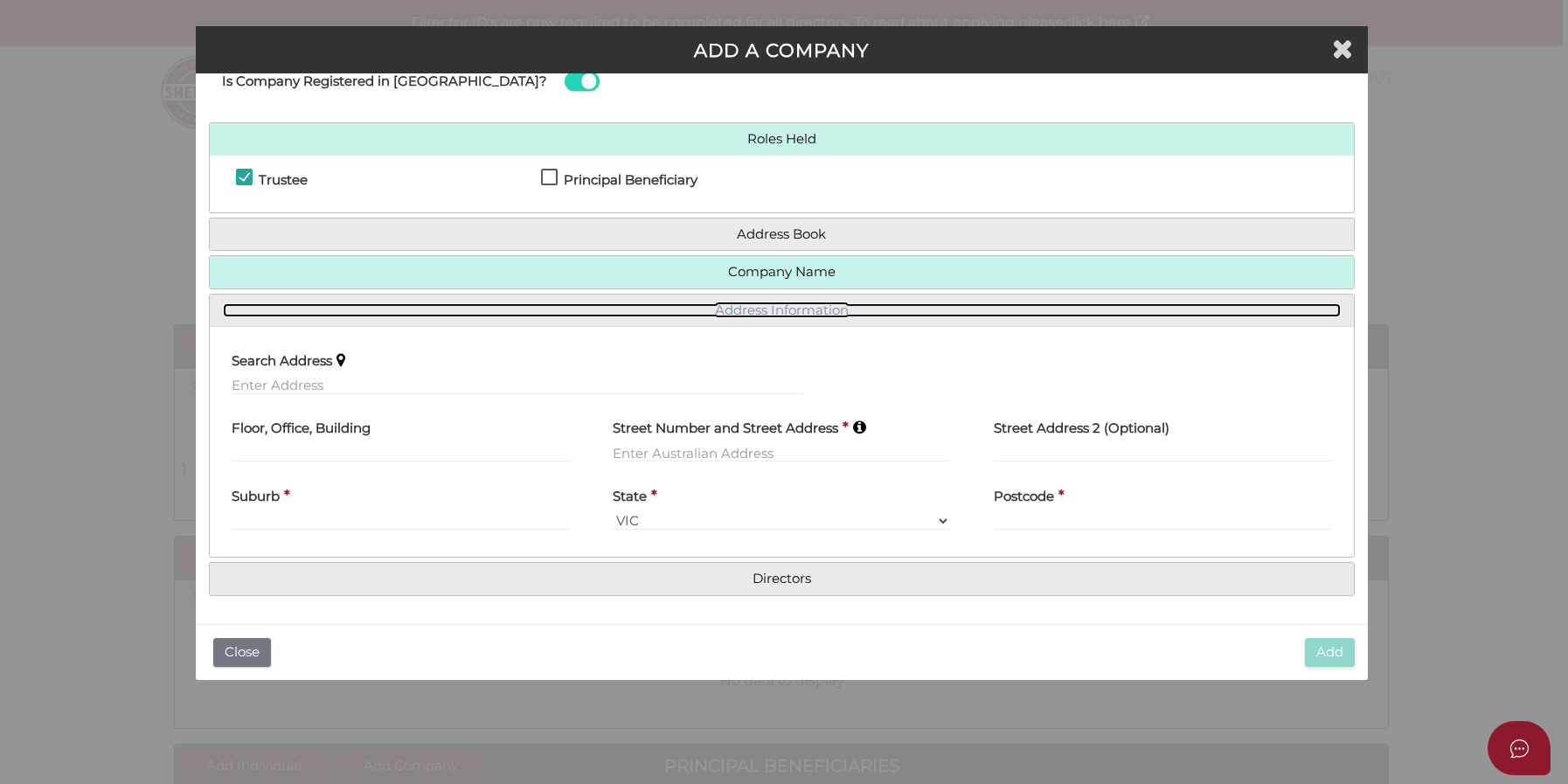
scroll to position [53, 0]
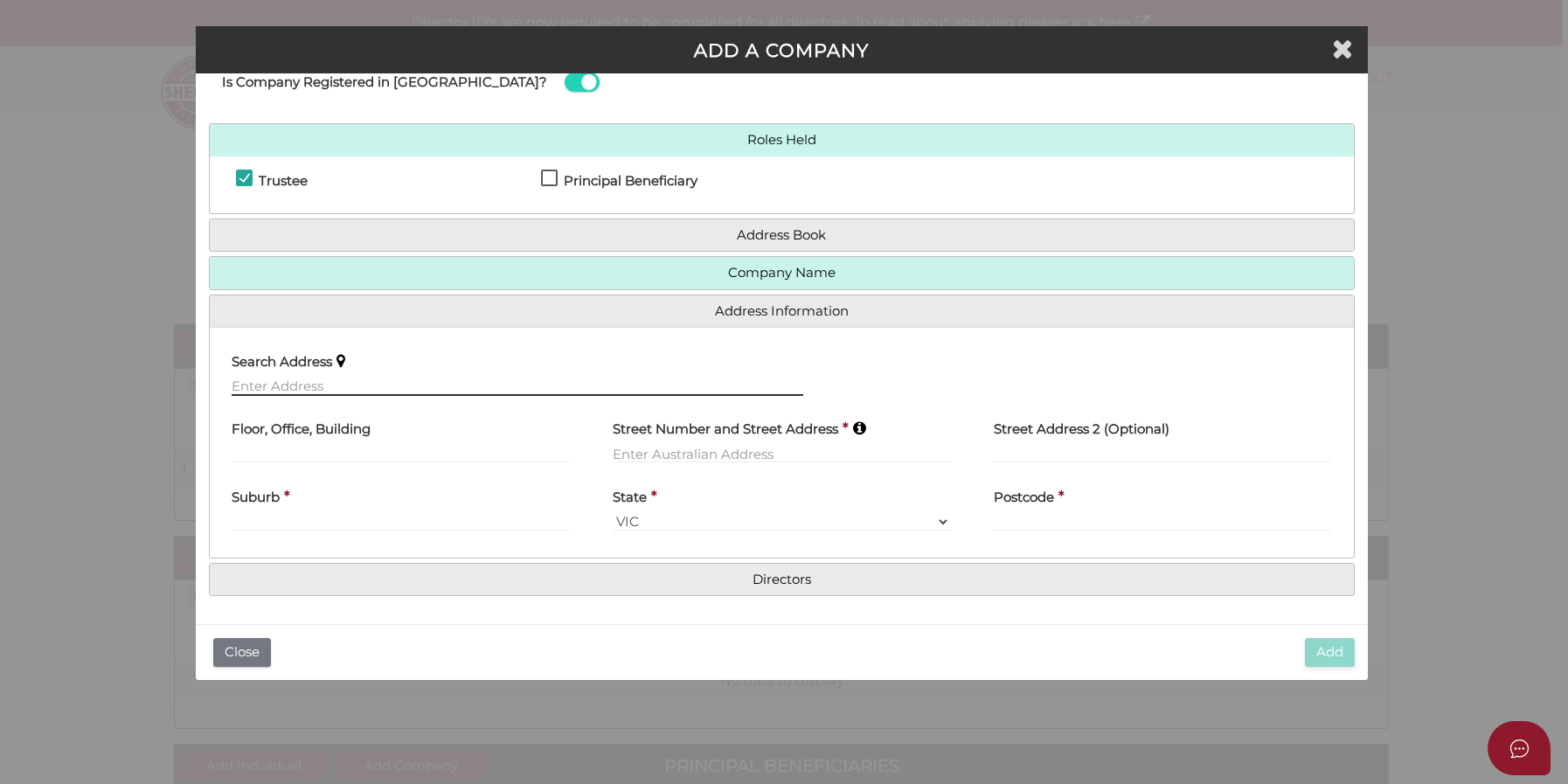
click at [316, 381] on input "text" at bounding box center [517, 386] width 572 height 19
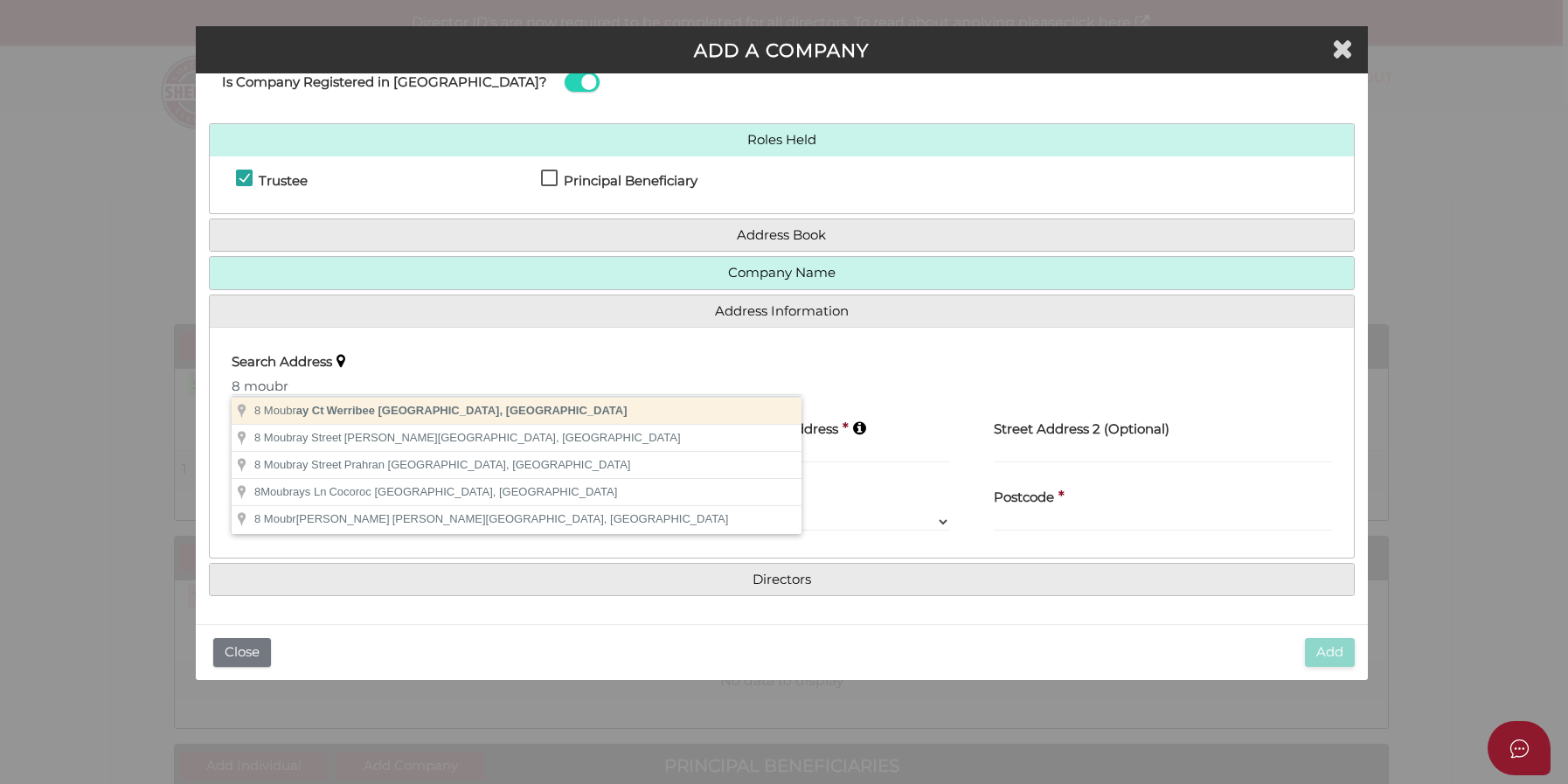
type input "[STREET_ADDRESS][PERSON_NAME]"
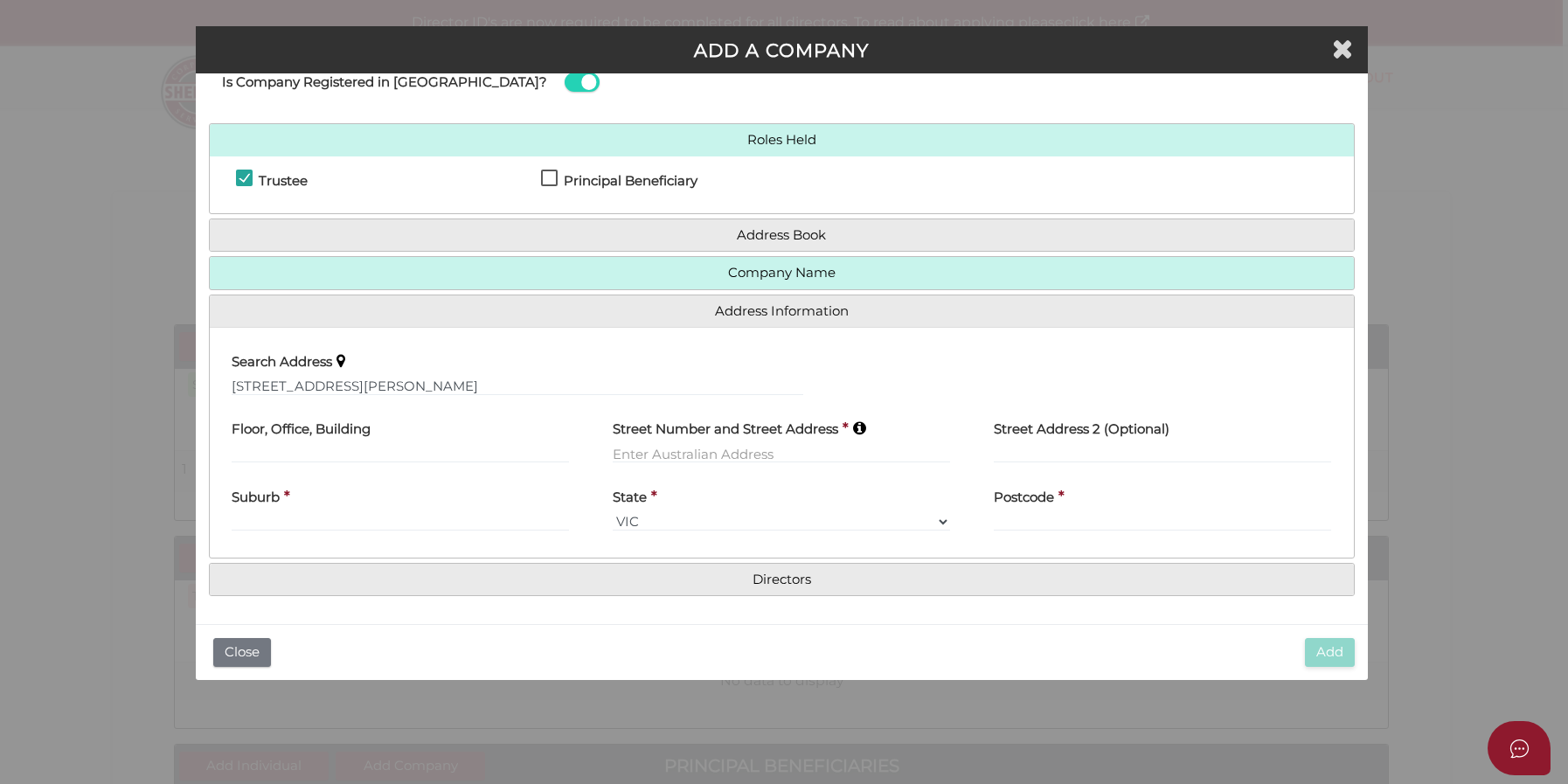
type input "[STREET_ADDRESS][PERSON_NAME]"
type input "Werribee"
select select "VIC"
type input "3030"
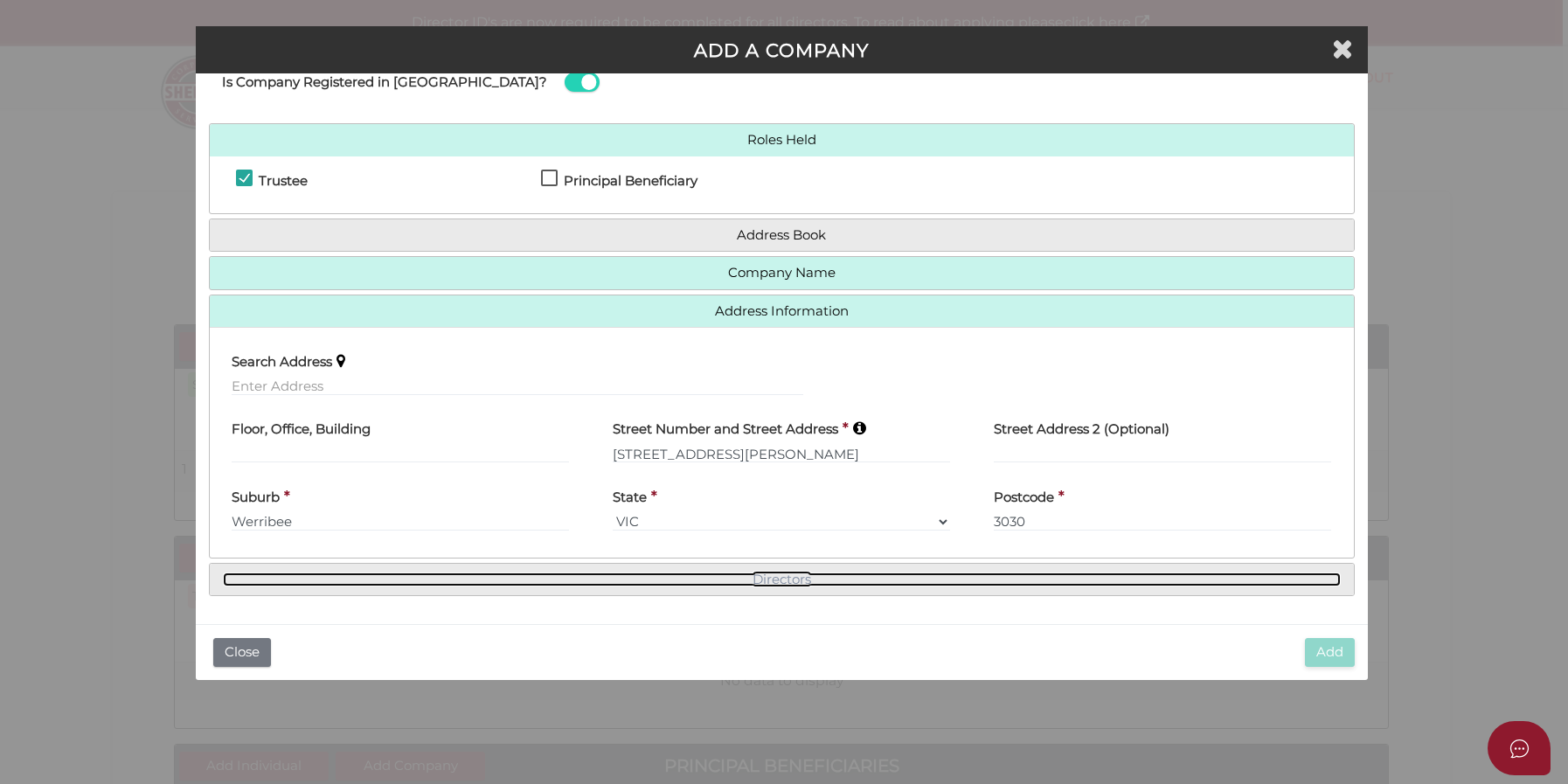
click at [767, 578] on link "Directors" at bounding box center [781, 580] width 1117 height 15
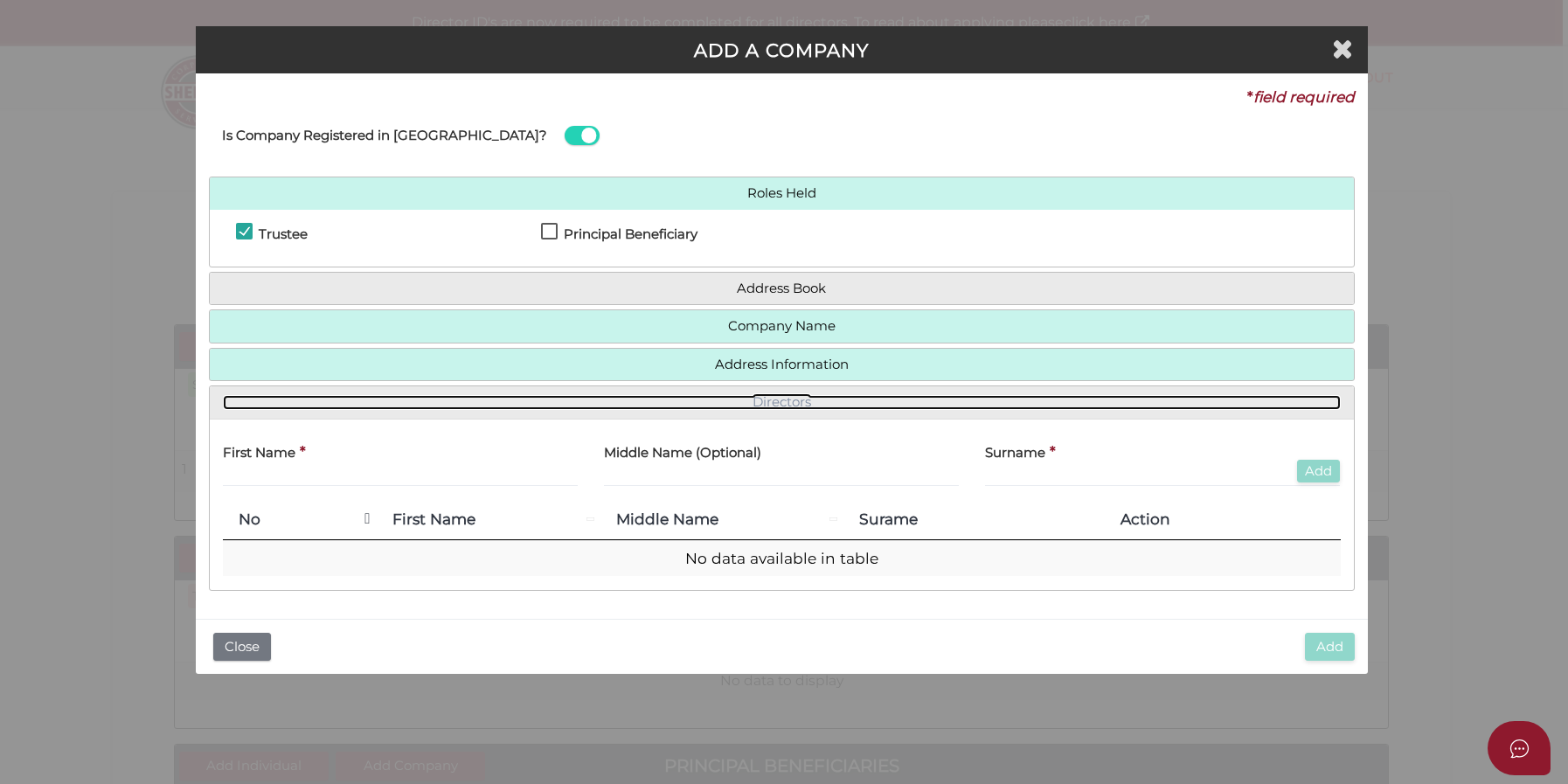
scroll to position [0, 0]
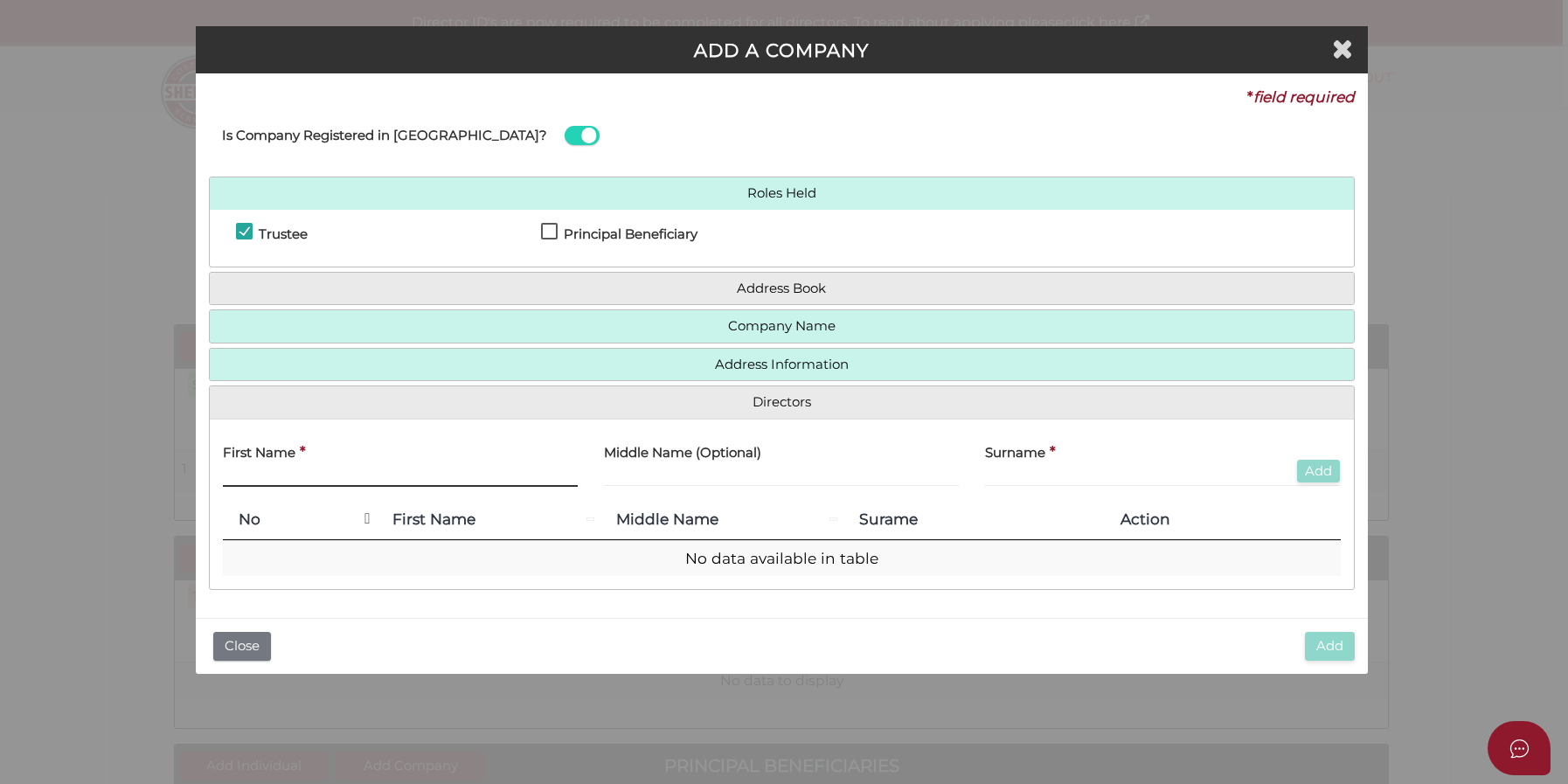
click at [262, 468] on input "text" at bounding box center [401, 477] width 355 height 19
type input "Jake"
type input "Vincent"
type input "Goegan"
click at [1315, 469] on button "Add" at bounding box center [1317, 471] width 43 height 24
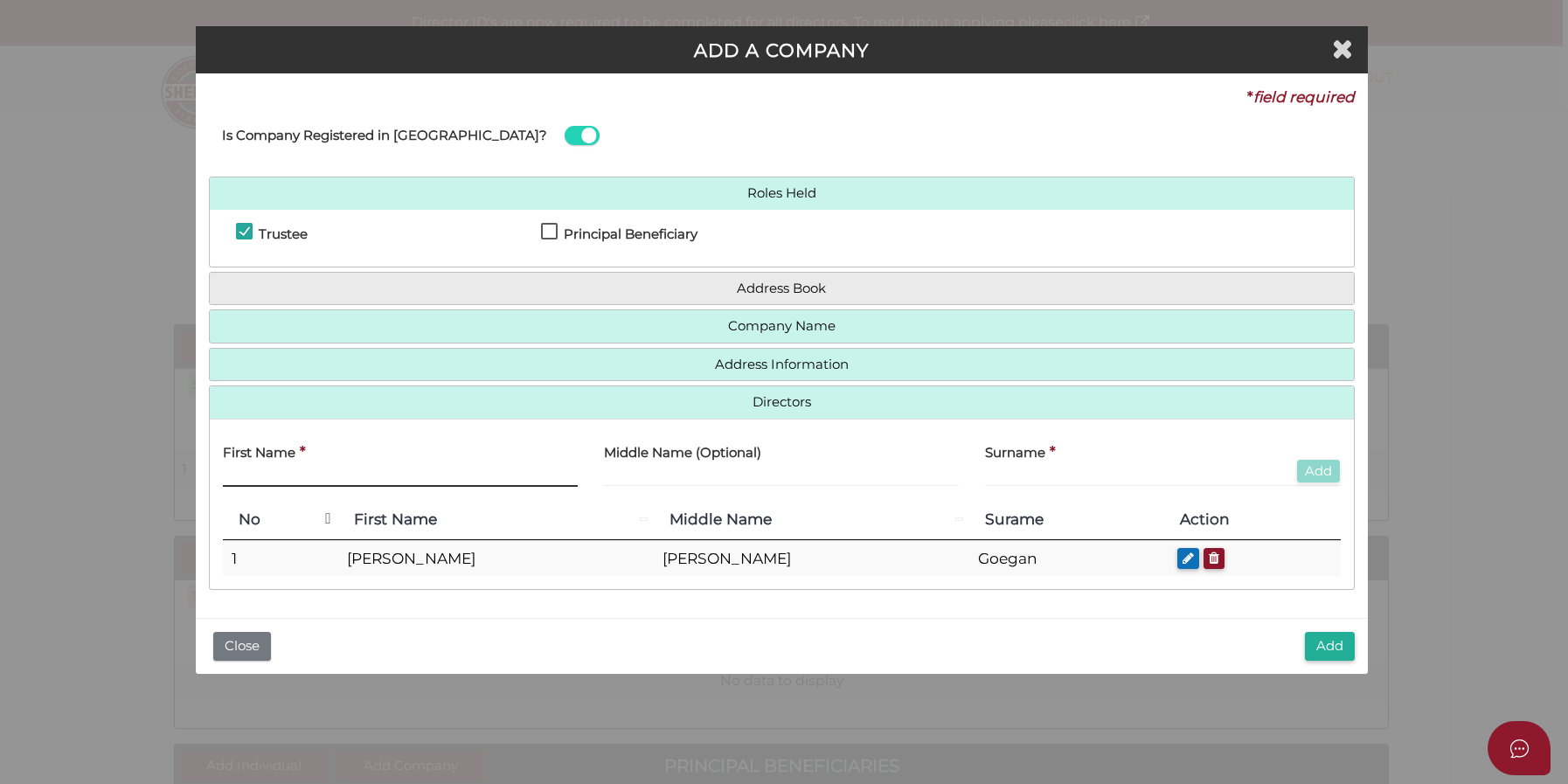
click at [327, 472] on input "text" at bounding box center [401, 477] width 355 height 19
type input "Stacey"
type input "Goegan"
click at [1324, 465] on button "Add" at bounding box center [1317, 471] width 43 height 24
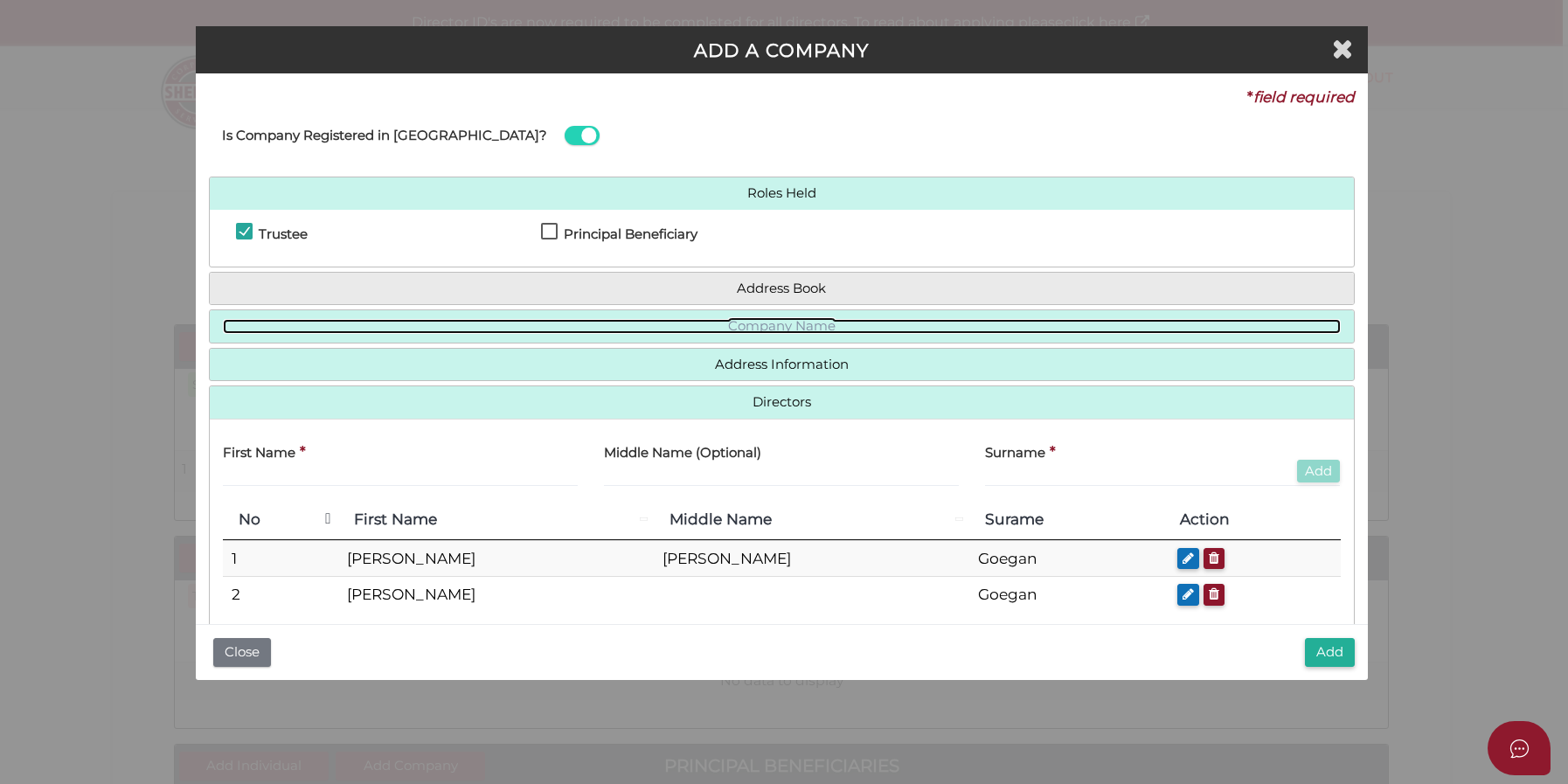
click at [794, 325] on link "Company Name" at bounding box center [781, 327] width 1117 height 15
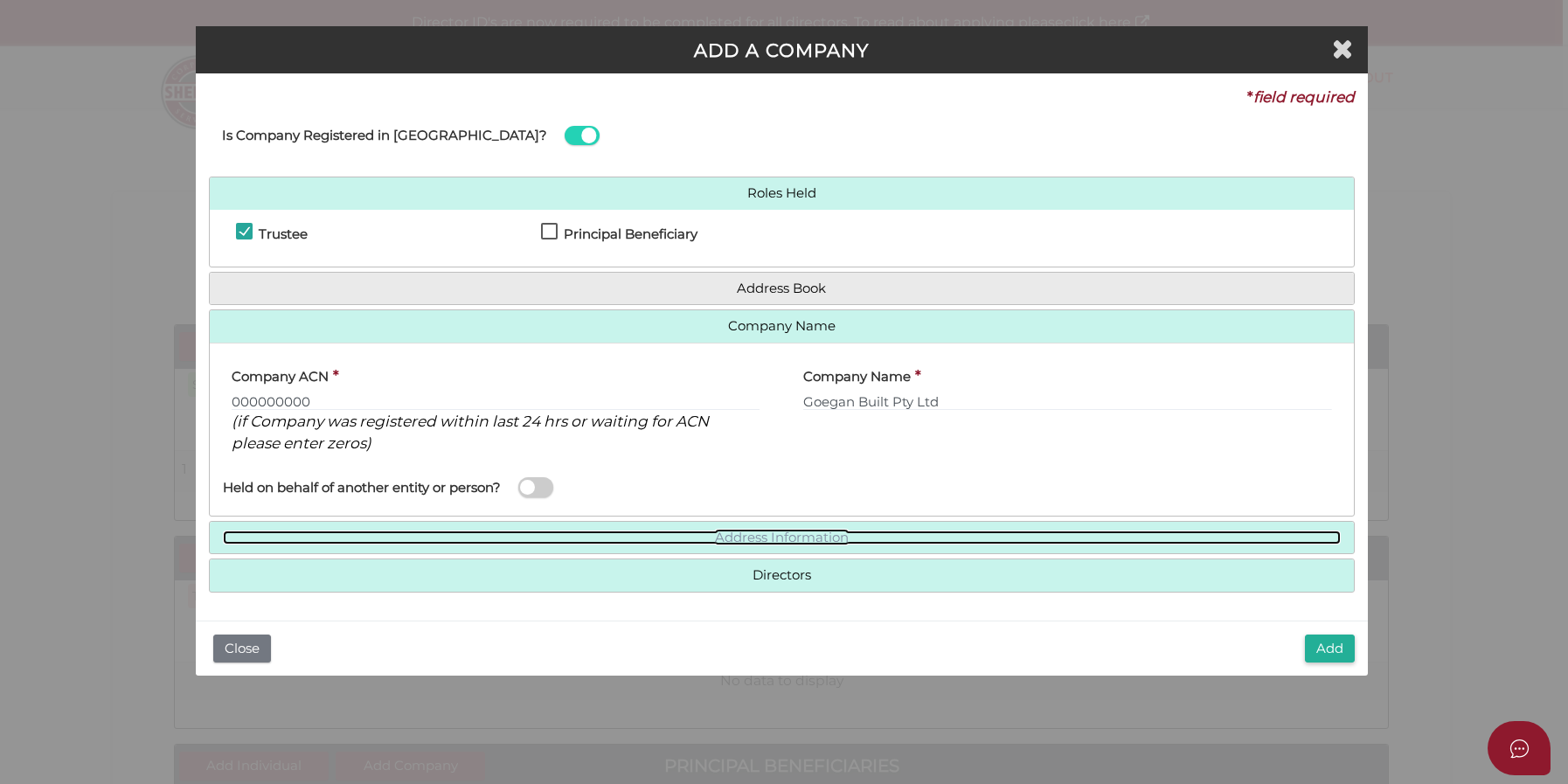
click at [746, 534] on link "Address Information" at bounding box center [781, 538] width 1117 height 15
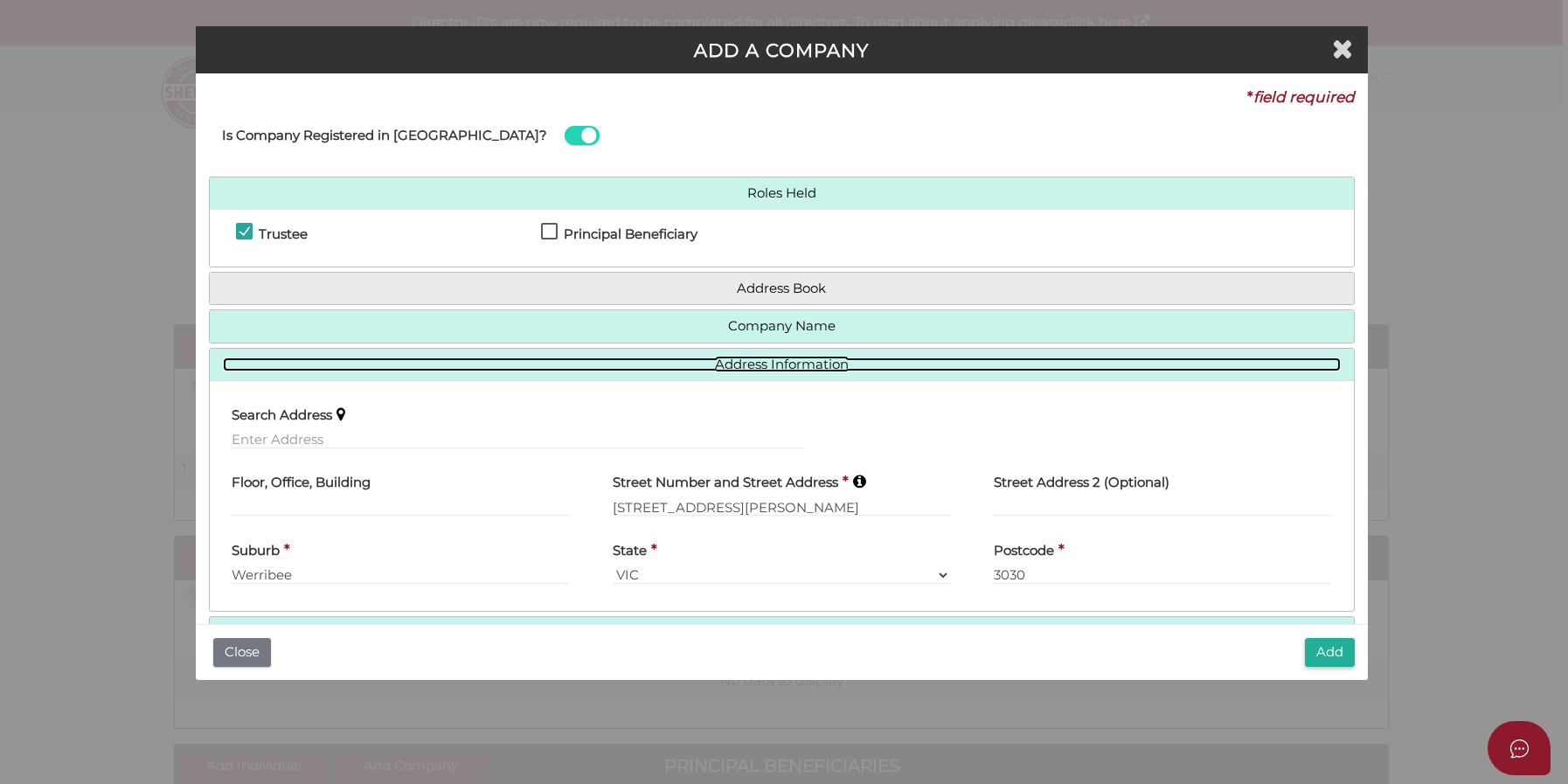
scroll to position [53, 0]
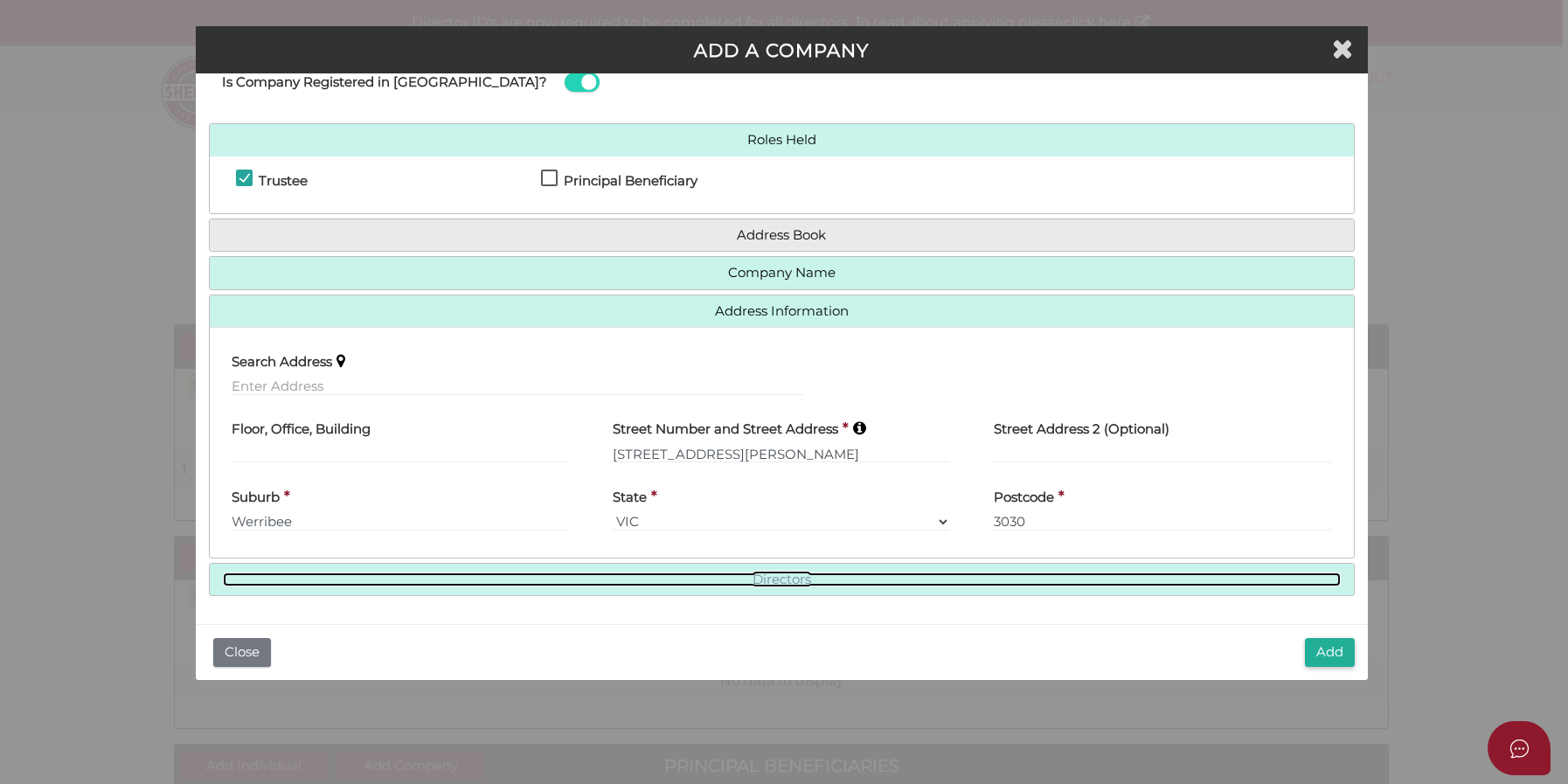
click at [714, 575] on link "Directors" at bounding box center [781, 580] width 1117 height 15
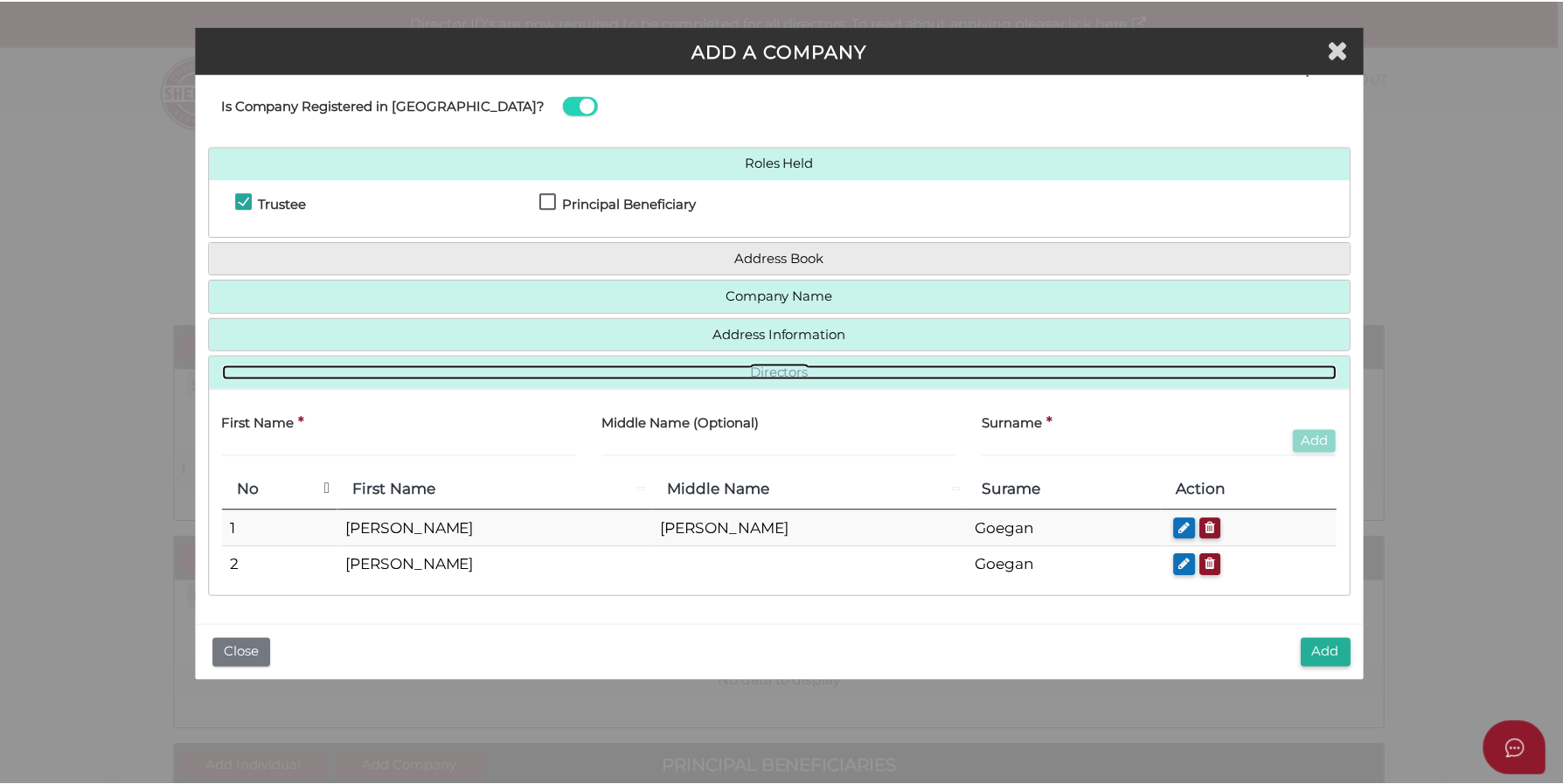
scroll to position [30, 0]
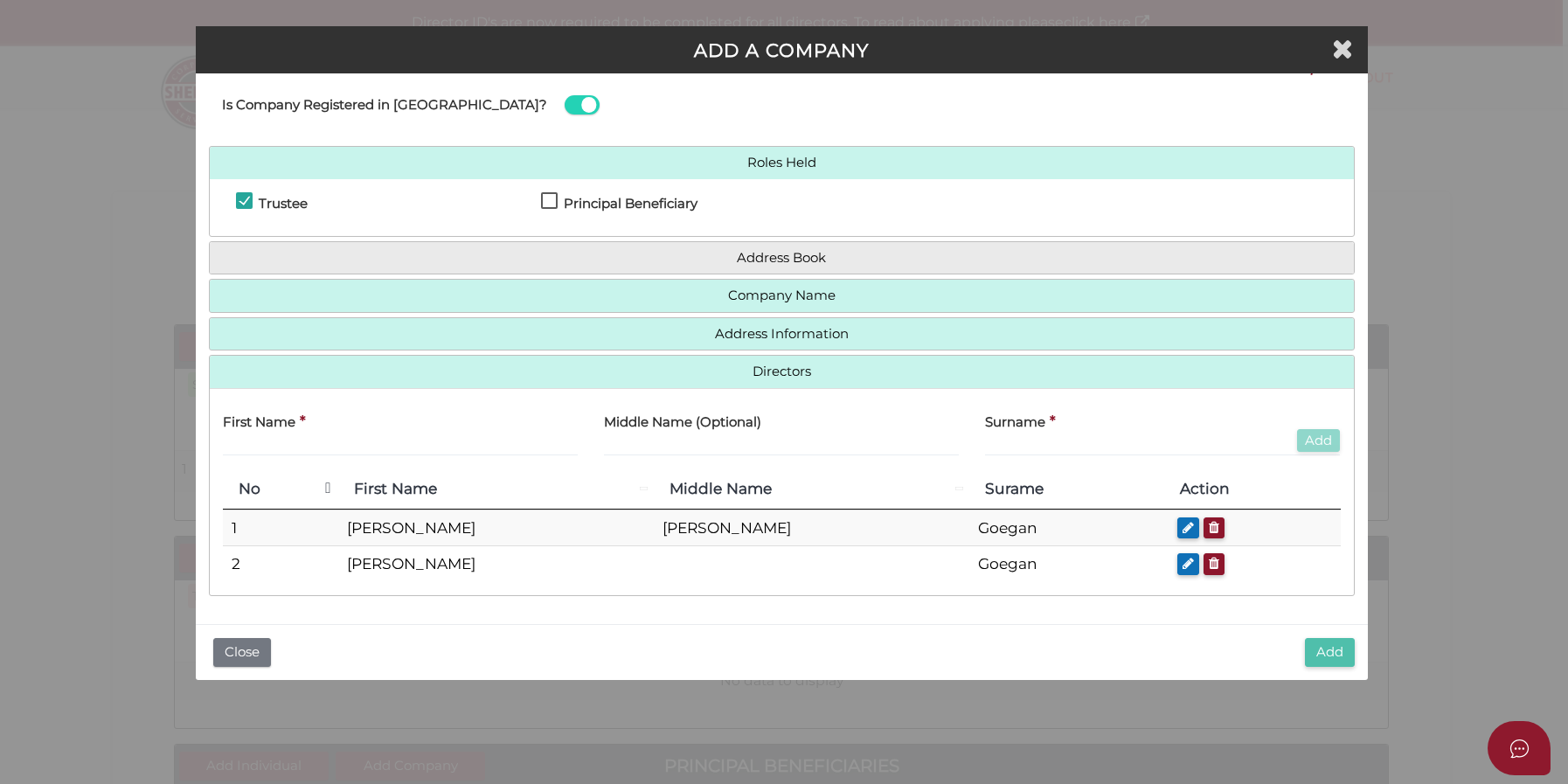
click at [1329, 644] on button "Add" at bounding box center [1329, 652] width 49 height 28
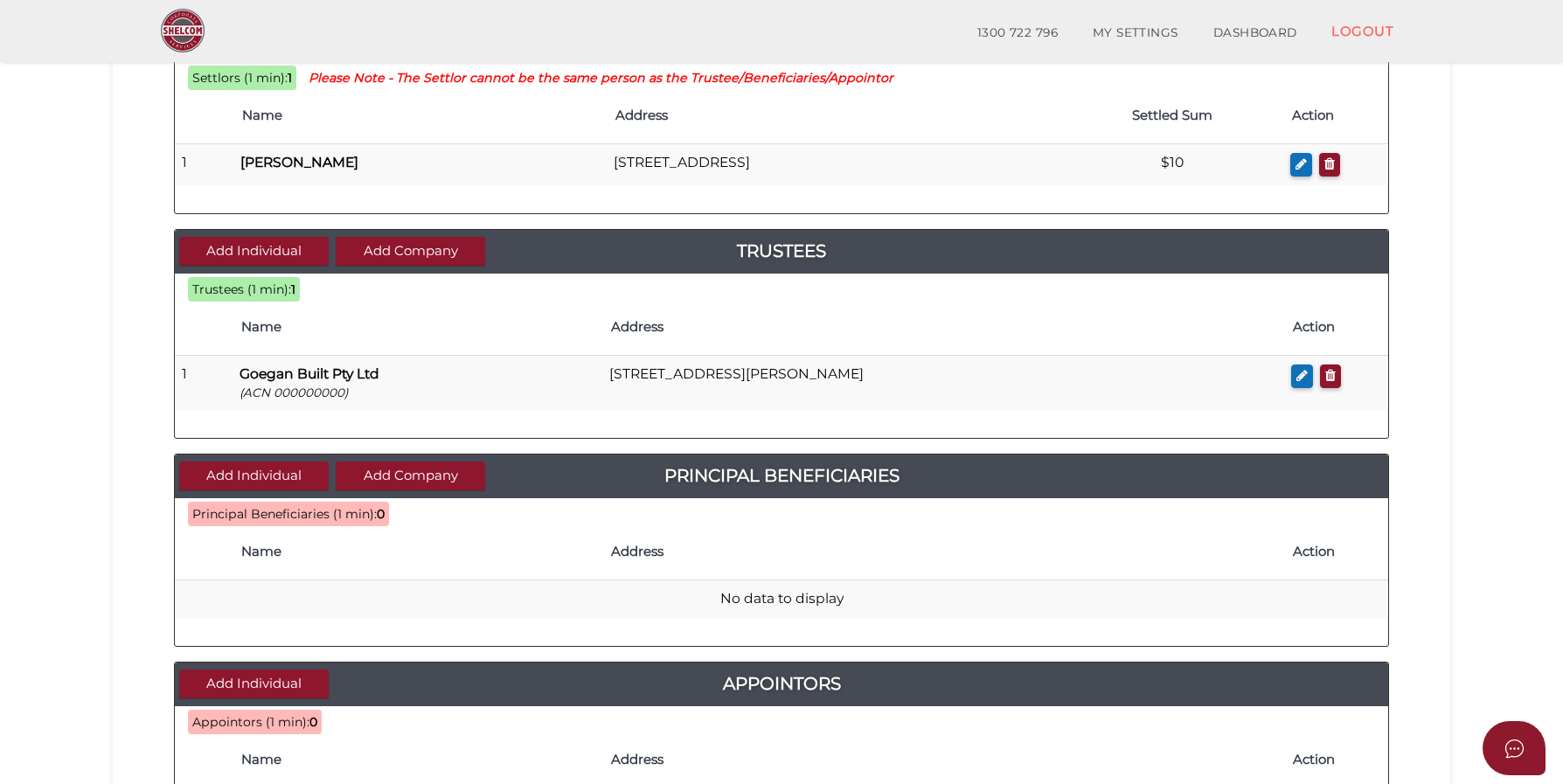
scroll to position [280, 0]
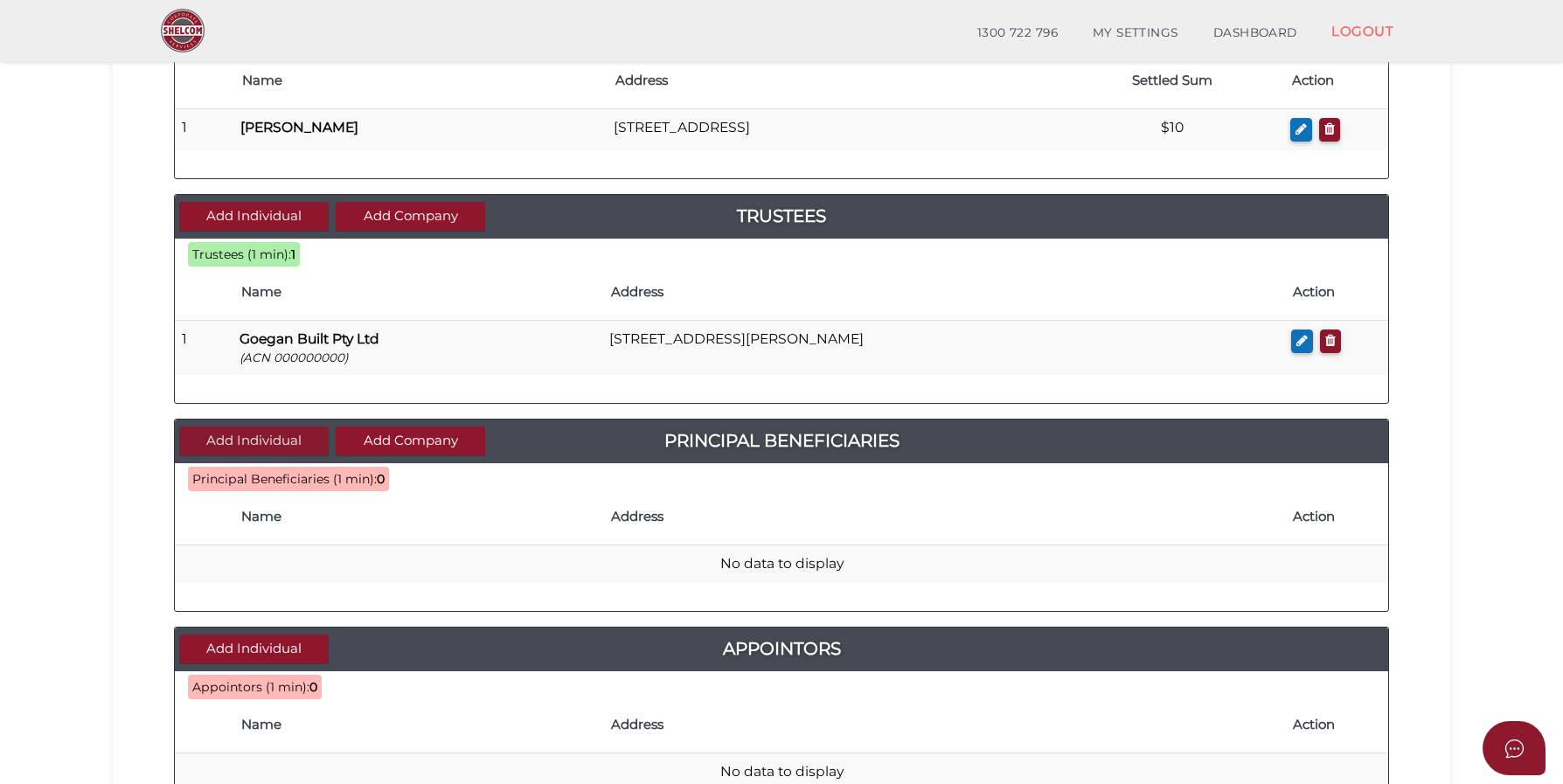
click at [274, 439] on button "Add Individual" at bounding box center [254, 440] width 149 height 28
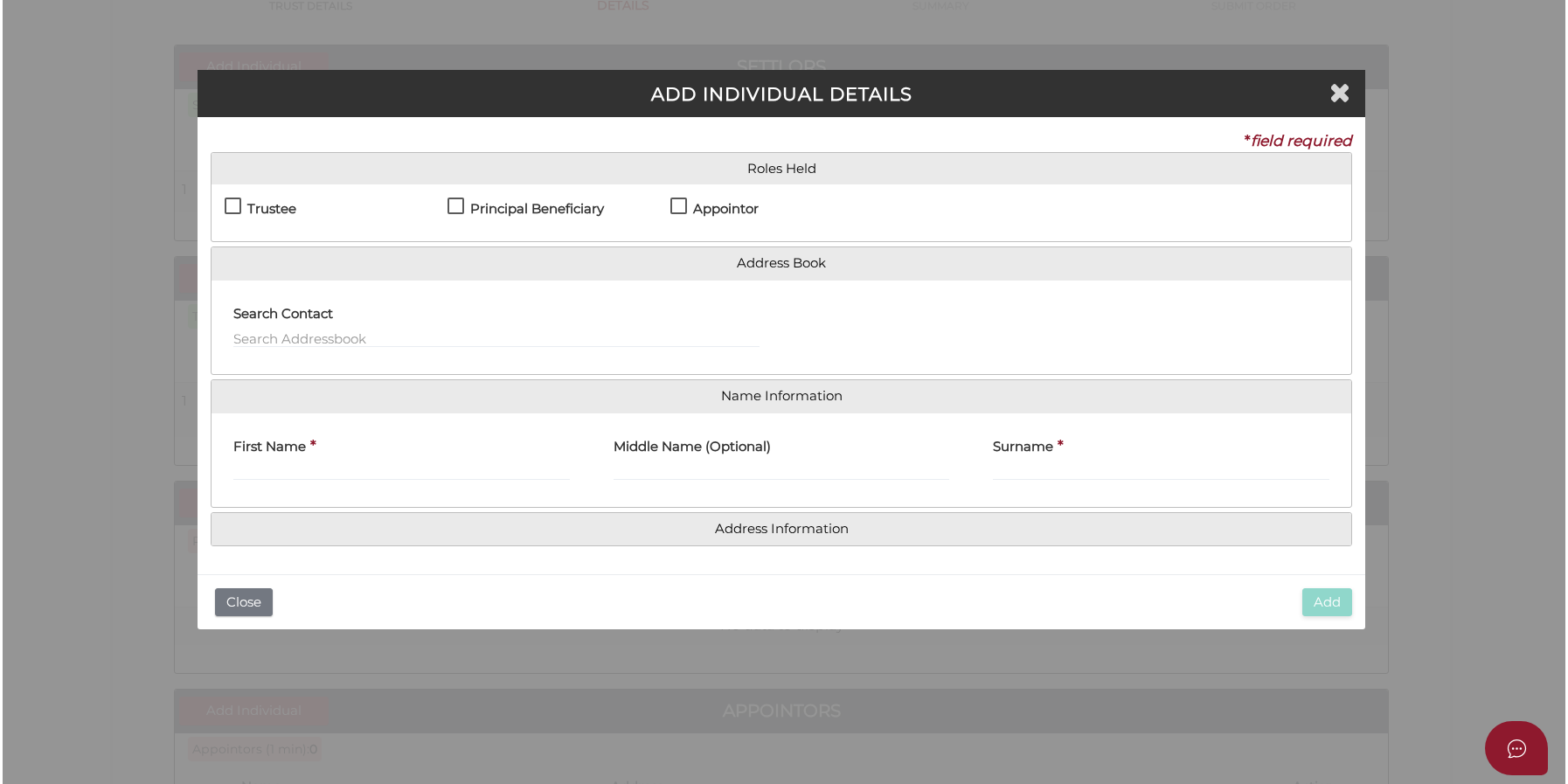
scroll to position [0, 0]
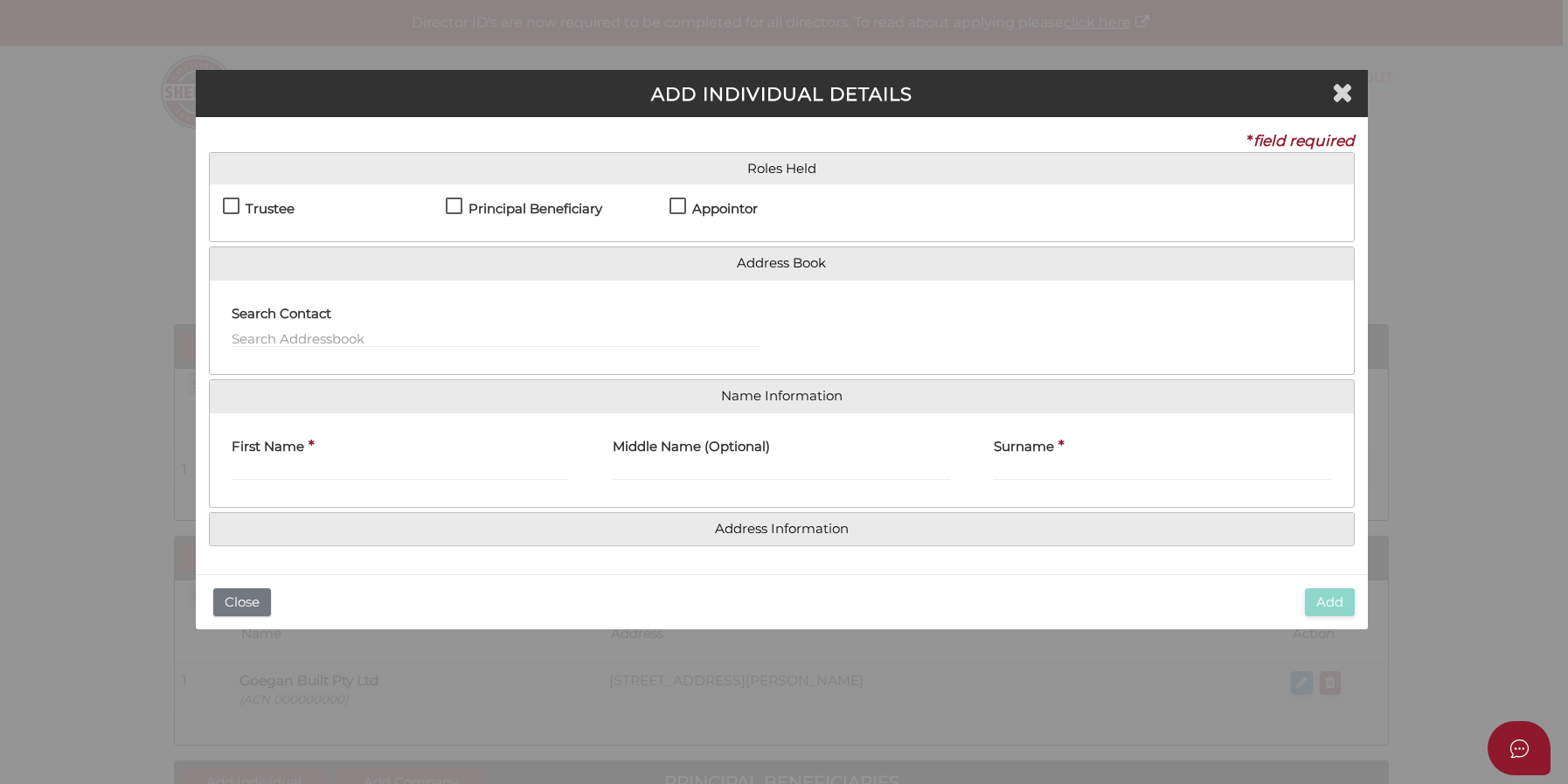
click at [456, 208] on label "Principal Beneficiary" at bounding box center [523, 213] width 157 height 22
checkbox input "true"
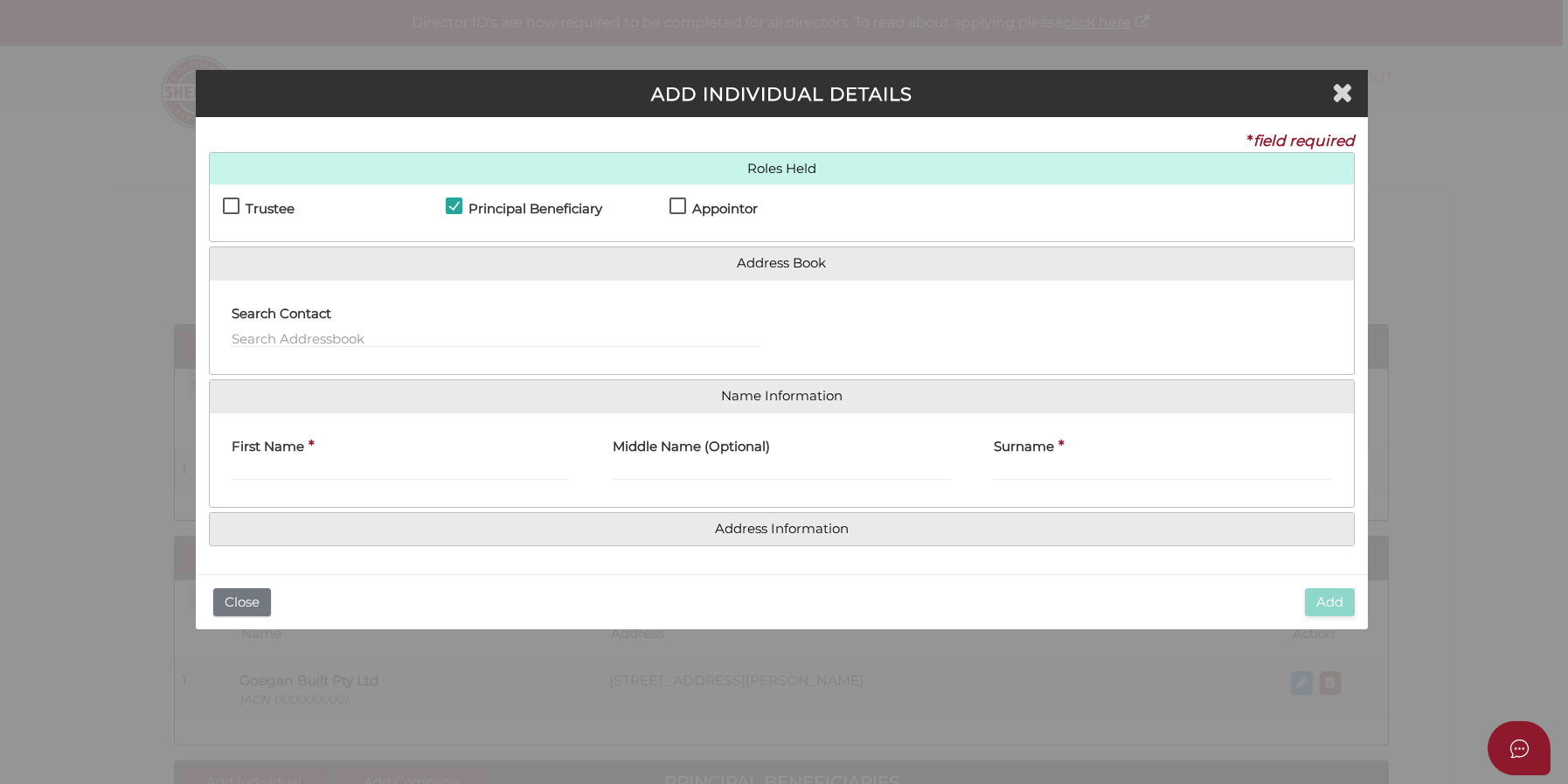
click at [683, 207] on label "Appointor" at bounding box center [713, 213] width 88 height 22
checkbox input "true"
click at [306, 468] on input "First Name" at bounding box center [400, 471] width 337 height 19
type input "[PERSON_NAME]"
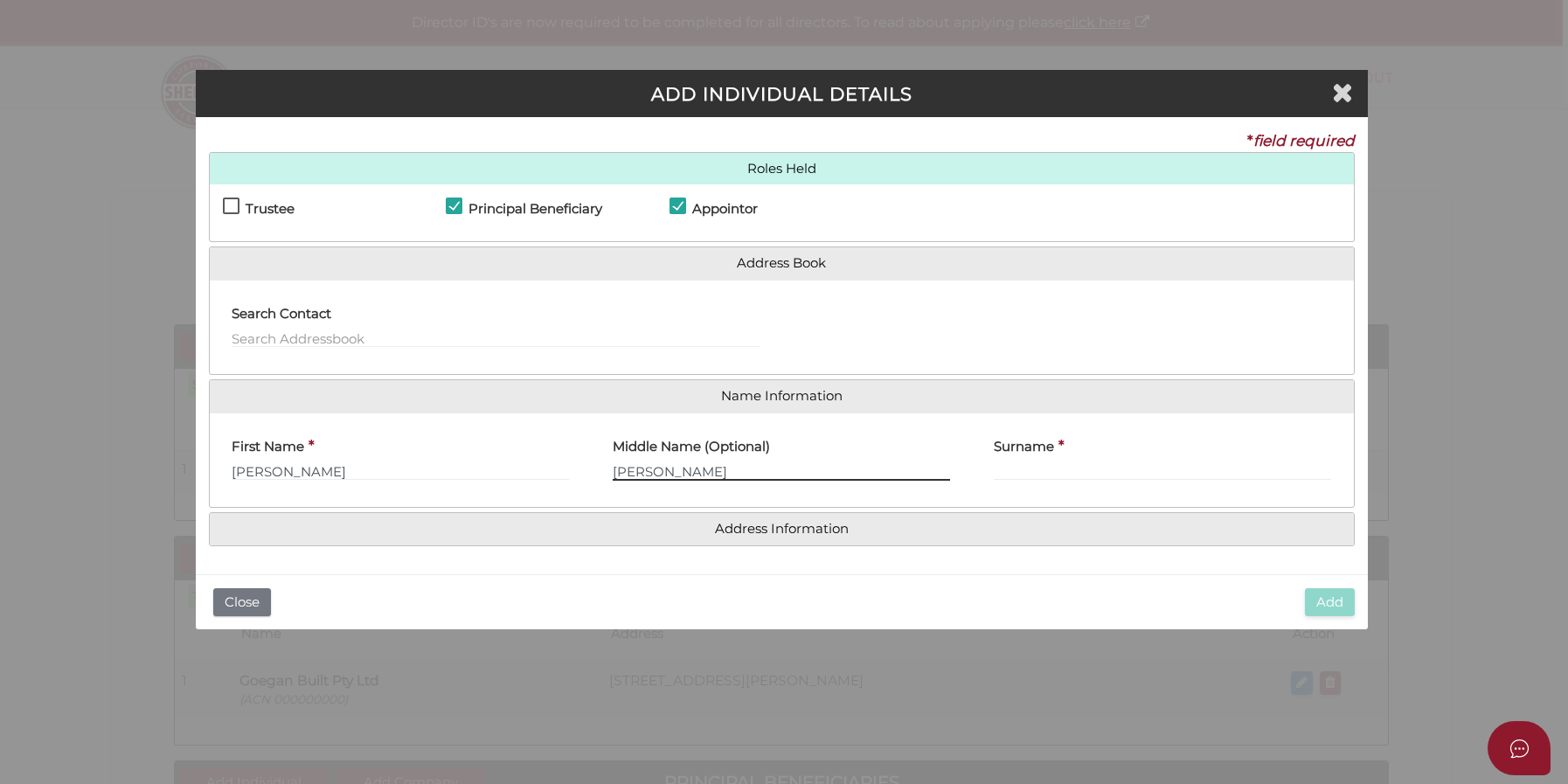
type input "Vincent"
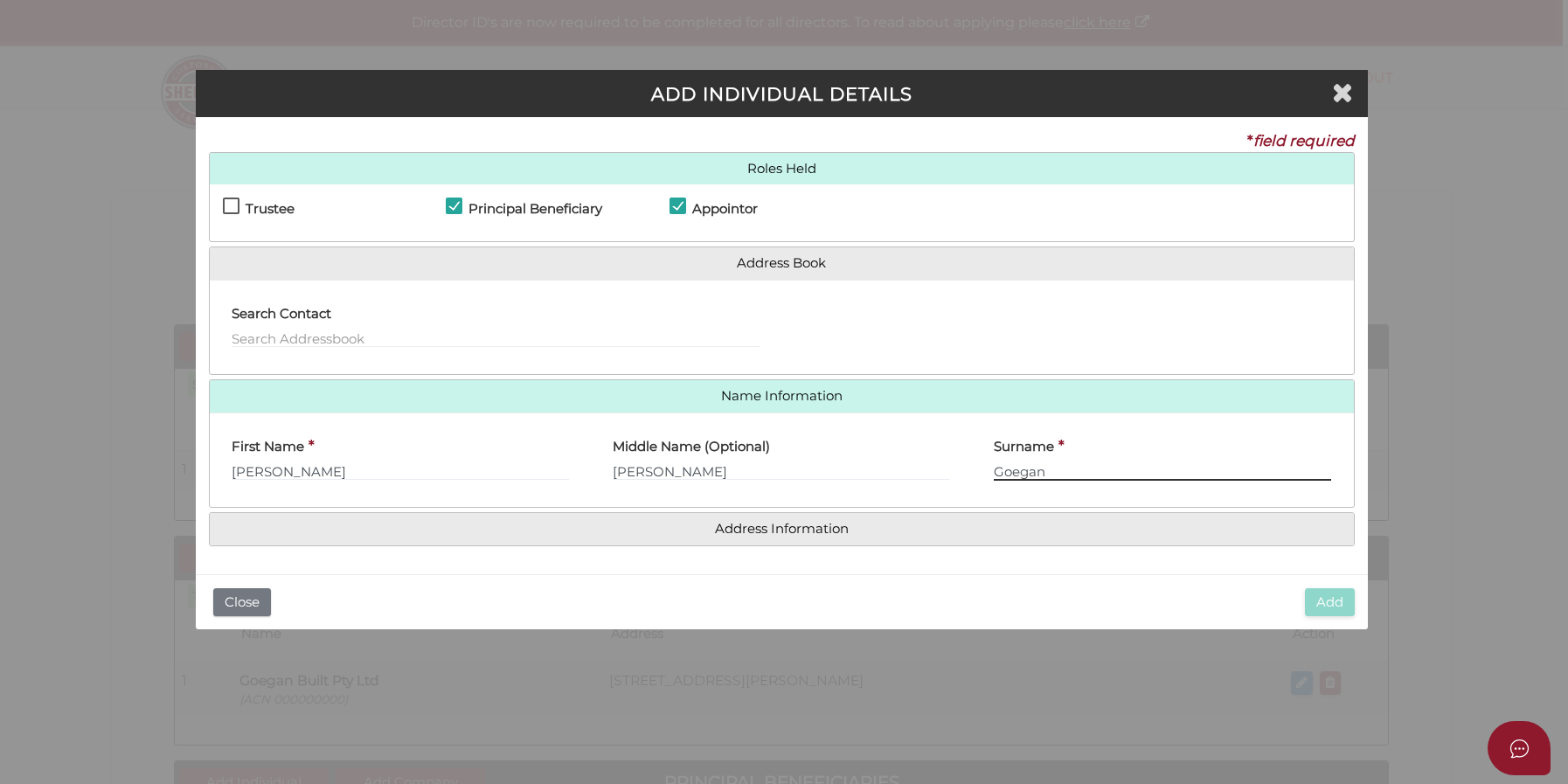
type input "Goegan"
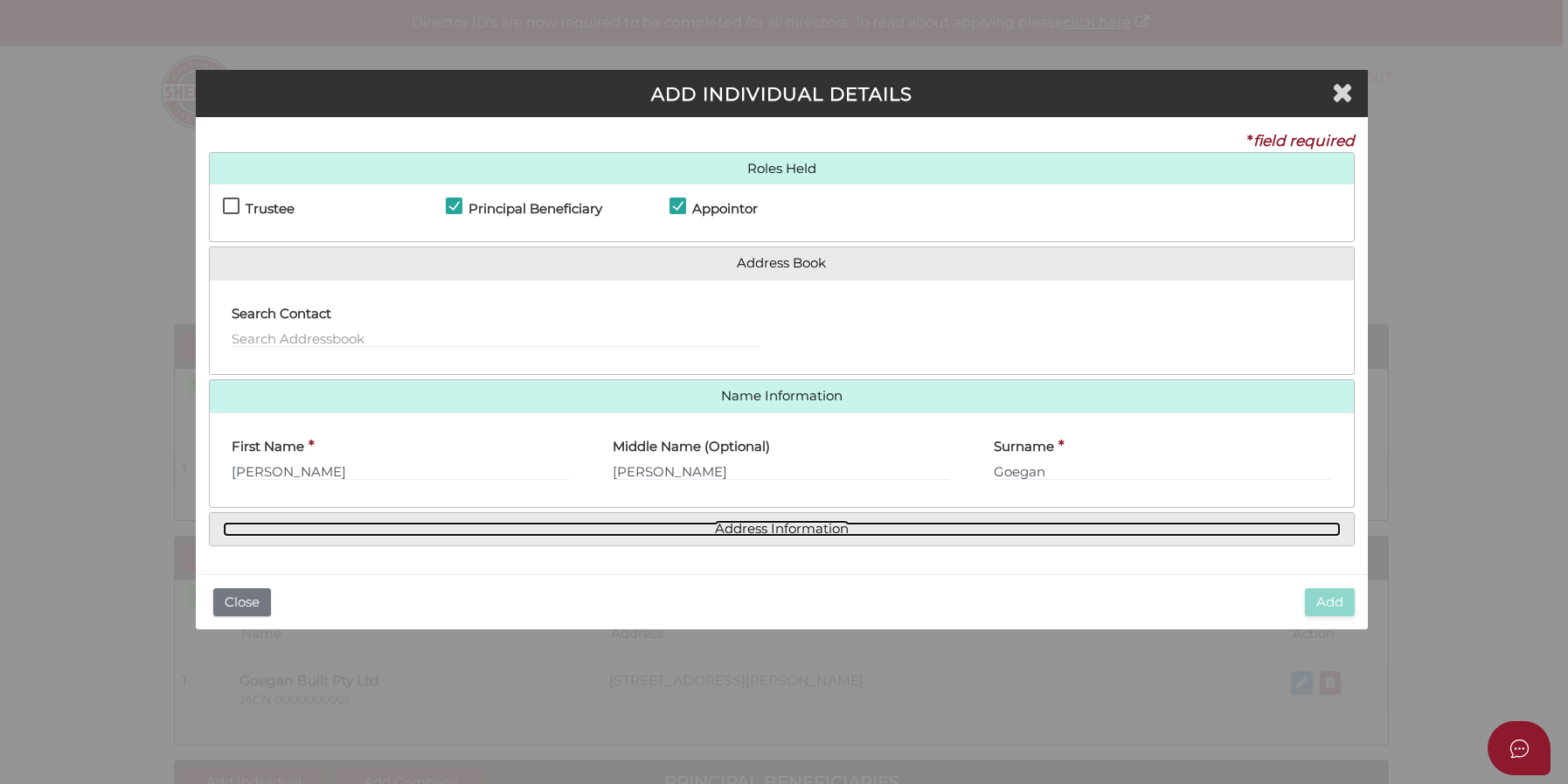
click at [759, 527] on link "Address Information" at bounding box center [781, 530] width 1117 height 15
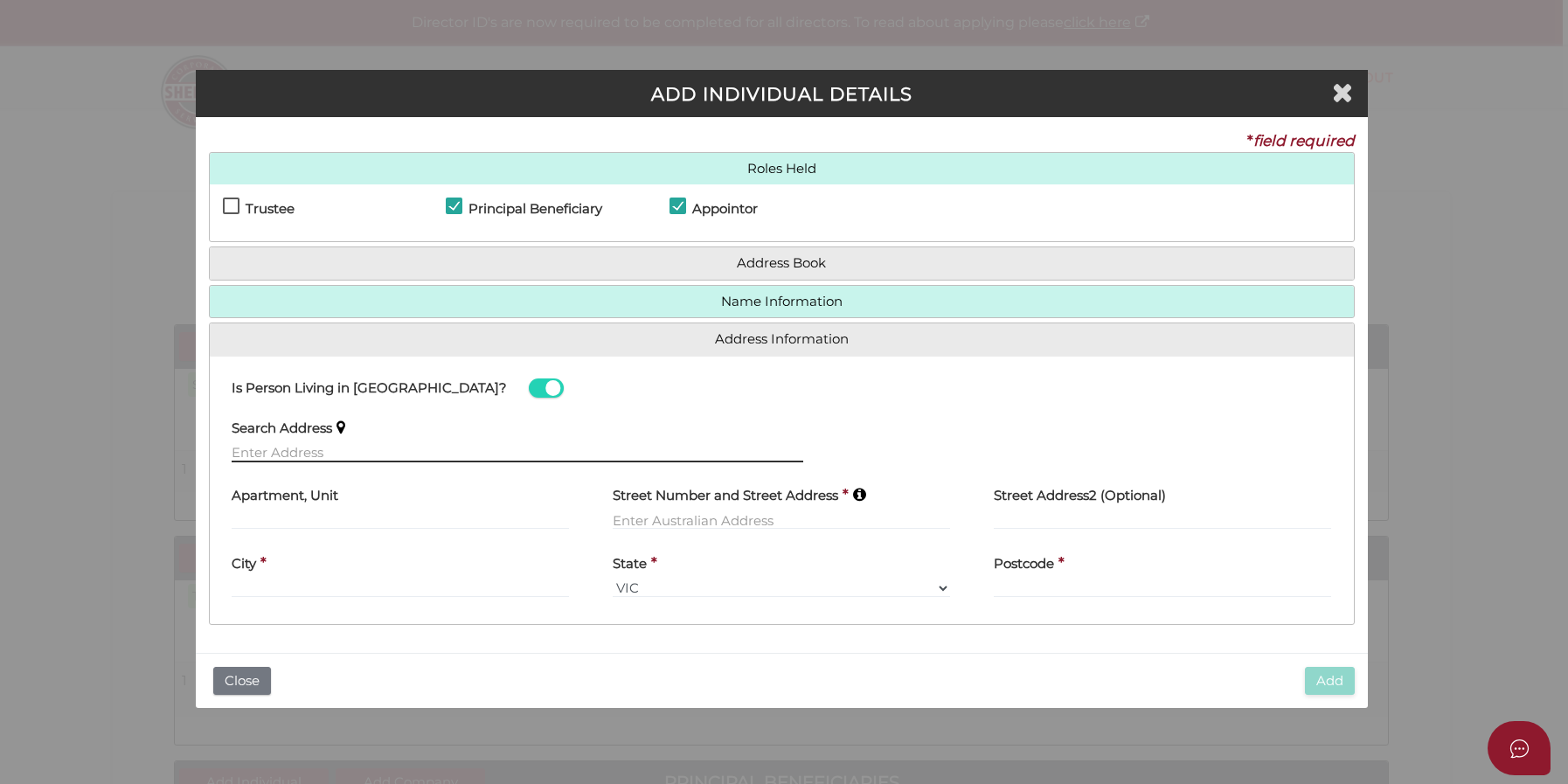
drag, startPoint x: 287, startPoint y: 447, endPoint x: 289, endPoint y: 457, distance: 10.2
click at [287, 450] on input "text" at bounding box center [517, 453] width 572 height 19
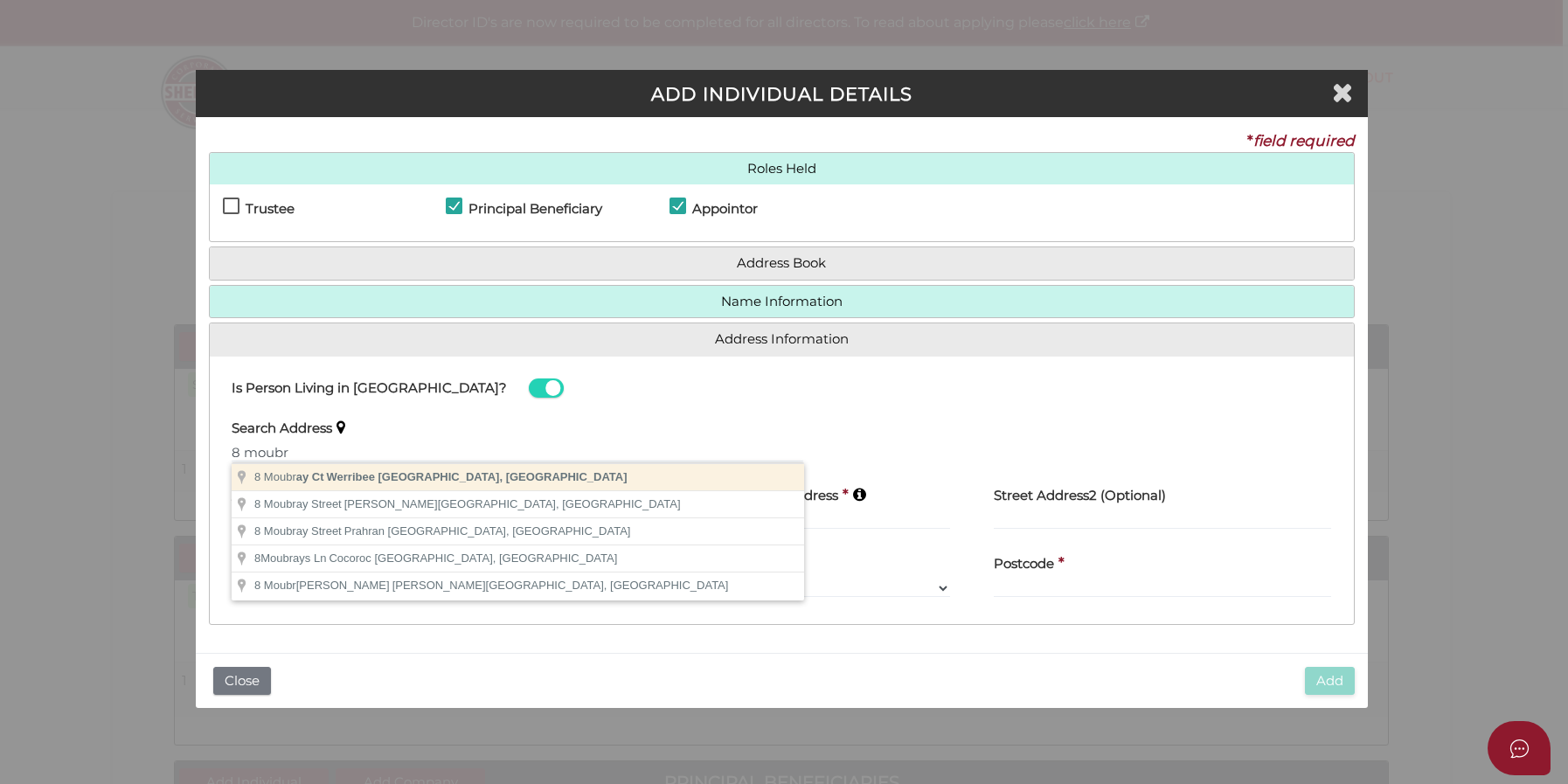
type input "[STREET_ADDRESS][PERSON_NAME]"
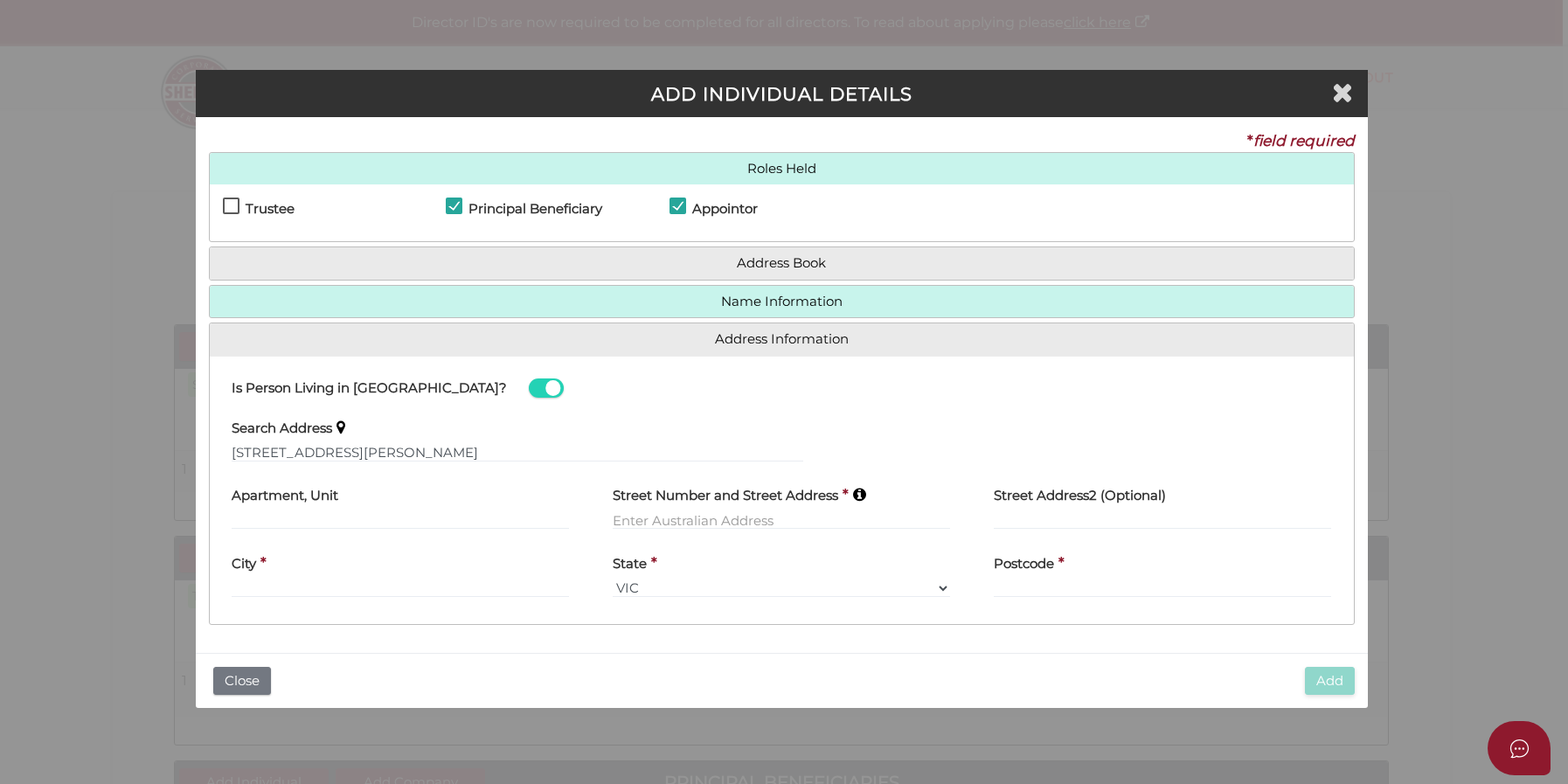
type input "[STREET_ADDRESS][PERSON_NAME]"
type input "Werribee"
select select "VIC"
type input "3030"
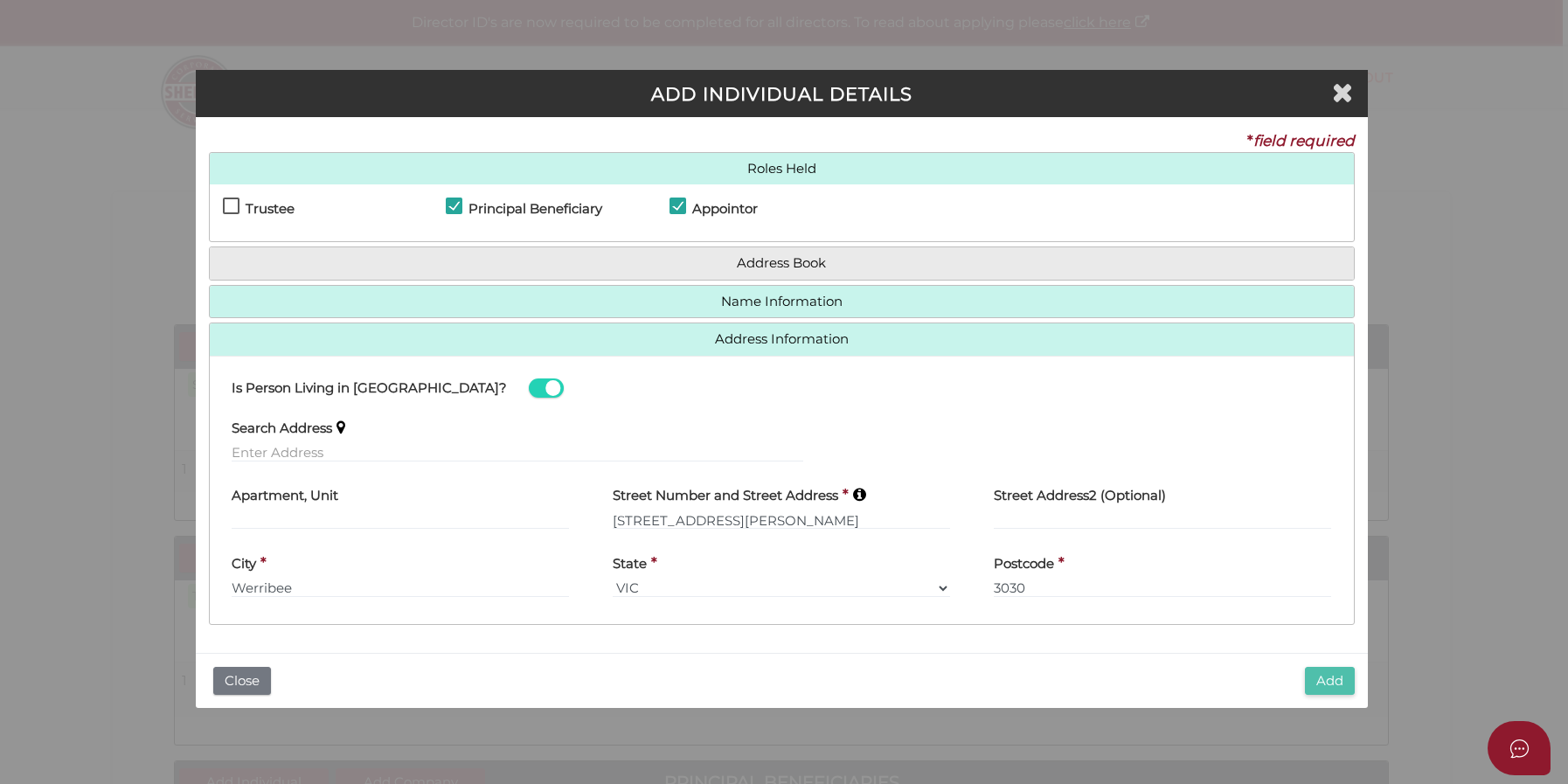
click at [1329, 680] on button "Add" at bounding box center [1329, 681] width 49 height 28
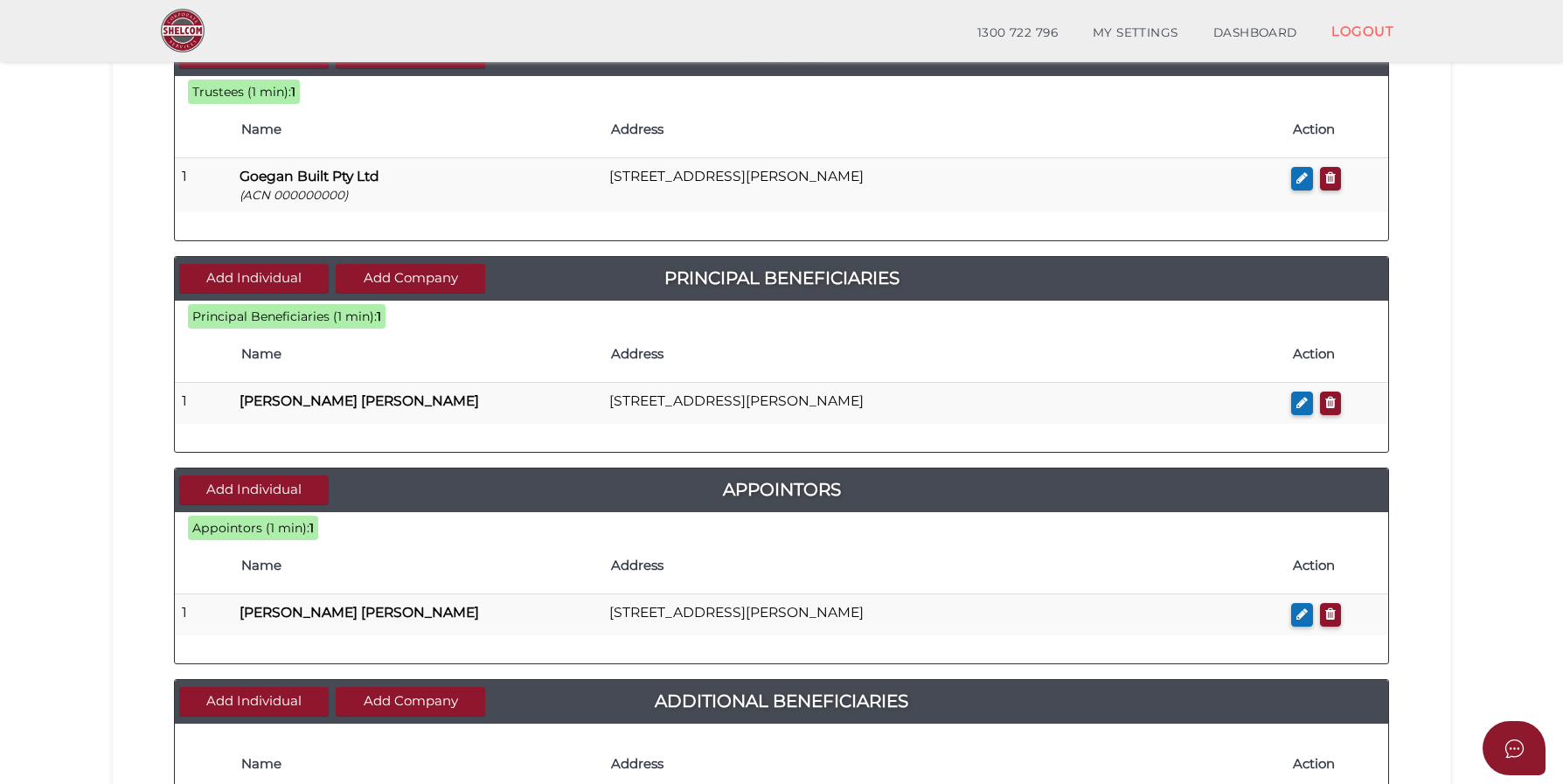
scroll to position [451, 0]
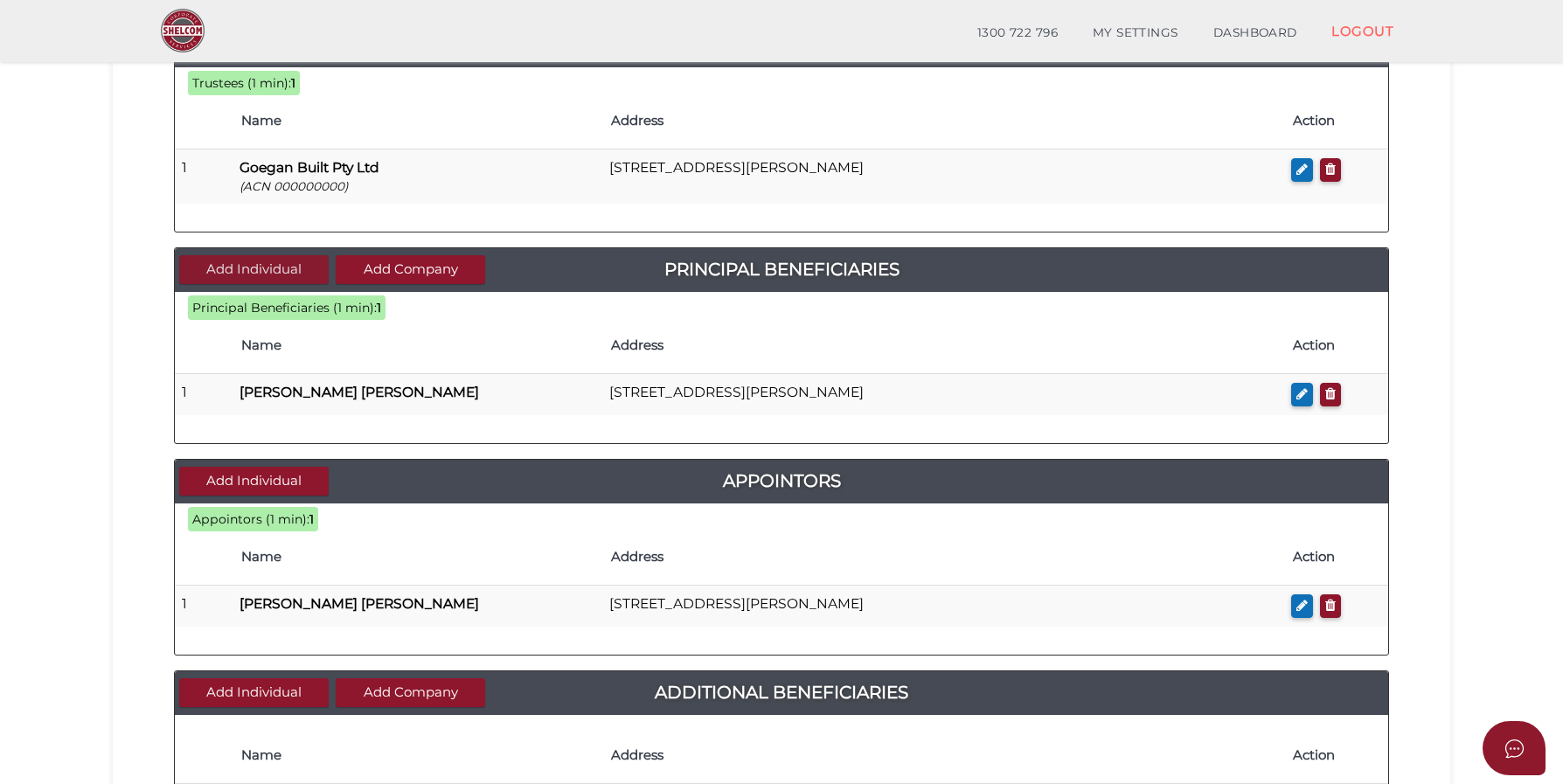
click at [214, 261] on button "Add Individual" at bounding box center [254, 270] width 149 height 28
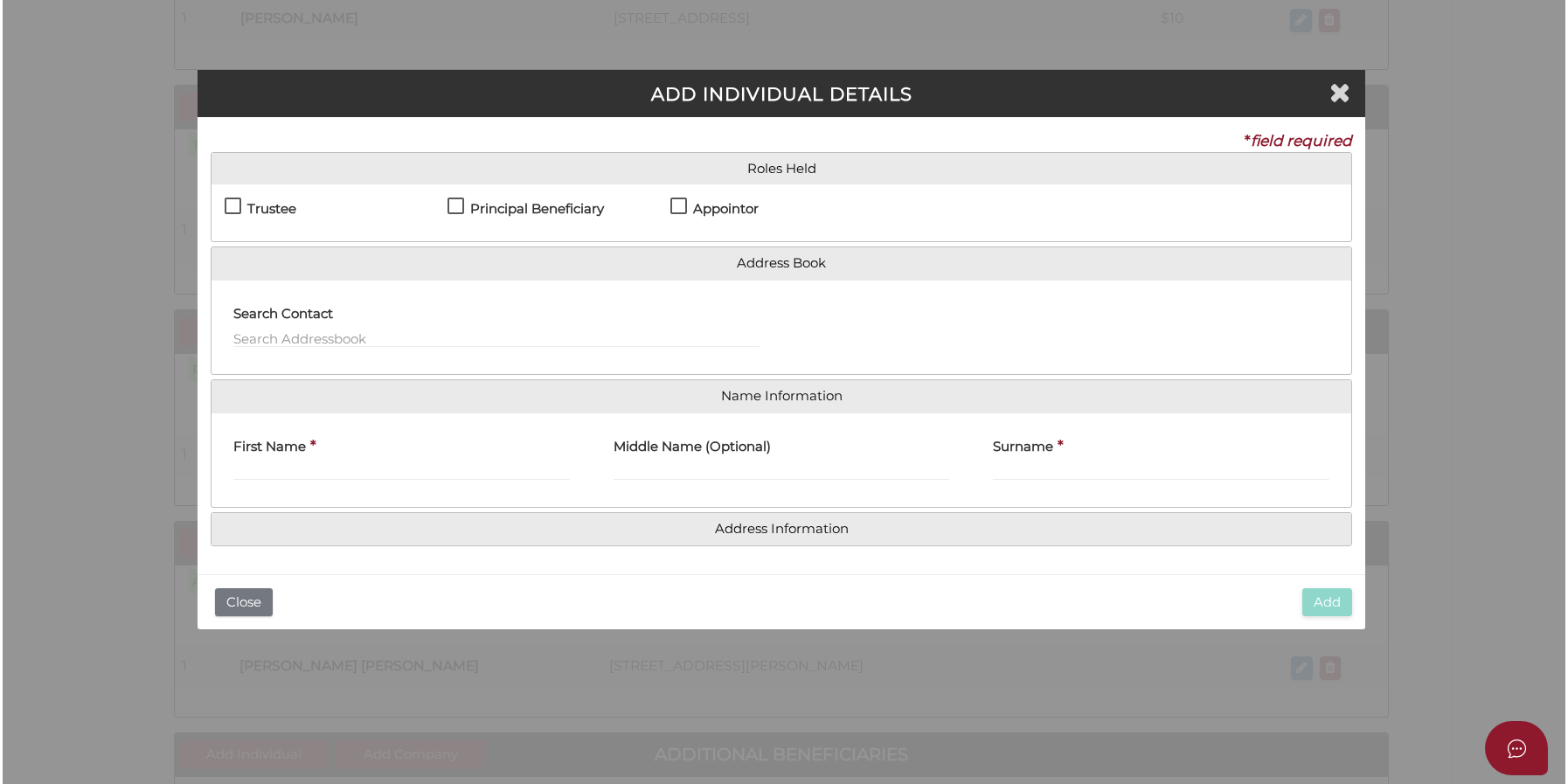
scroll to position [0, 0]
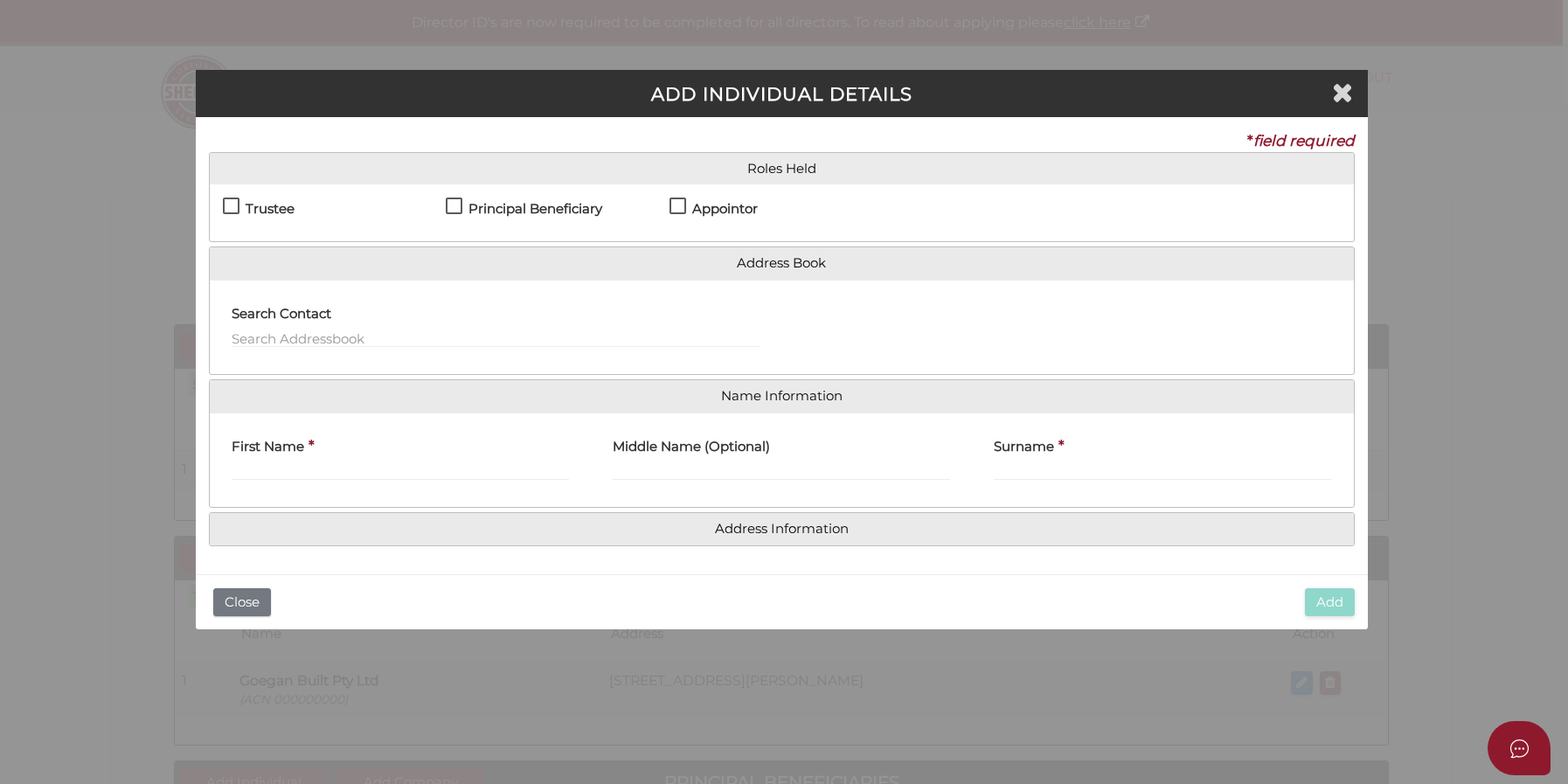
click at [460, 207] on label "Principal Beneficiary" at bounding box center [523, 213] width 157 height 22
checkbox input "true"
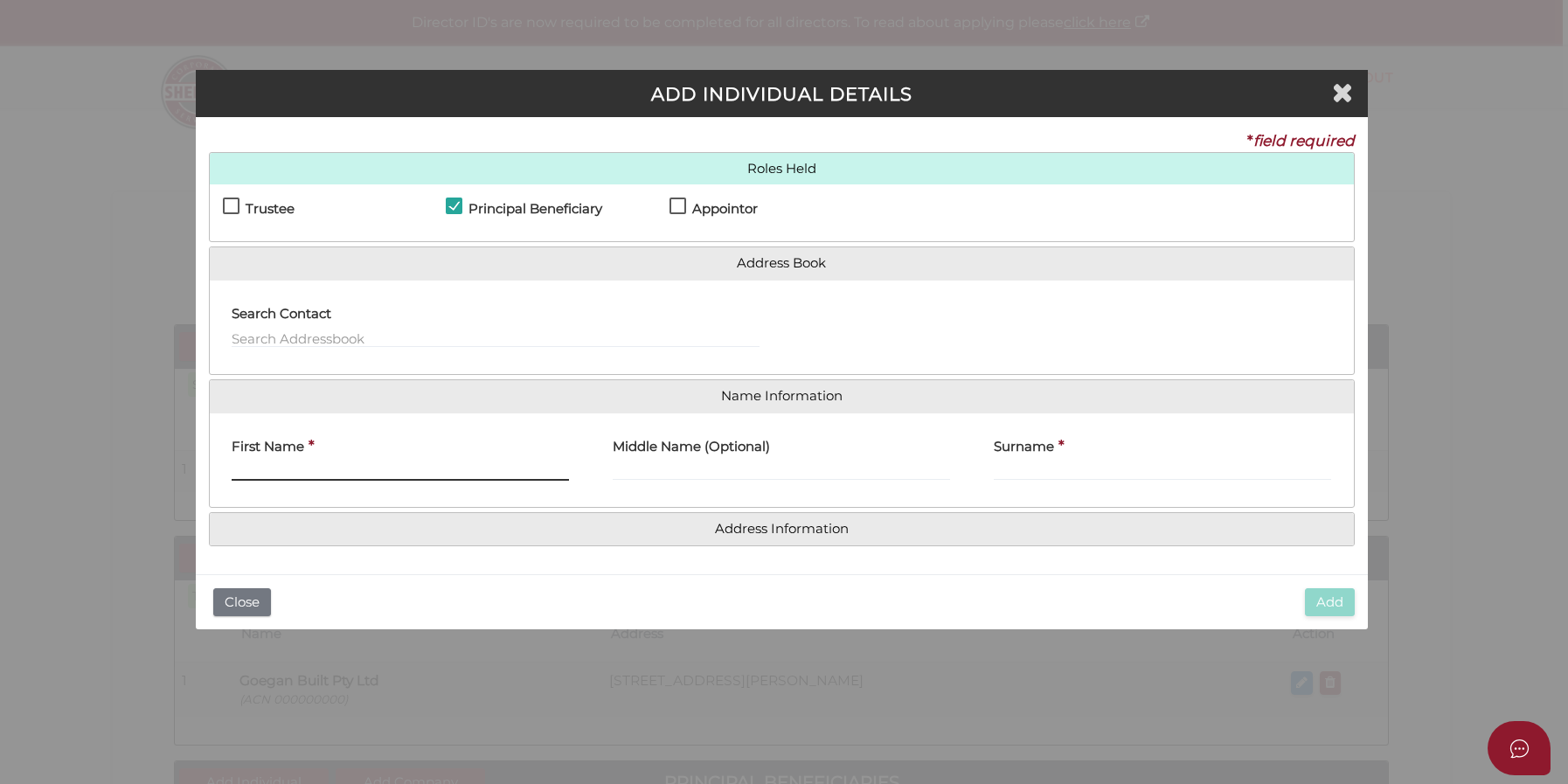
click at [247, 468] on input "First Name" at bounding box center [400, 471] width 337 height 19
type input "Stacey"
click at [1084, 459] on div "Surname *" at bounding box center [1162, 454] width 337 height 55
click at [1065, 490] on div "Surname *" at bounding box center [1162, 460] width 381 height 68
click at [1076, 471] on input "Surname" at bounding box center [1162, 471] width 337 height 19
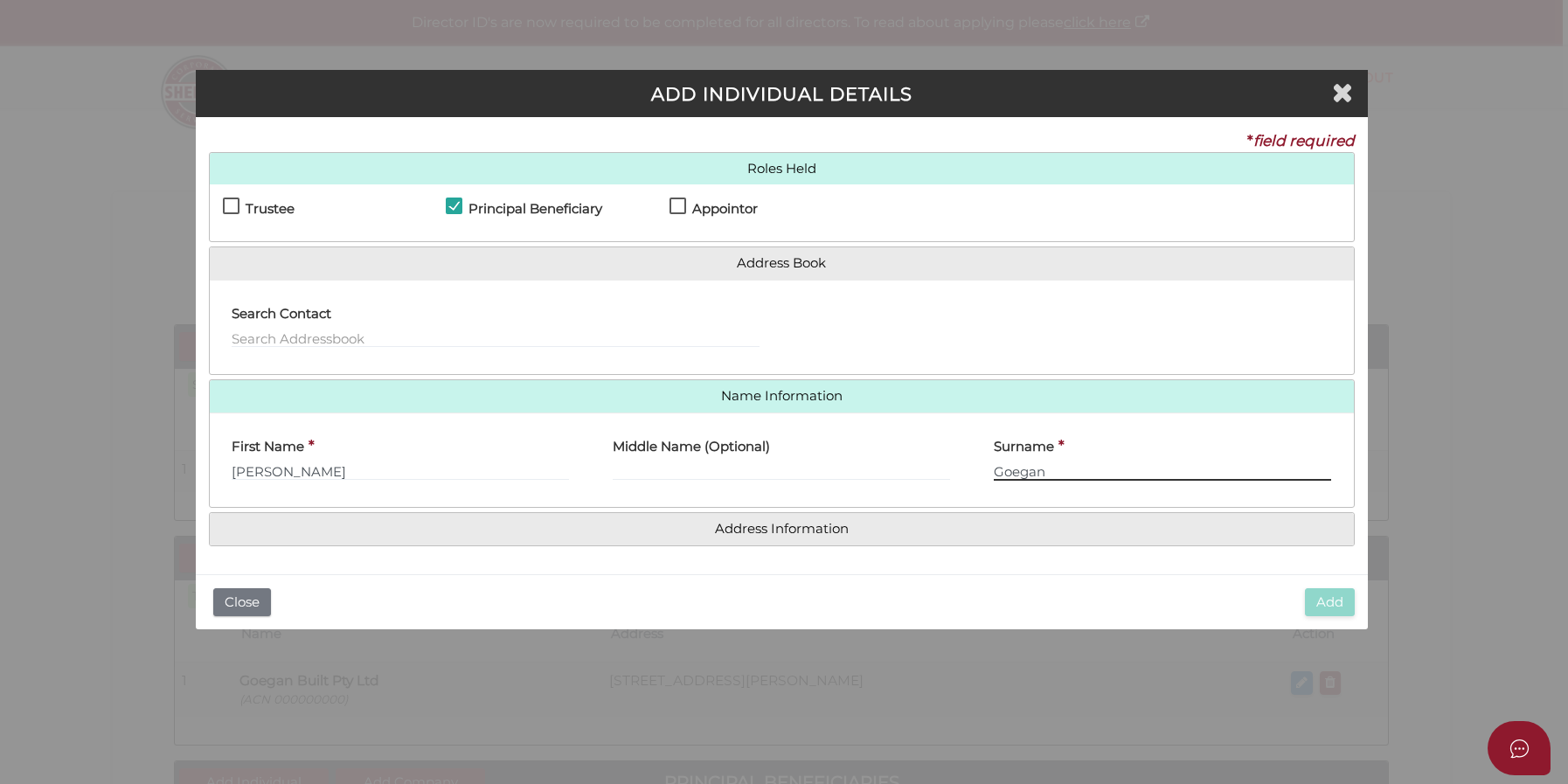
type input "Goegan"
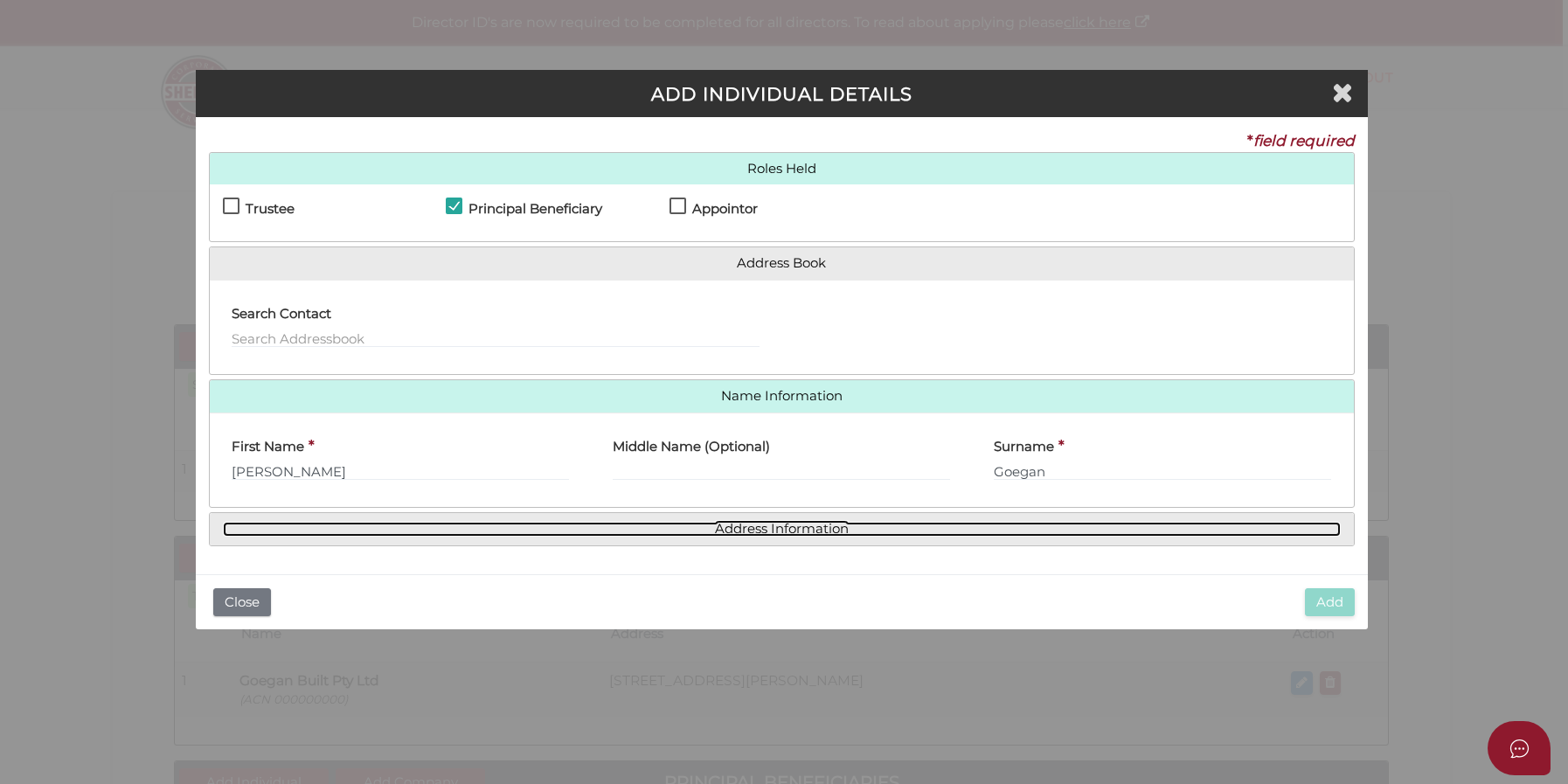
click at [848, 530] on link "Address Information" at bounding box center [781, 530] width 1117 height 15
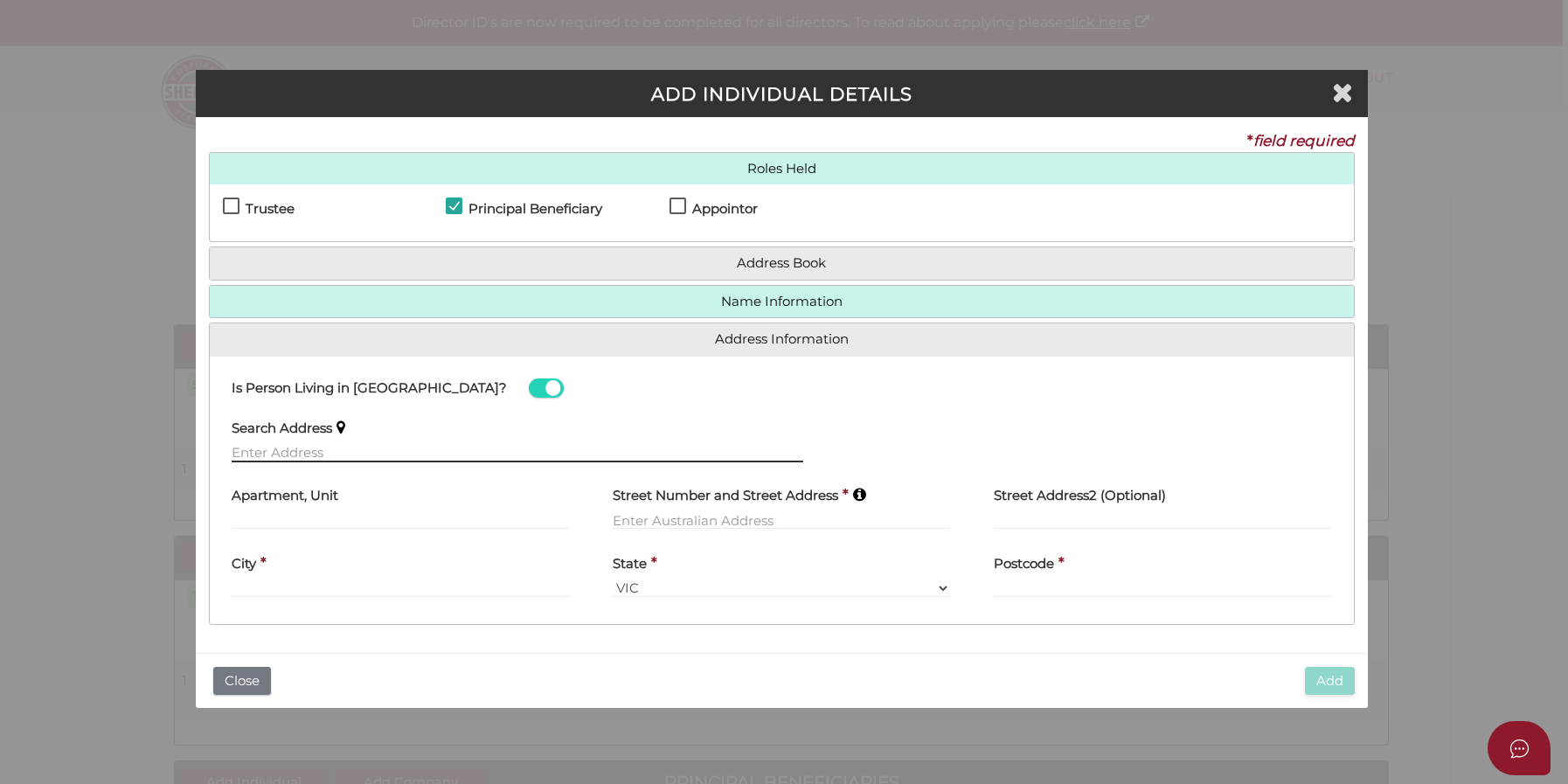
click at [309, 444] on input "text" at bounding box center [517, 453] width 572 height 19
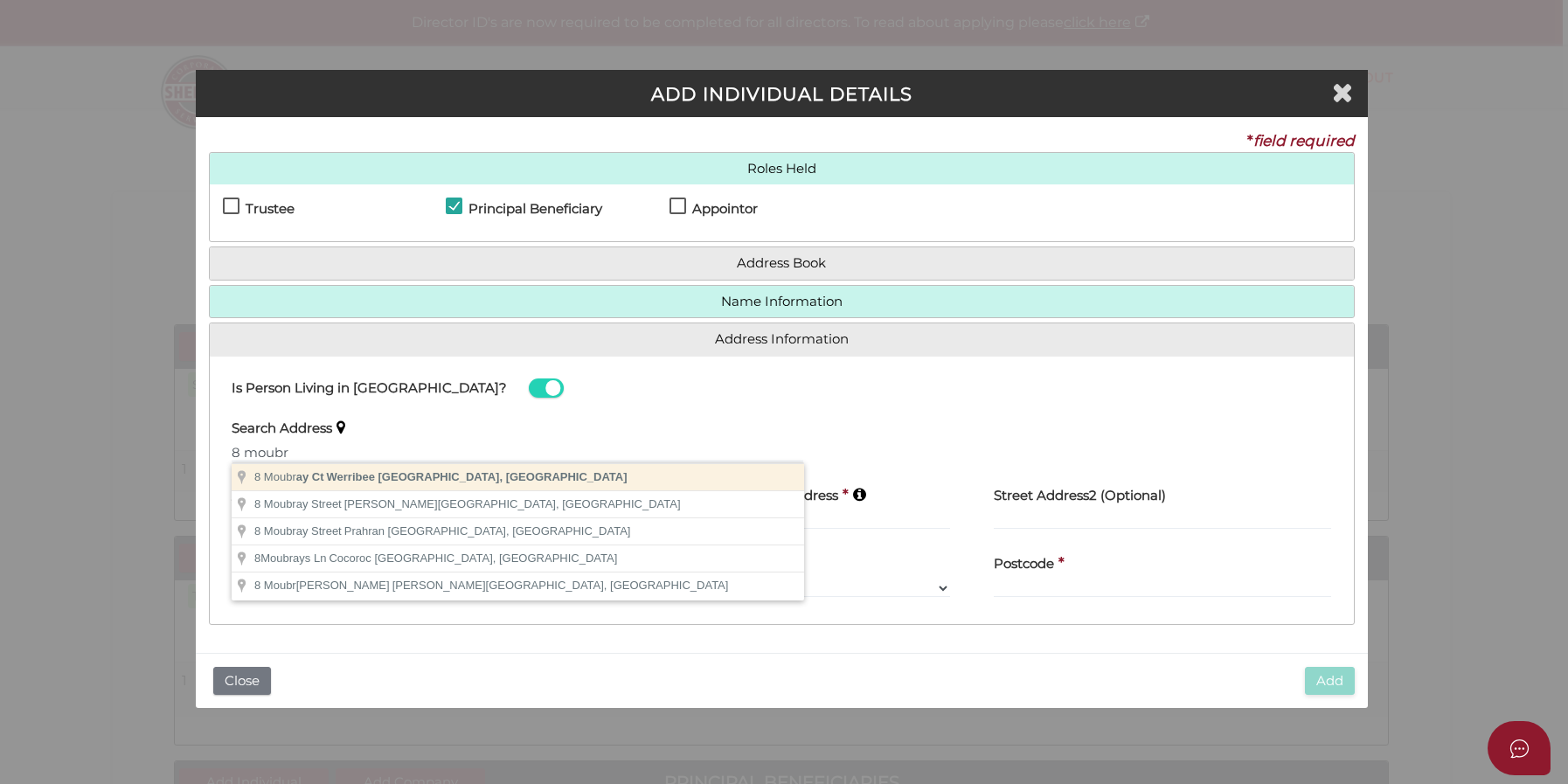
type input "8 Moubray Ct, Werribee VIC, Australia"
type input "8 Moubray Court"
type input "Werribee"
select select "VIC"
type input "3030"
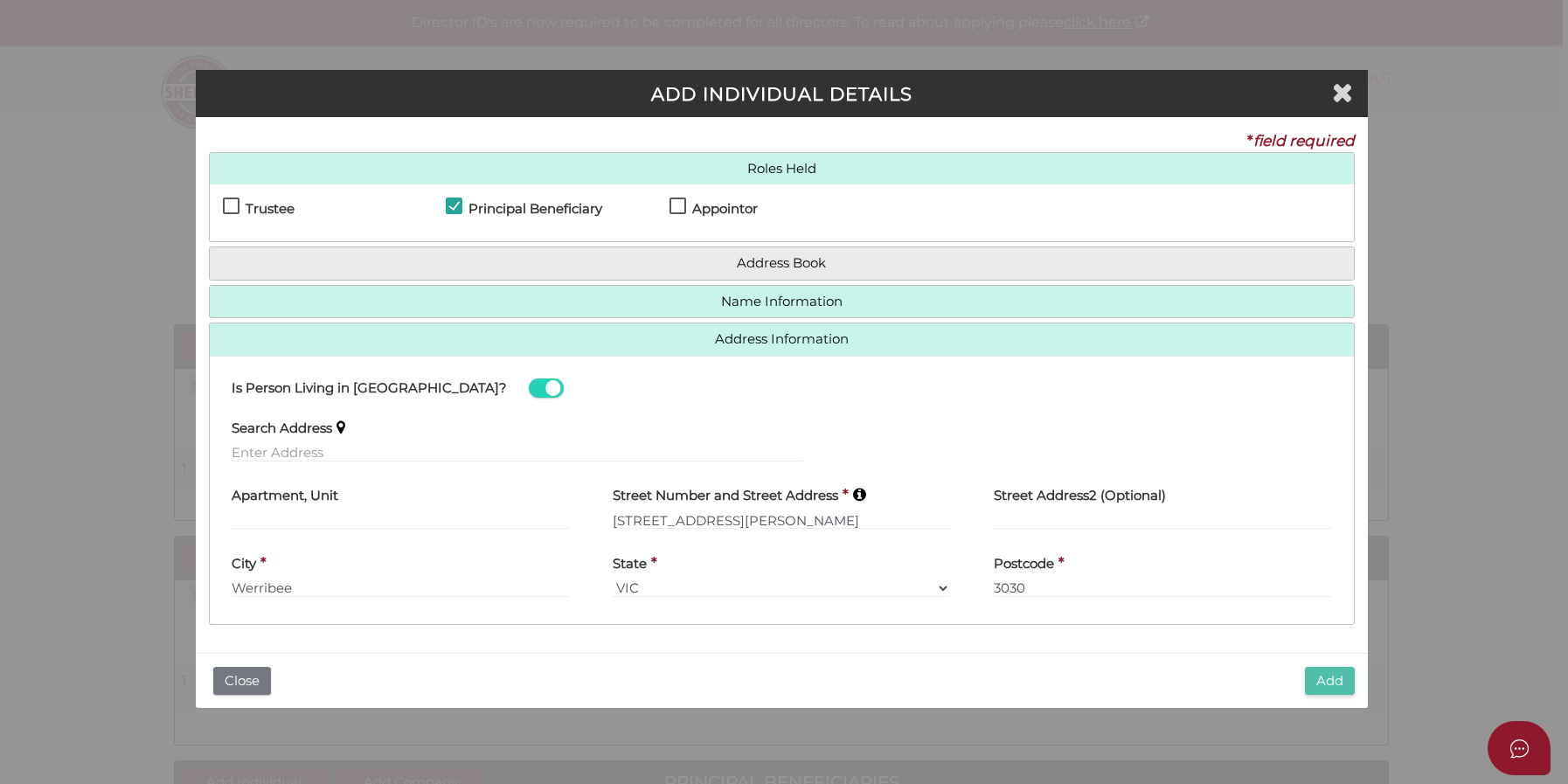
click at [1330, 681] on button "Add" at bounding box center [1329, 681] width 49 height 28
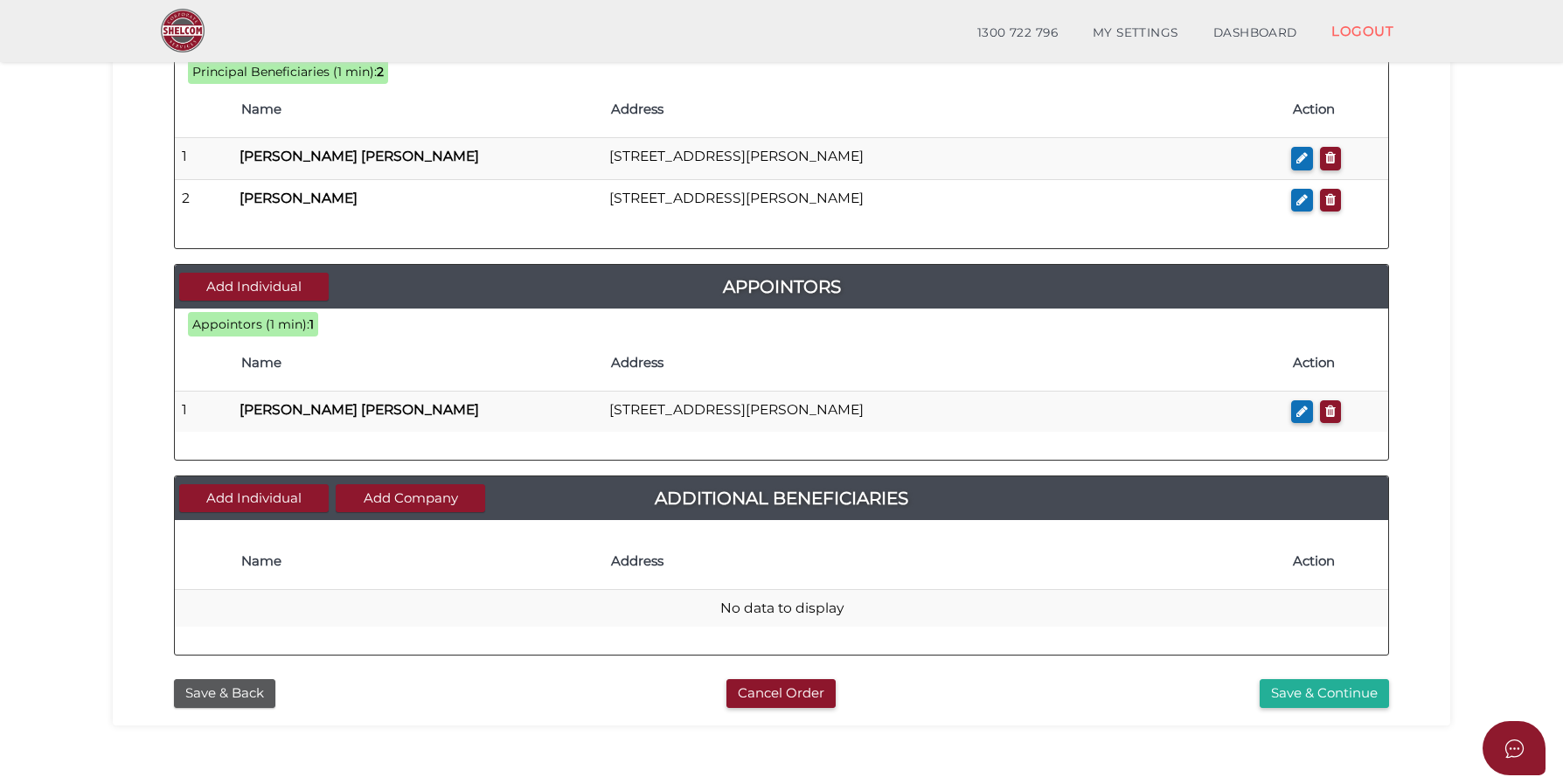
scroll to position [766, 0]
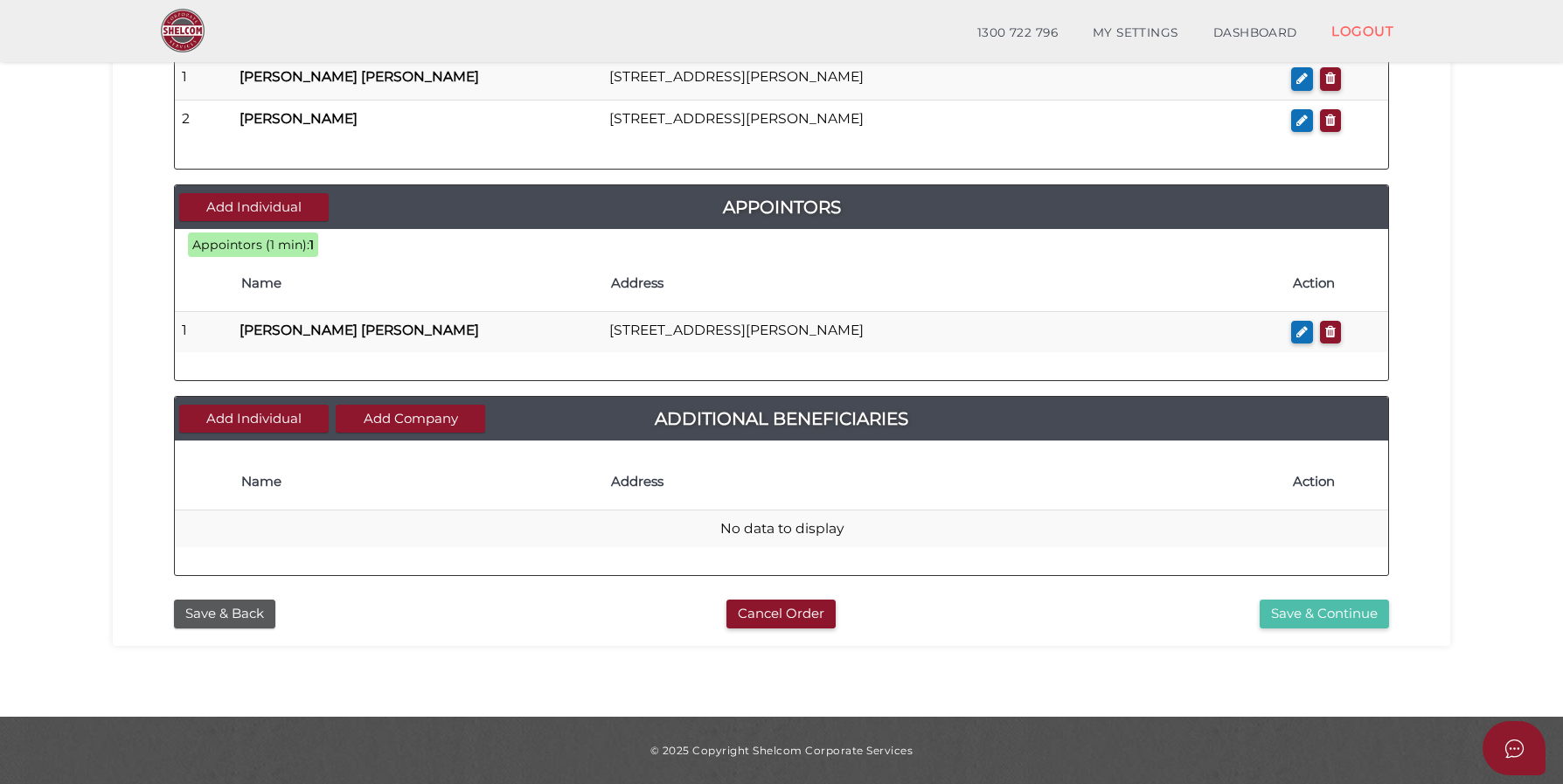
click at [1337, 616] on button "Save & Continue" at bounding box center [1325, 614] width 129 height 28
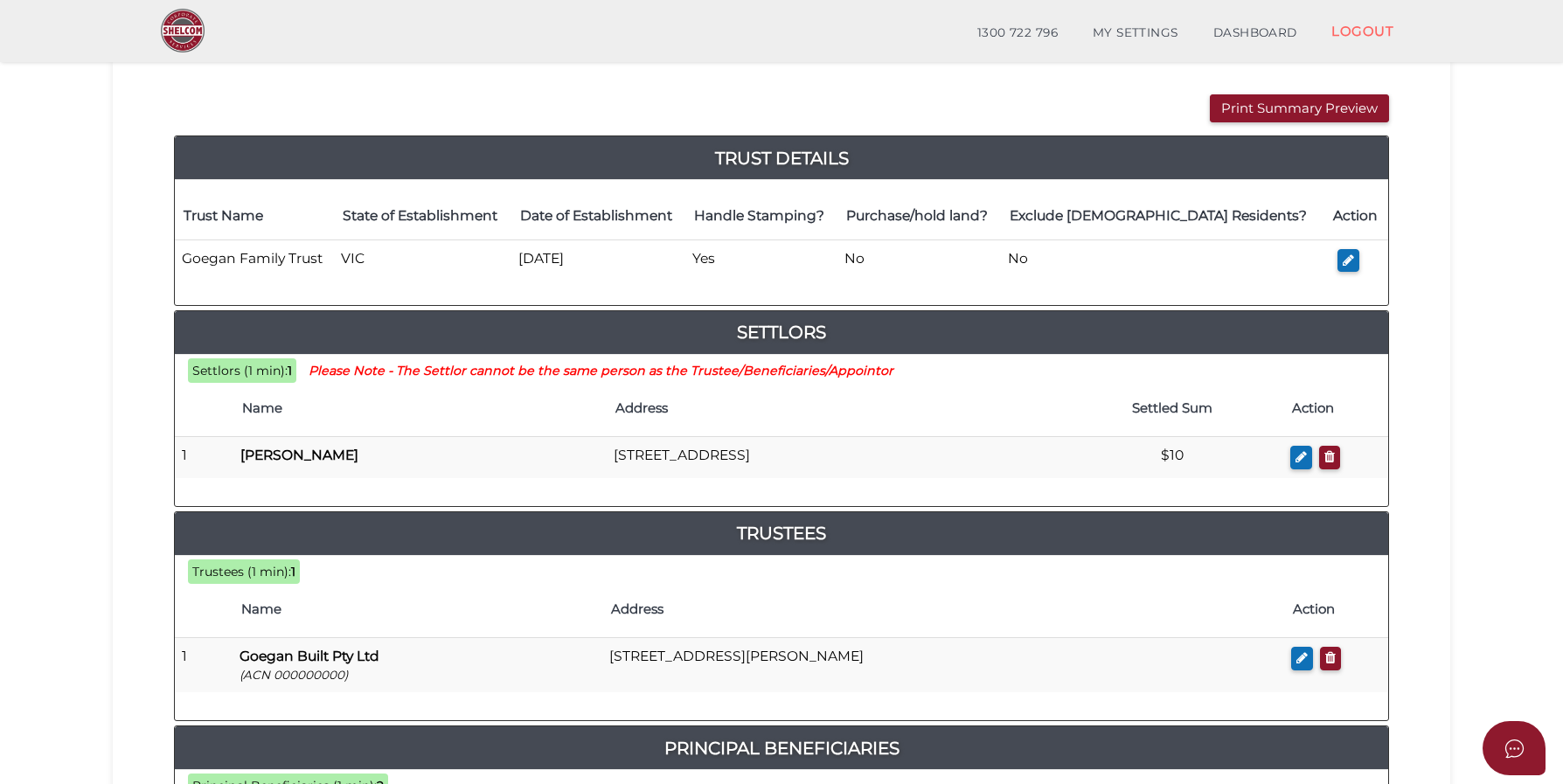
scroll to position [171, 0]
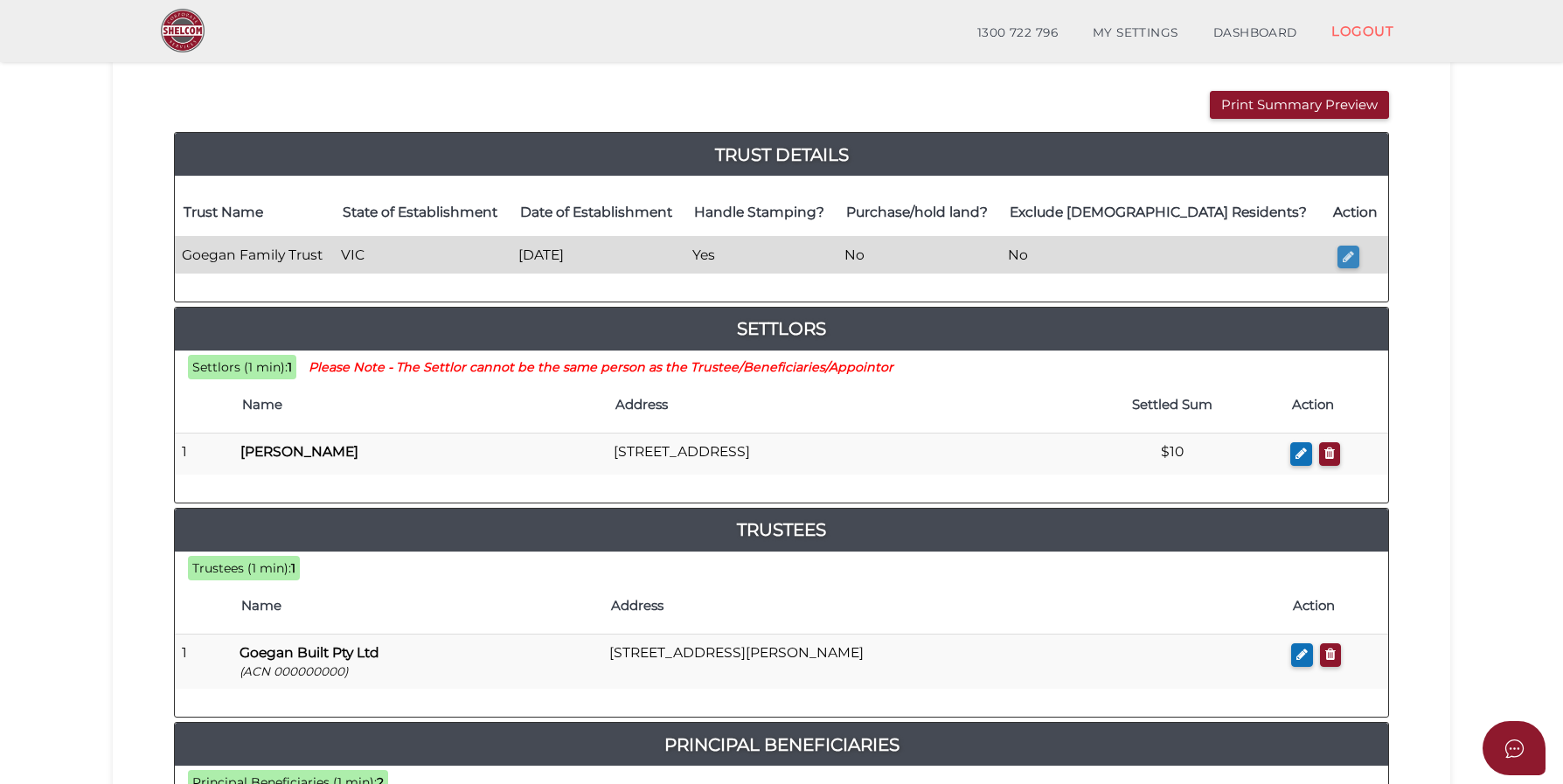
click at [1351, 253] on icon "button" at bounding box center [1348, 256] width 11 height 13
type input "Goegan Family Trust"
type input "[DATE]"
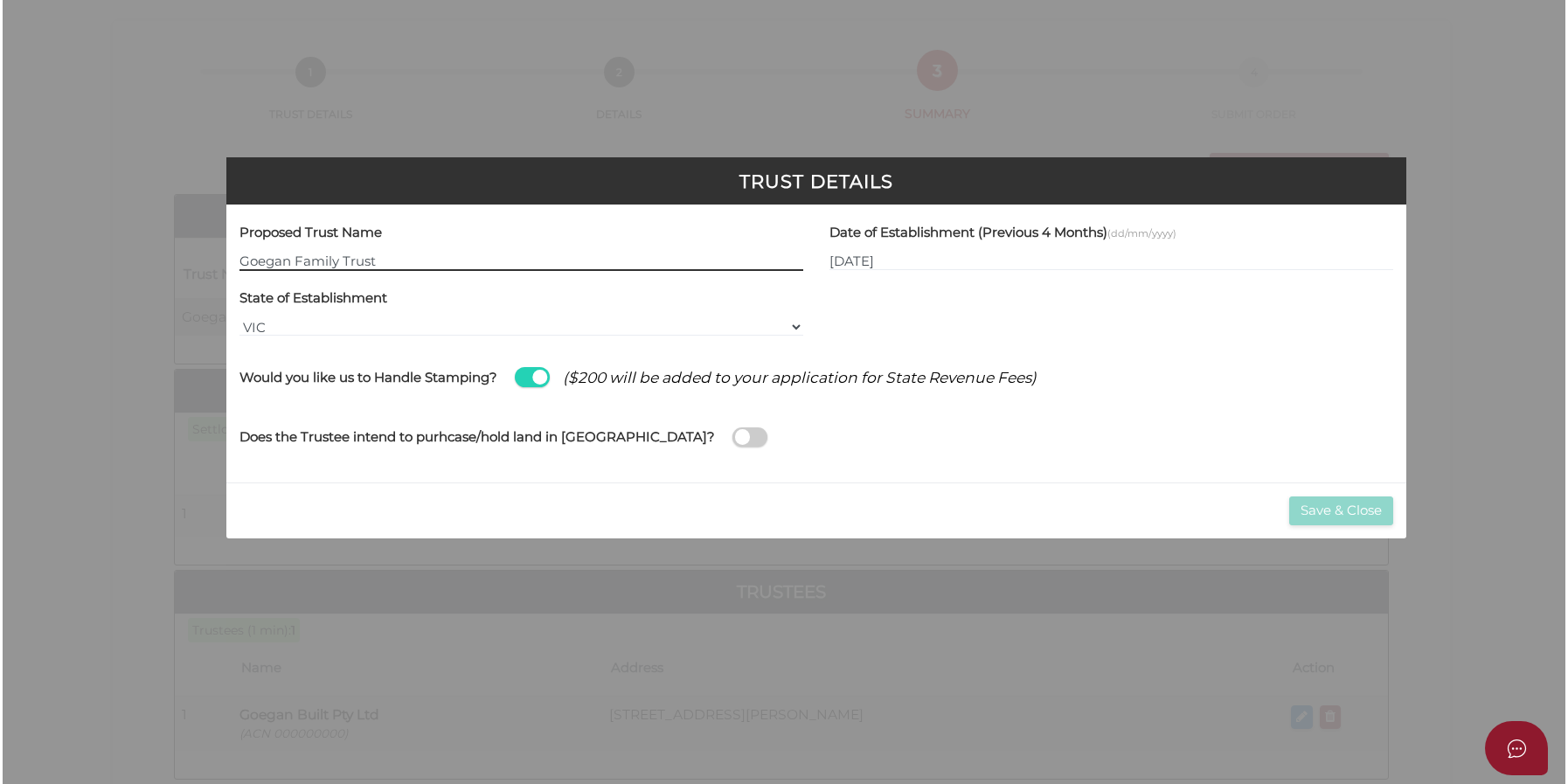
scroll to position [0, 0]
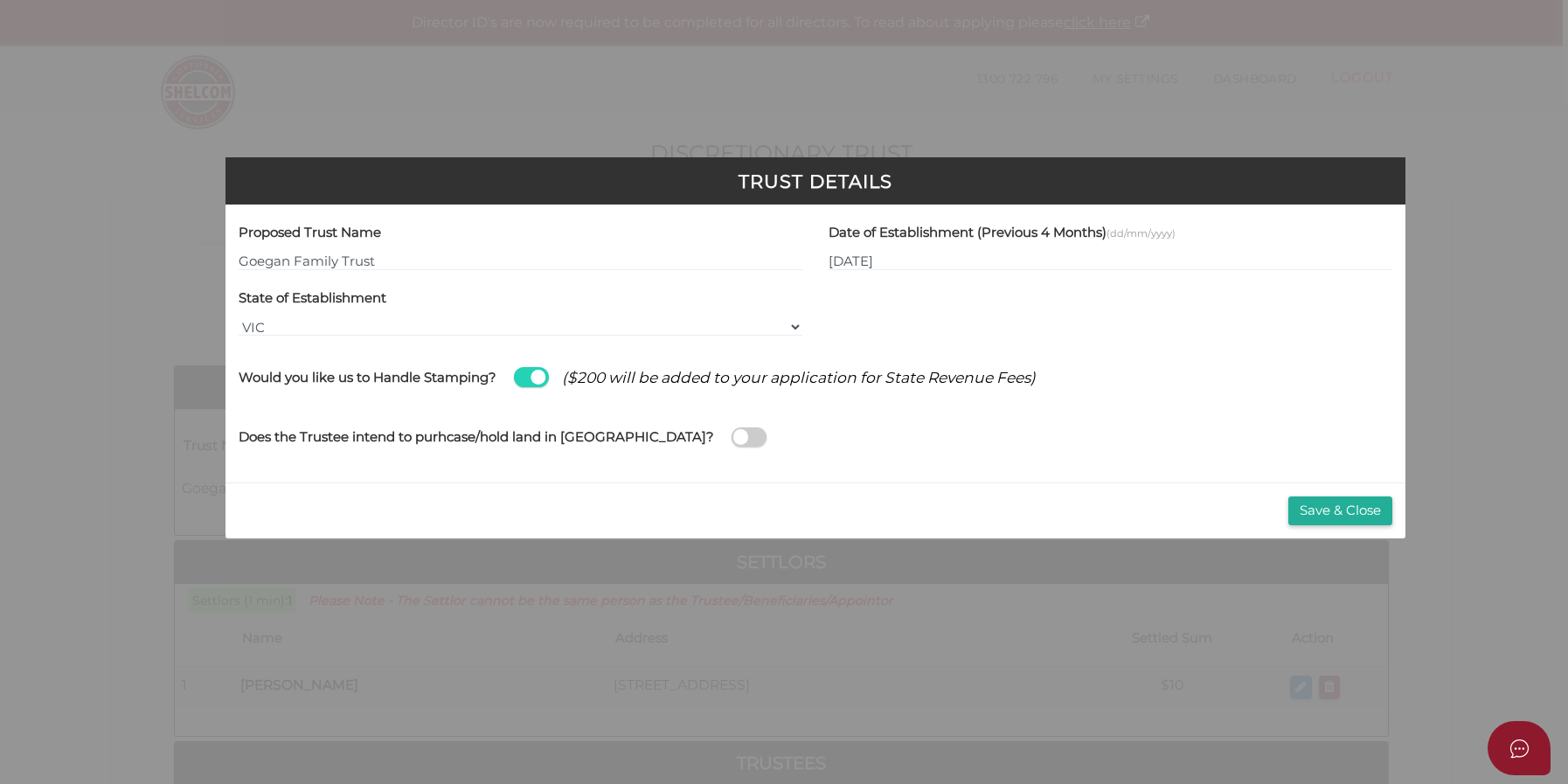
click at [538, 374] on span at bounding box center [531, 377] width 35 height 20
click at [0, 0] on input "checkbox" at bounding box center [0, 0] width 0 height 0
click at [1320, 493] on div "Save & Close" at bounding box center [815, 510] width 1180 height 56
click at [1314, 505] on button "Save & Close" at bounding box center [1340, 511] width 104 height 28
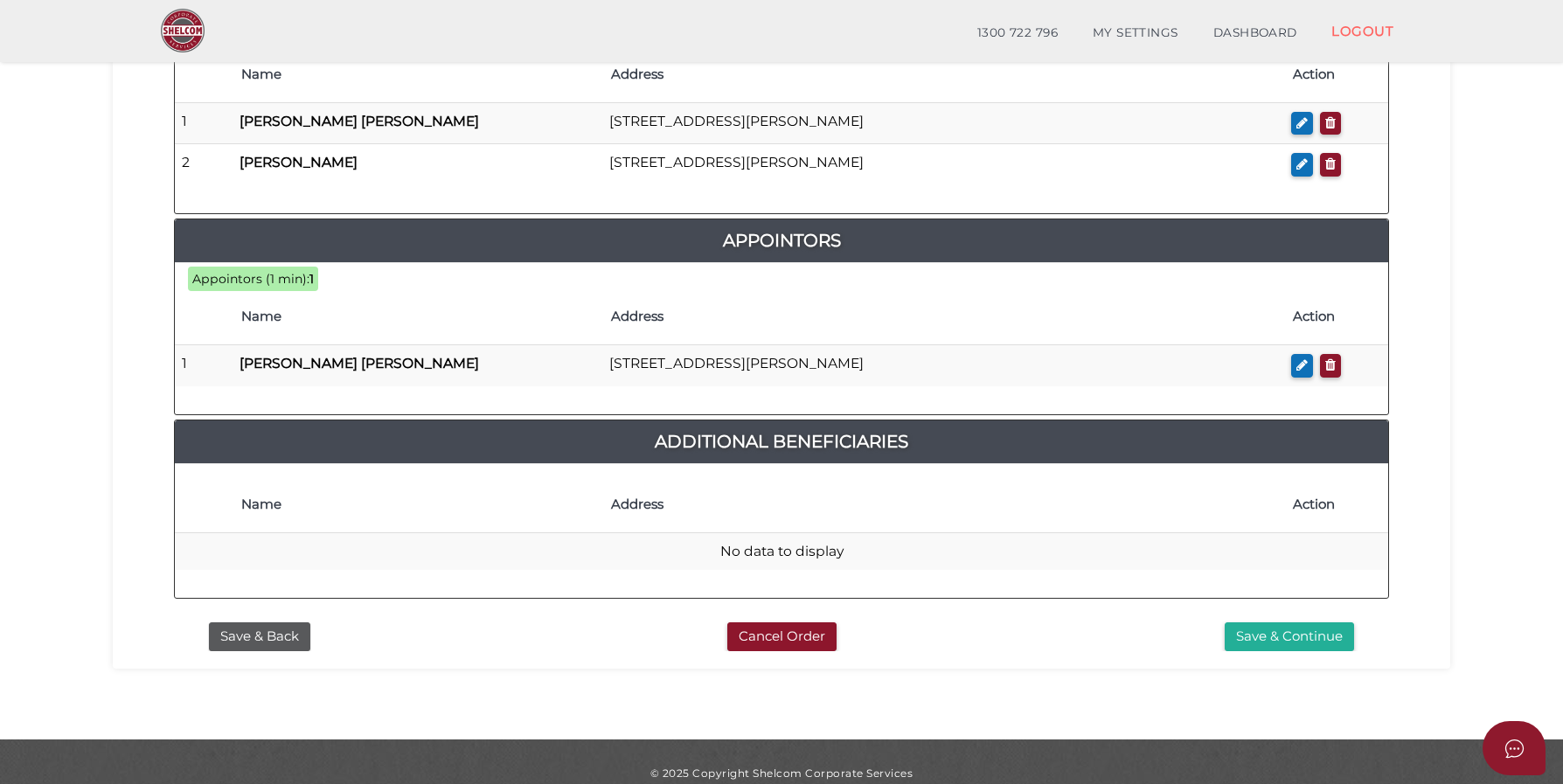
scroll to position [922, 0]
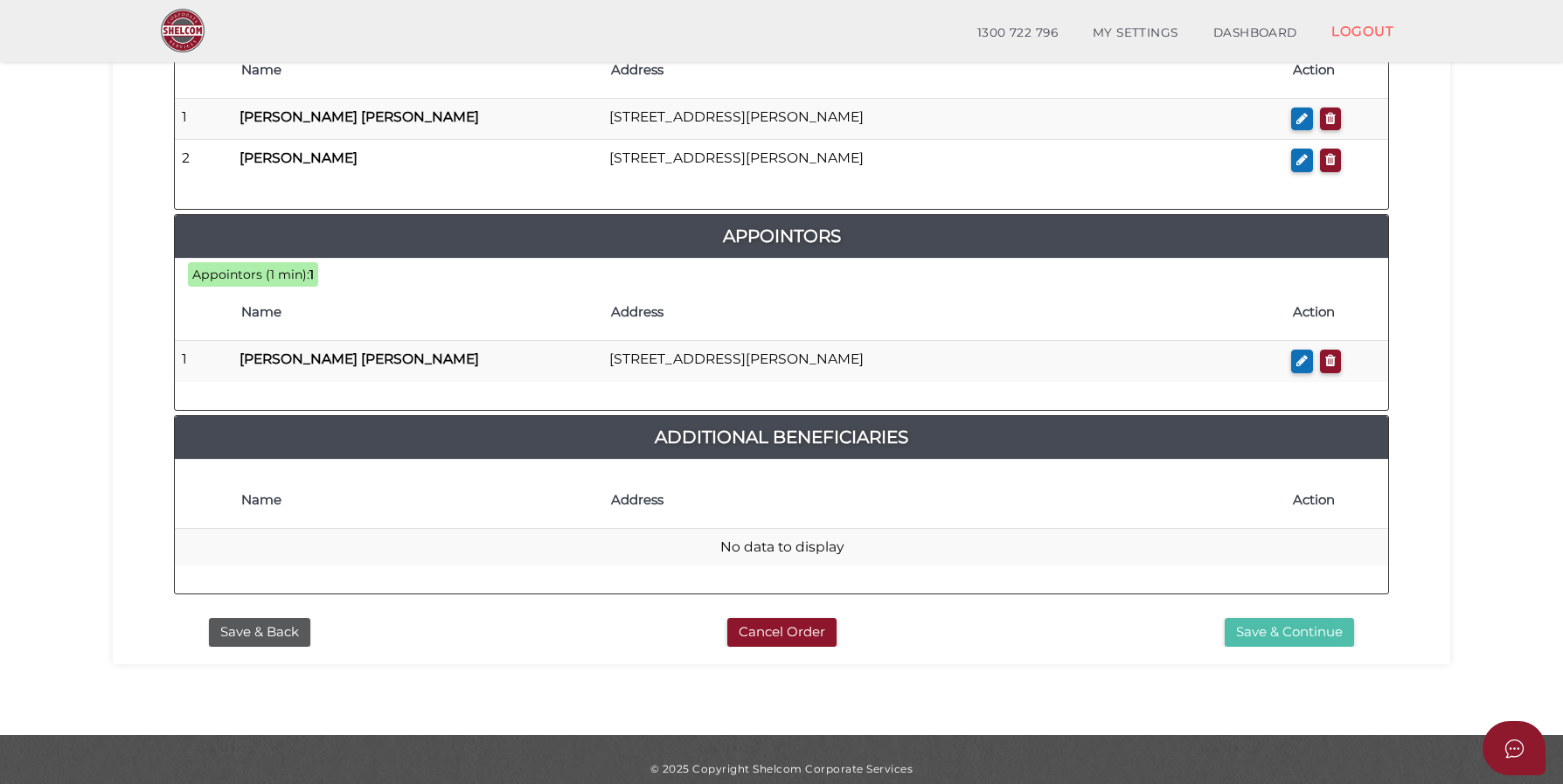
click at [1288, 626] on button "Save & Continue" at bounding box center [1290, 632] width 129 height 28
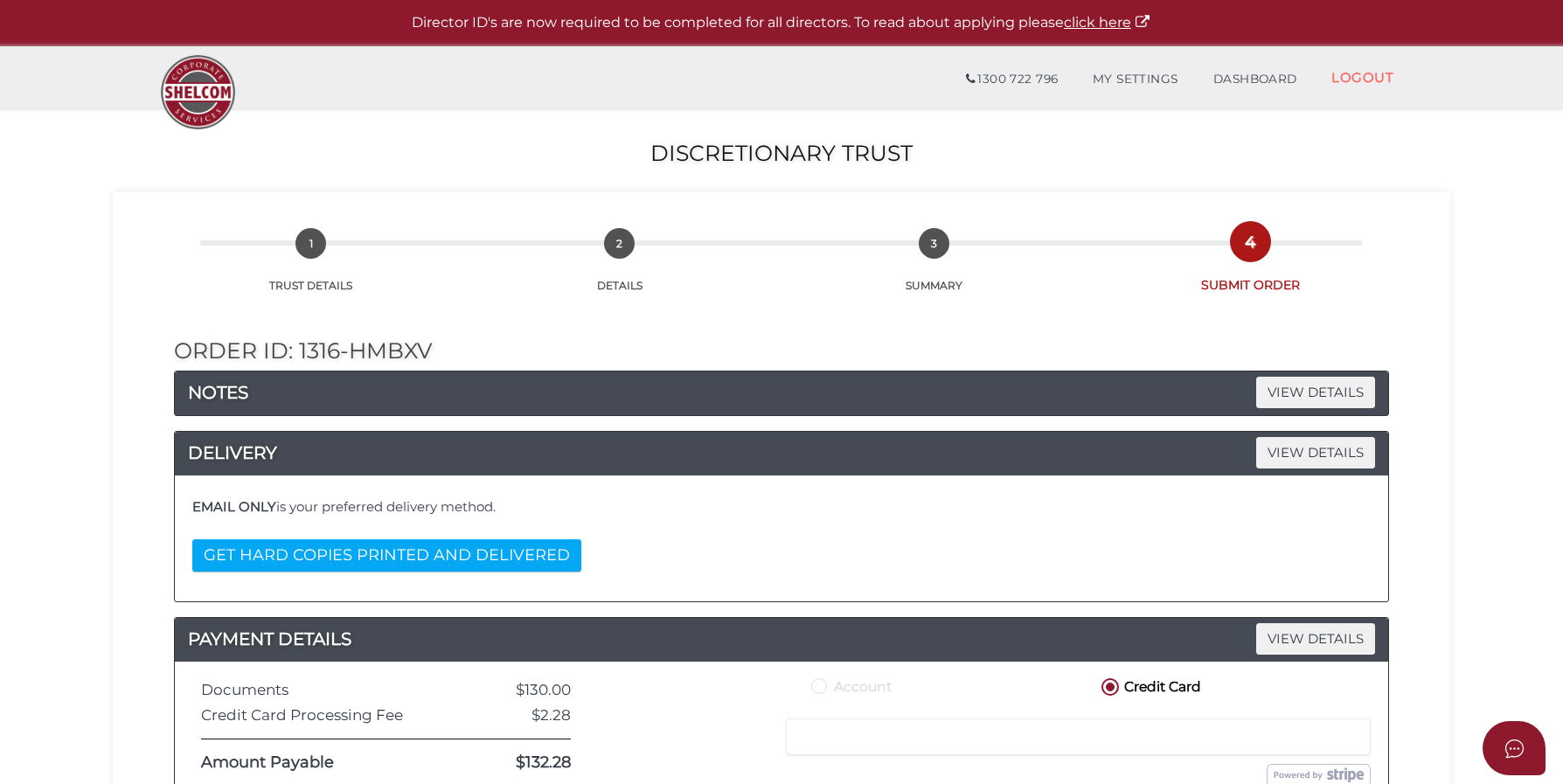
drag, startPoint x: 1561, startPoint y: 157, endPoint x: 1557, endPoint y: 240, distance: 83.1
click at [1557, 240] on section "Discretionary Trust 6a7872a4e5eea2d67edf2b8ea75c8951 1 TRUST DETAILS 2 DETAILS …" at bounding box center [782, 651] width 1563 height 1086
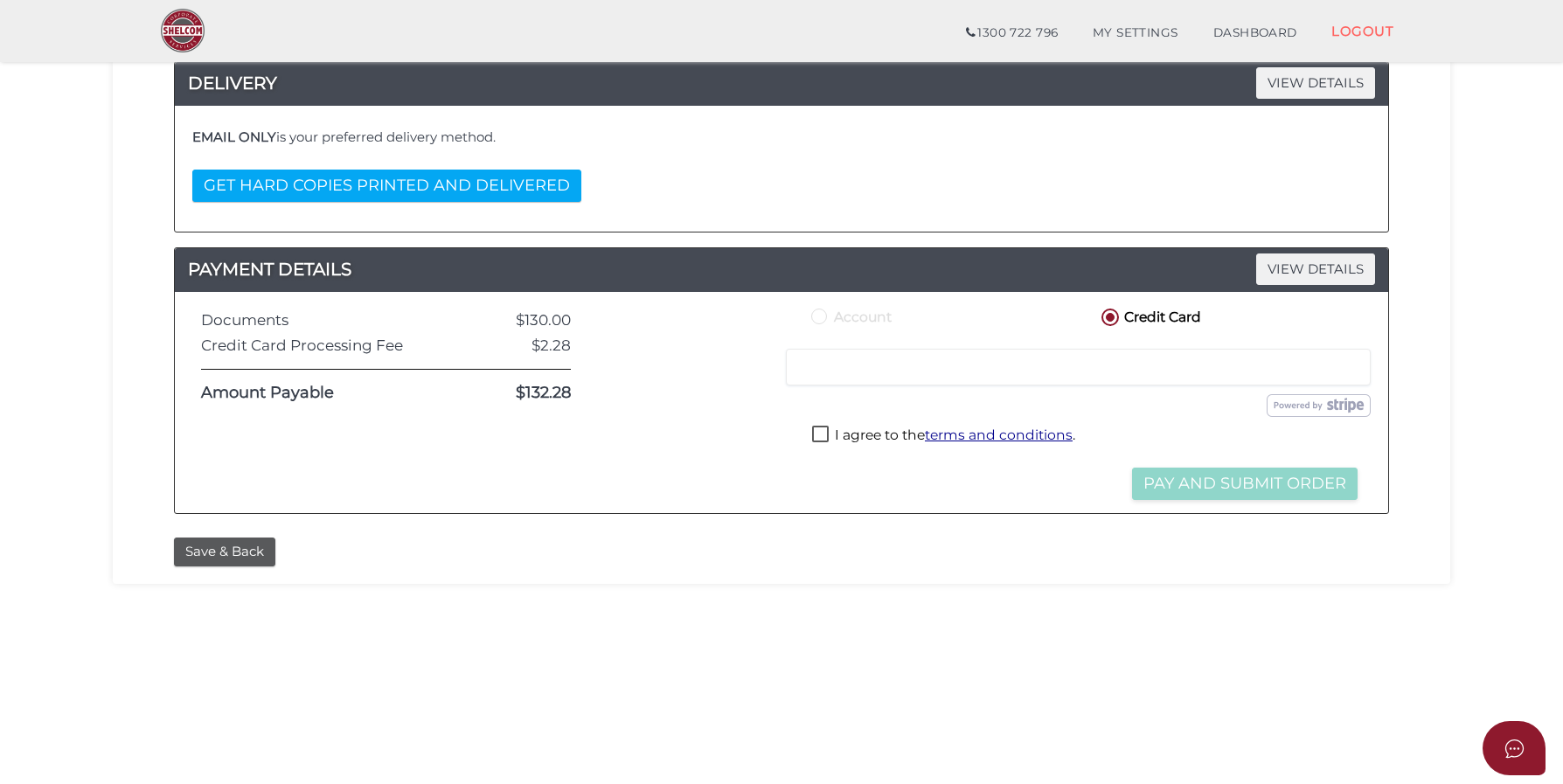
scroll to position [309, 0]
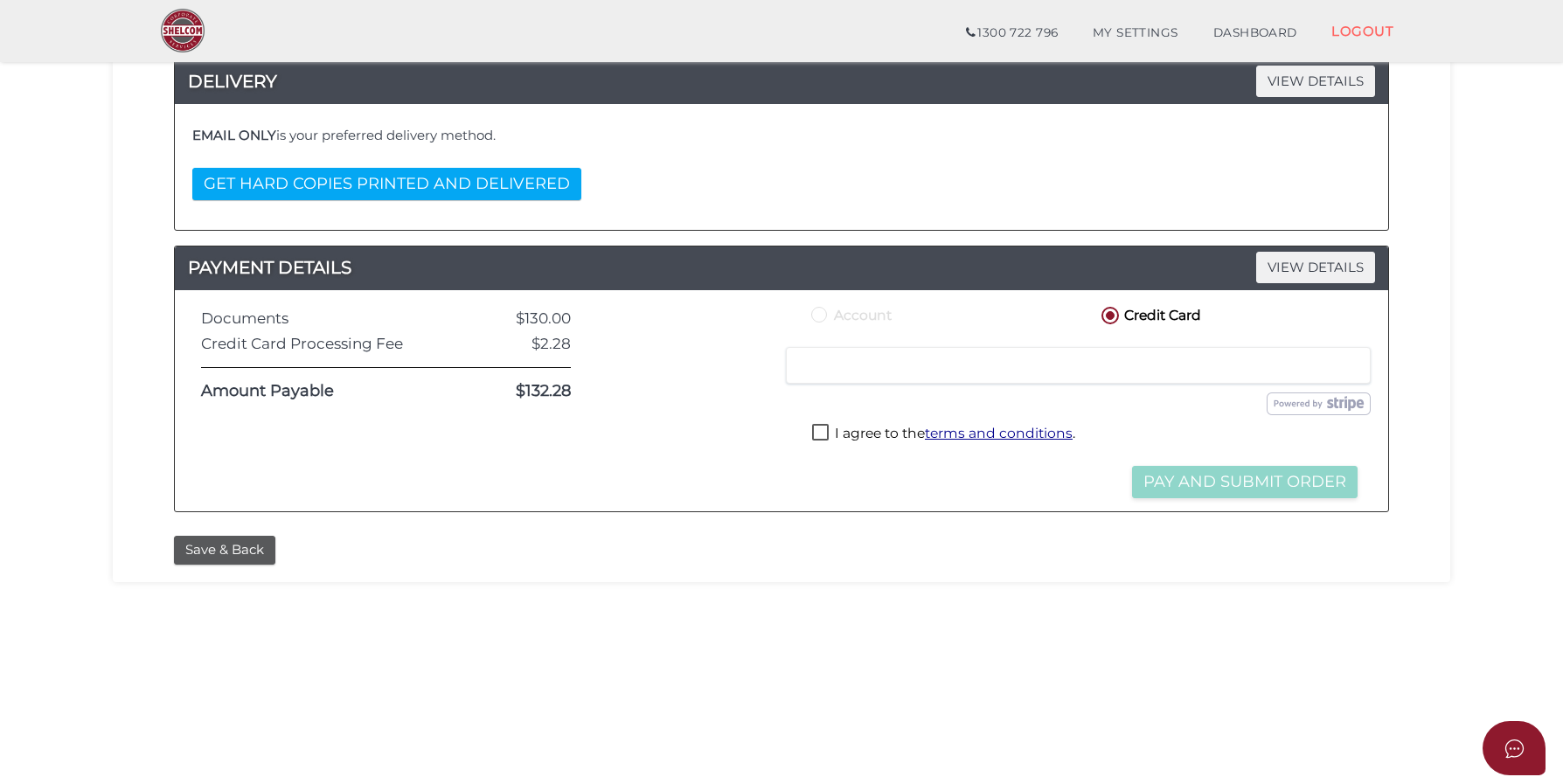
click at [831, 433] on label "I agree to the terms and conditions ." at bounding box center [943, 434] width 263 height 22
checkbox input "true"
click at [1302, 492] on button "Pay and Submit Order" at bounding box center [1245, 482] width 226 height 32
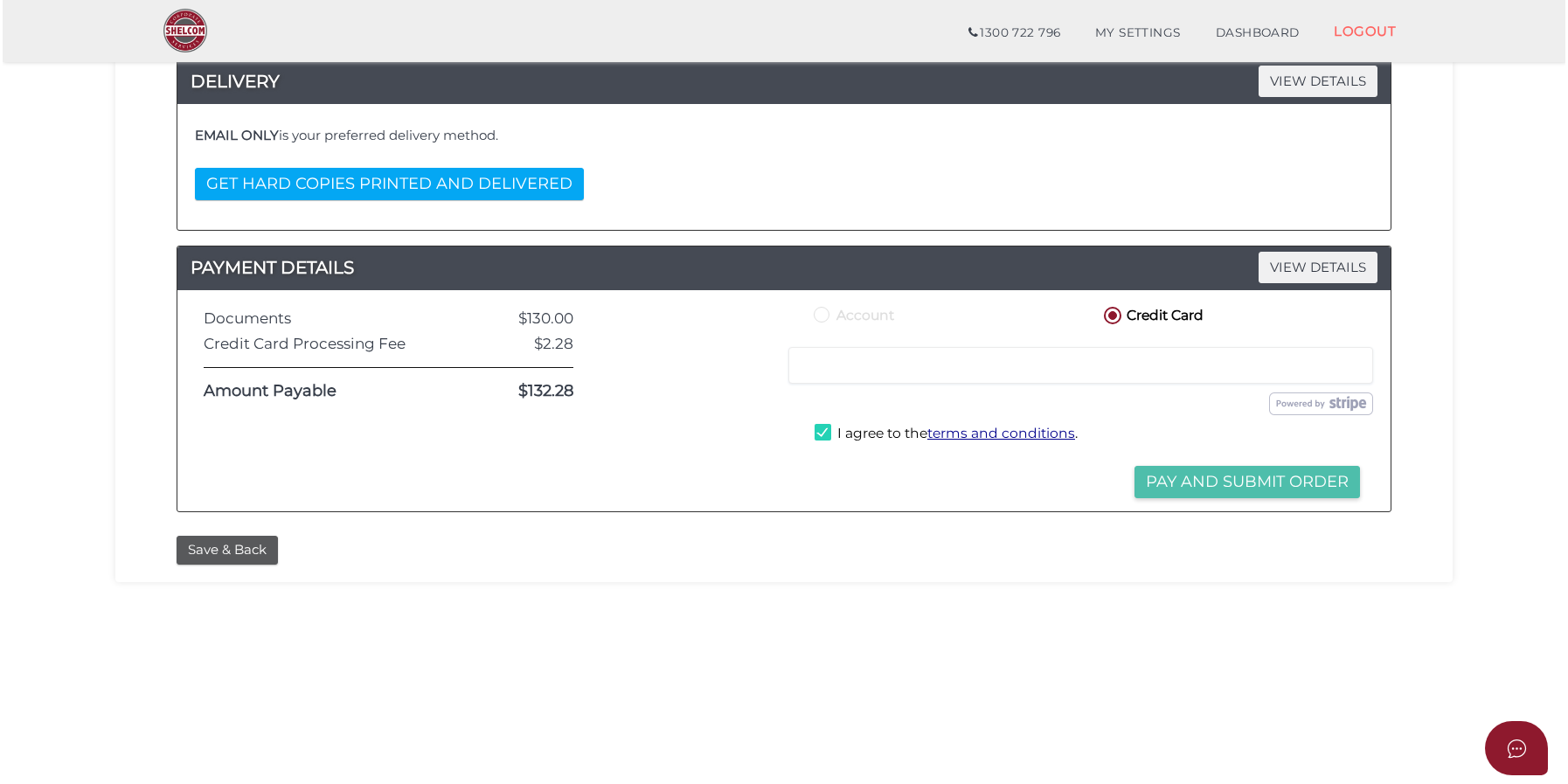
scroll to position [0, 0]
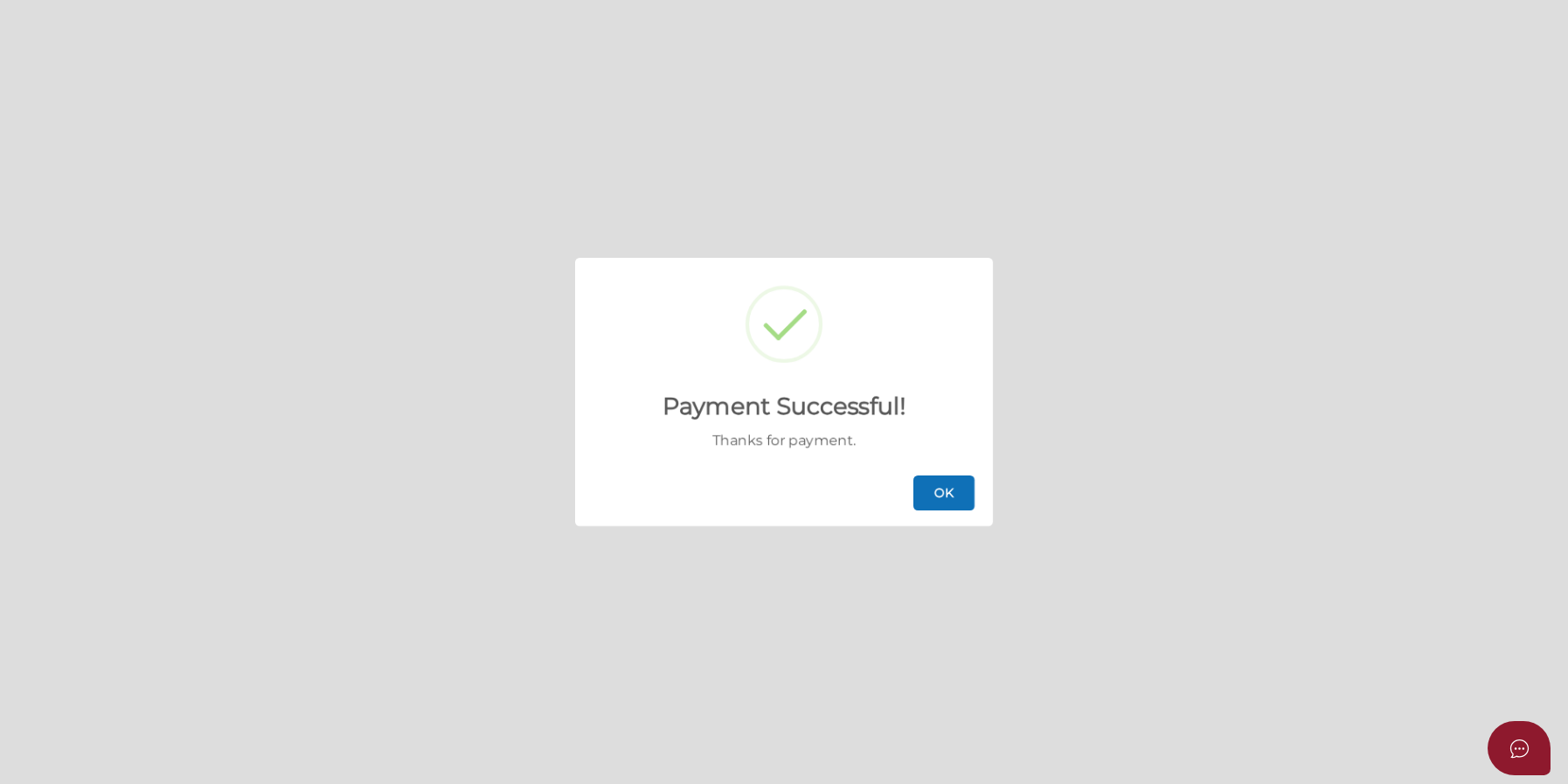
click at [942, 492] on button "OK" at bounding box center [943, 493] width 61 height 35
